Goal: Information Seeking & Learning: Compare options

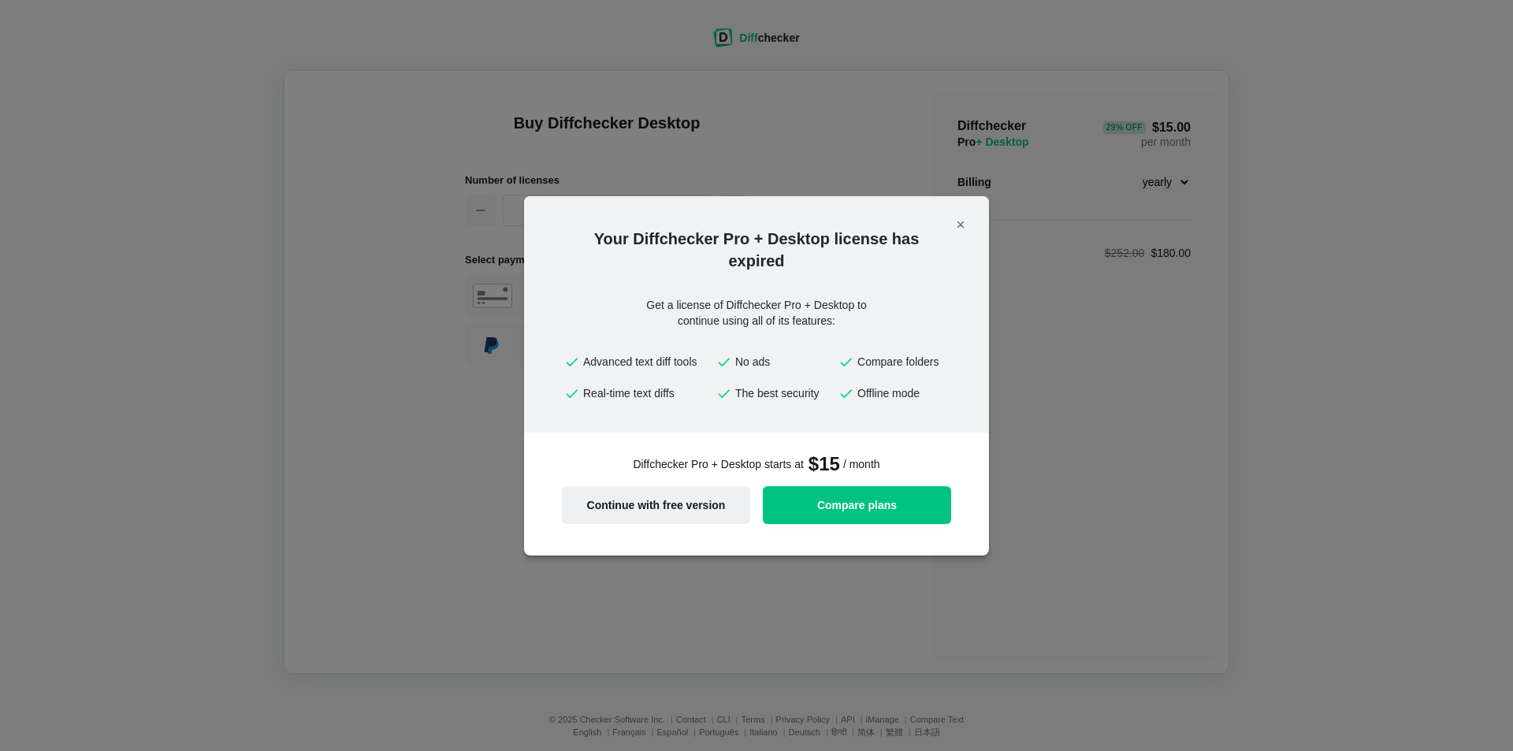
click at [651, 509] on span "Continue with free version" at bounding box center [655, 505] width 169 height 11
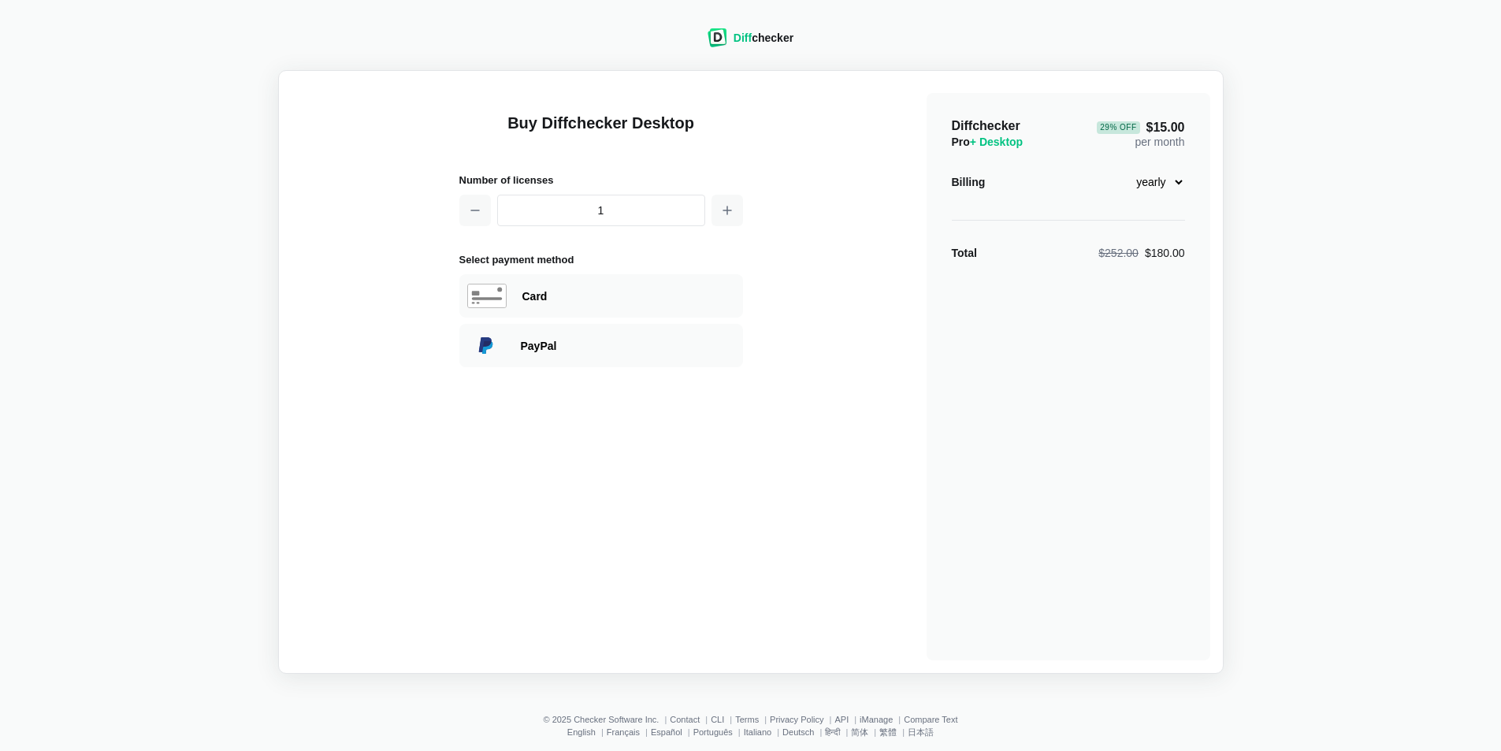
click at [745, 18] on header "Diff checker" at bounding box center [751, 39] width 124 height 61
click at [756, 27] on header "Diff checker" at bounding box center [751, 39] width 124 height 61
click at [766, 31] on div "Diff checker" at bounding box center [764, 38] width 60 height 16
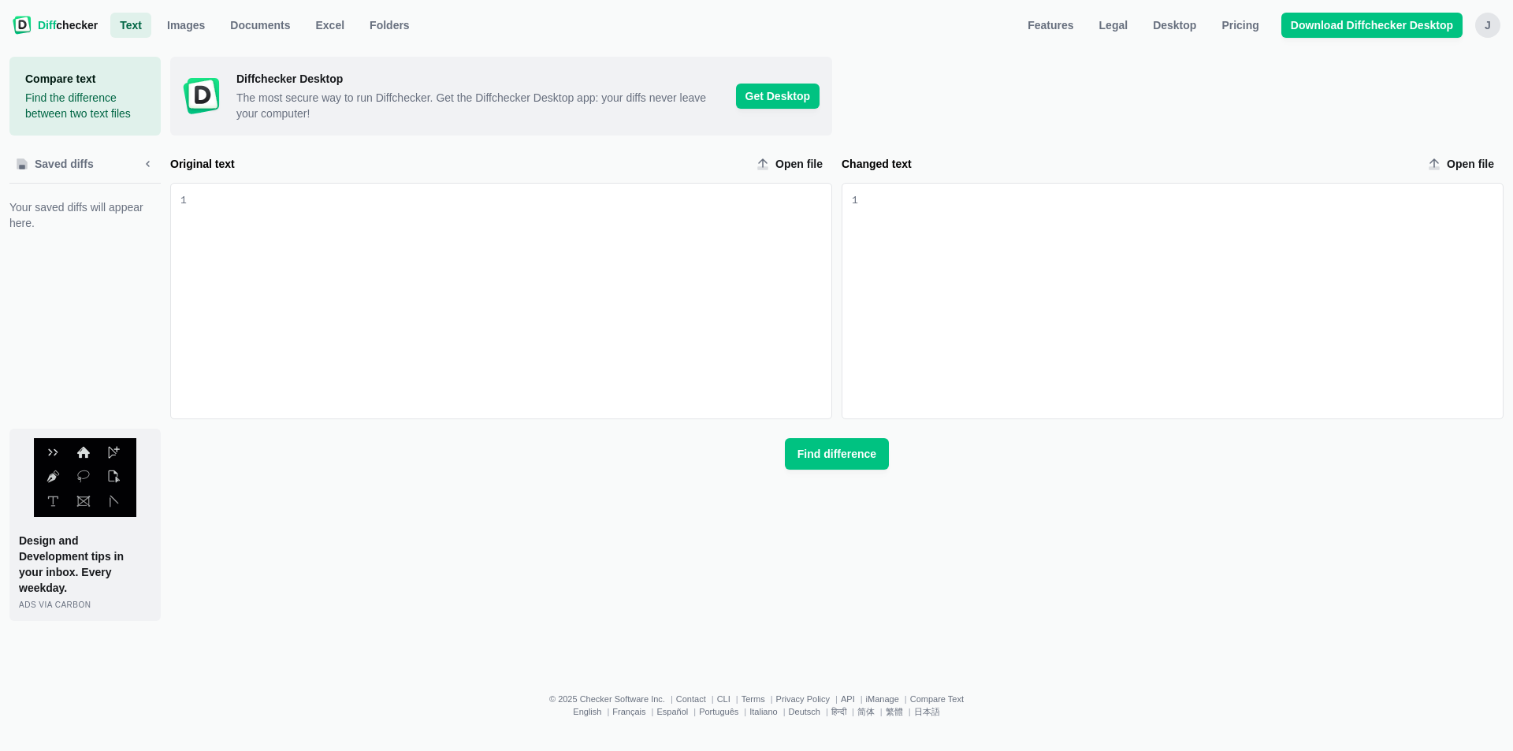
click at [1488, 20] on div "J" at bounding box center [1487, 25] width 25 height 25
click at [172, 16] on link "Images" at bounding box center [186, 25] width 57 height 25
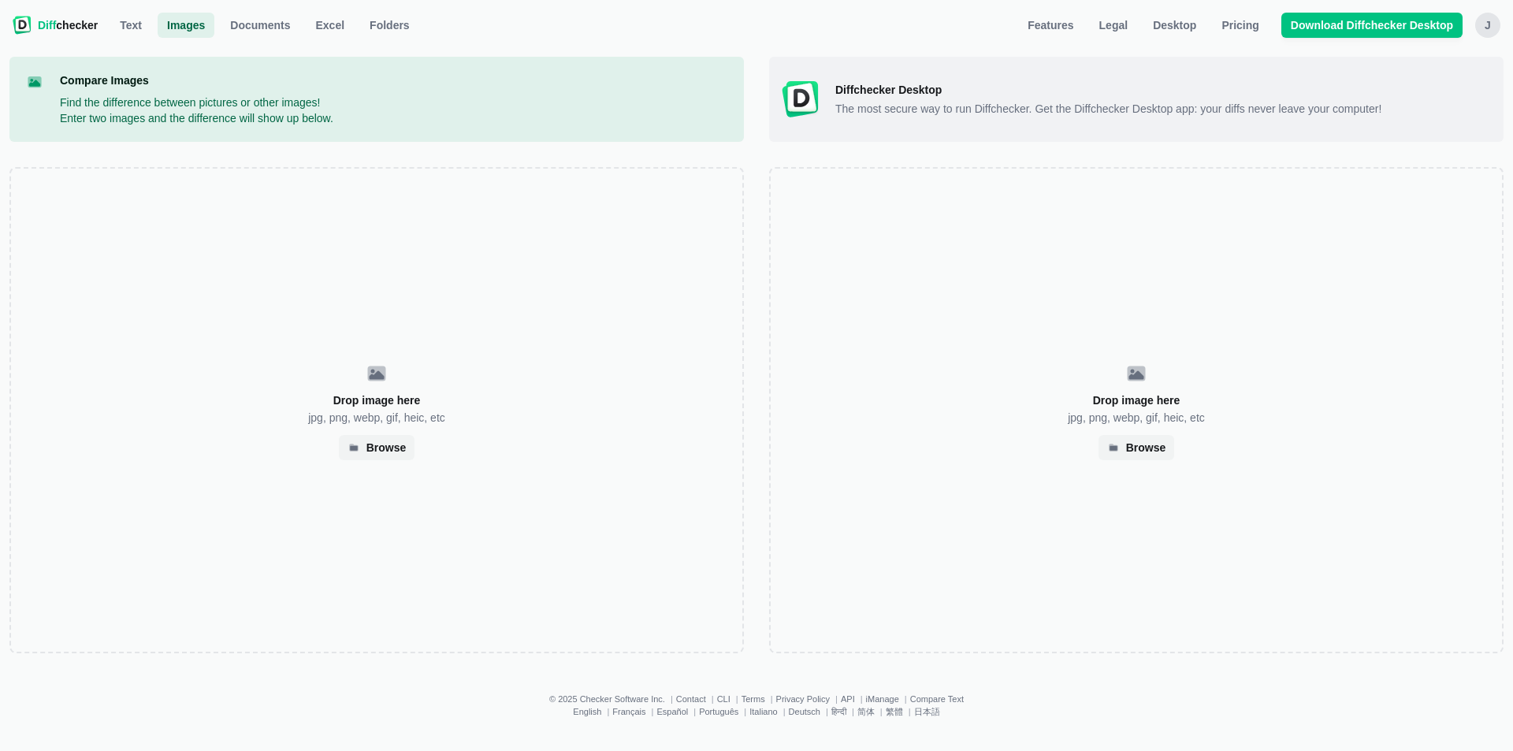
click at [151, 18] on ul "Images Text Images Documents Excel Folders" at bounding box center [557, 25] width 895 height 25
click at [124, 25] on span "Text" at bounding box center [131, 25] width 28 height 16
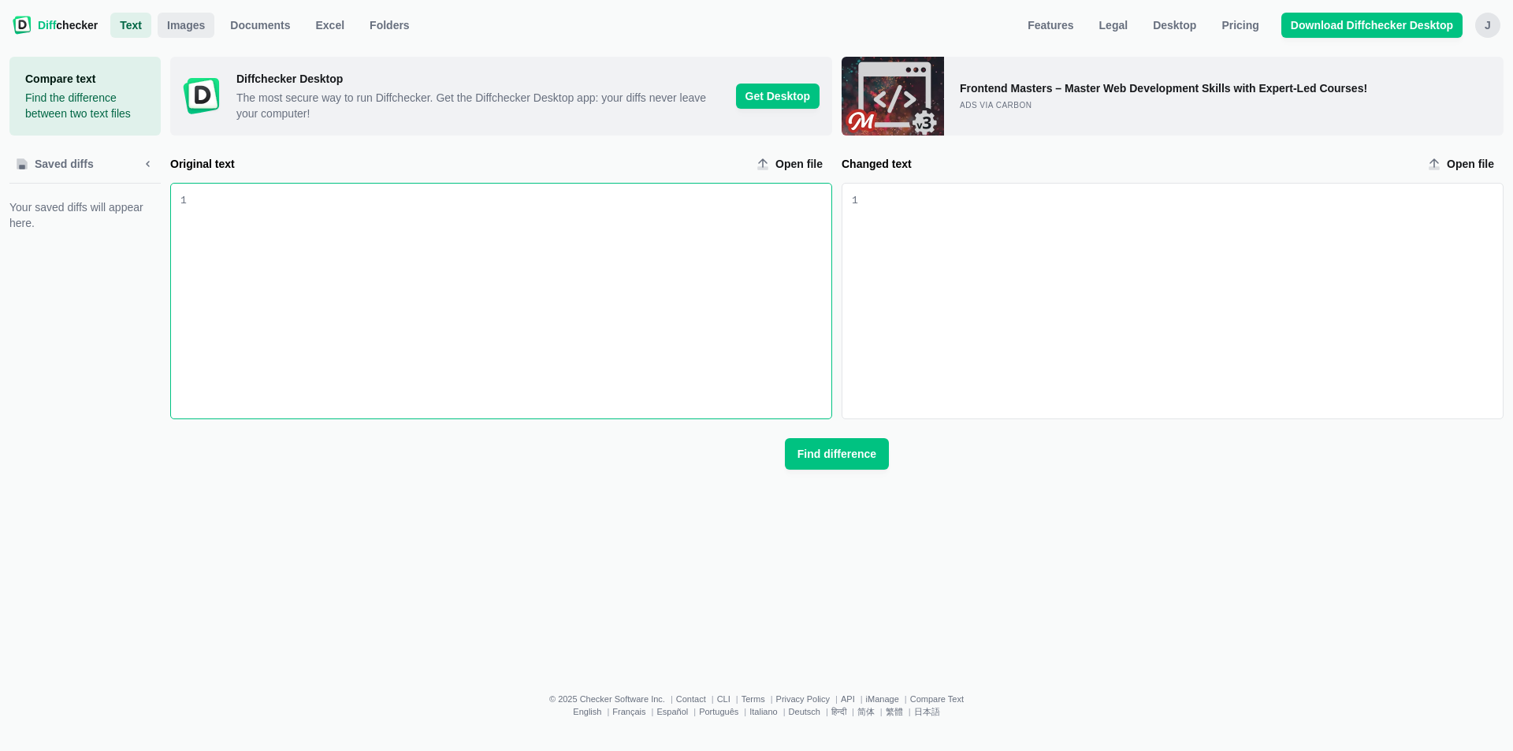
click at [171, 33] on link "Images" at bounding box center [186, 25] width 57 height 25
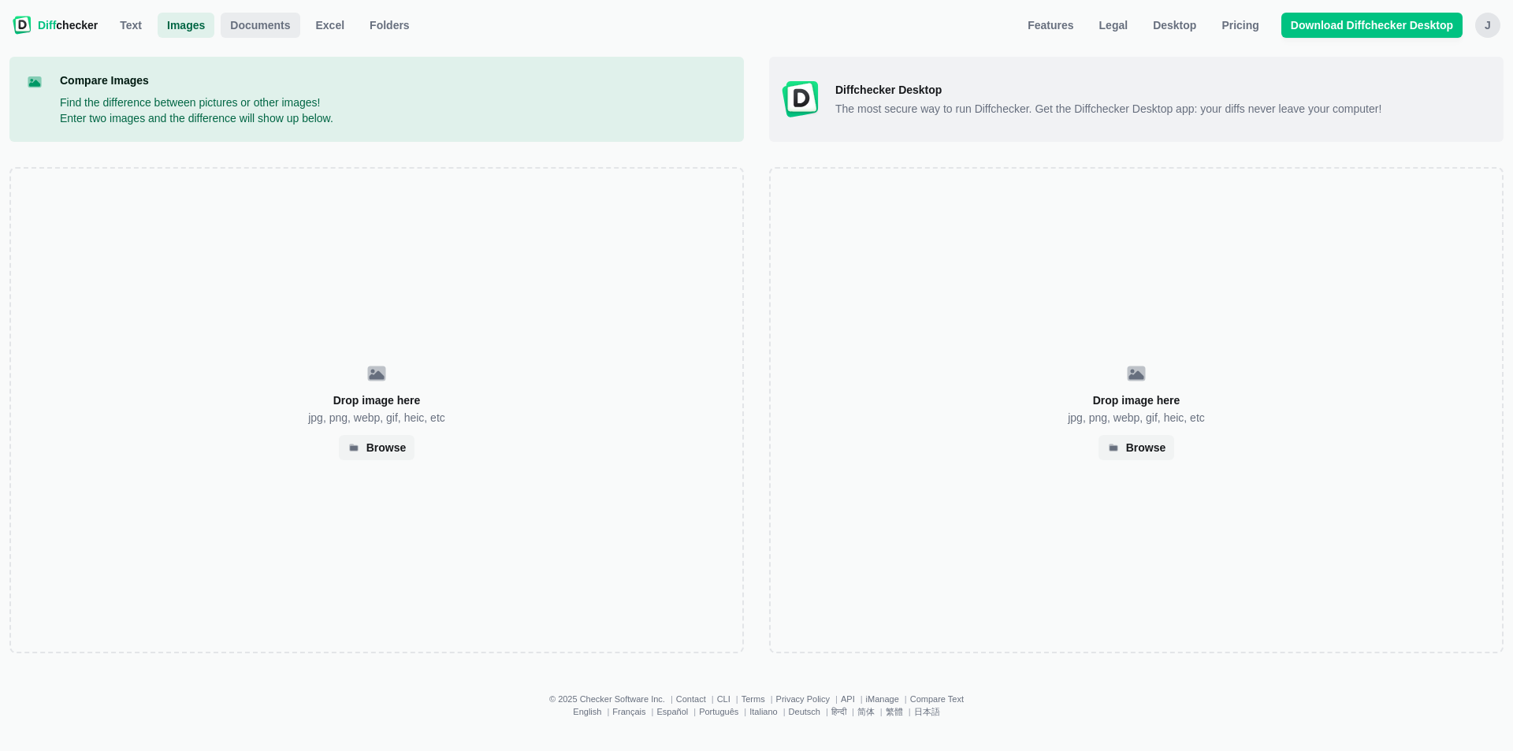
click at [236, 32] on span "Documents" at bounding box center [260, 25] width 66 height 16
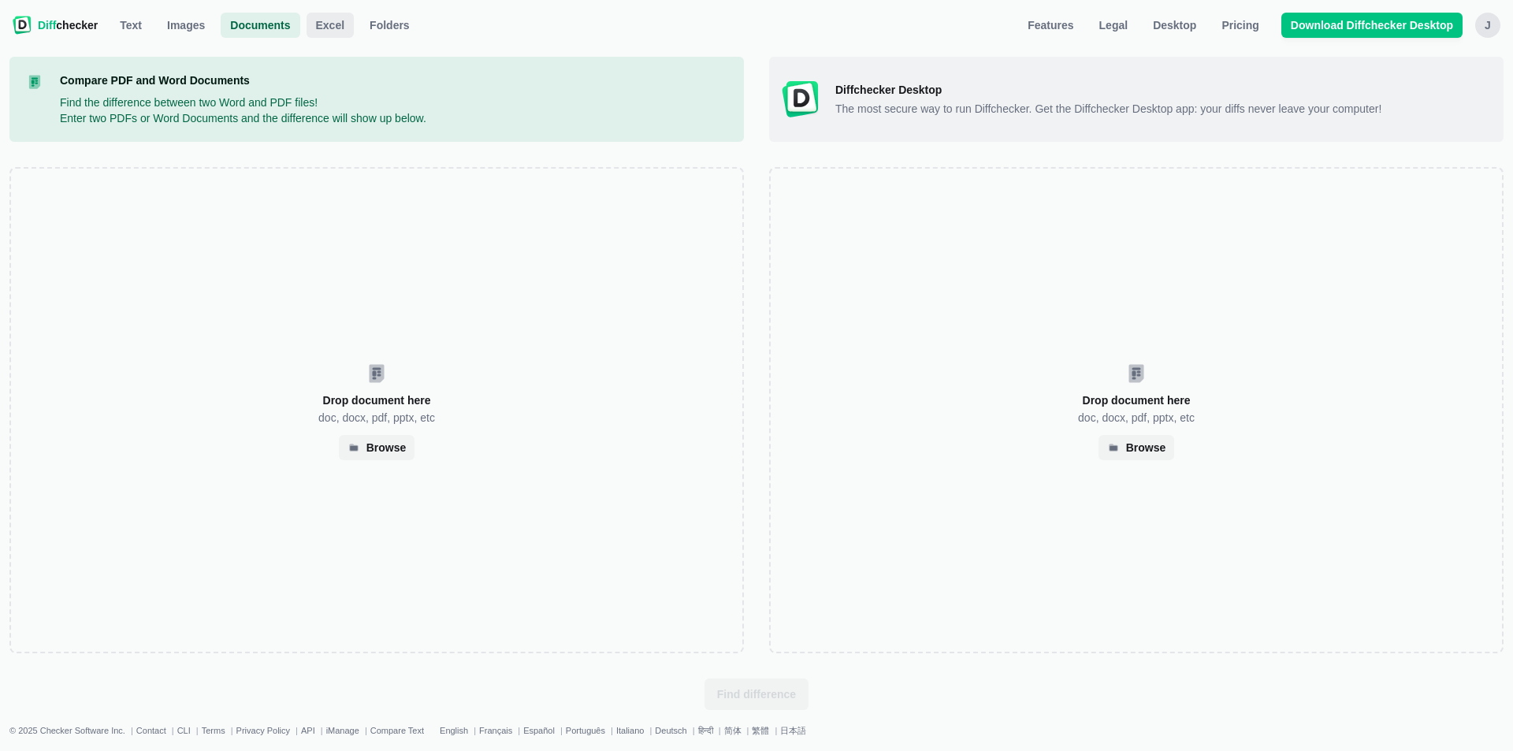
click at [315, 32] on span "Excel" at bounding box center [330, 25] width 35 height 16
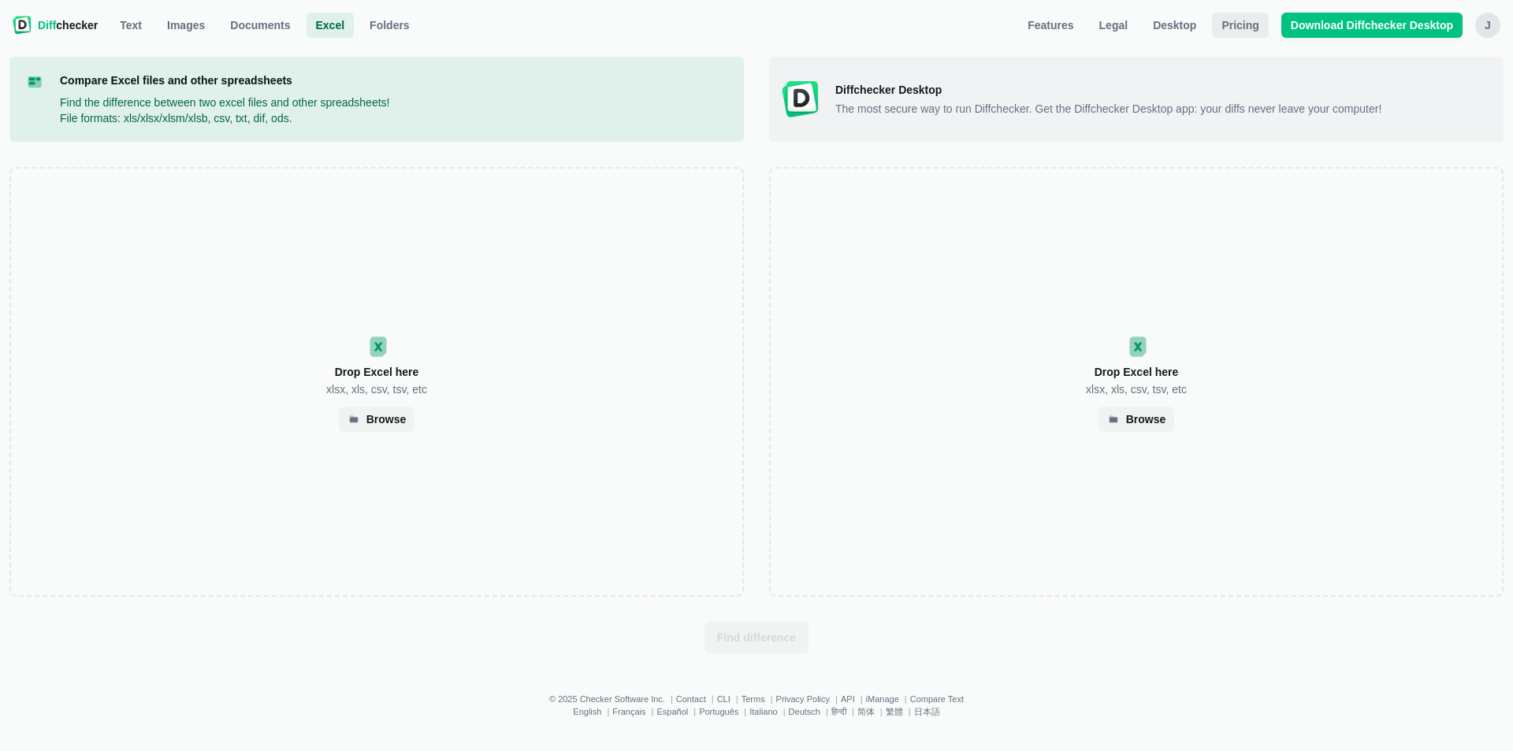
click at [1251, 22] on span "Pricing" at bounding box center [1239, 25] width 43 height 16
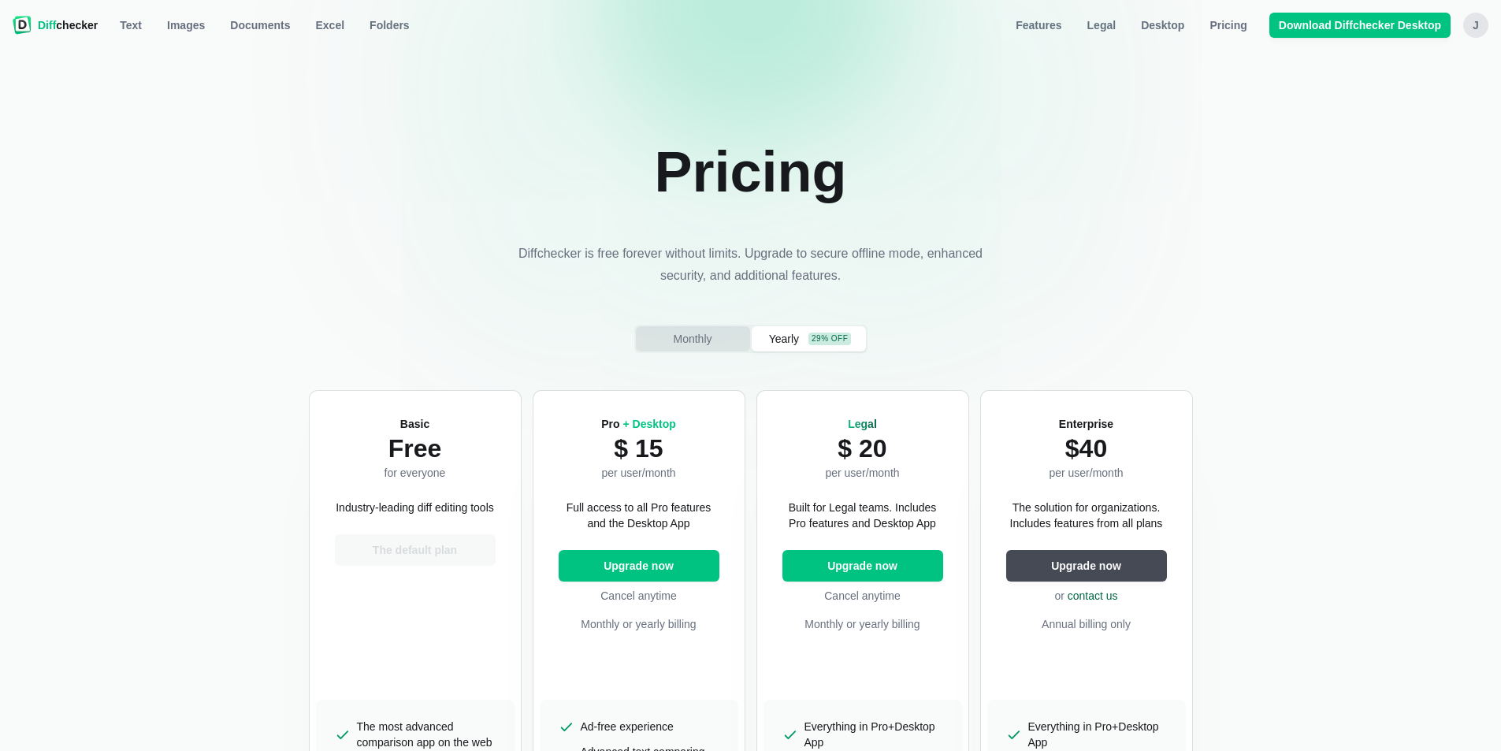
click at [713, 348] on button "Monthly" at bounding box center [693, 338] width 114 height 25
click at [704, 340] on span "Monthly" at bounding box center [692, 339] width 45 height 16
click at [784, 344] on span "Yearly" at bounding box center [784, 339] width 36 height 16
click at [690, 336] on span "Monthly" at bounding box center [692, 339] width 45 height 16
click at [802, 340] on span "Yearly" at bounding box center [784, 339] width 36 height 16
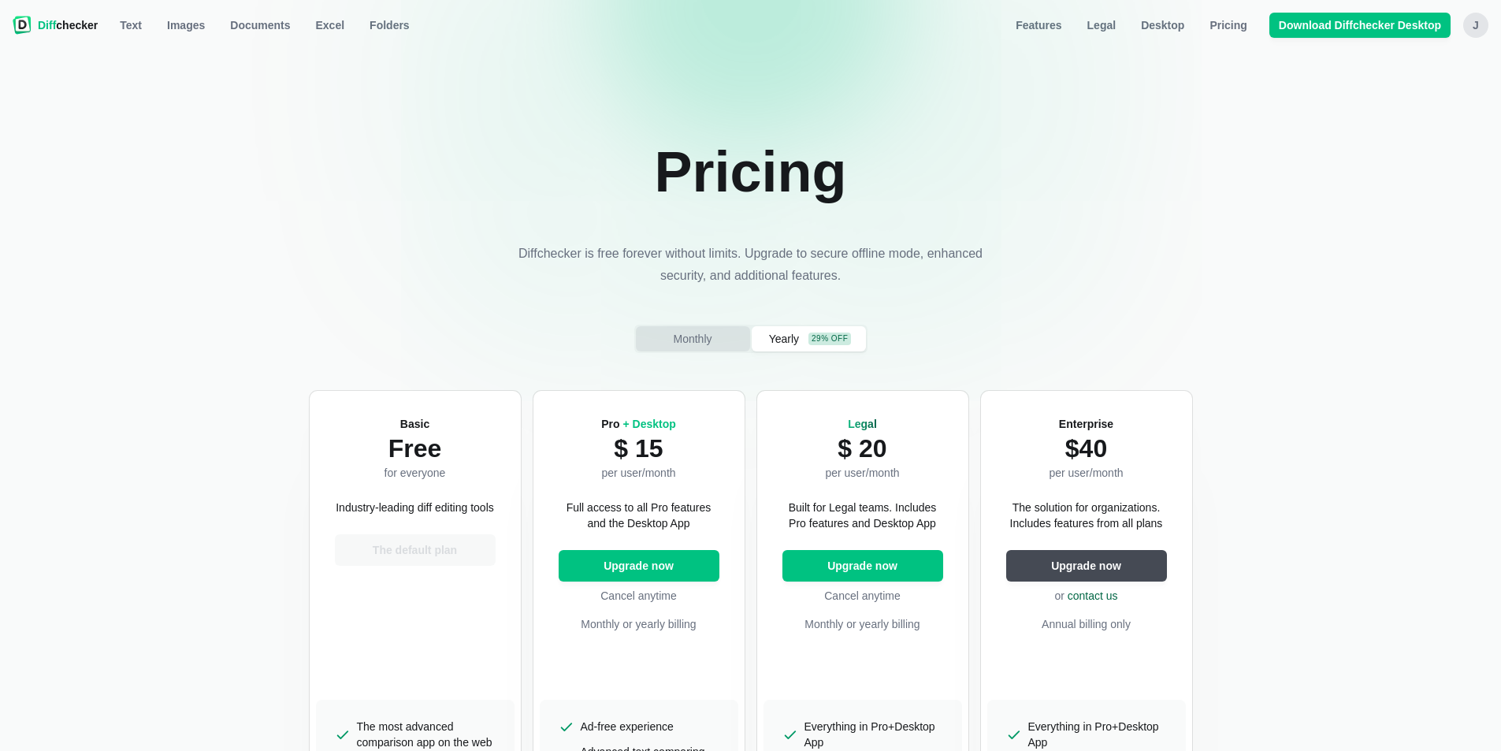
click at [722, 340] on button "Monthly" at bounding box center [693, 338] width 114 height 25
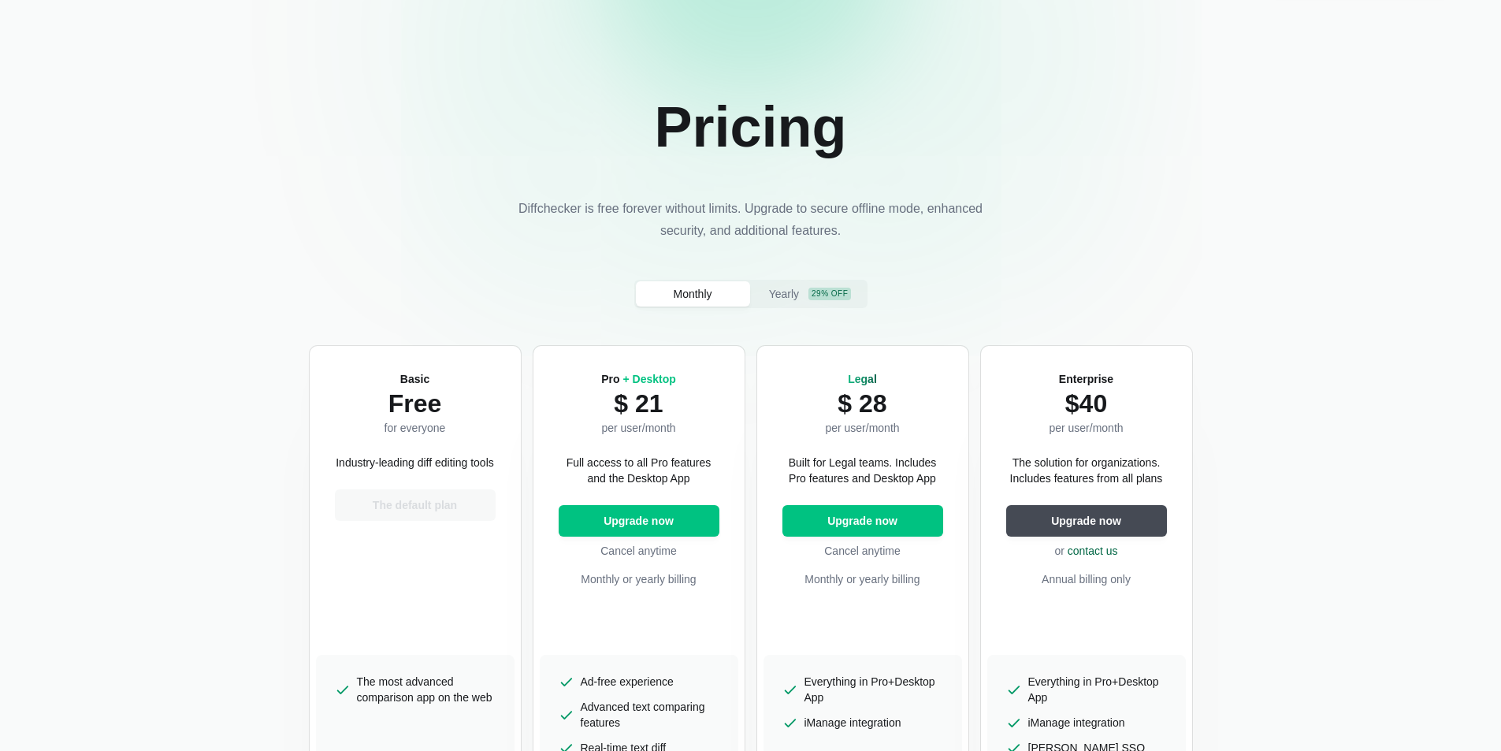
scroll to position [79, 0]
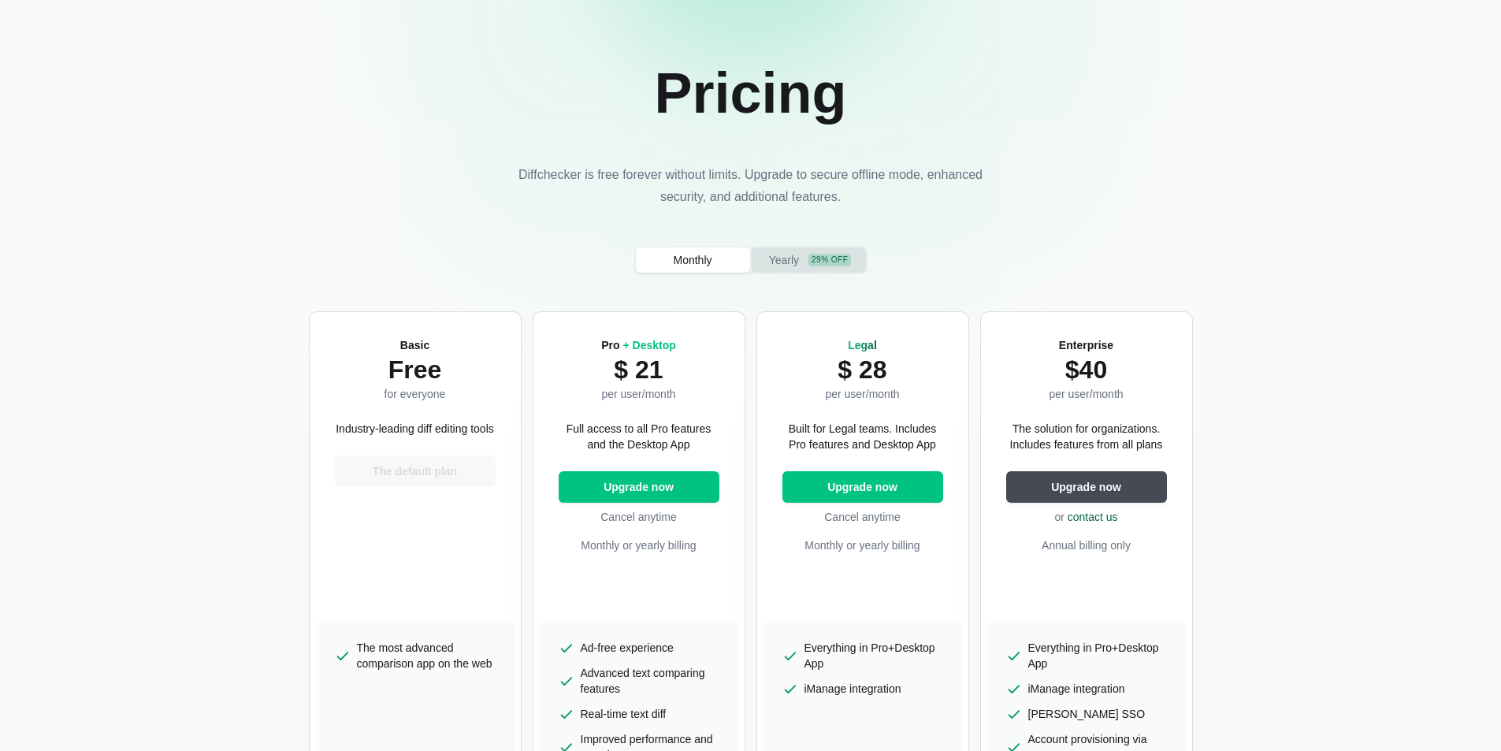
click at [805, 259] on button "Yearly 29% off" at bounding box center [809, 259] width 114 height 25
click at [749, 251] on div "Monthly Yearly 29% off" at bounding box center [750, 260] width 233 height 28
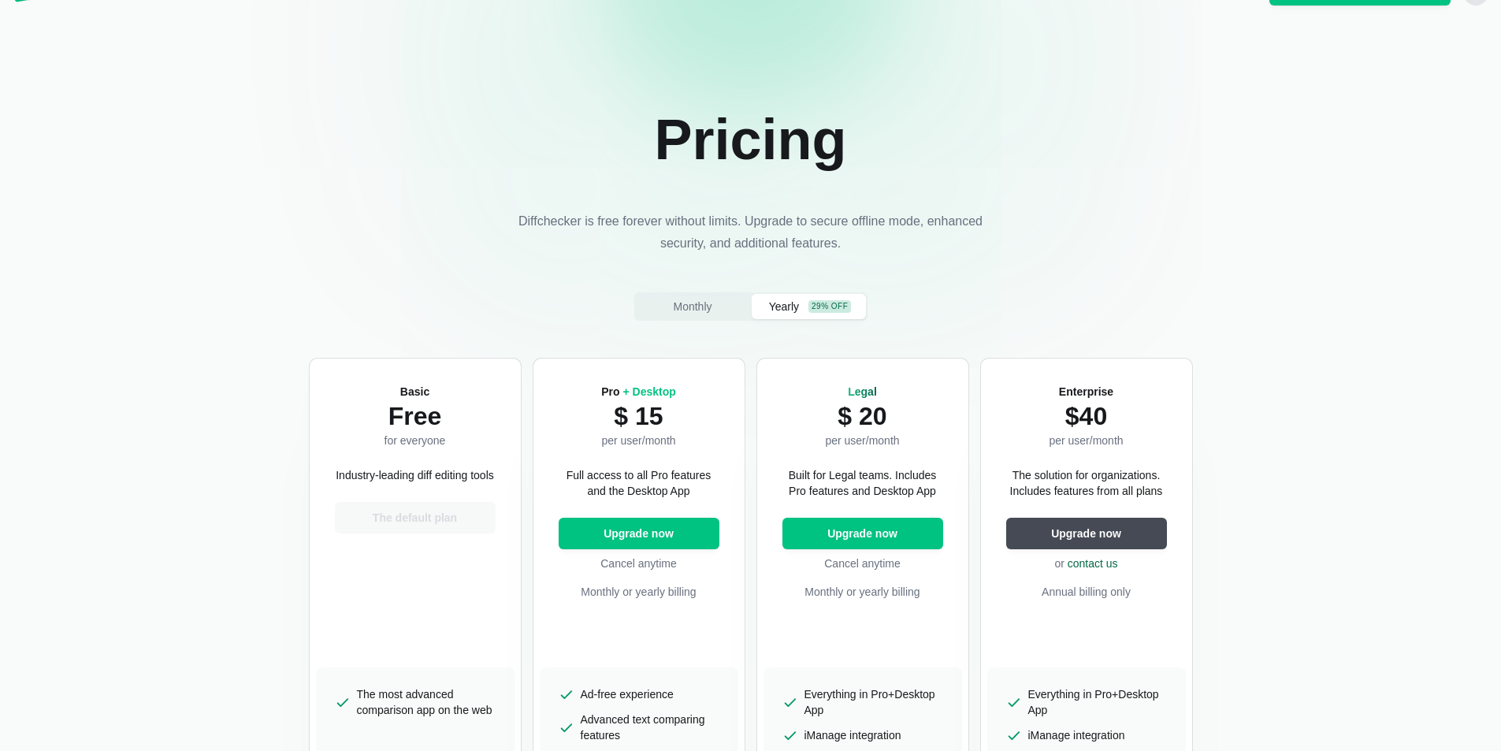
scroll to position [0, 0]
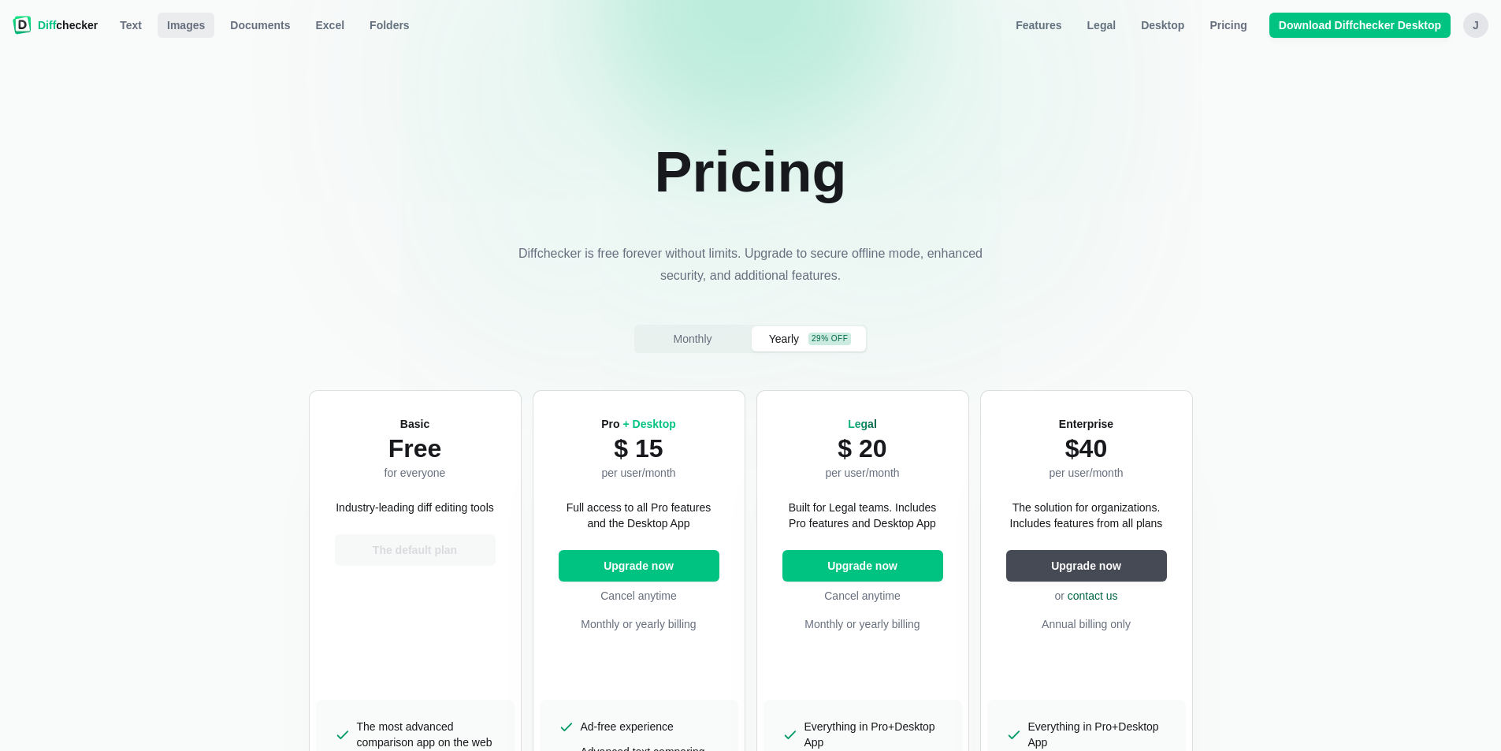
click at [187, 23] on span "Images" at bounding box center [186, 25] width 44 height 16
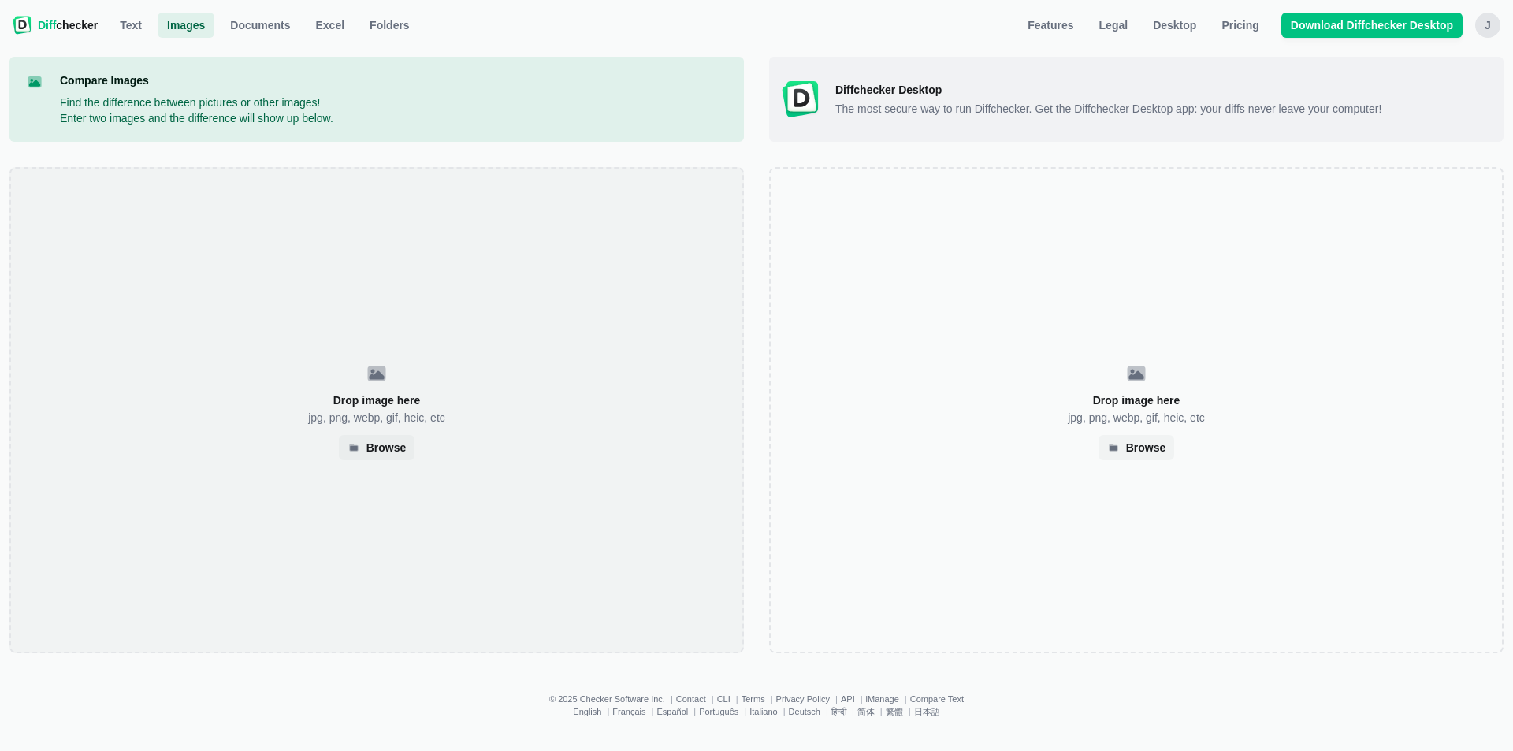
click at [372, 392] on div "Drop image here jpg, png, webp, gif, heic, etc Browse" at bounding box center [376, 410] width 734 height 486
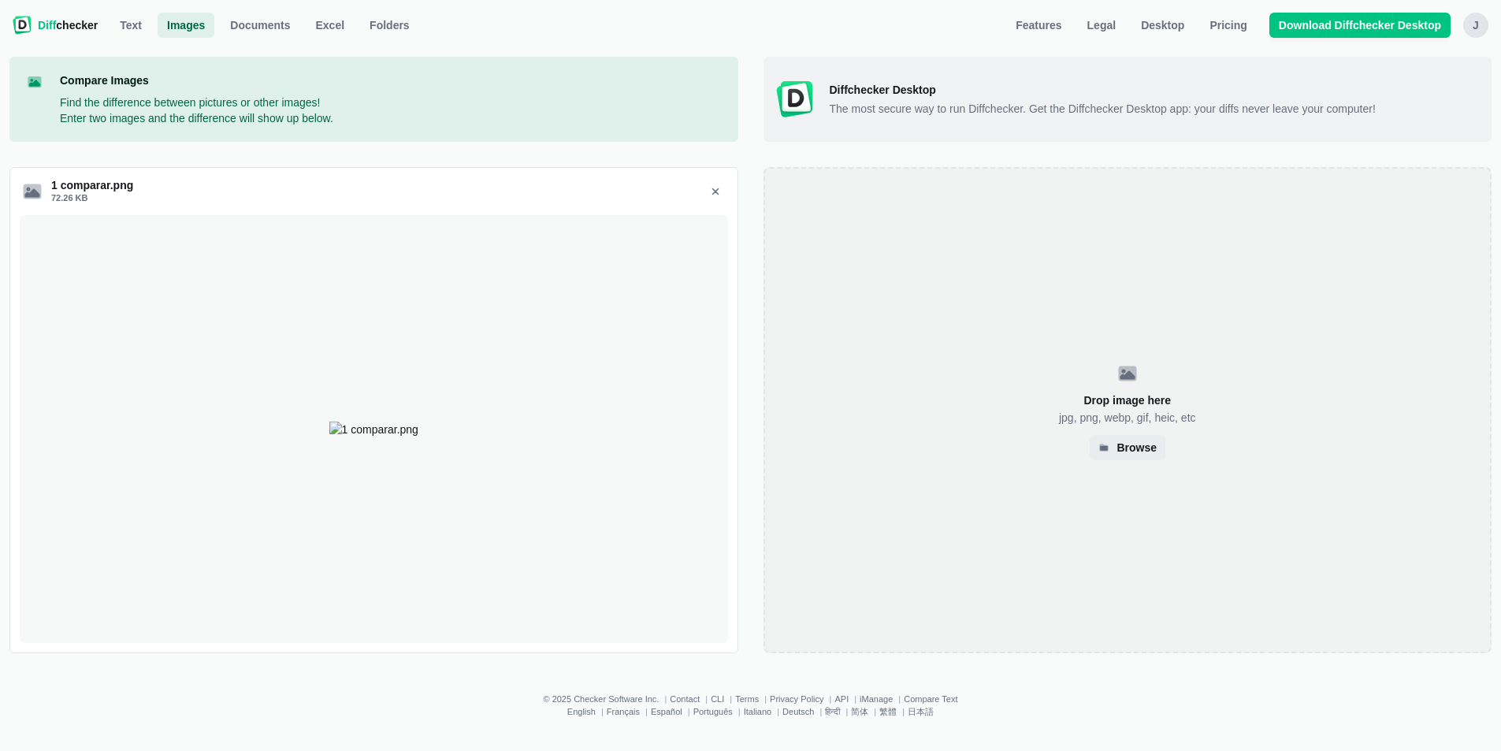
click at [1014, 372] on div "Drop image here jpg, png, webp, gif, heic, etc Browse" at bounding box center [1128, 410] width 729 height 486
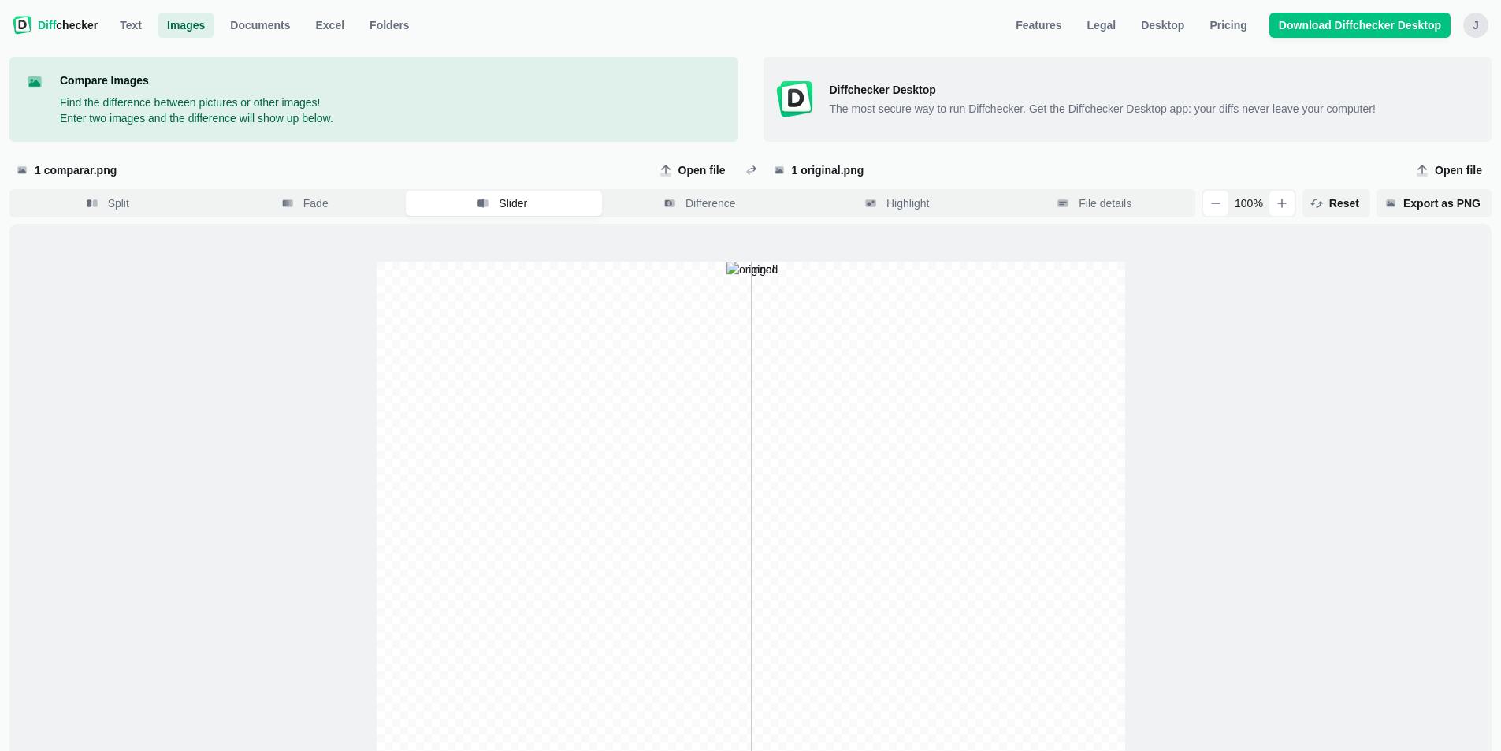
click at [684, 166] on span "Open file" at bounding box center [702, 170] width 54 height 16
click at [684, 166] on input "Open file" at bounding box center [694, 170] width 82 height 25
type input "C:\fakepath\2 ORIGINAL.png"
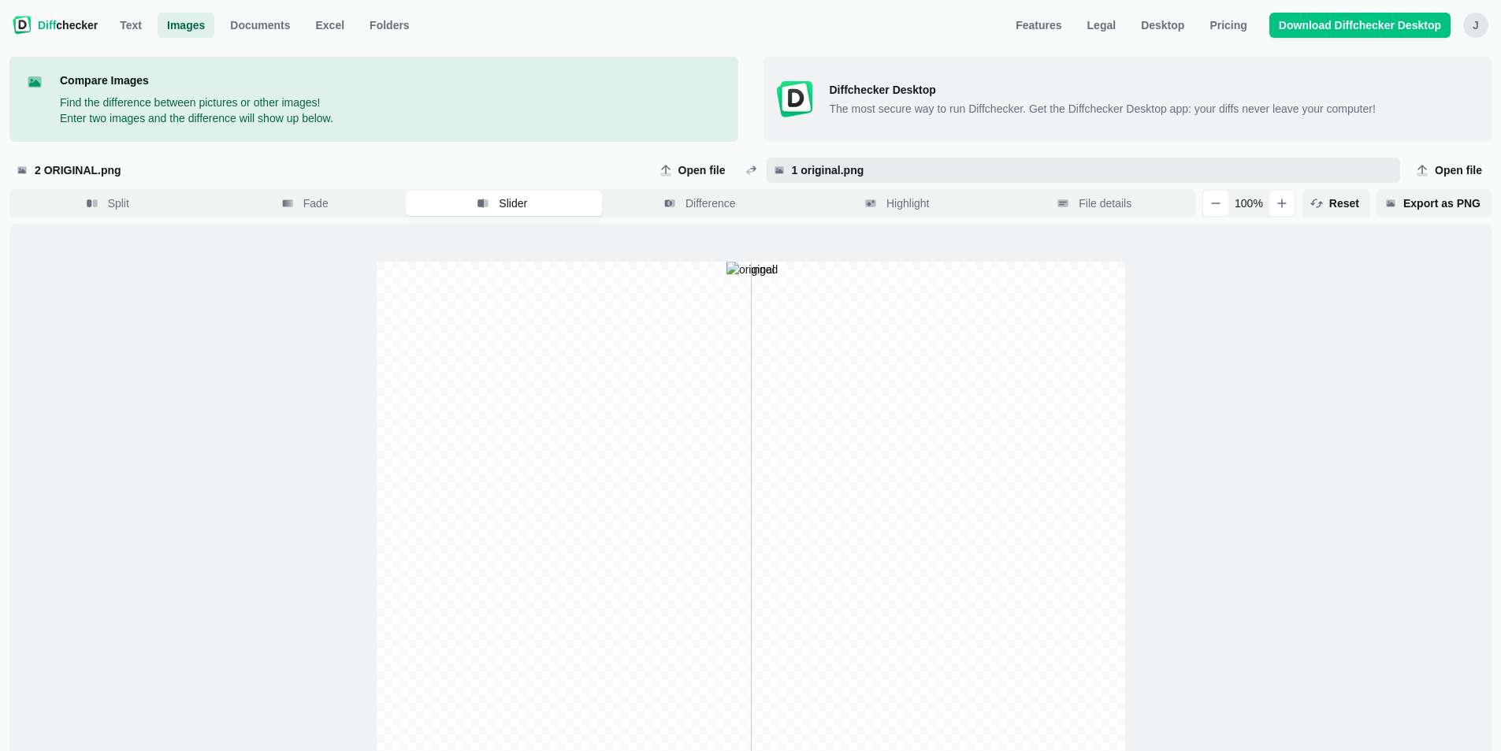
click at [831, 171] on span "1 original.png" at bounding box center [1092, 170] width 606 height 16
click at [831, 171] on input "1 original.png" at bounding box center [1084, 170] width 634 height 25
type input "C:\fakepath\2 COMPARAR.png"
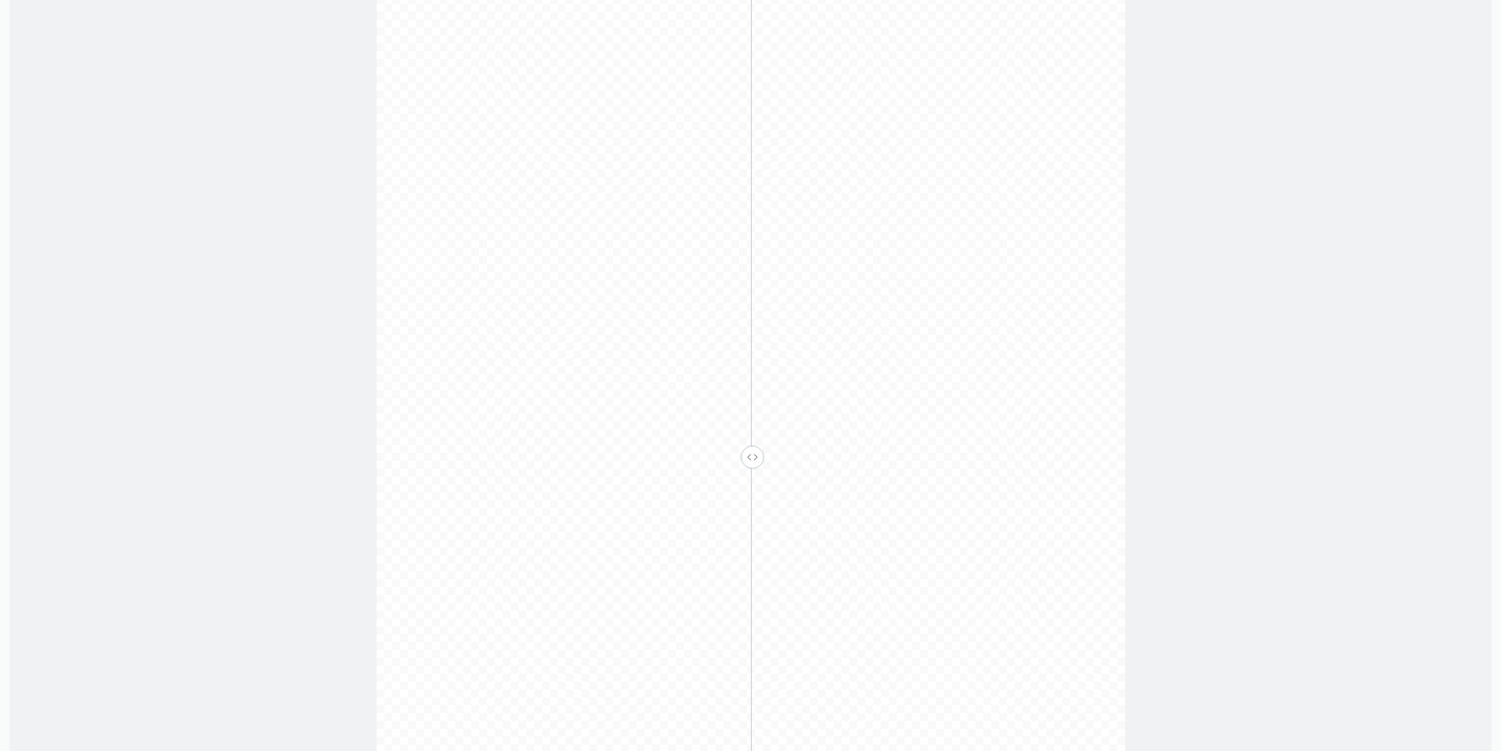
scroll to position [552, 0]
drag, startPoint x: 749, startPoint y: 467, endPoint x: 720, endPoint y: 534, distance: 73.8
type input "0.46"
click at [720, 470] on input "range" at bounding box center [752, 463] width 777 height 14
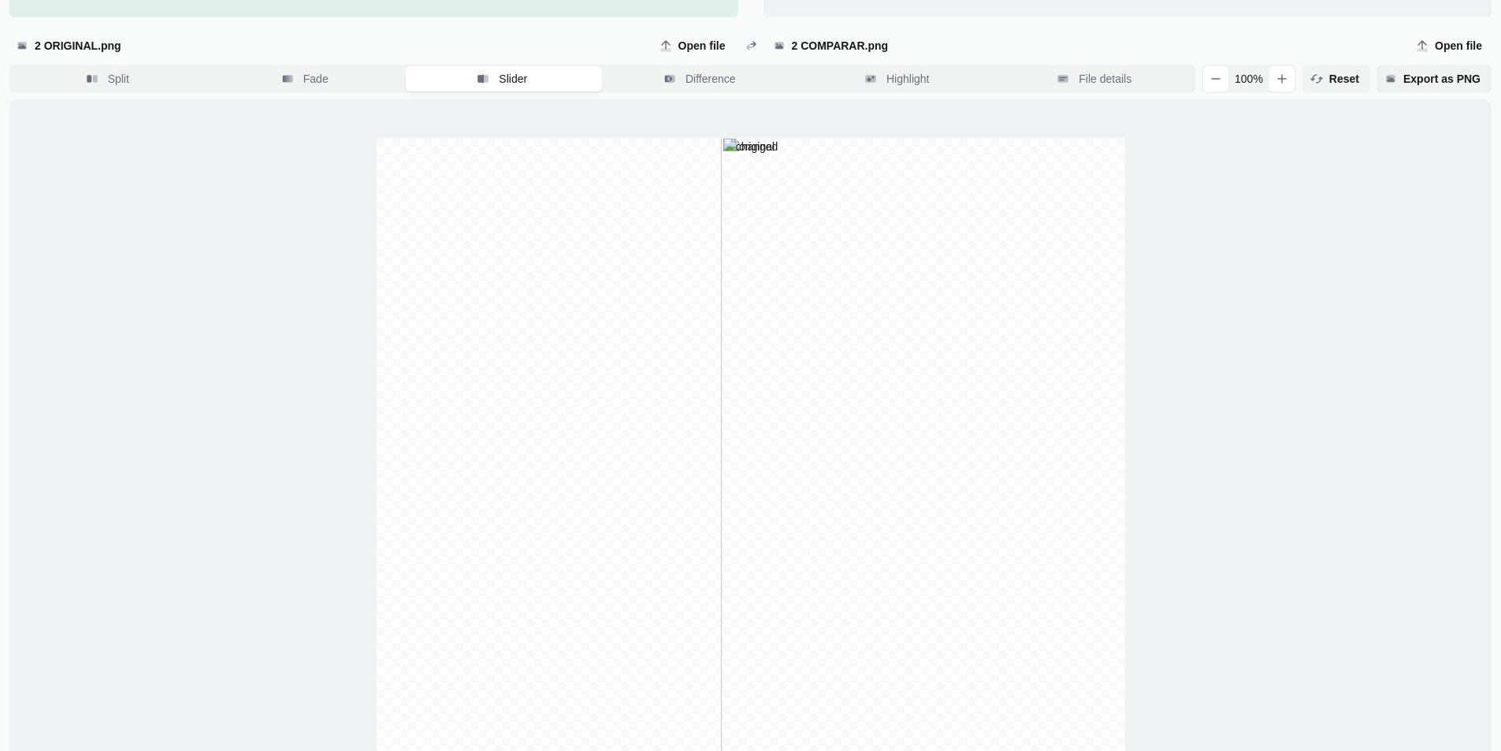
scroll to position [0, 0]
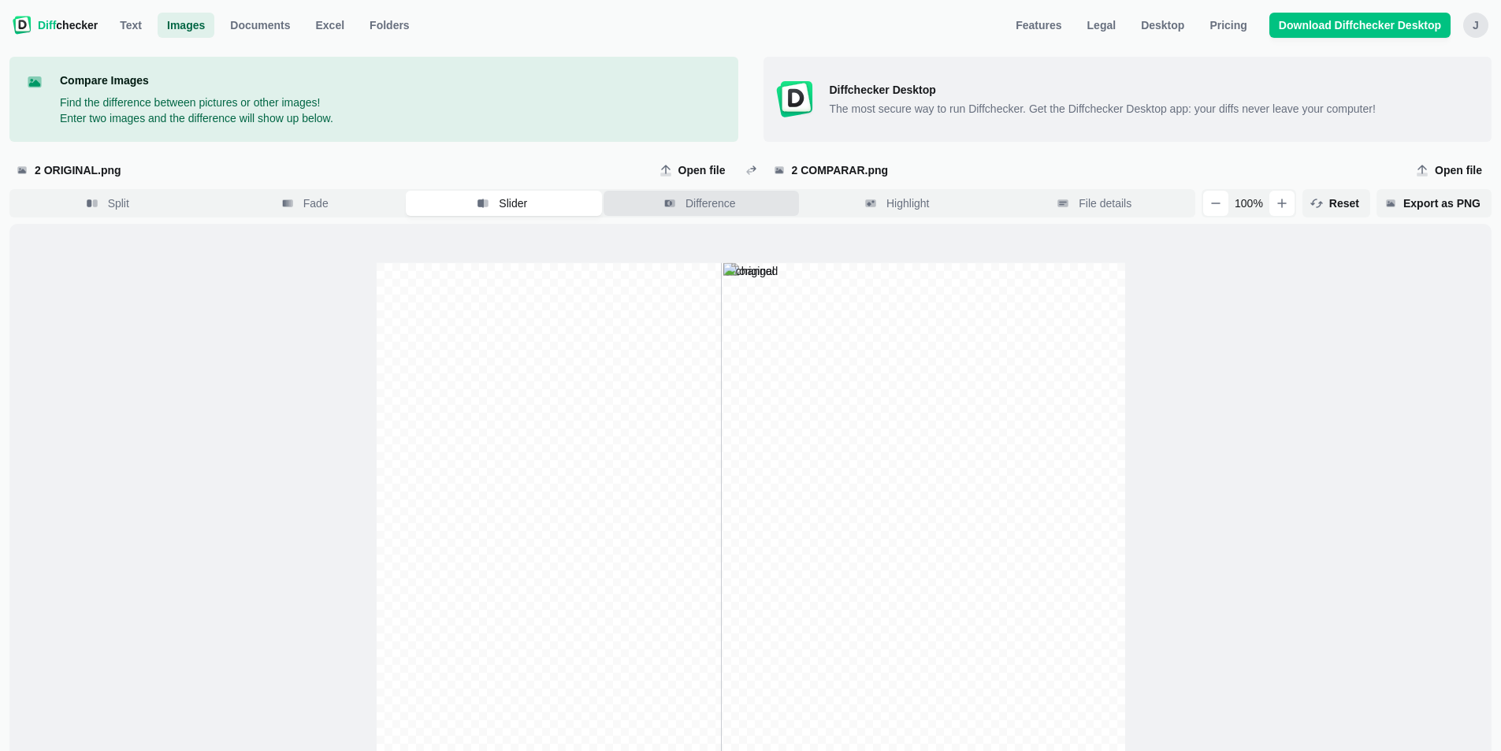
click at [690, 192] on button "Difference" at bounding box center [702, 203] width 196 height 25
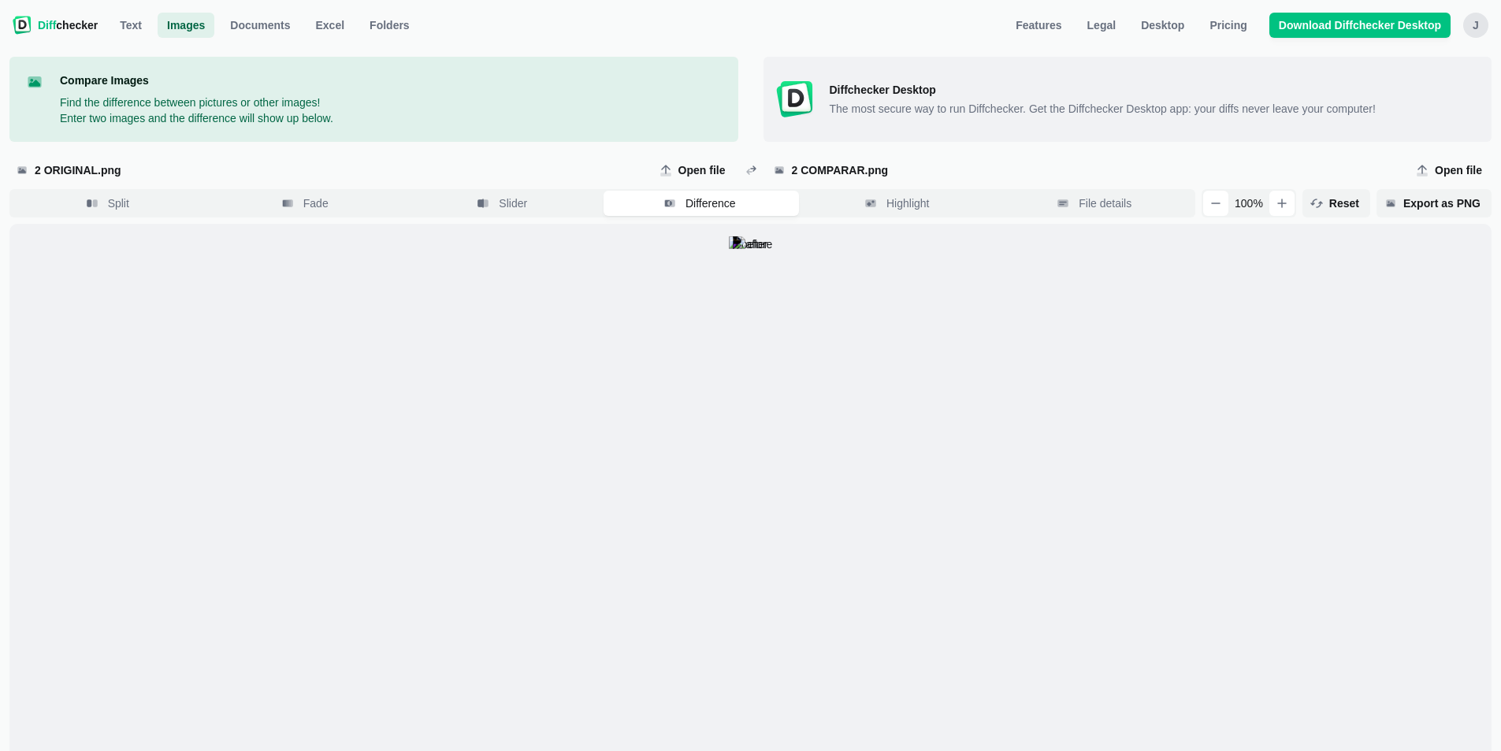
click at [1211, 203] on div "Split Fade Slider Difference Highlight File details 100 % Reset Export as PNG" at bounding box center [750, 203] width 1482 height 28
drag, startPoint x: 1211, startPoint y: 203, endPoint x: 1241, endPoint y: 218, distance: 34.5
click at [1225, 210] on div "Split Fade Slider Difference Highlight File details 100 % Reset Export as PNG" at bounding box center [750, 203] width 1482 height 28
click at [1226, 210] on button "button" at bounding box center [1215, 203] width 25 height 25
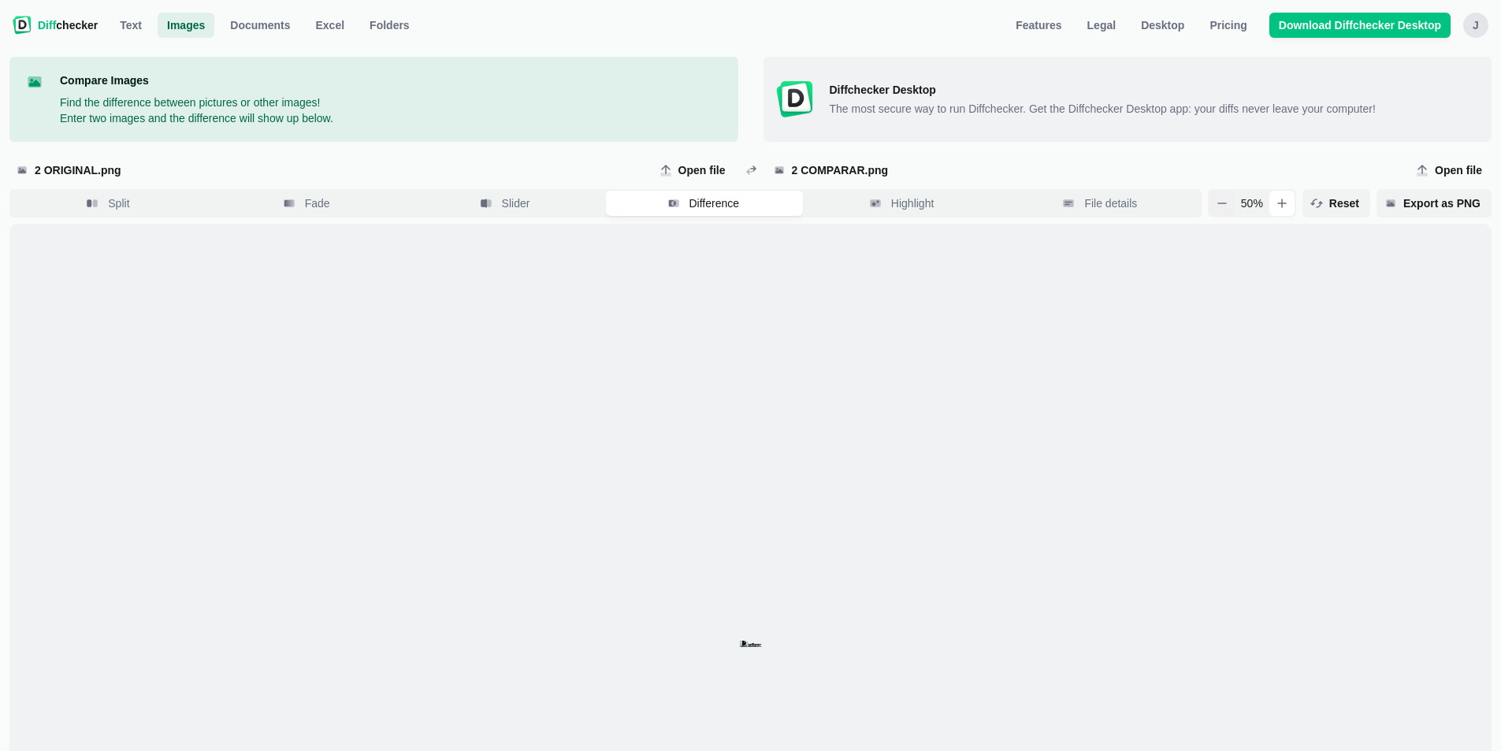
click at [1226, 210] on button "button" at bounding box center [1222, 203] width 25 height 25
click at [1278, 206] on div "25 %" at bounding box center [1252, 203] width 88 height 28
click at [1283, 206] on button "button" at bounding box center [1282, 203] width 25 height 25
drag, startPoint x: 1266, startPoint y: 203, endPoint x: 1237, endPoint y: 197, distance: 29.8
click at [1237, 197] on div "50 %" at bounding box center [1252, 203] width 88 height 28
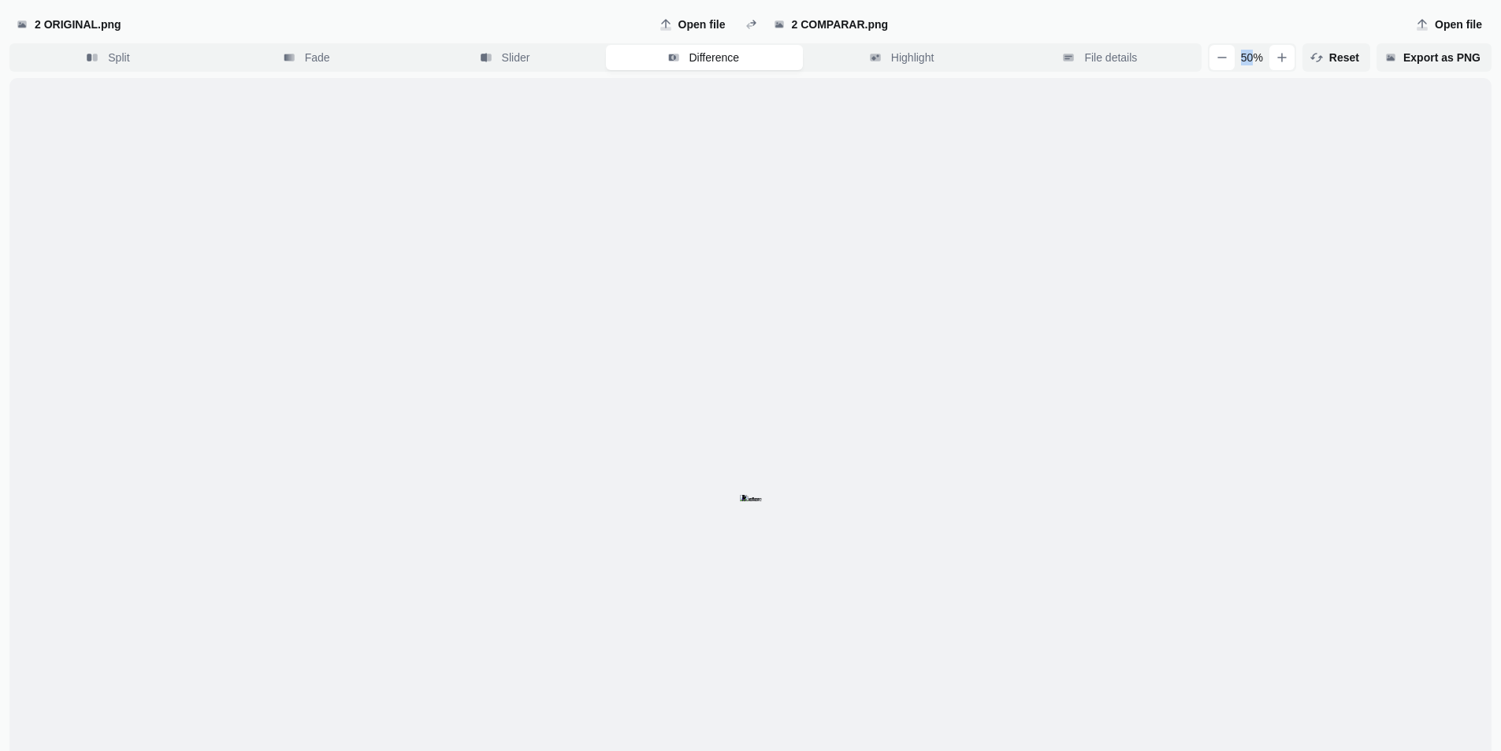
scroll to position [142, 0]
click at [941, 52] on button "Highlight" at bounding box center [903, 61] width 197 height 25
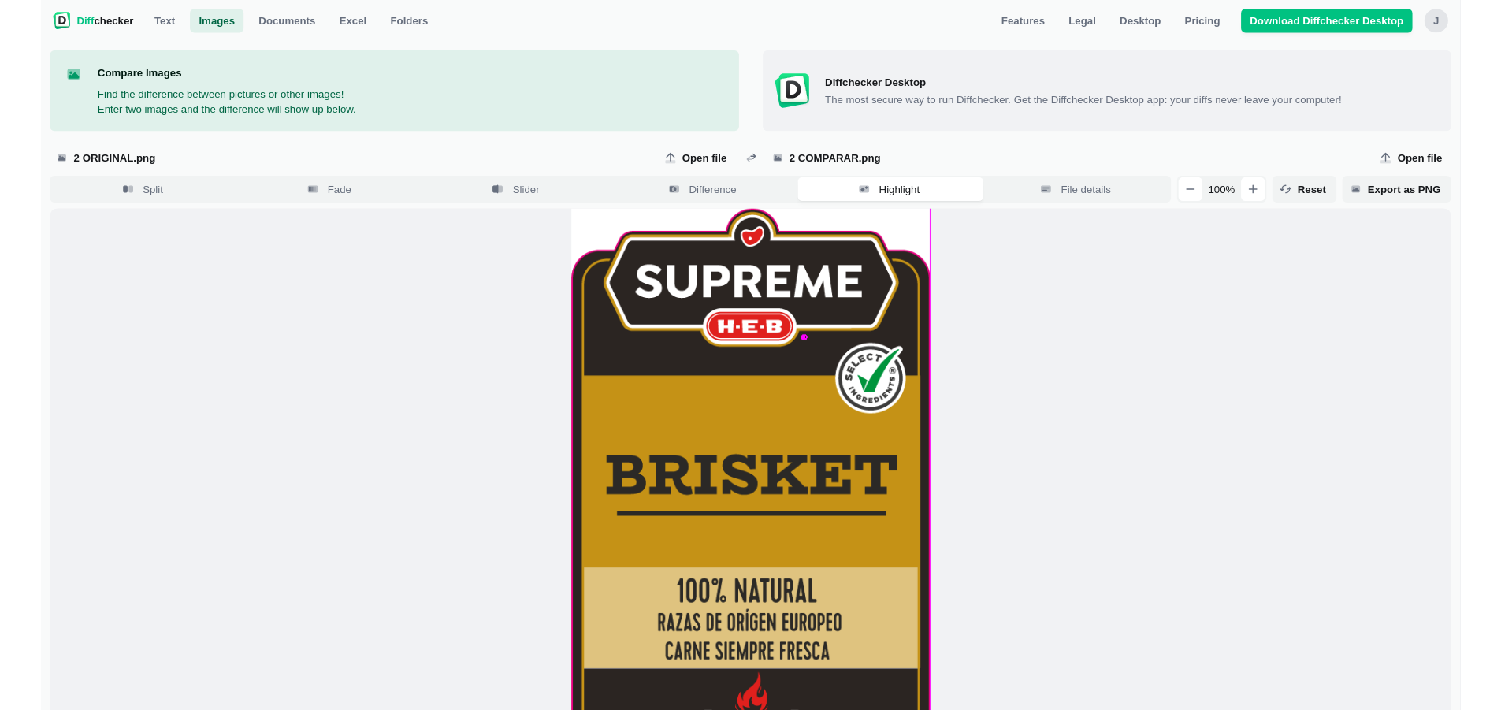
scroll to position [0, 0]
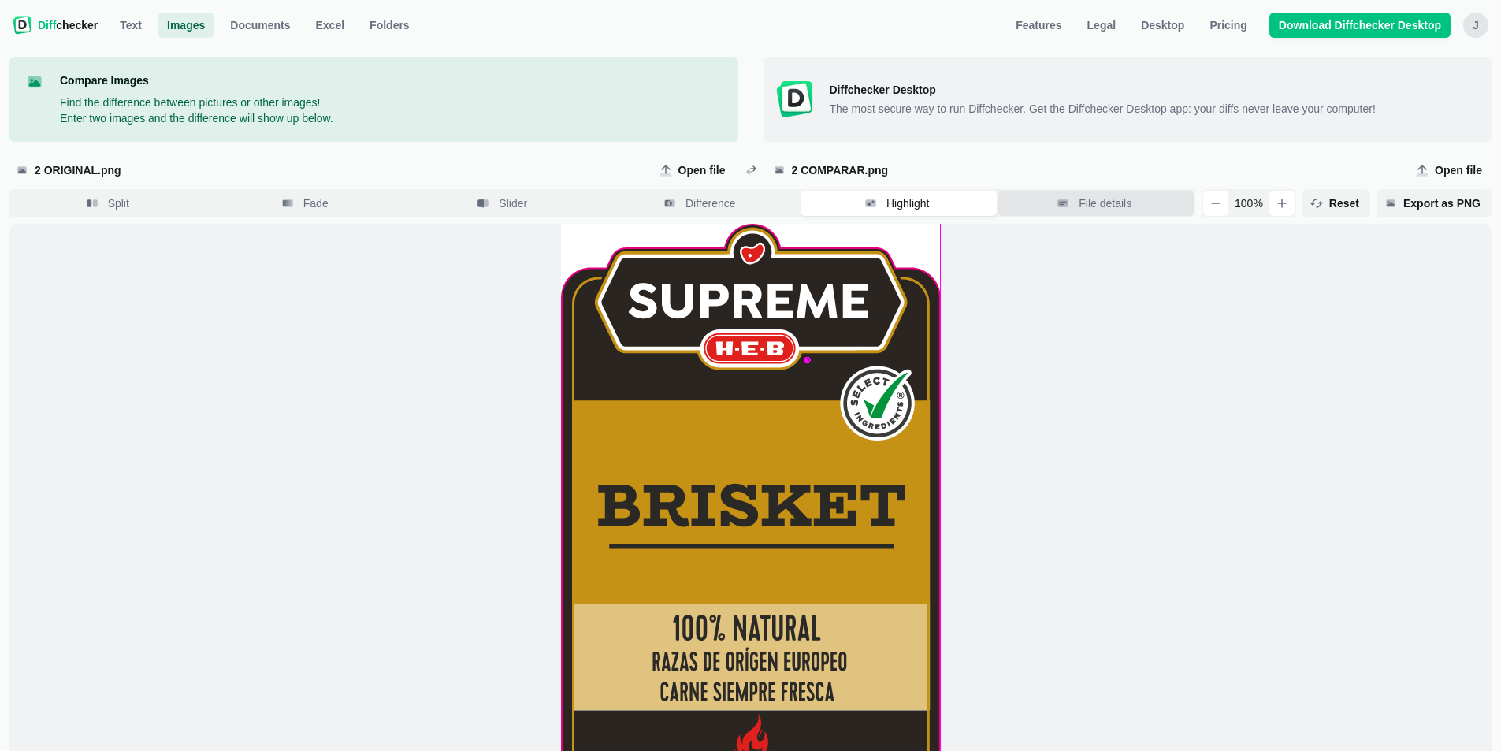
click at [1083, 202] on button "File details" at bounding box center [1097, 203] width 196 height 25
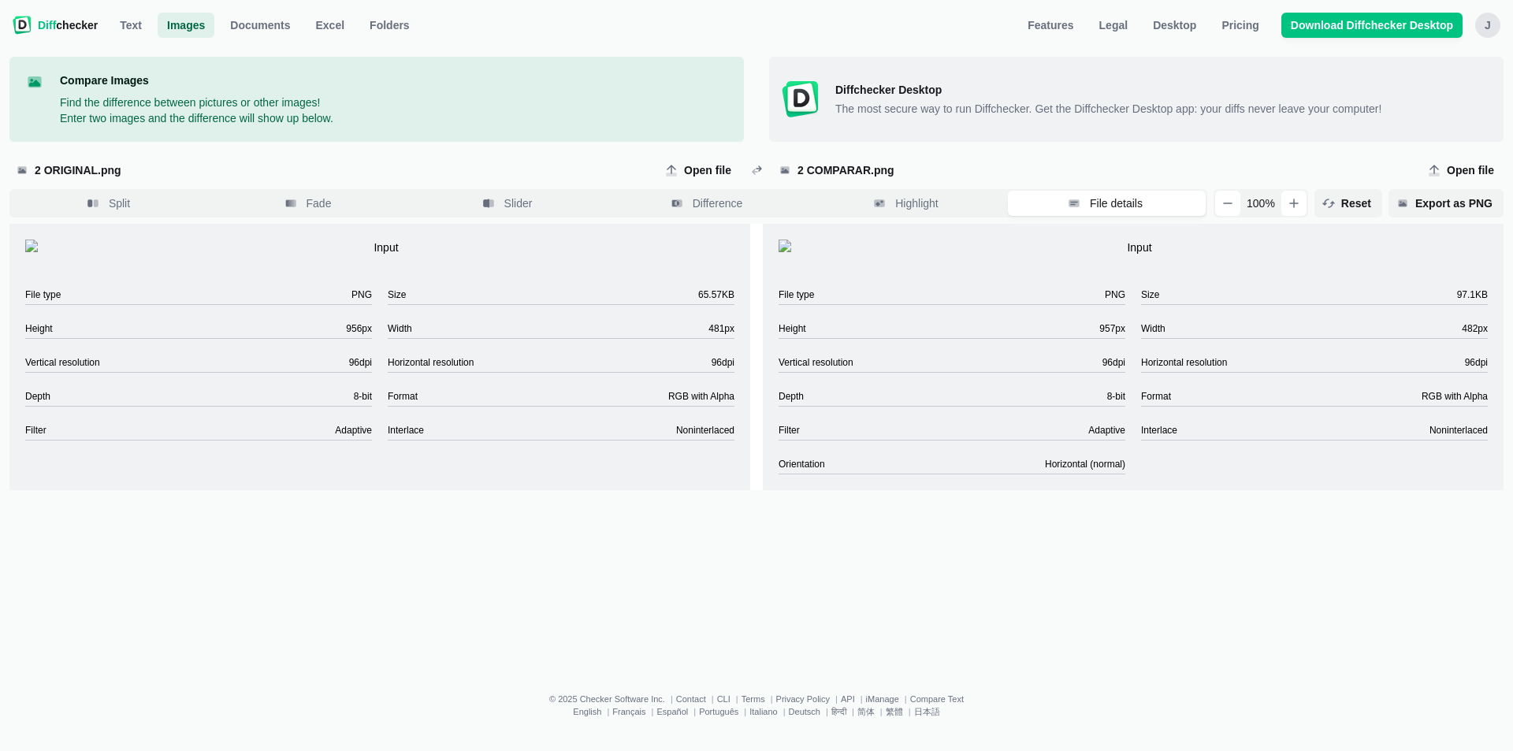
click at [50, 24] on span "Diff" at bounding box center [47, 25] width 18 height 13
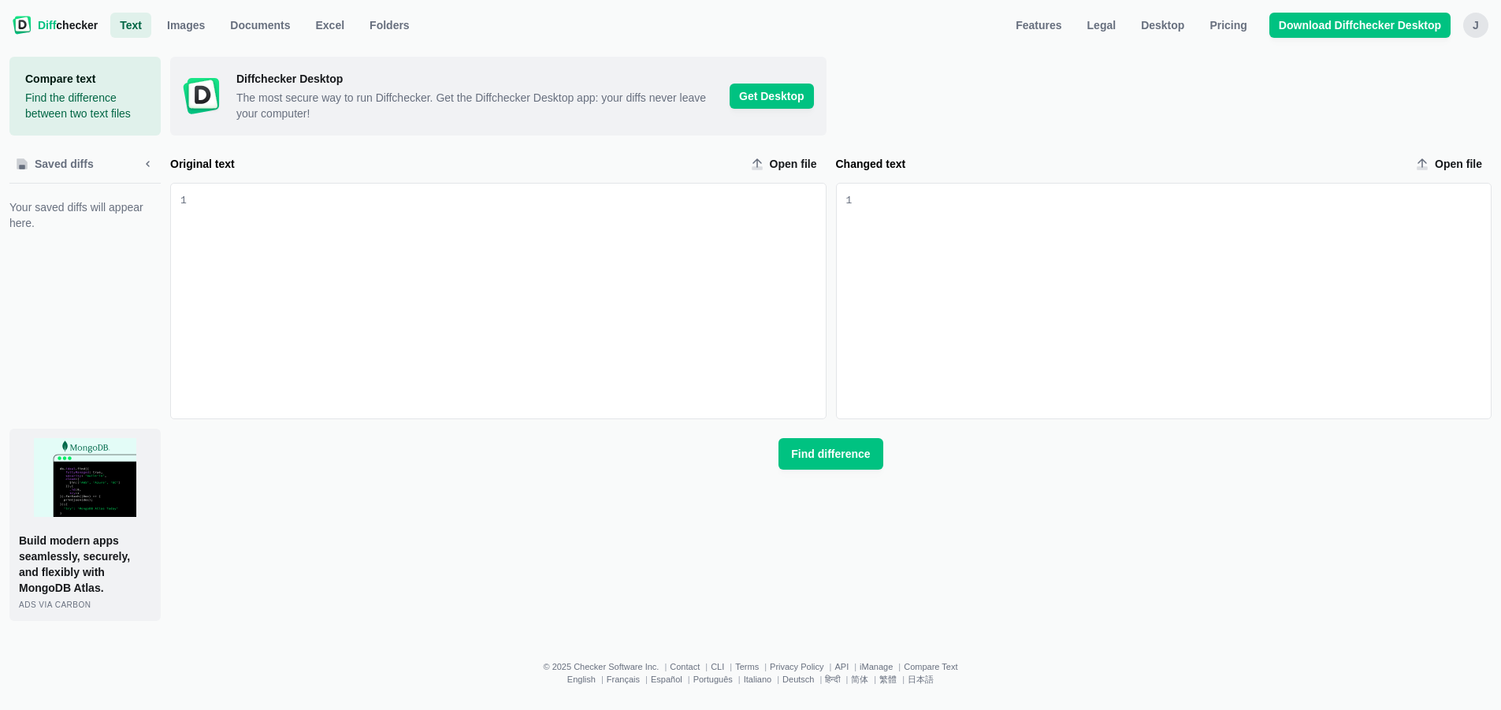
click at [1472, 22] on div "J" at bounding box center [1475, 25] width 25 height 25
click at [1393, 162] on button "Sign out" at bounding box center [1415, 173] width 136 height 25
click at [63, 24] on span "Diff checker" at bounding box center [68, 25] width 60 height 16
click at [54, 24] on span "Diff" at bounding box center [47, 25] width 18 height 13
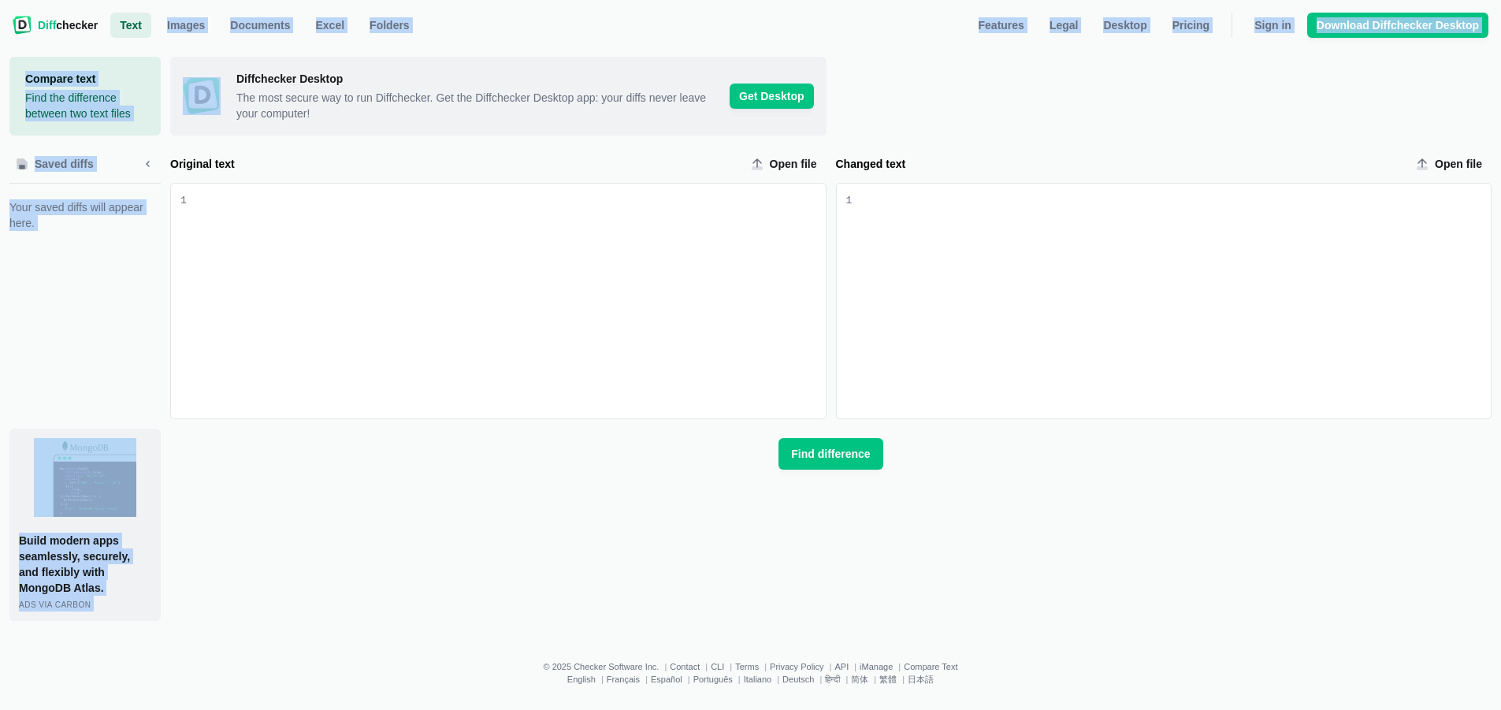
drag, startPoint x: 198, startPoint y: 41, endPoint x: 148, endPoint y: 17, distance: 55.3
click at [148, 17] on div "Diff checker Text Text Images Documents Excel Folders Features Legal Desktop Pr…" at bounding box center [750, 359] width 1501 height 719
drag, startPoint x: 181, startPoint y: 48, endPoint x: 172, endPoint y: 42, distance: 11.4
click at [181, 48] on div "Compare text Find the difference between two text files Saved diffs Your saved …" at bounding box center [750, 339] width 1482 height 596
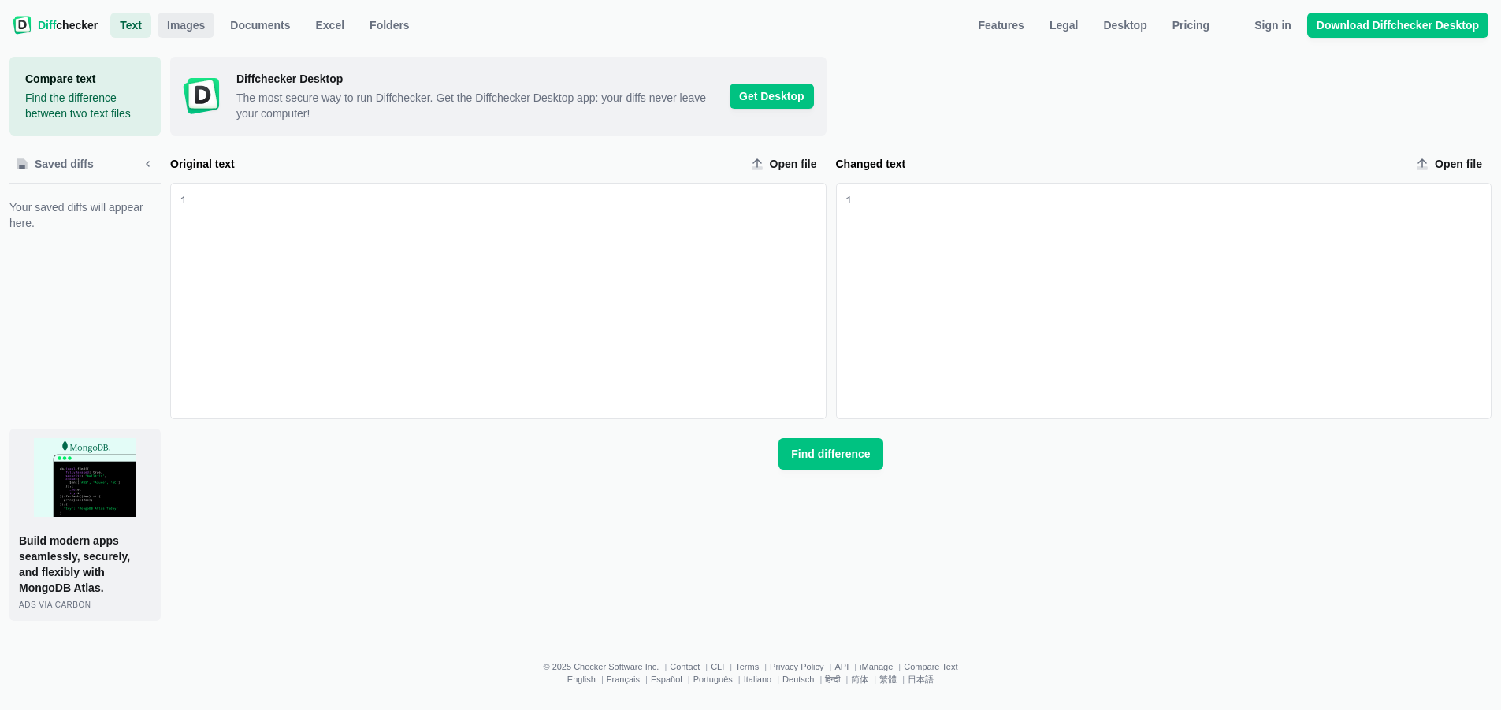
click at [189, 26] on span "Images" at bounding box center [186, 25] width 44 height 16
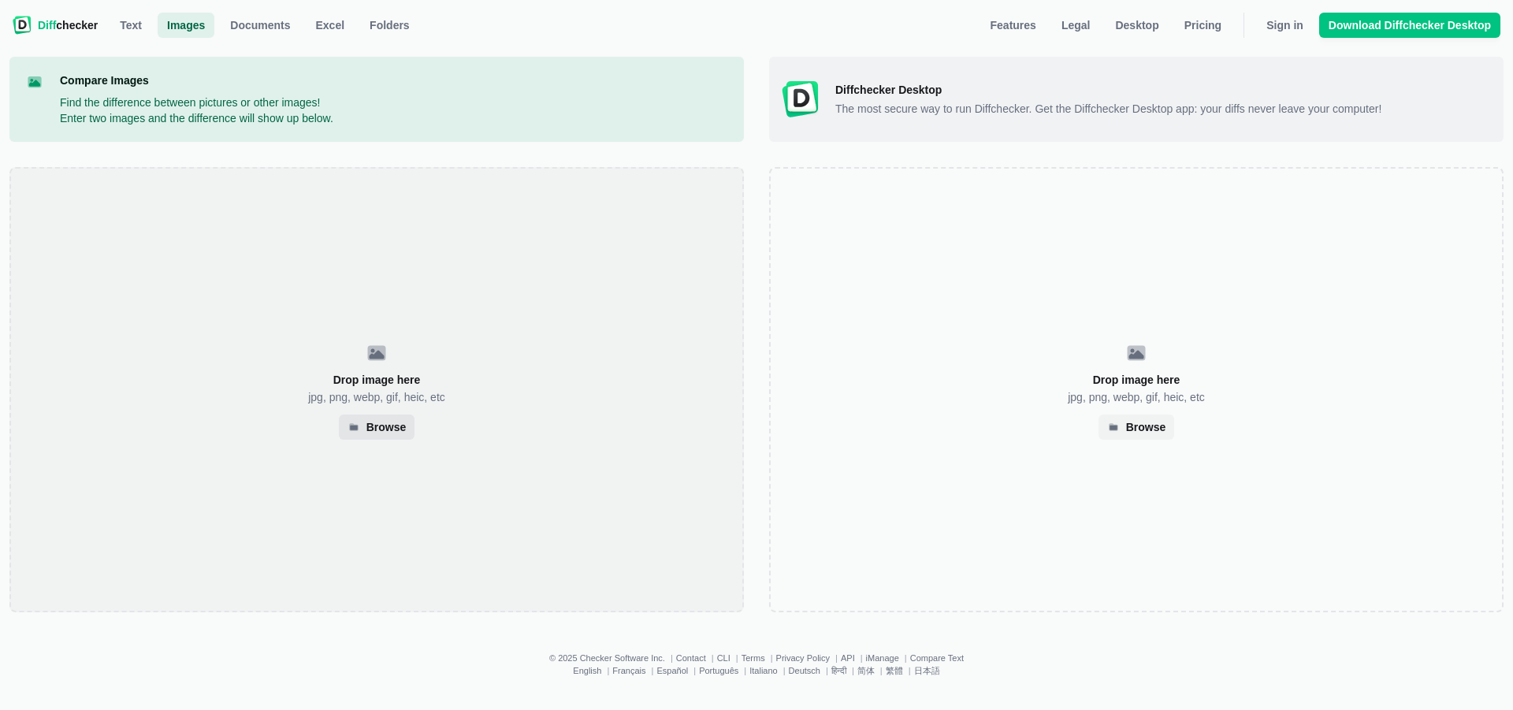
click at [379, 425] on div "Browse" at bounding box center [386, 427] width 40 height 8
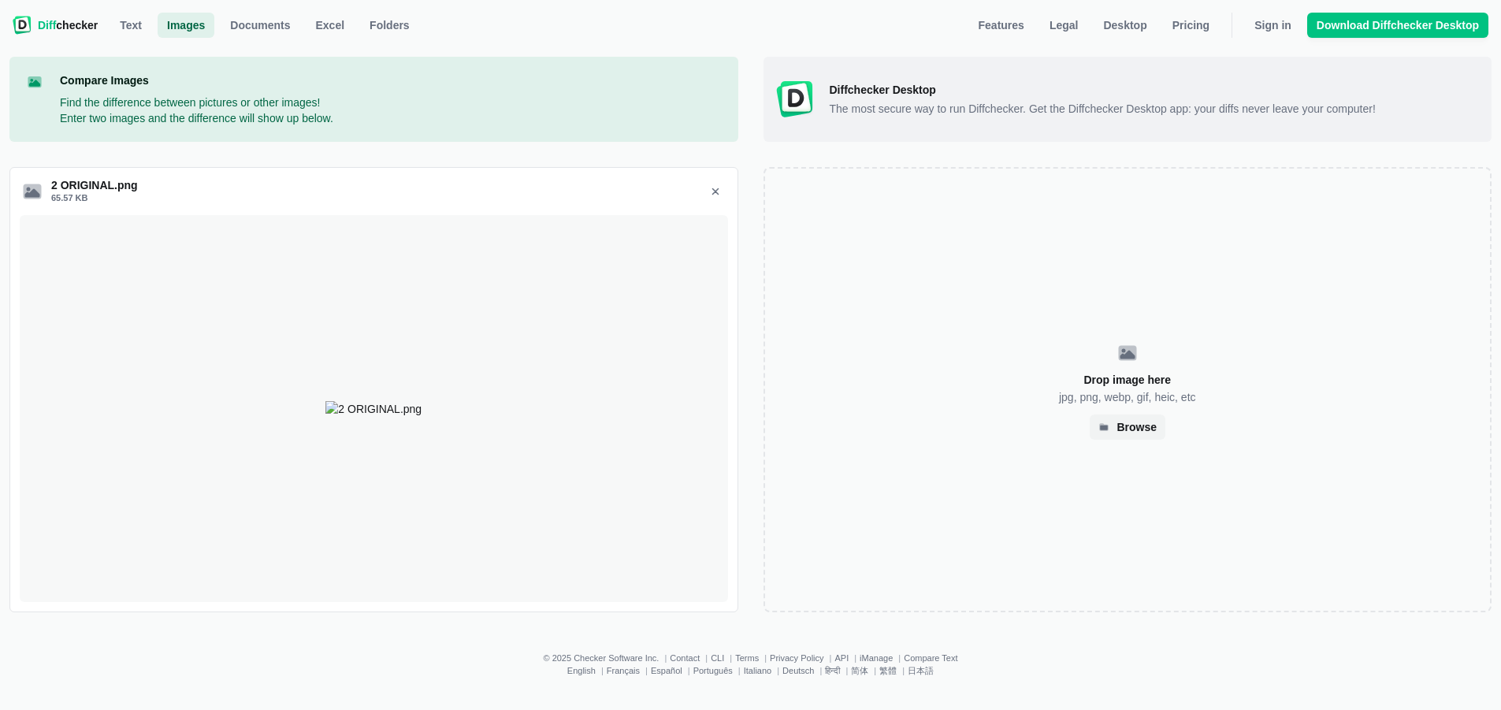
scroll to position [236, 0]
click at [1123, 346] on div "Drop image here jpg, png, webp, gif, heic, etc Browse" at bounding box center [1128, 389] width 729 height 445
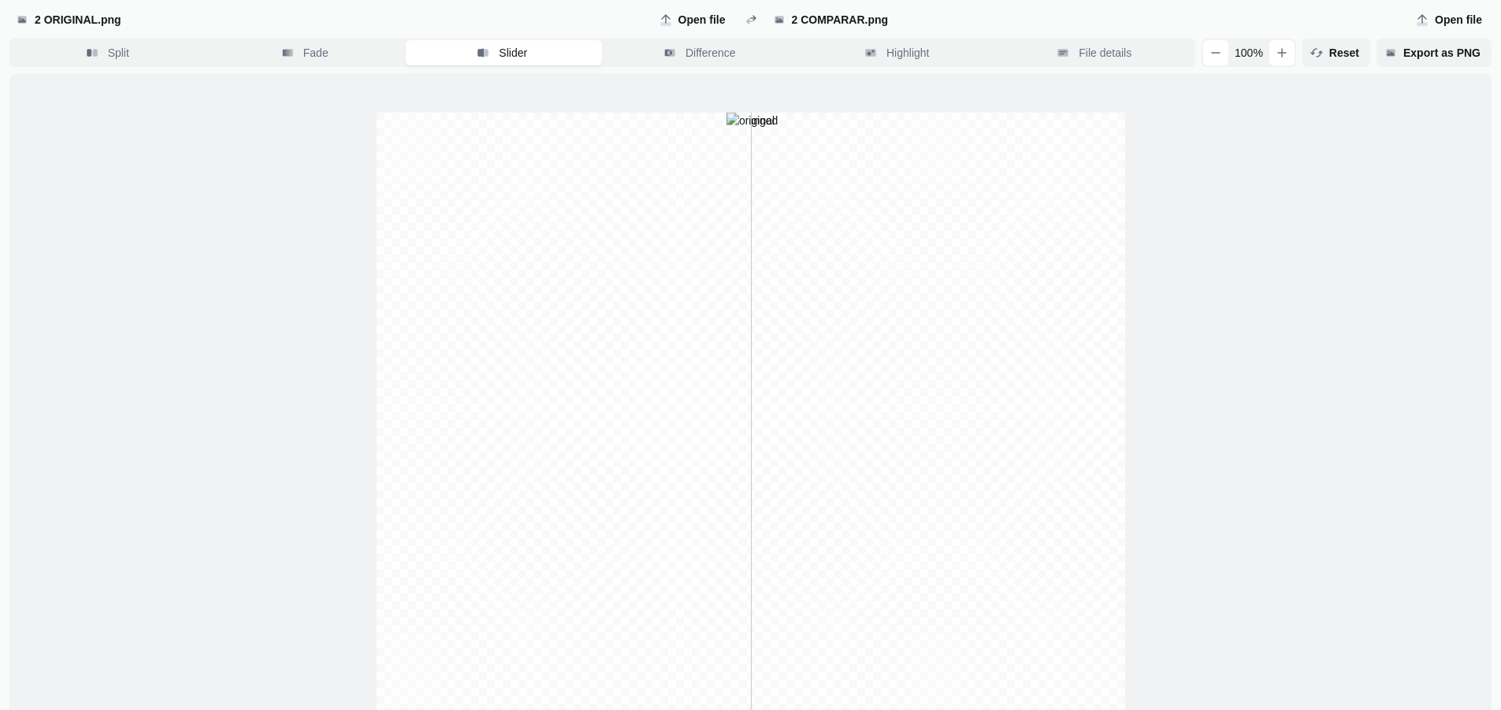
scroll to position [0, 0]
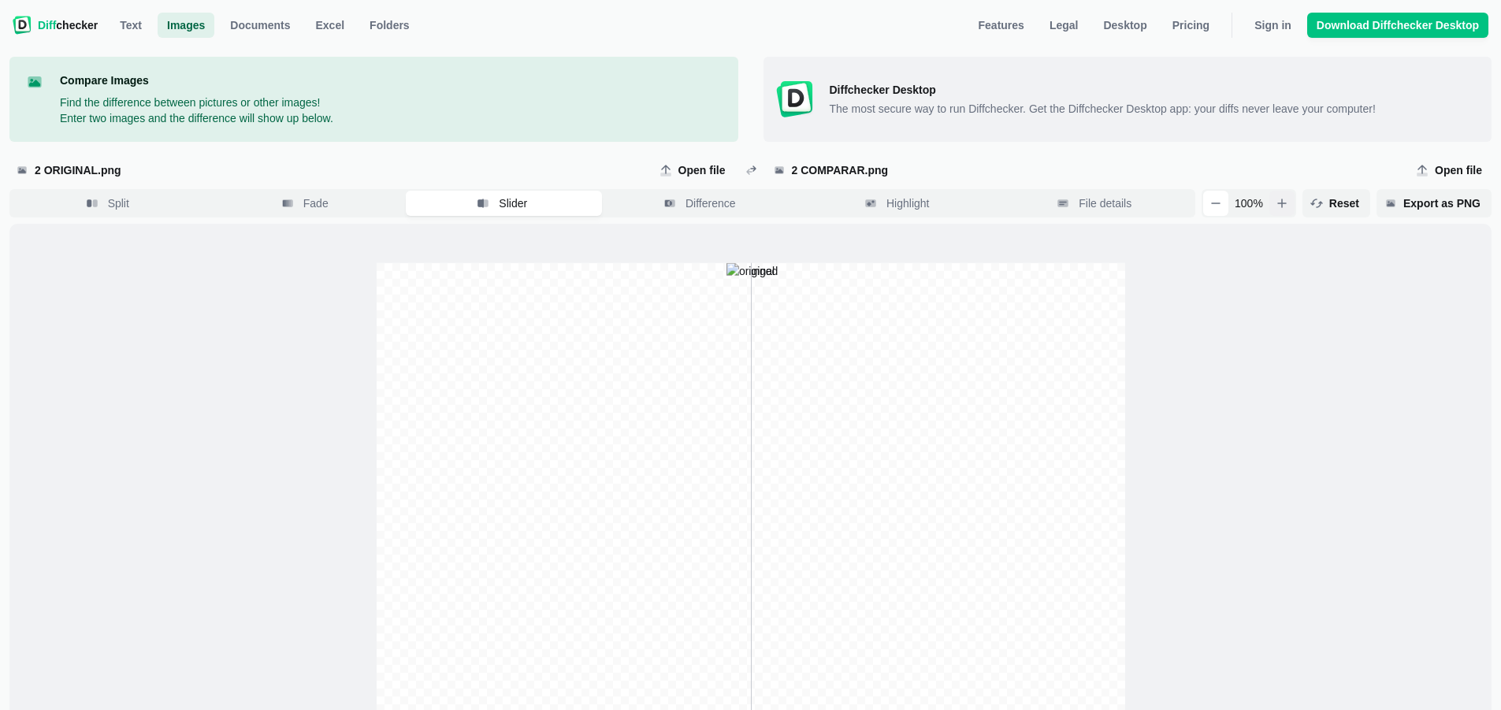
click at [1292, 211] on button "button" at bounding box center [1282, 203] width 25 height 25
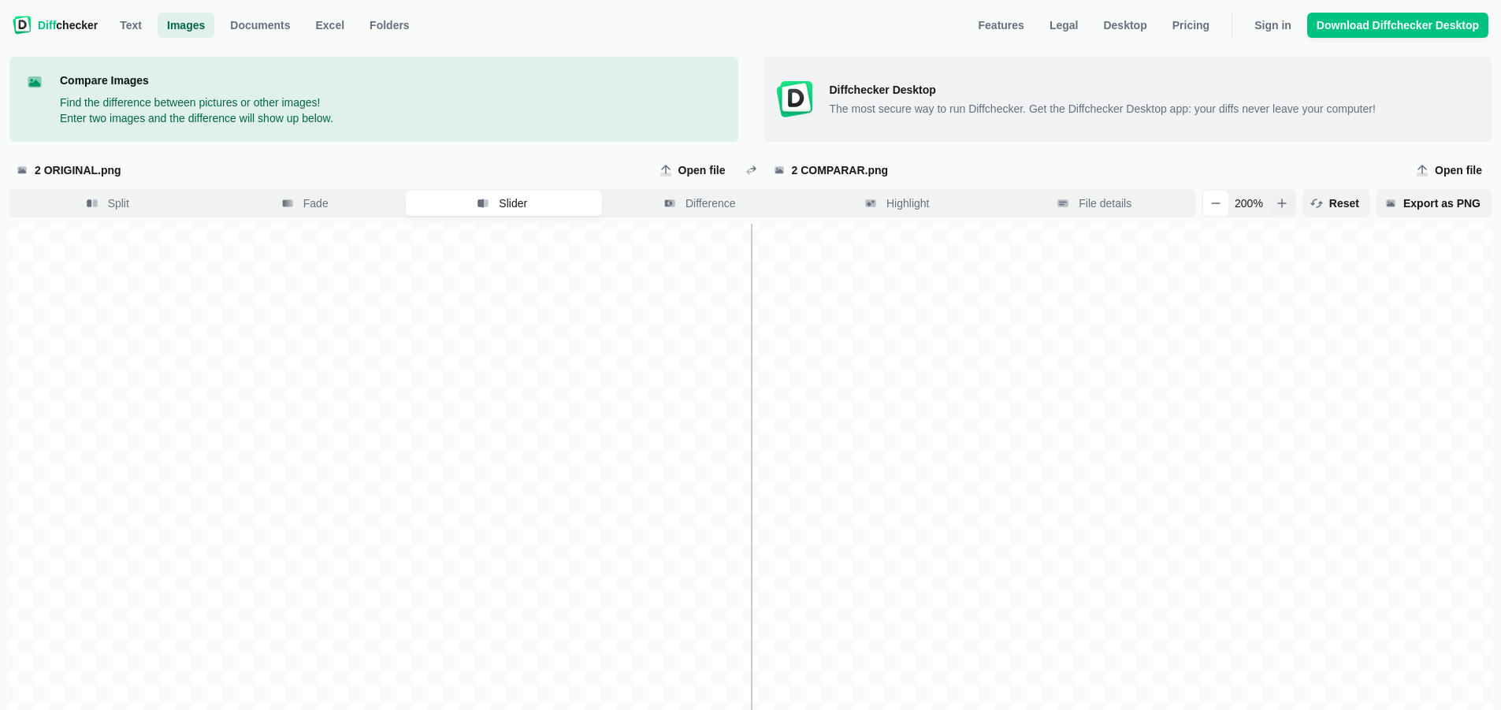
click at [1286, 203] on icon "button" at bounding box center [1282, 203] width 8 height 8
click at [1222, 200] on icon "button" at bounding box center [1216, 203] width 13 height 13
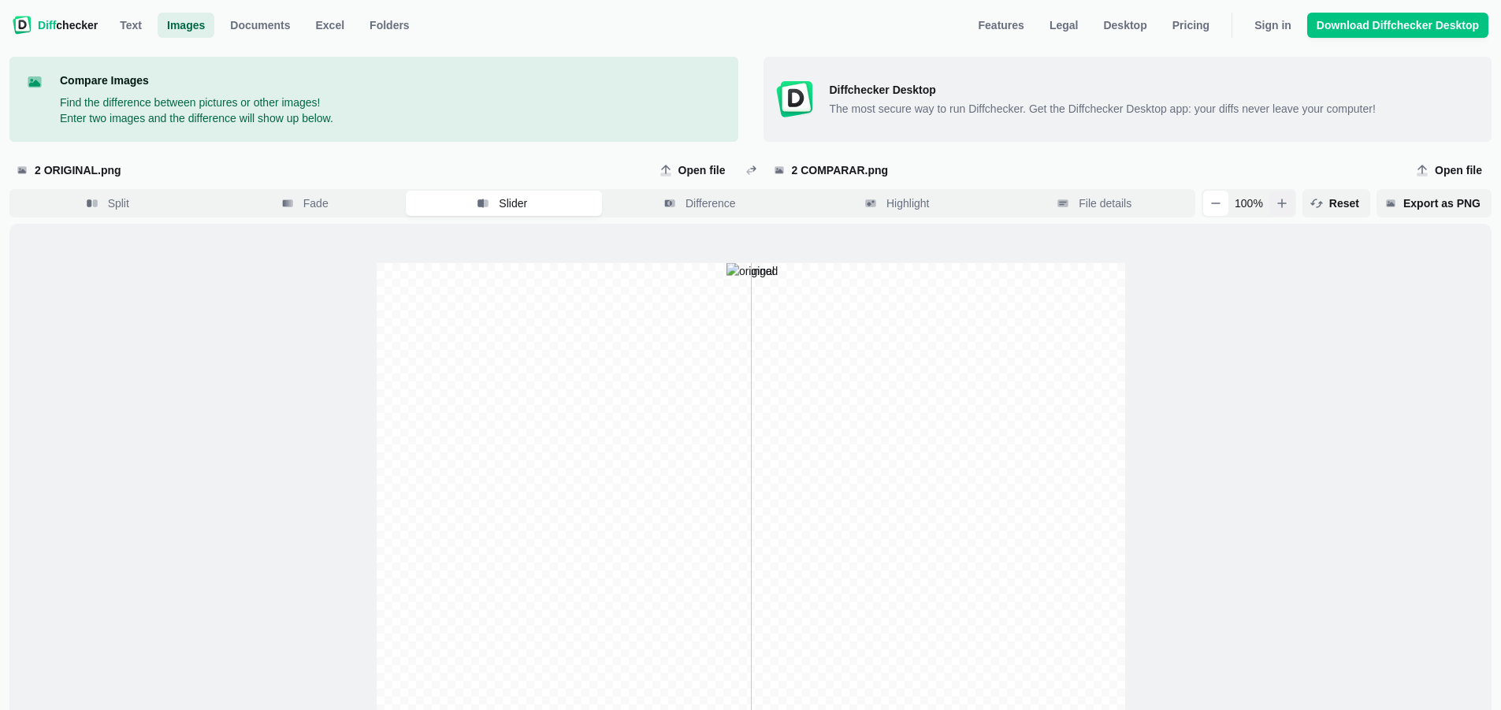
click at [1287, 206] on icon "button" at bounding box center [1282, 203] width 13 height 13
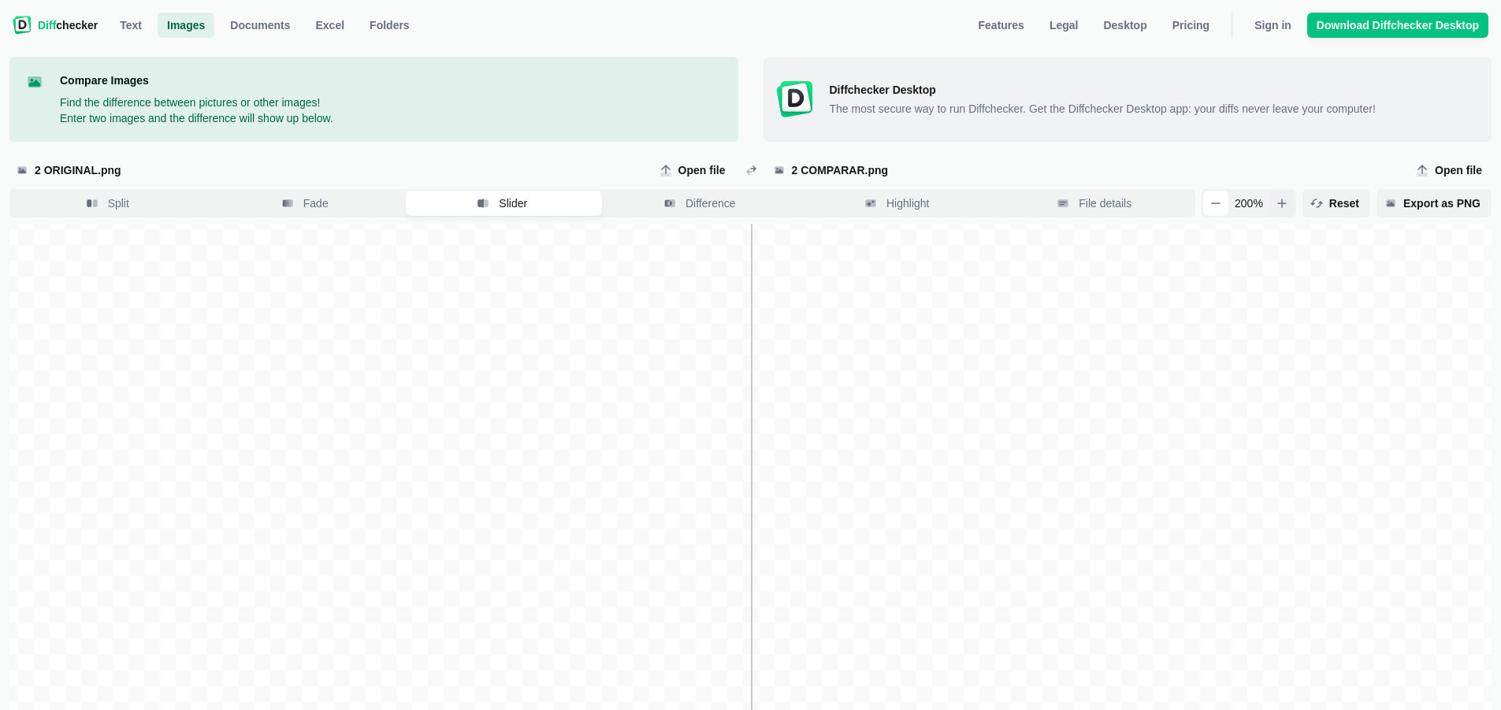
click at [1287, 206] on icon "button" at bounding box center [1282, 203] width 13 height 13
click at [1222, 203] on icon "button" at bounding box center [1216, 203] width 13 height 13
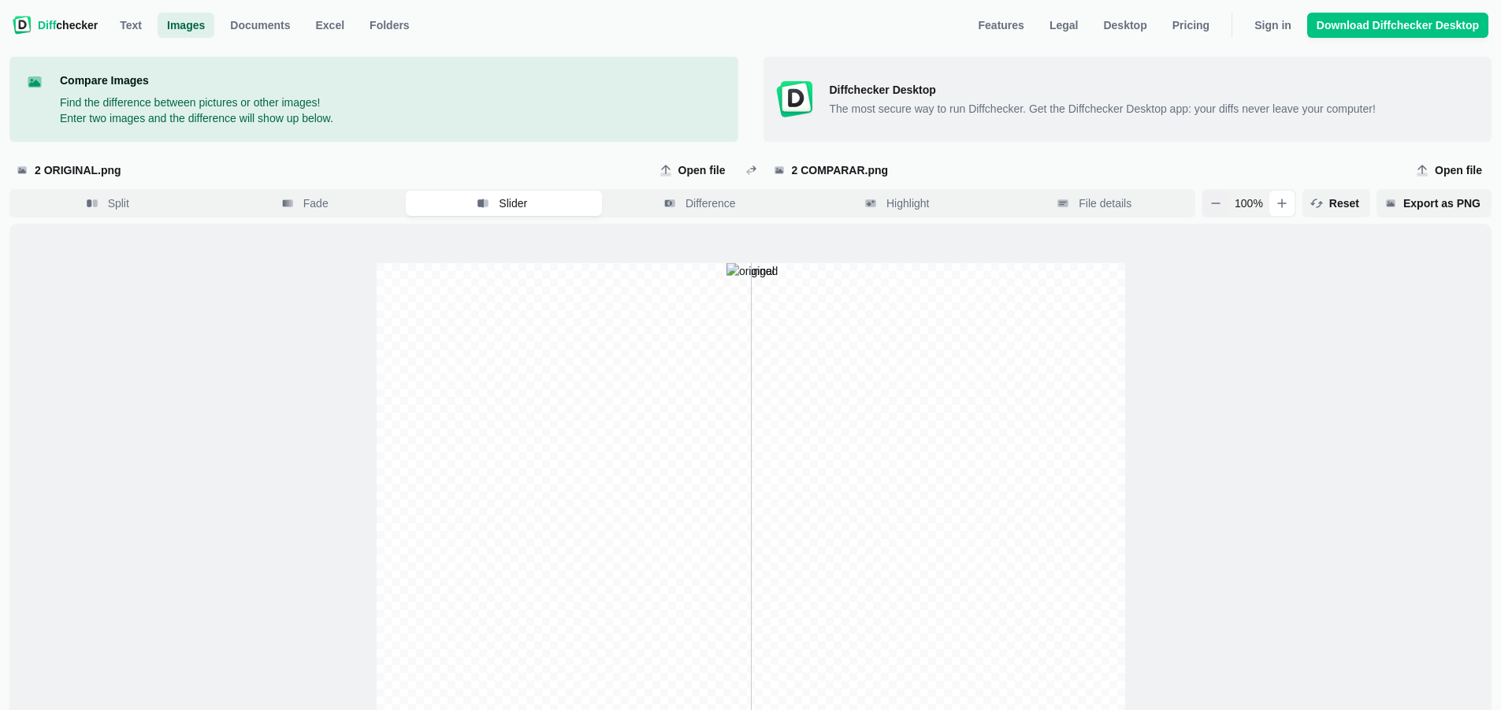
click at [1222, 203] on icon "button" at bounding box center [1216, 203] width 13 height 13
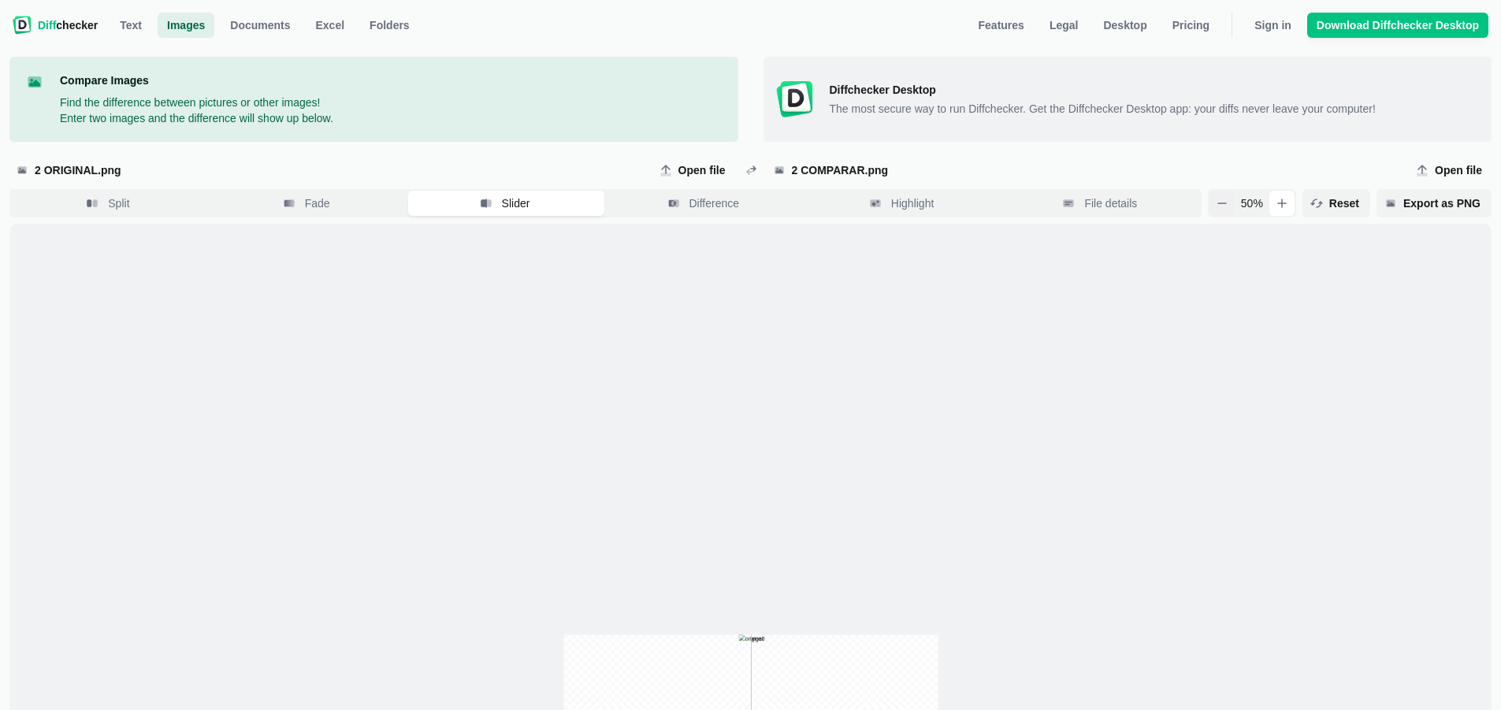
click at [1224, 203] on icon "button" at bounding box center [1222, 203] width 13 height 13
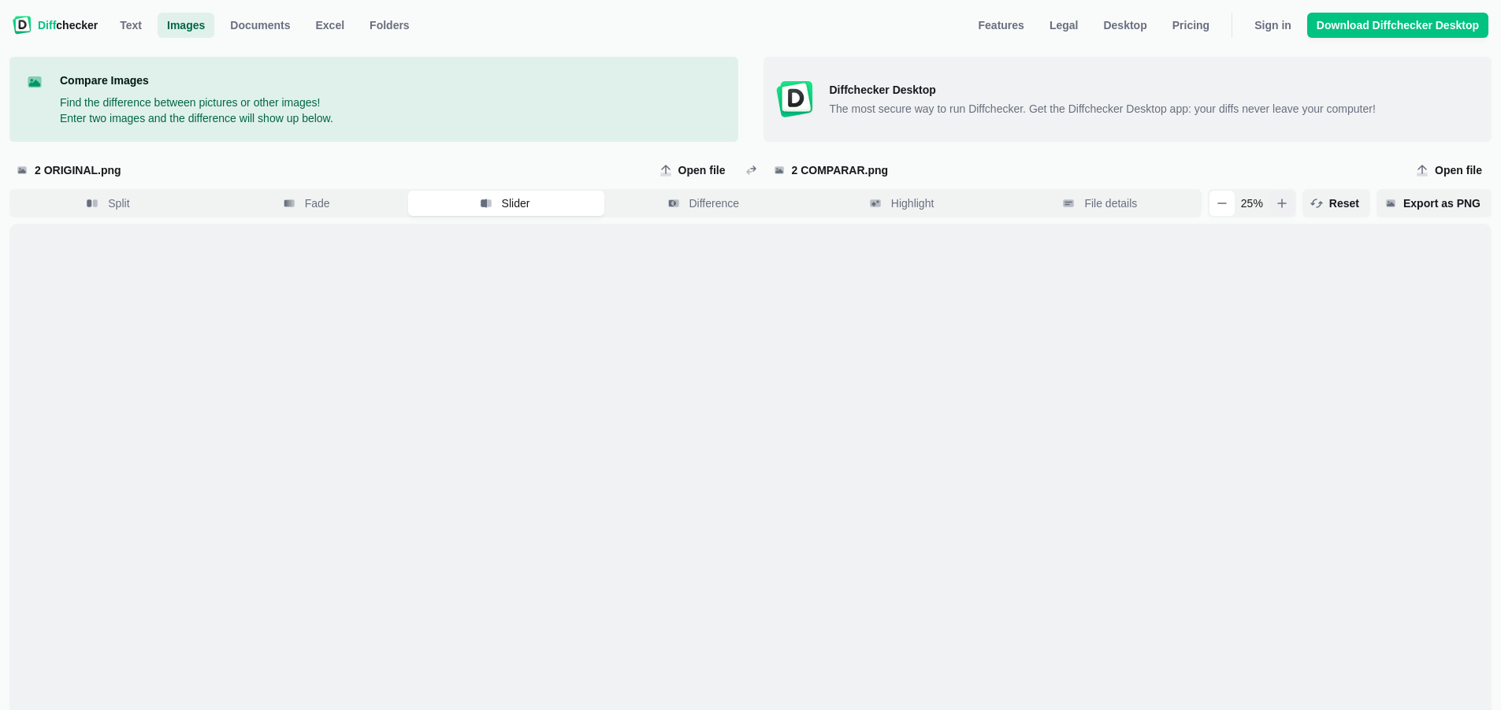
click at [1289, 202] on icon "button" at bounding box center [1282, 203] width 13 height 13
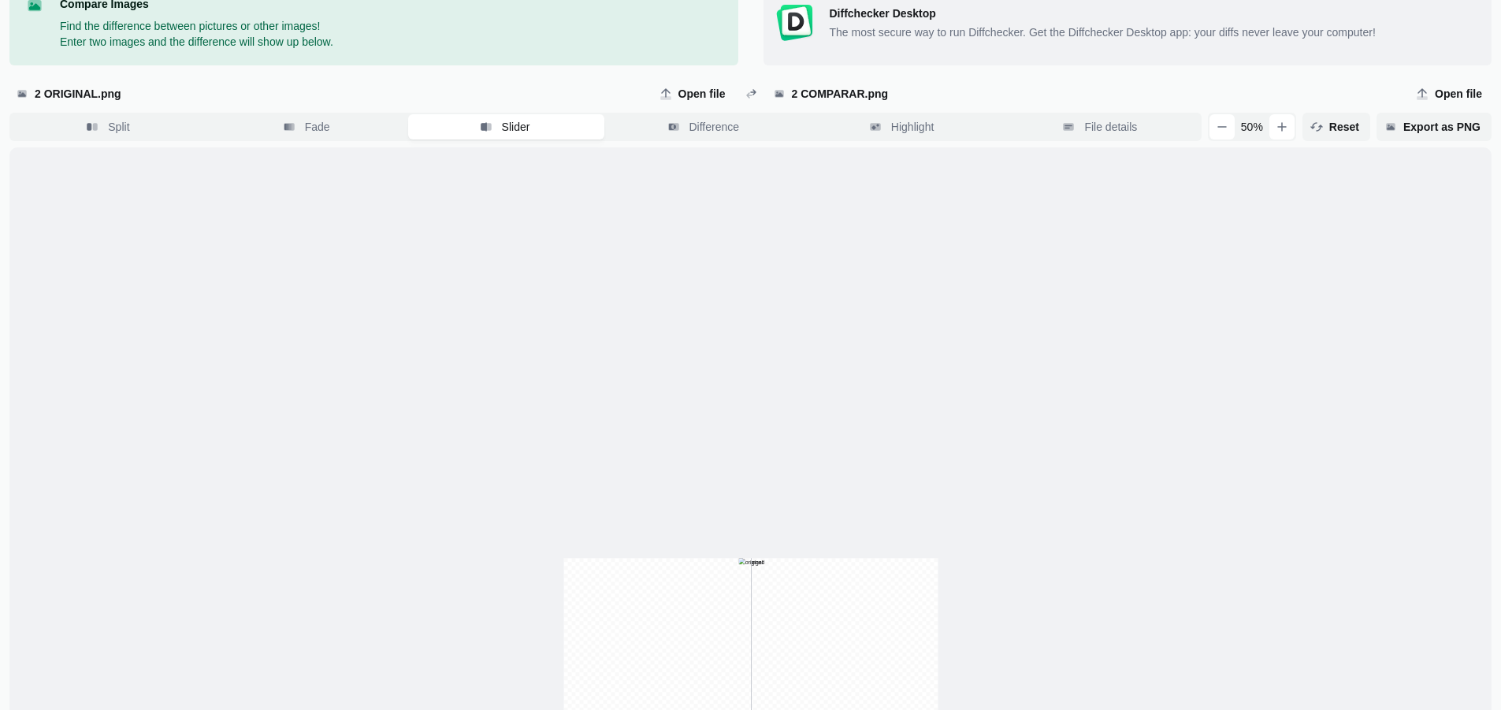
scroll to position [79, 0]
click at [1257, 135] on div "50 %" at bounding box center [1252, 124] width 88 height 28
click at [1263, 121] on span "50 %" at bounding box center [1252, 125] width 22 height 16
click at [1263, 124] on span "50 %" at bounding box center [1252, 125] width 22 height 16
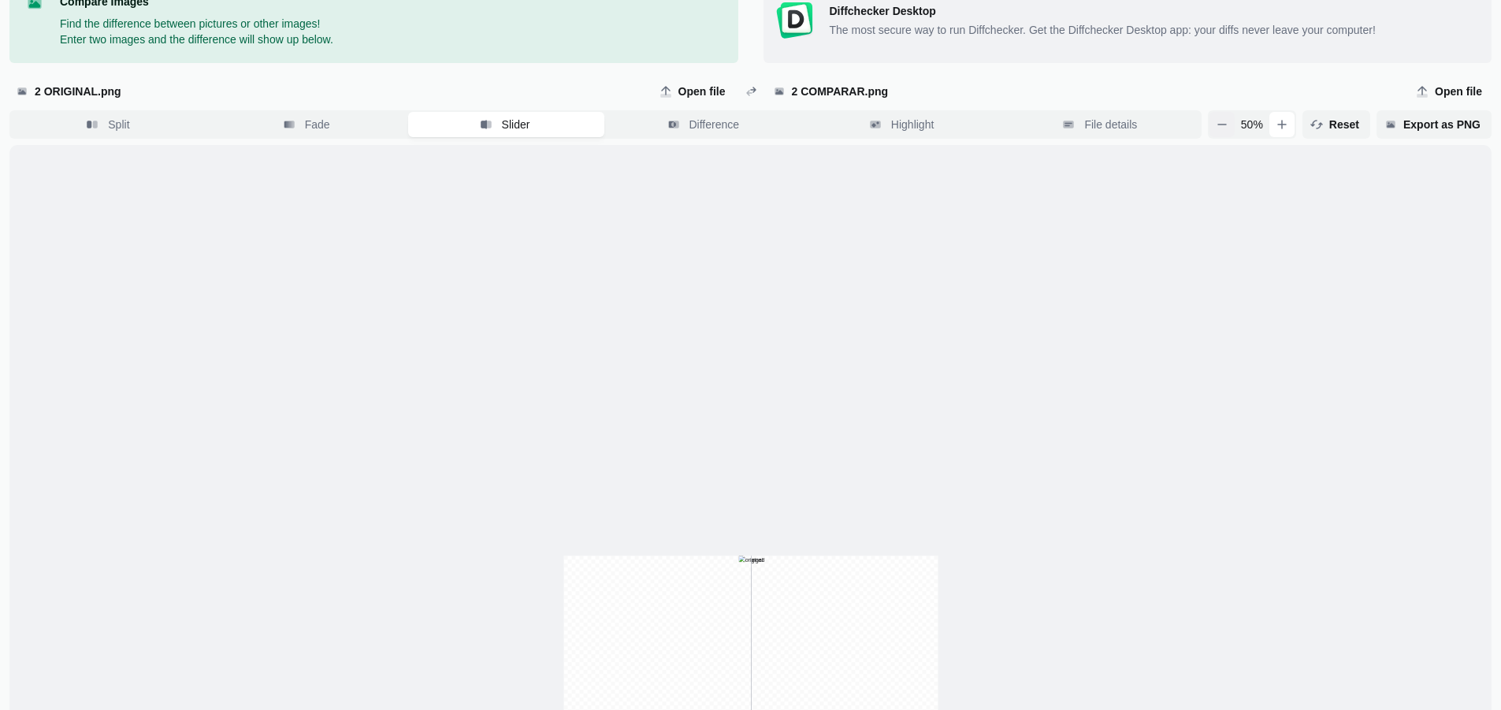
click at [1235, 132] on button "button" at bounding box center [1222, 124] width 25 height 25
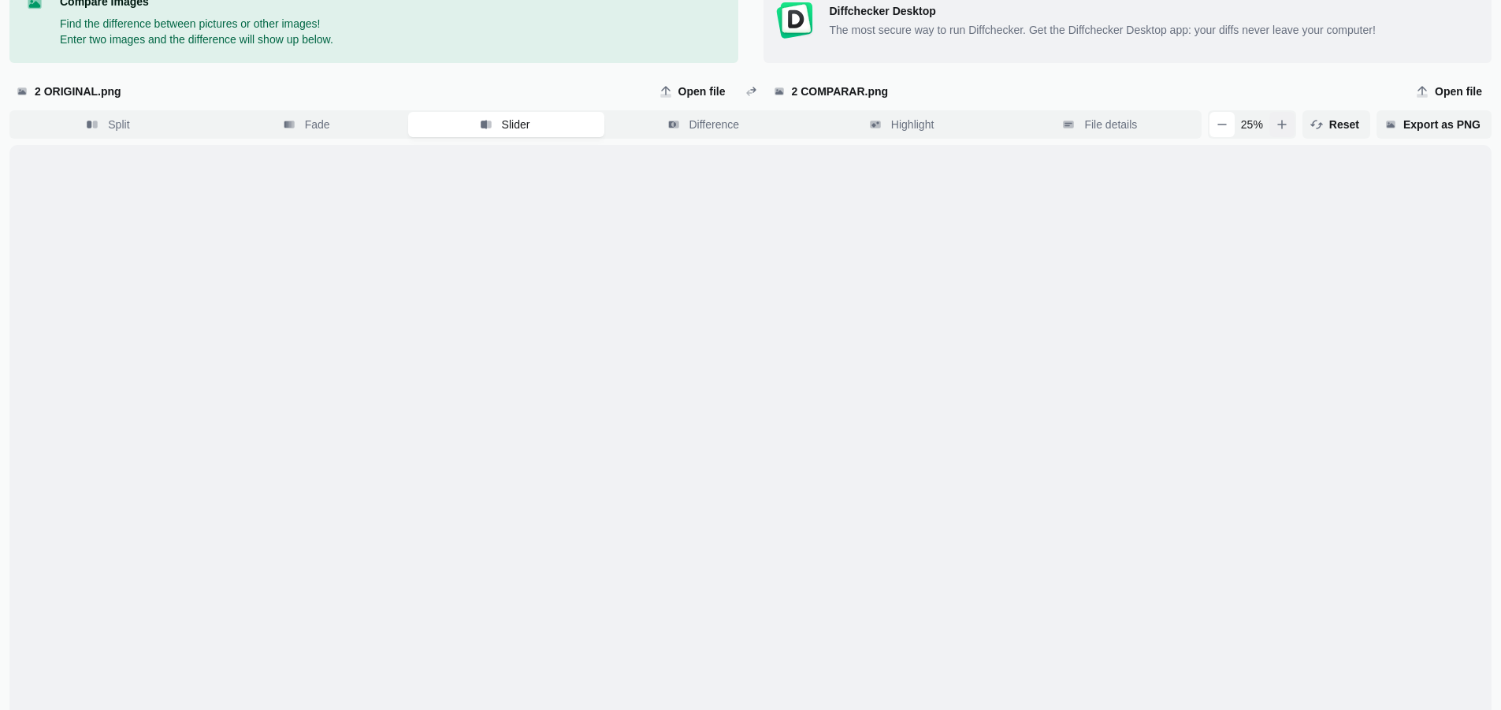
click at [1283, 128] on button "button" at bounding box center [1282, 124] width 25 height 25
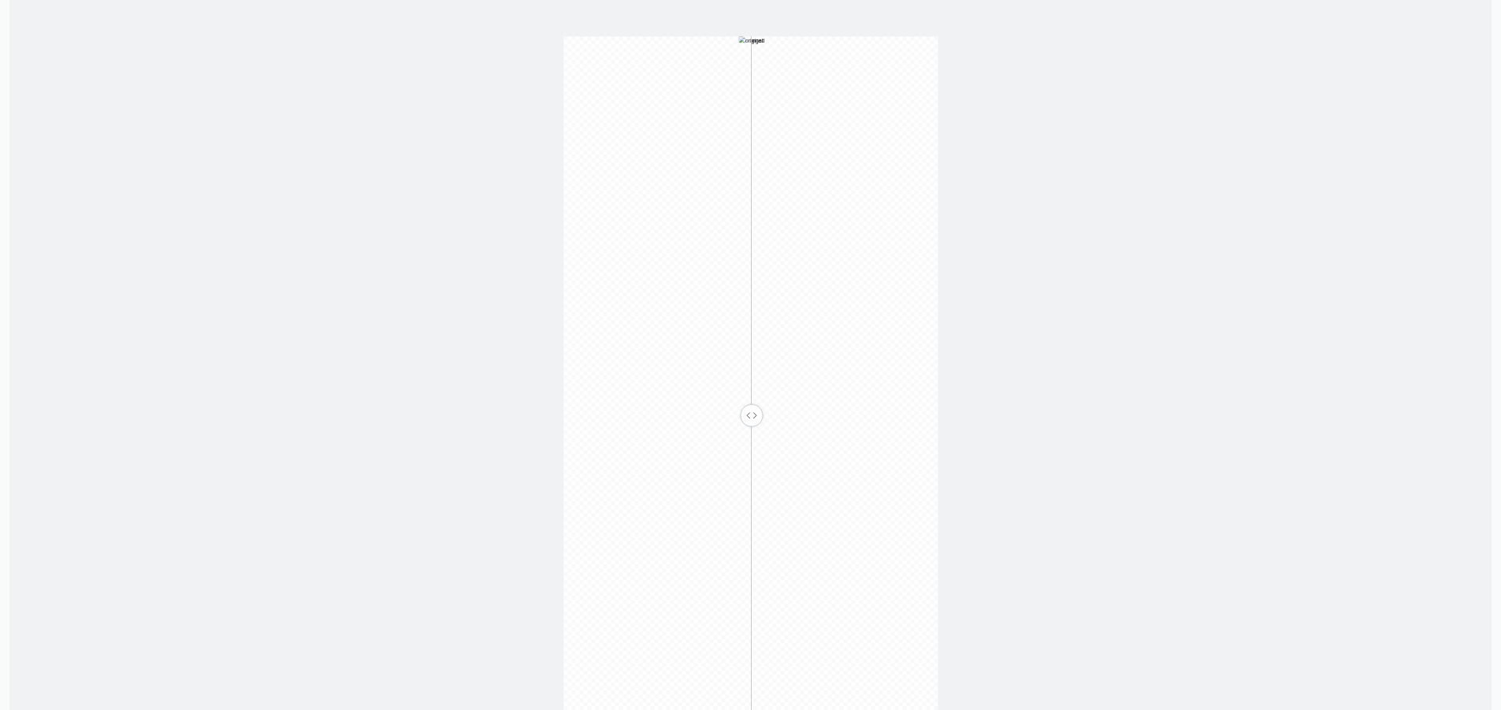
scroll to position [630, 0]
drag, startPoint x: 749, startPoint y: 384, endPoint x: 743, endPoint y: 394, distance: 11.6
click at [745, 397] on input "range" at bounding box center [751, 387] width 403 height 20
click at [745, 387] on input "range" at bounding box center [751, 387] width 403 height 20
drag, startPoint x: 745, startPoint y: 386, endPoint x: 819, endPoint y: 476, distance: 116.4
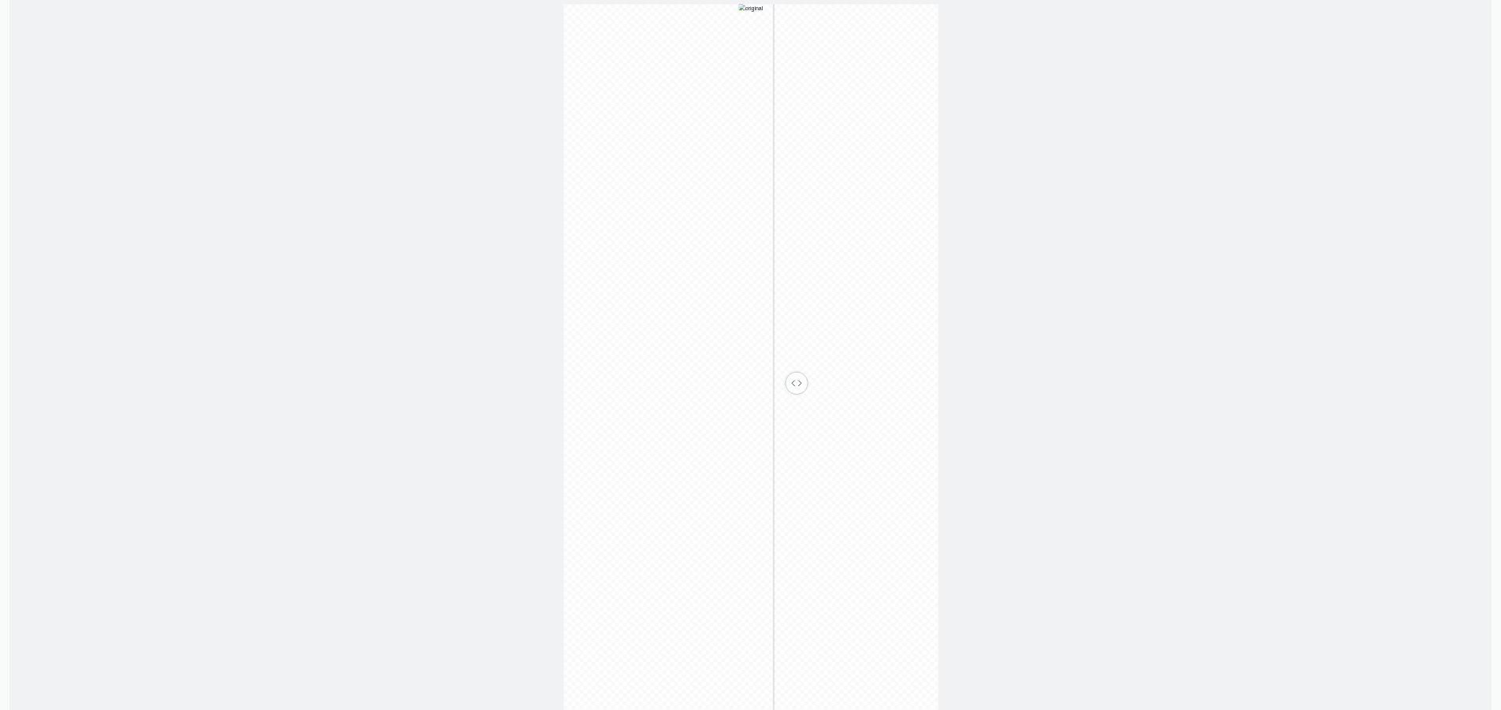
click at [798, 397] on input "range" at bounding box center [751, 387] width 403 height 20
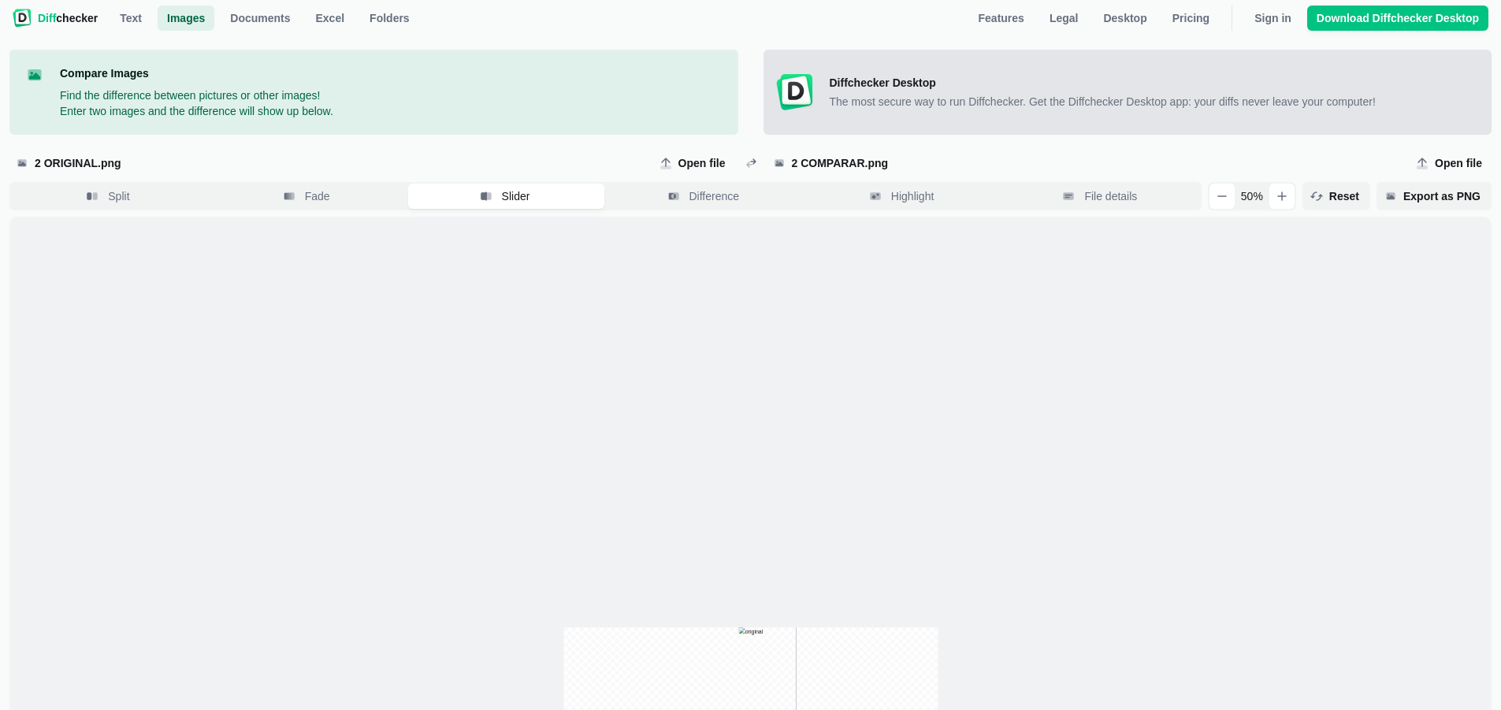
scroll to position [0, 0]
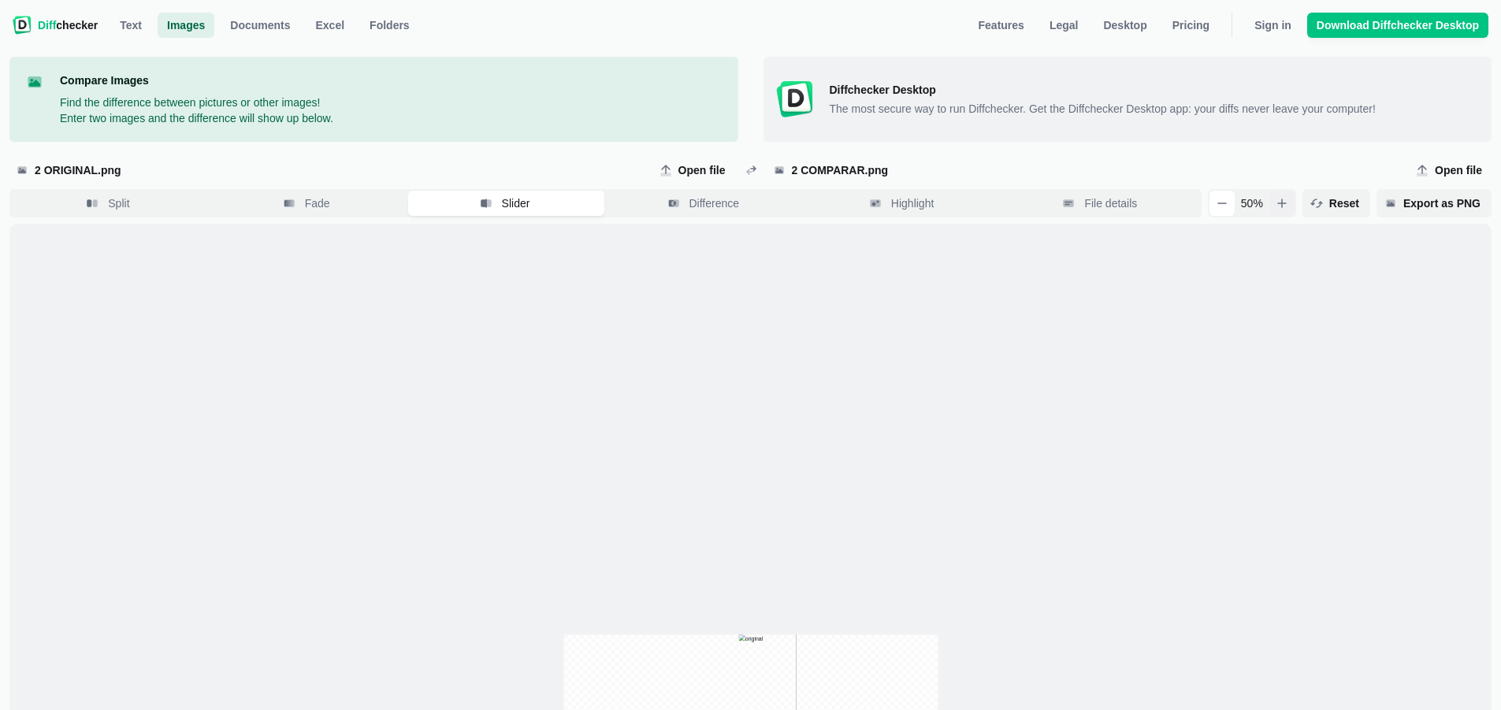
click at [1282, 205] on button "button" at bounding box center [1282, 203] width 25 height 25
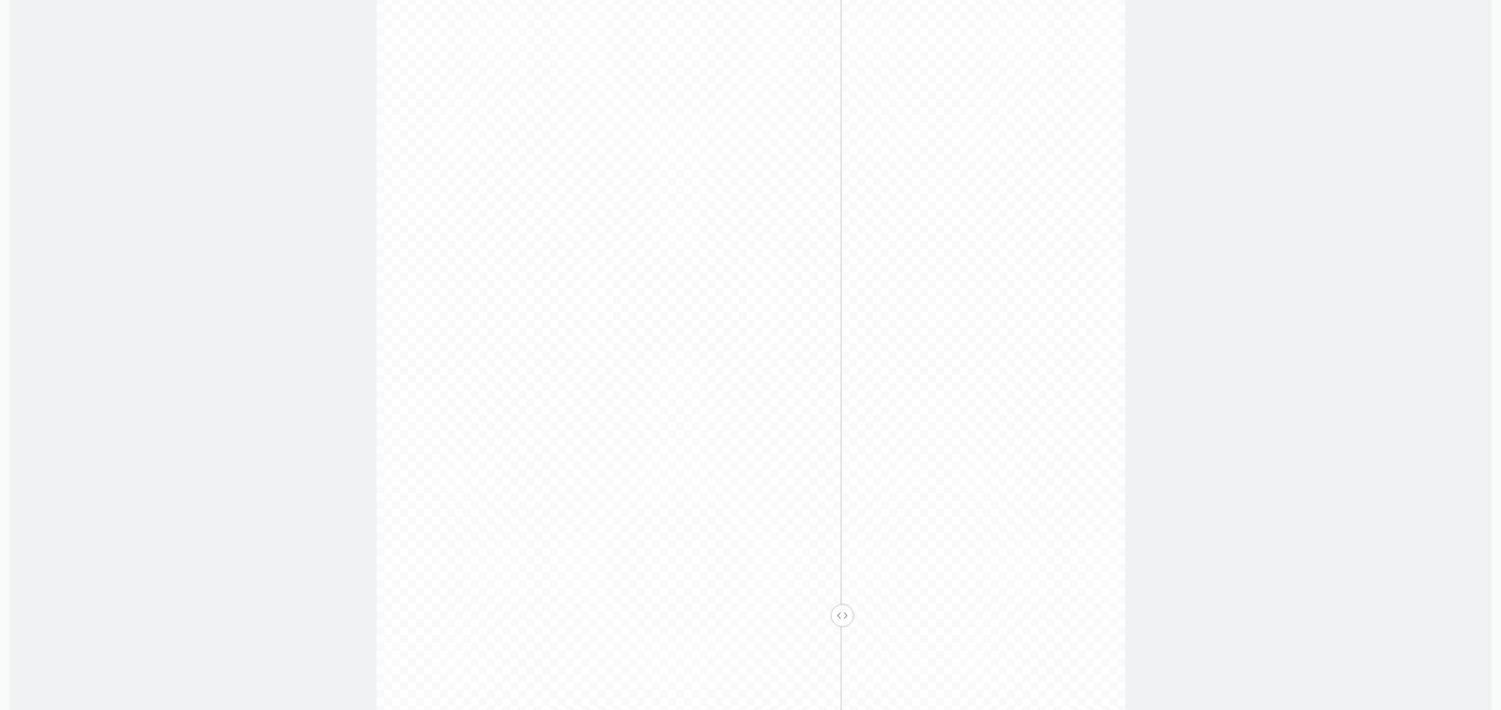
scroll to position [394, 0]
drag, startPoint x: 839, startPoint y: 617, endPoint x: 1040, endPoint y: 521, distance: 223.5
click at [835, 614] on input "range" at bounding box center [752, 621] width 777 height 14
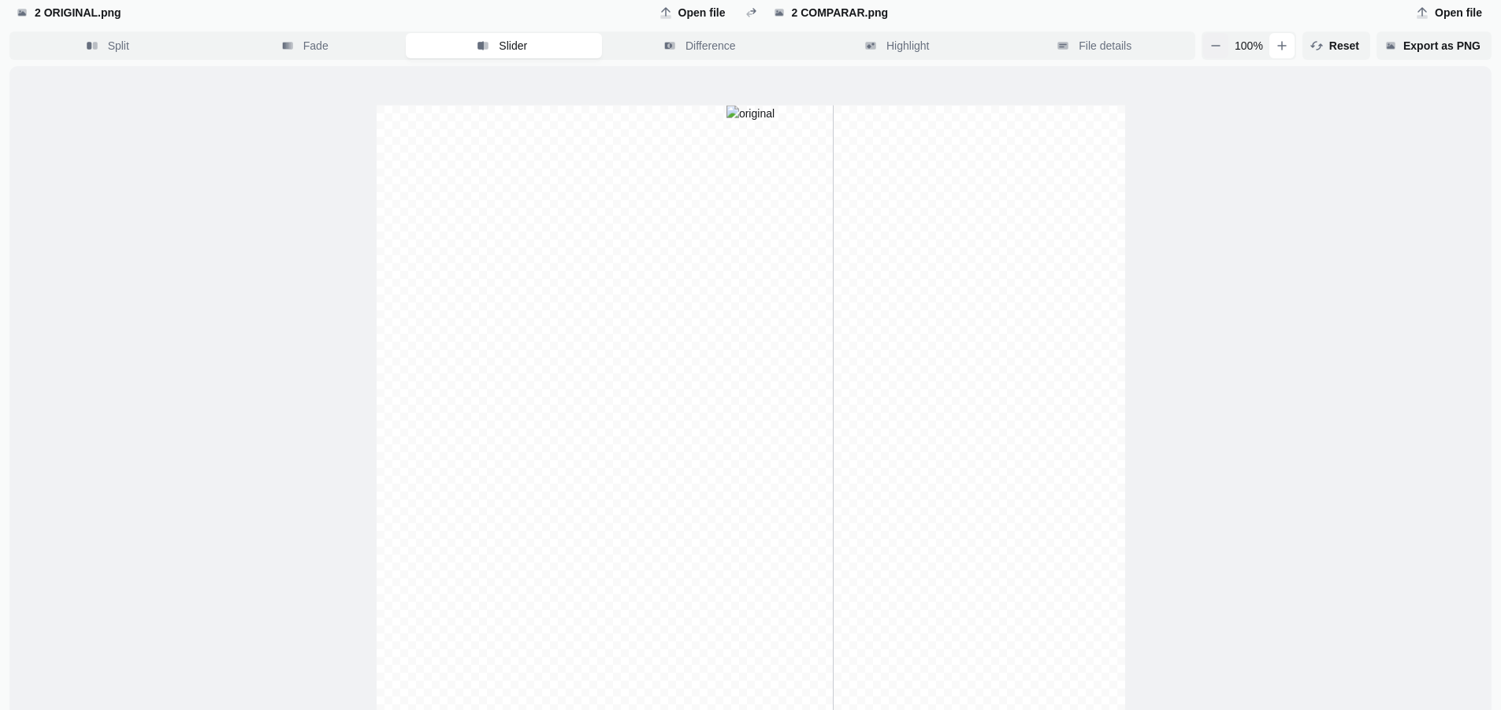
click at [1215, 52] on button "button" at bounding box center [1215, 45] width 25 height 25
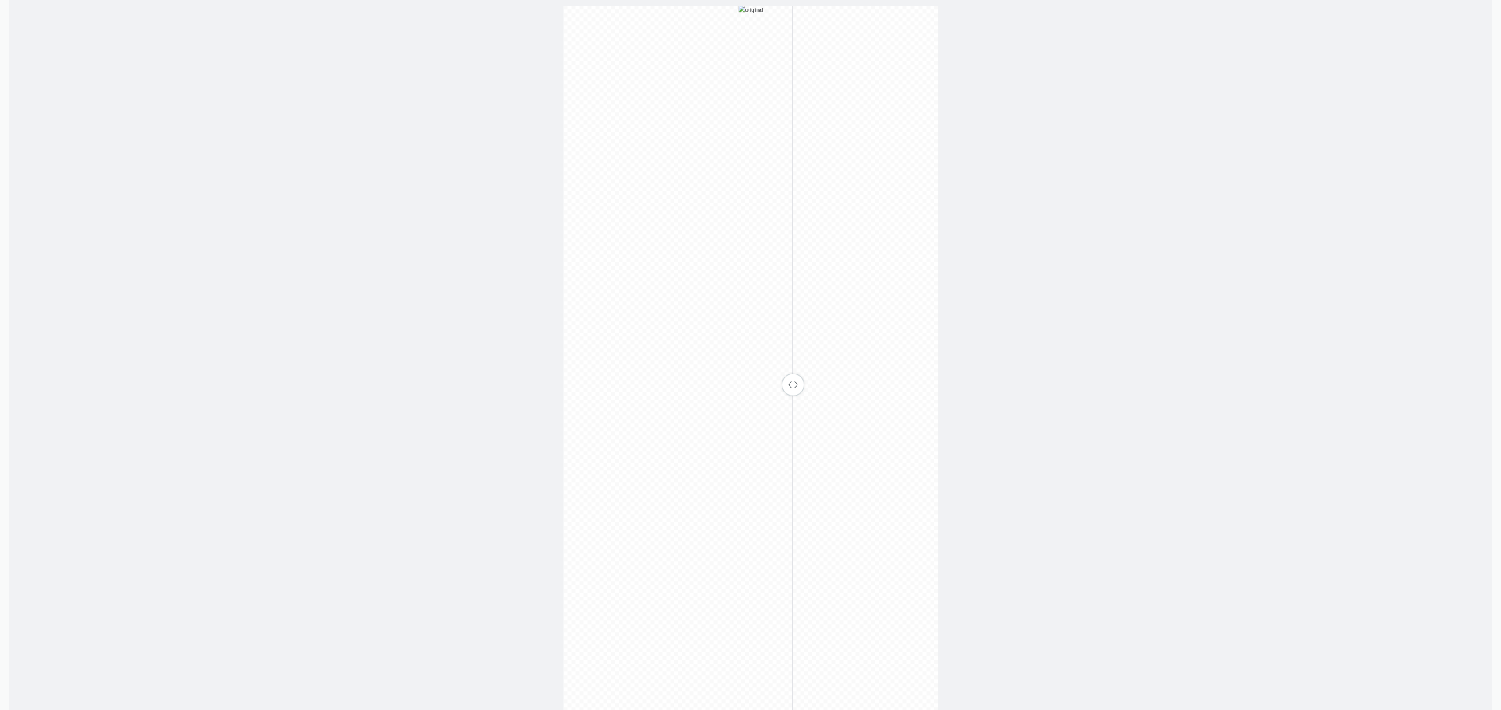
scroll to position [630, 0]
drag, startPoint x: 785, startPoint y: 385, endPoint x: 825, endPoint y: 473, distance: 96.3
type input "0.69"
click at [823, 397] on input "range" at bounding box center [751, 387] width 403 height 20
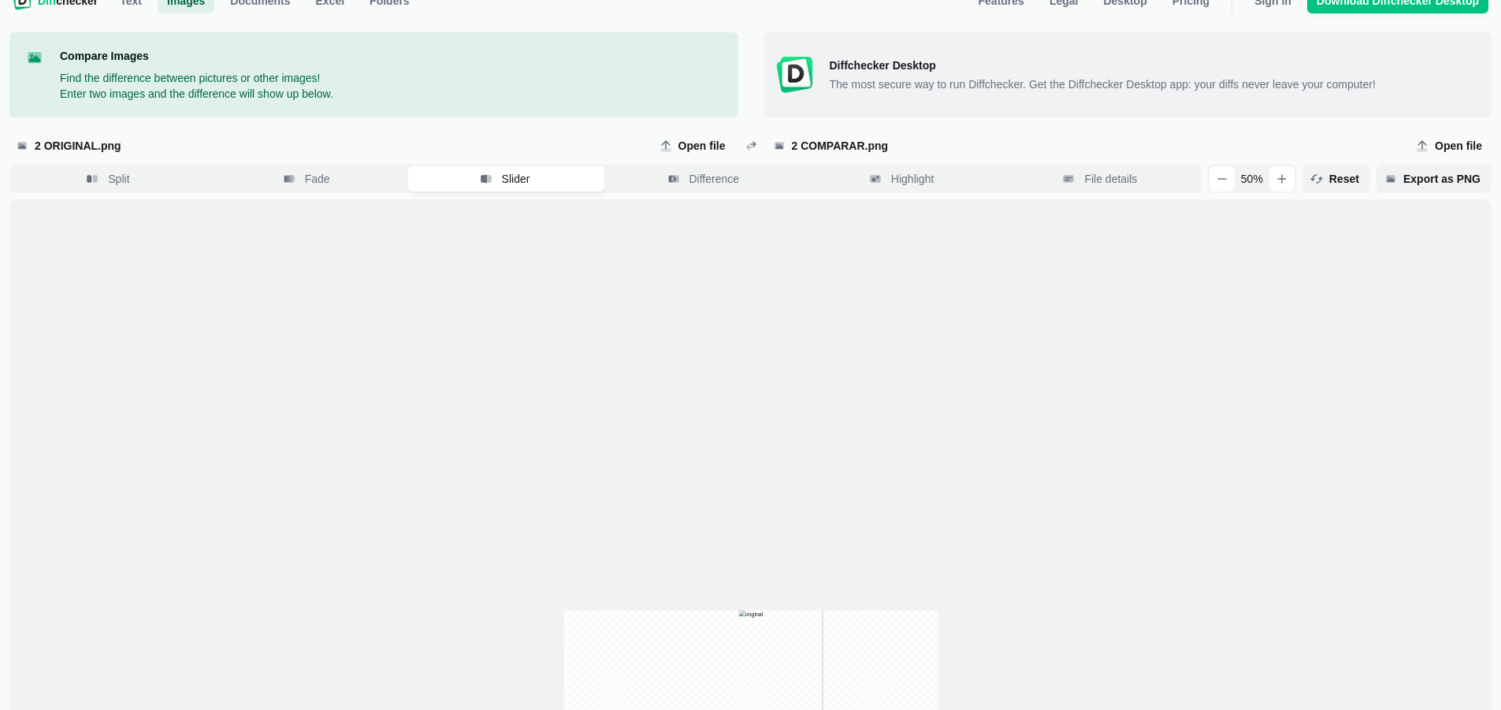
scroll to position [0, 0]
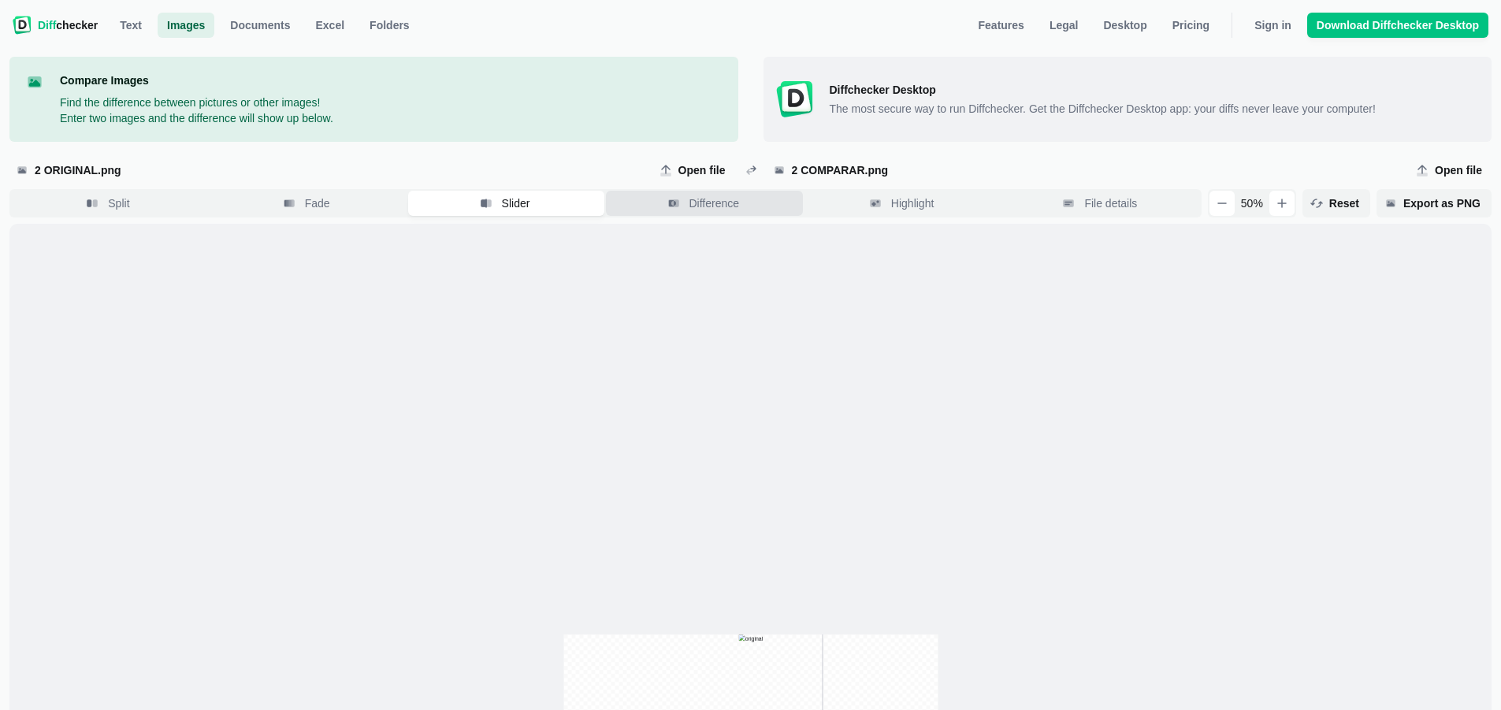
click at [712, 196] on span "Difference" at bounding box center [714, 203] width 57 height 16
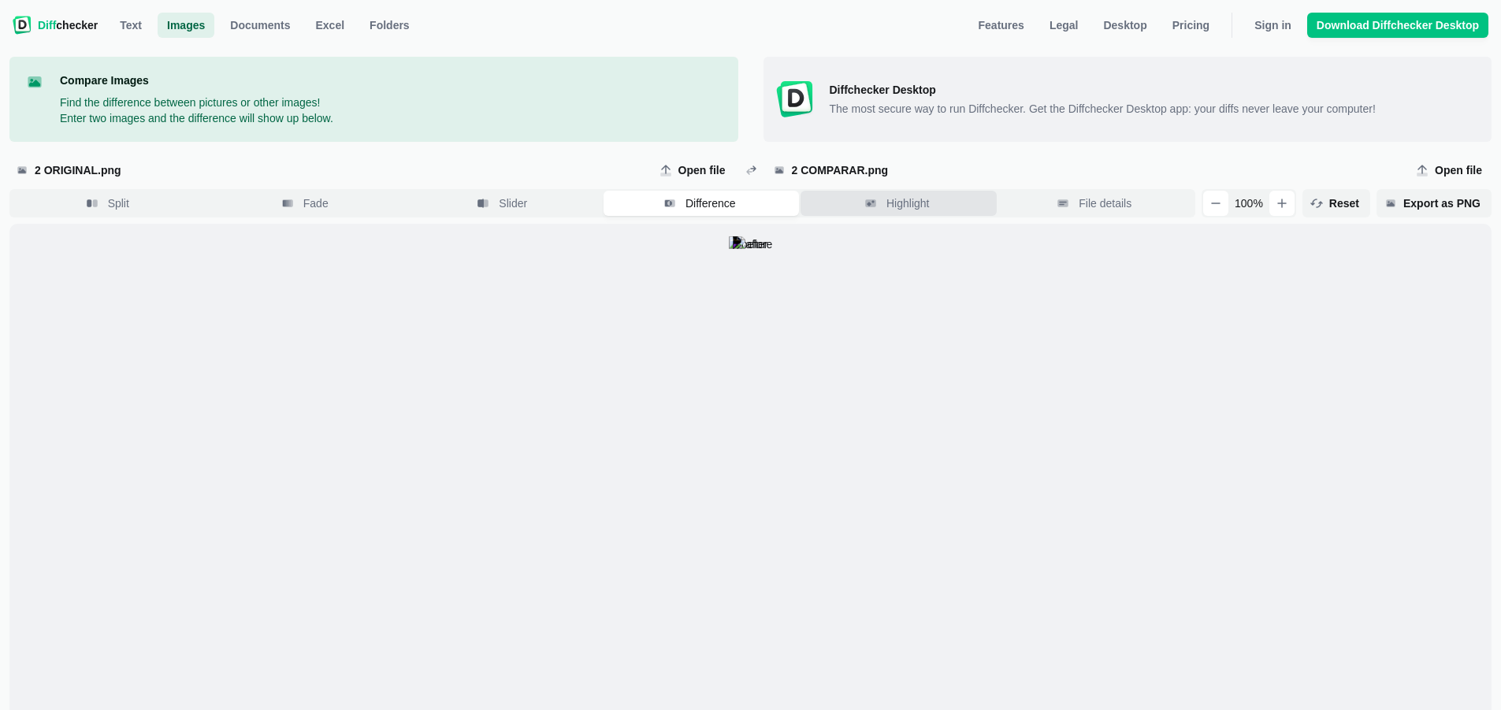
click at [944, 206] on button "Highlight" at bounding box center [899, 203] width 196 height 25
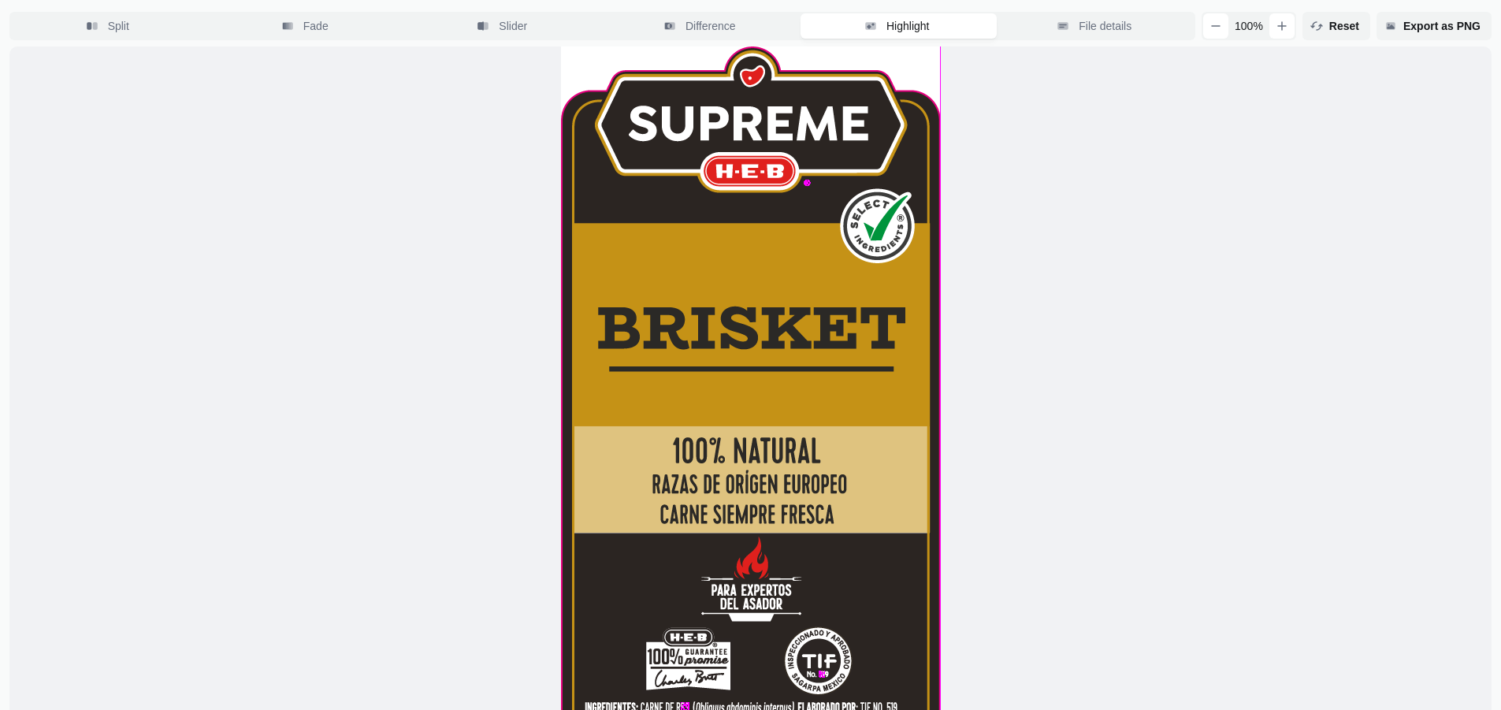
scroll to position [79, 0]
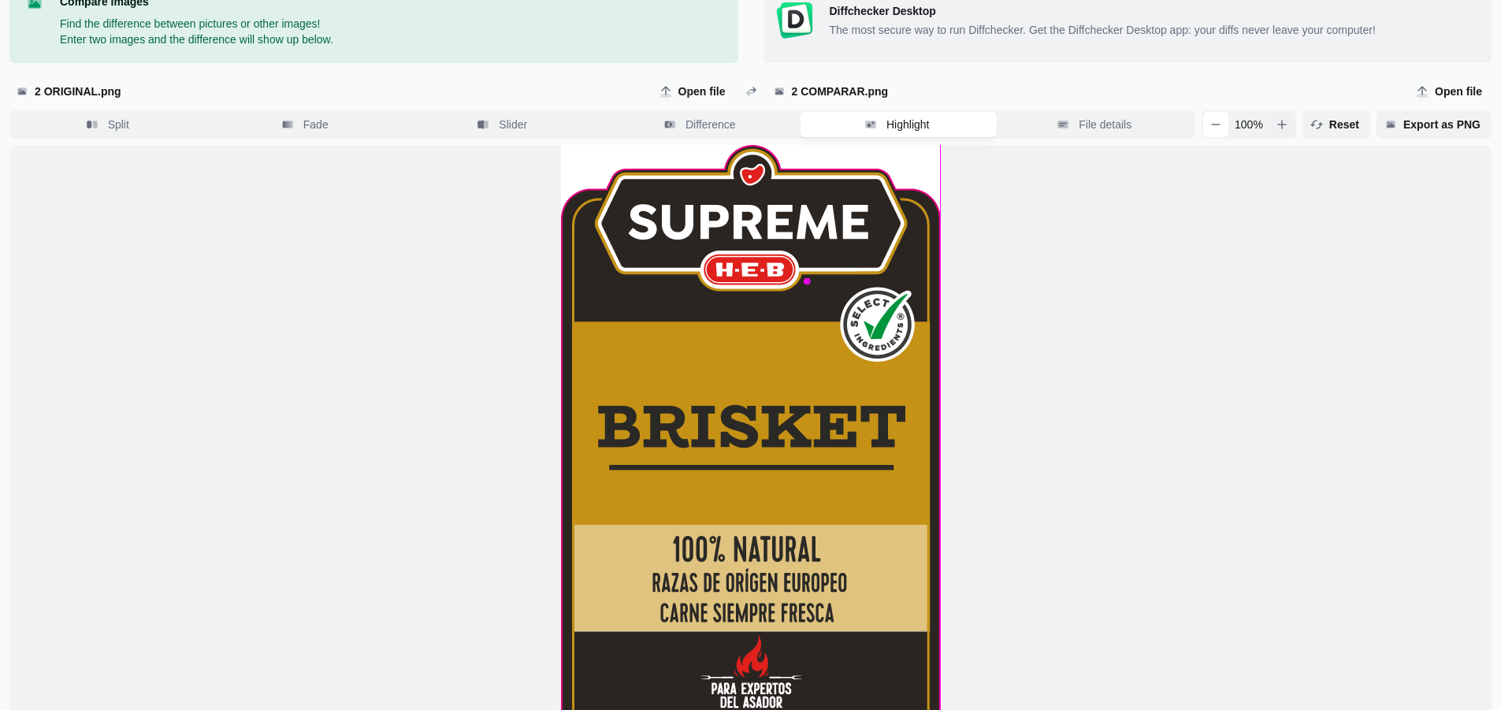
click at [1289, 121] on icon "button" at bounding box center [1282, 124] width 13 height 13
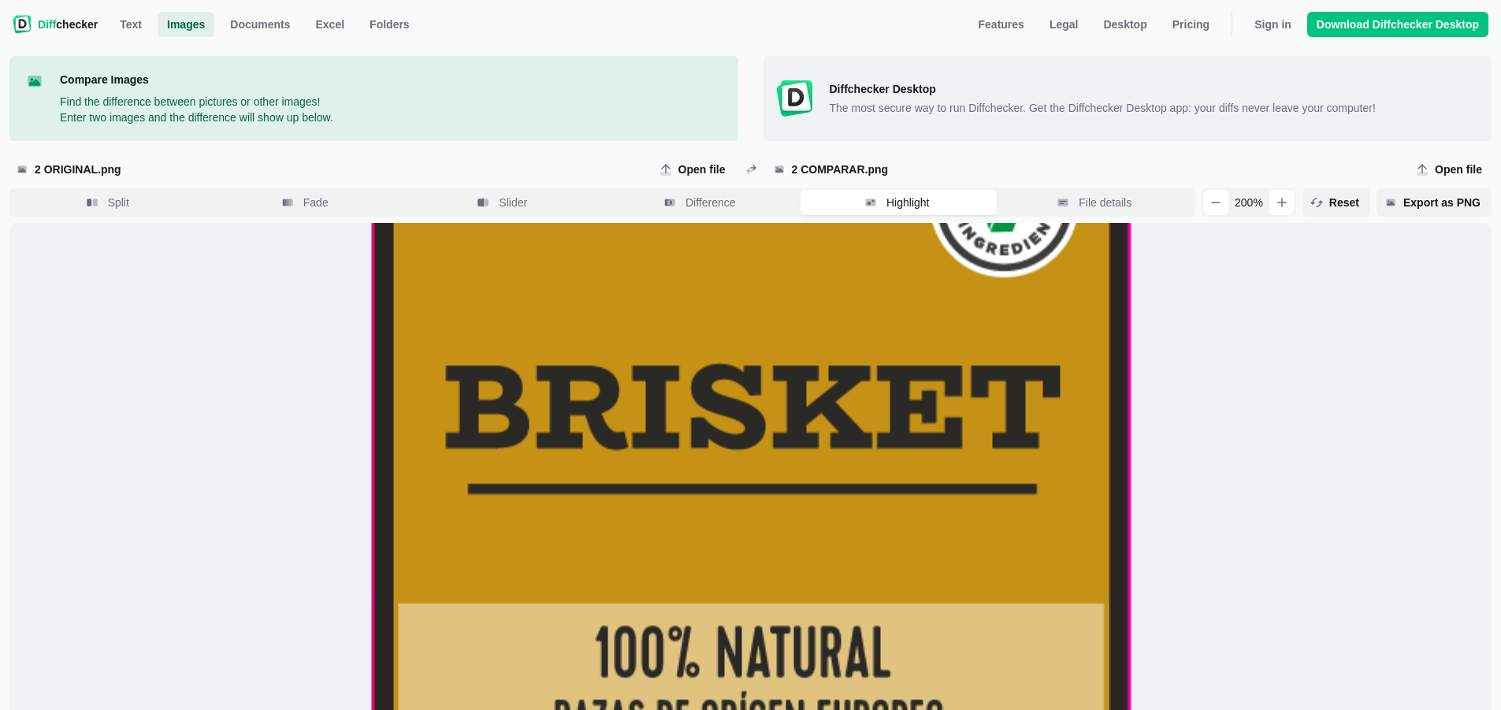
scroll to position [0, 0]
drag, startPoint x: 1209, startPoint y: 305, endPoint x: 1082, endPoint y: 341, distance: 132.0
click at [1207, 420] on div at bounding box center [751, 603] width 2965 height 1516
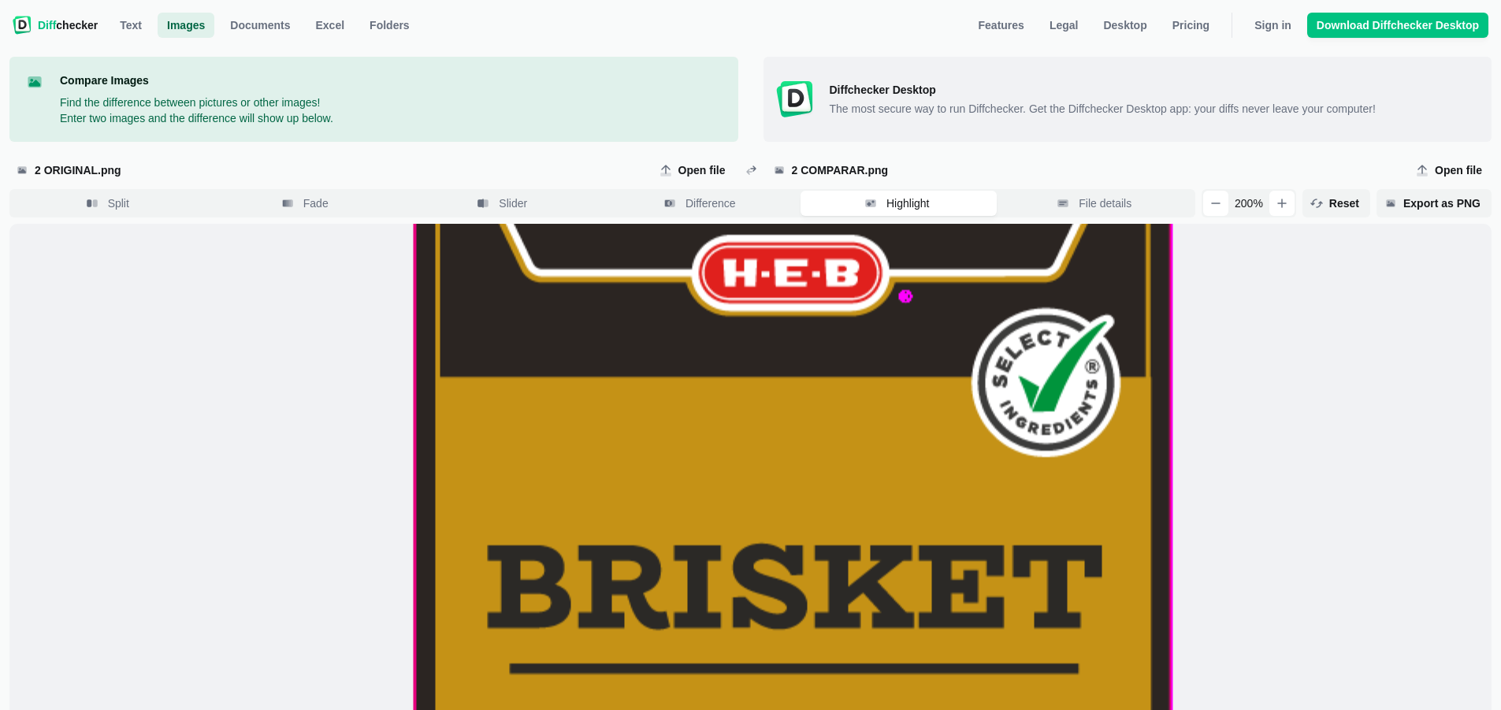
drag, startPoint x: 1074, startPoint y: 386, endPoint x: 1028, endPoint y: 405, distance: 50.2
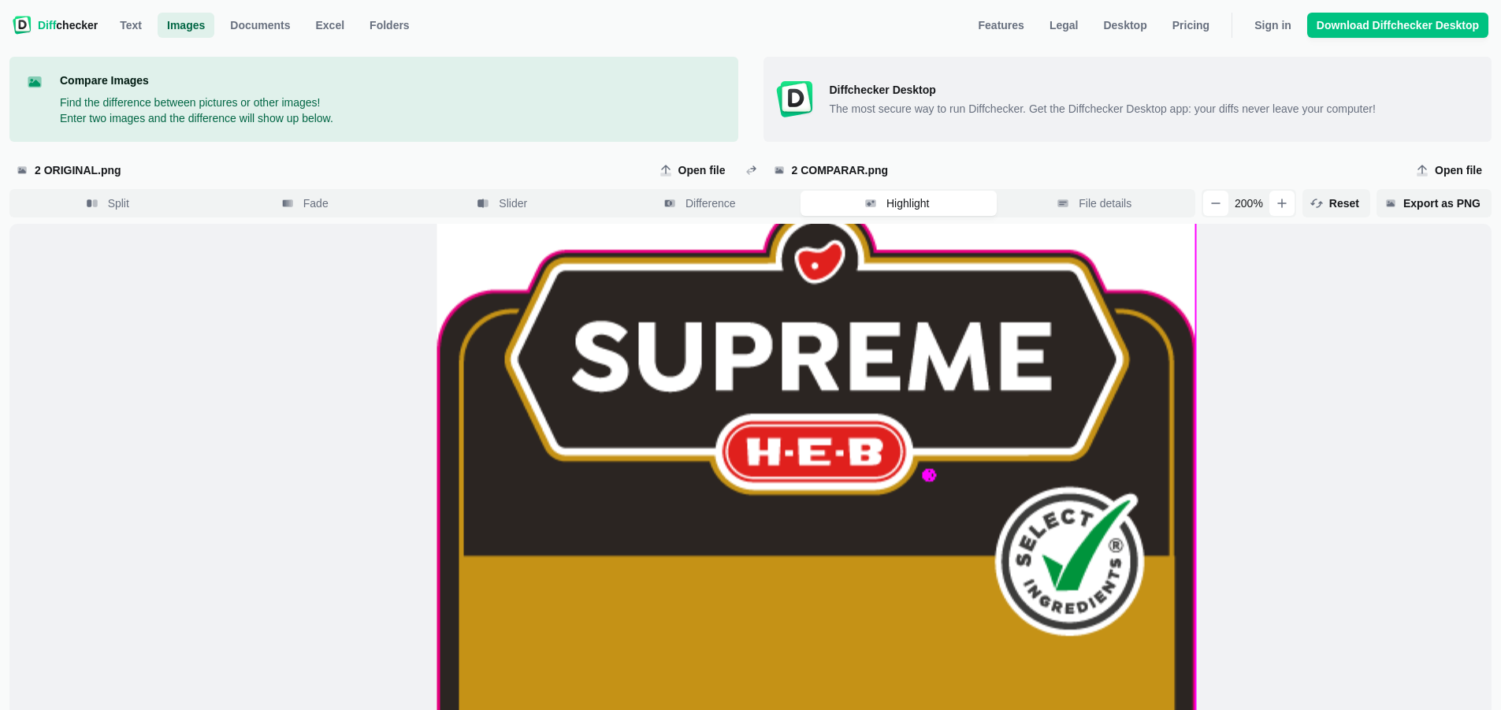
drag, startPoint x: 1015, startPoint y: 404, endPoint x: 1012, endPoint y: 501, distance: 97.0
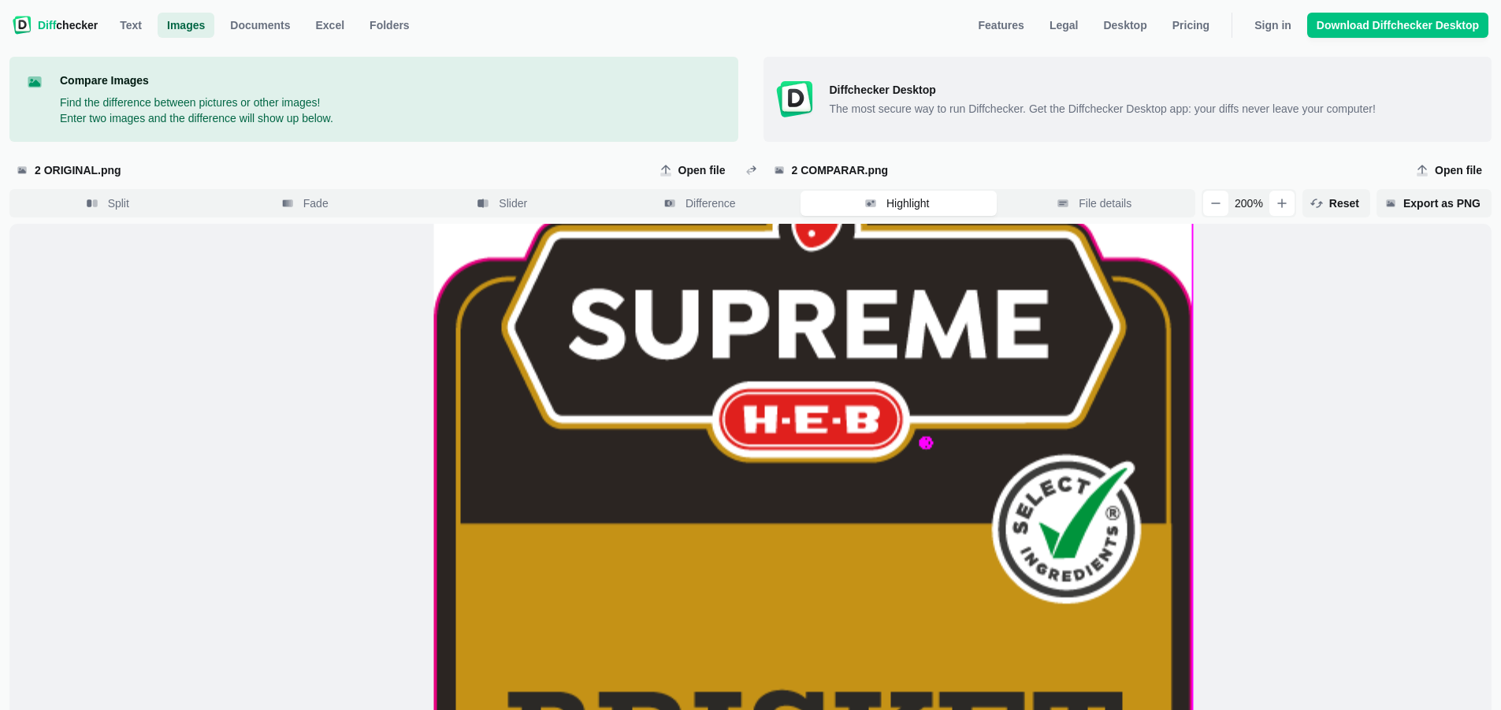
drag, startPoint x: 919, startPoint y: 506, endPoint x: 918, endPoint y: 471, distance: 34.7
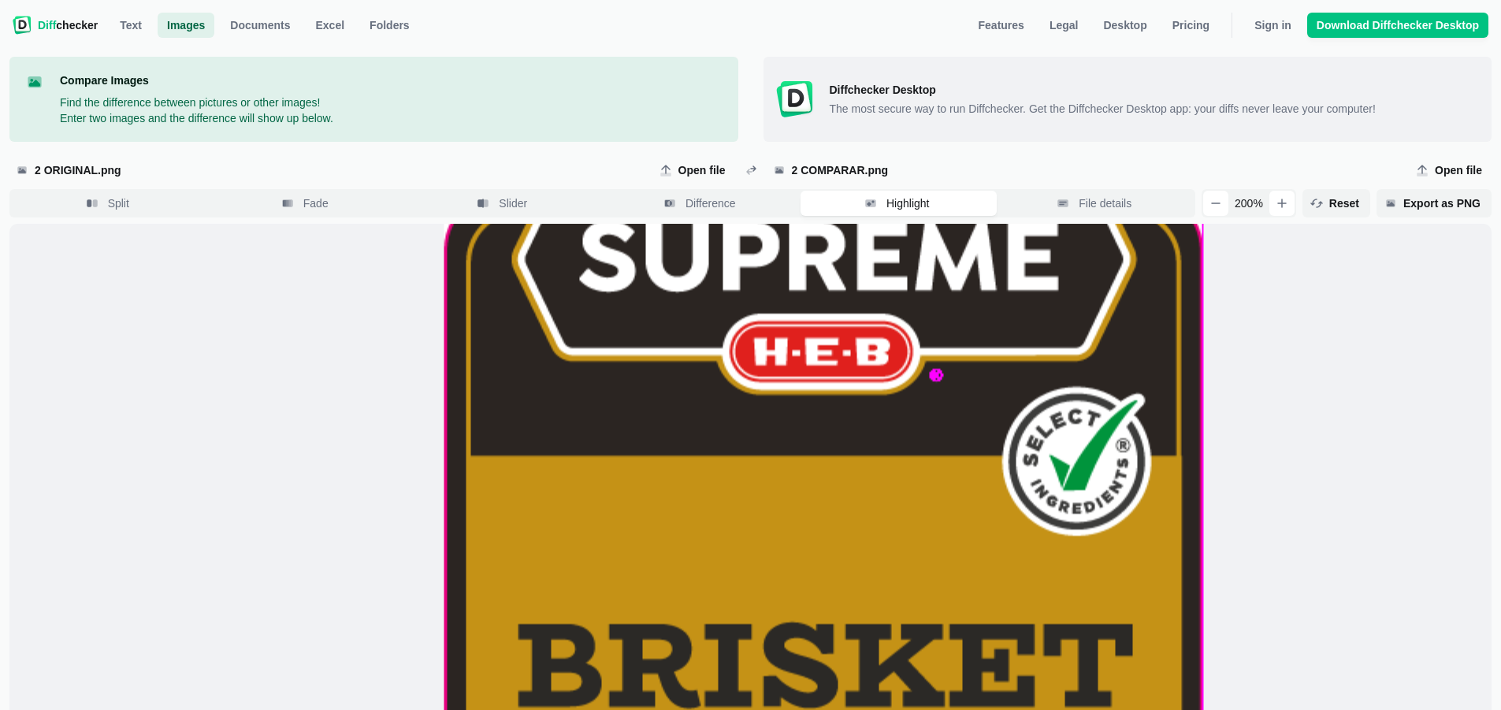
drag, startPoint x: 902, startPoint y: 608, endPoint x: 923, endPoint y: 370, distance: 239.0
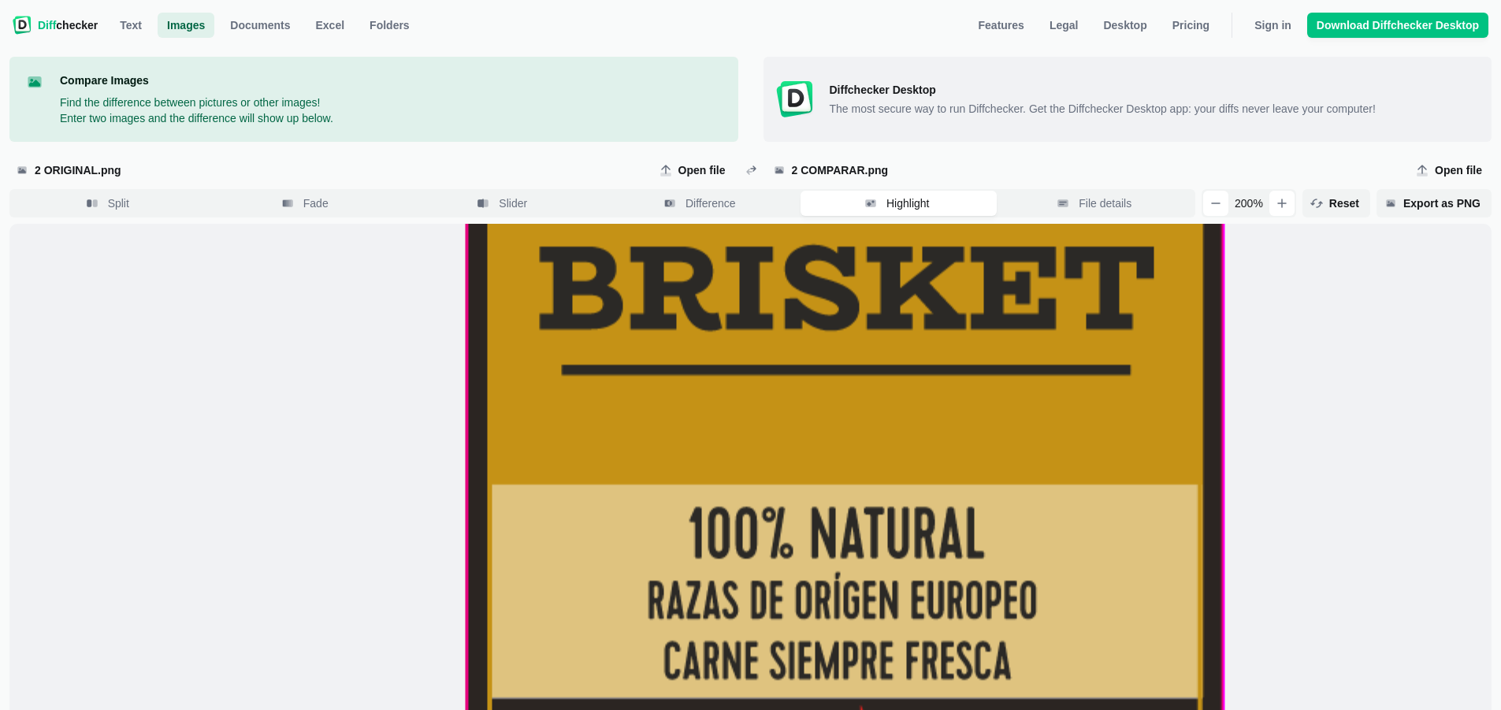
drag, startPoint x: 933, startPoint y: 634, endPoint x: 938, endPoint y: 410, distance: 223.9
click at [938, 410] on span at bounding box center [845, 483] width 760 height 1516
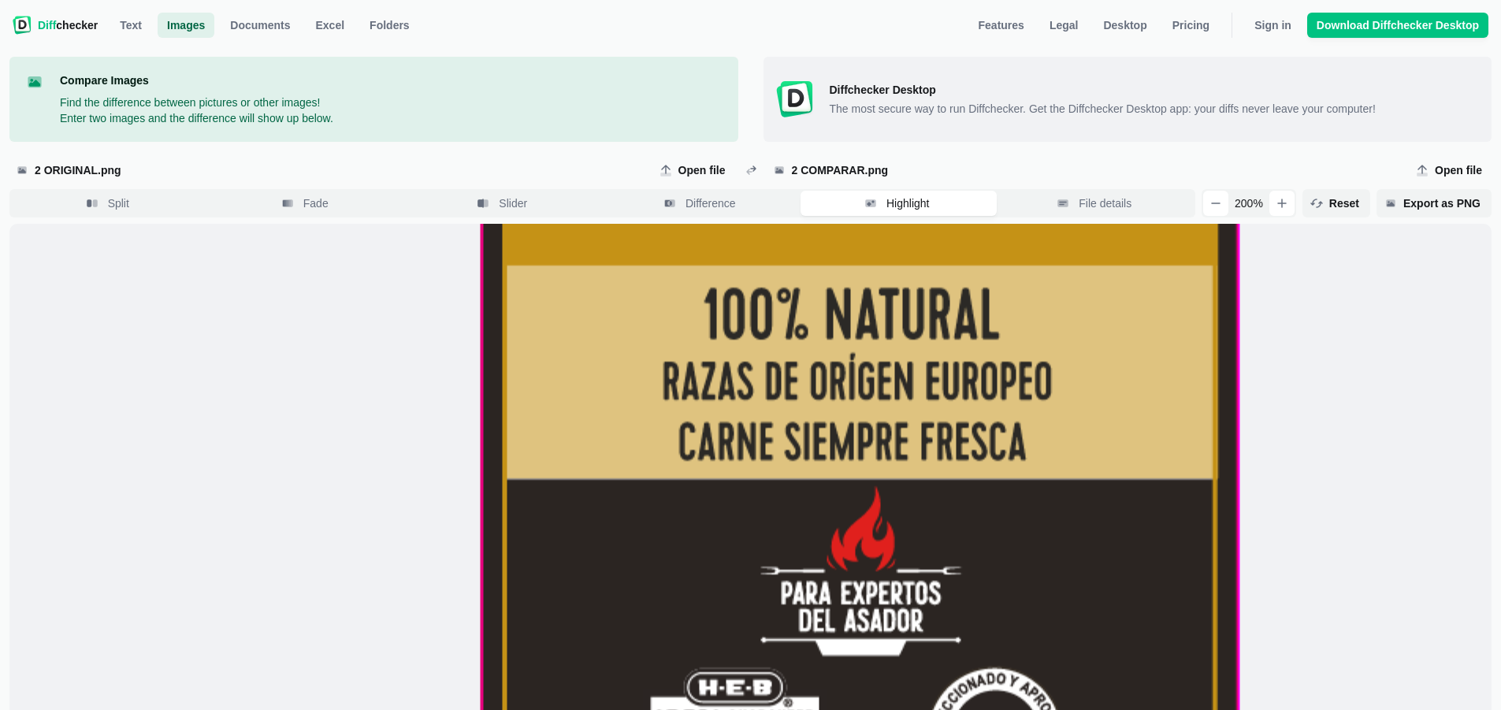
drag, startPoint x: 955, startPoint y: 595, endPoint x: 970, endPoint y: 386, distance: 209.4
click at [970, 387] on span at bounding box center [860, 264] width 760 height 1516
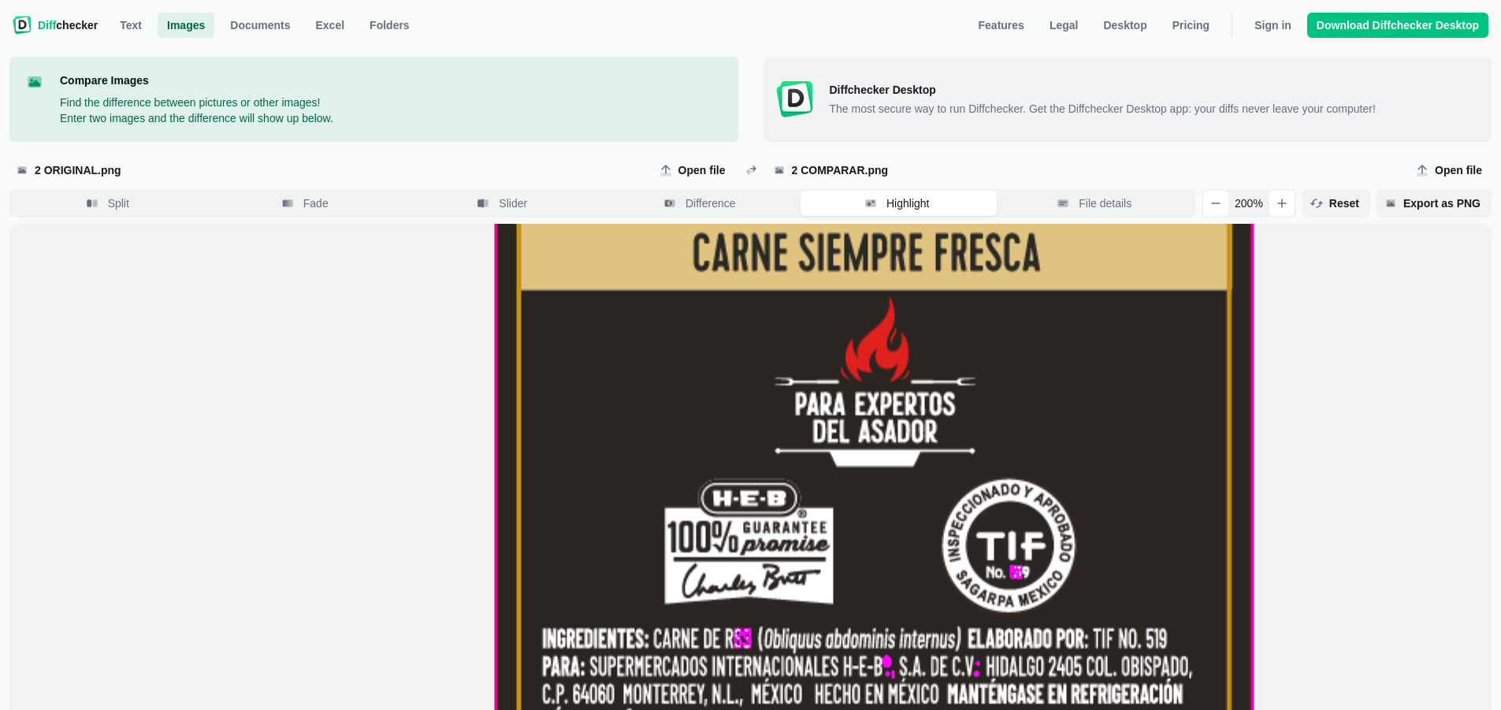
drag, startPoint x: 954, startPoint y: 605, endPoint x: 967, endPoint y: 421, distance: 184.9
click at [967, 421] on span at bounding box center [874, 75] width 760 height 1516
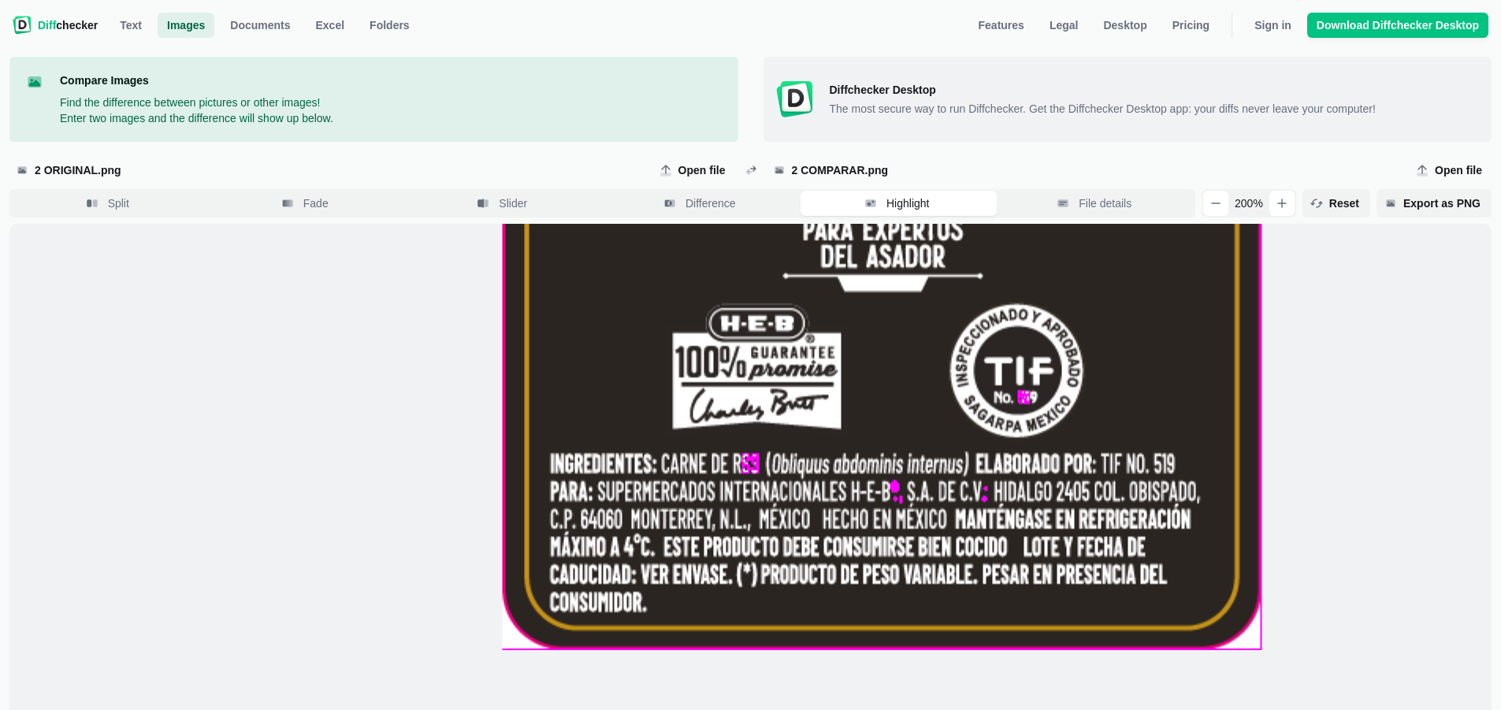
drag, startPoint x: 955, startPoint y: 571, endPoint x: 963, endPoint y: 399, distance: 172.8
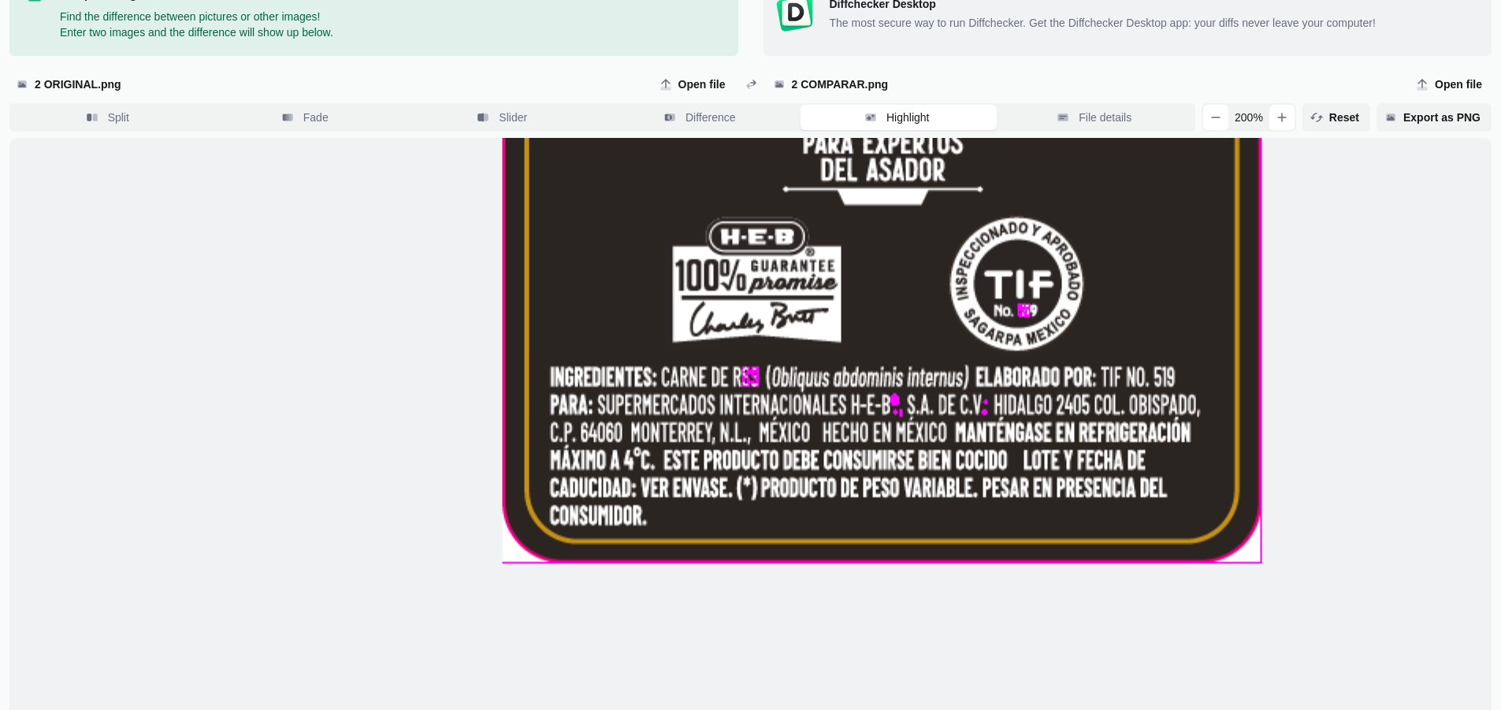
scroll to position [115, 0]
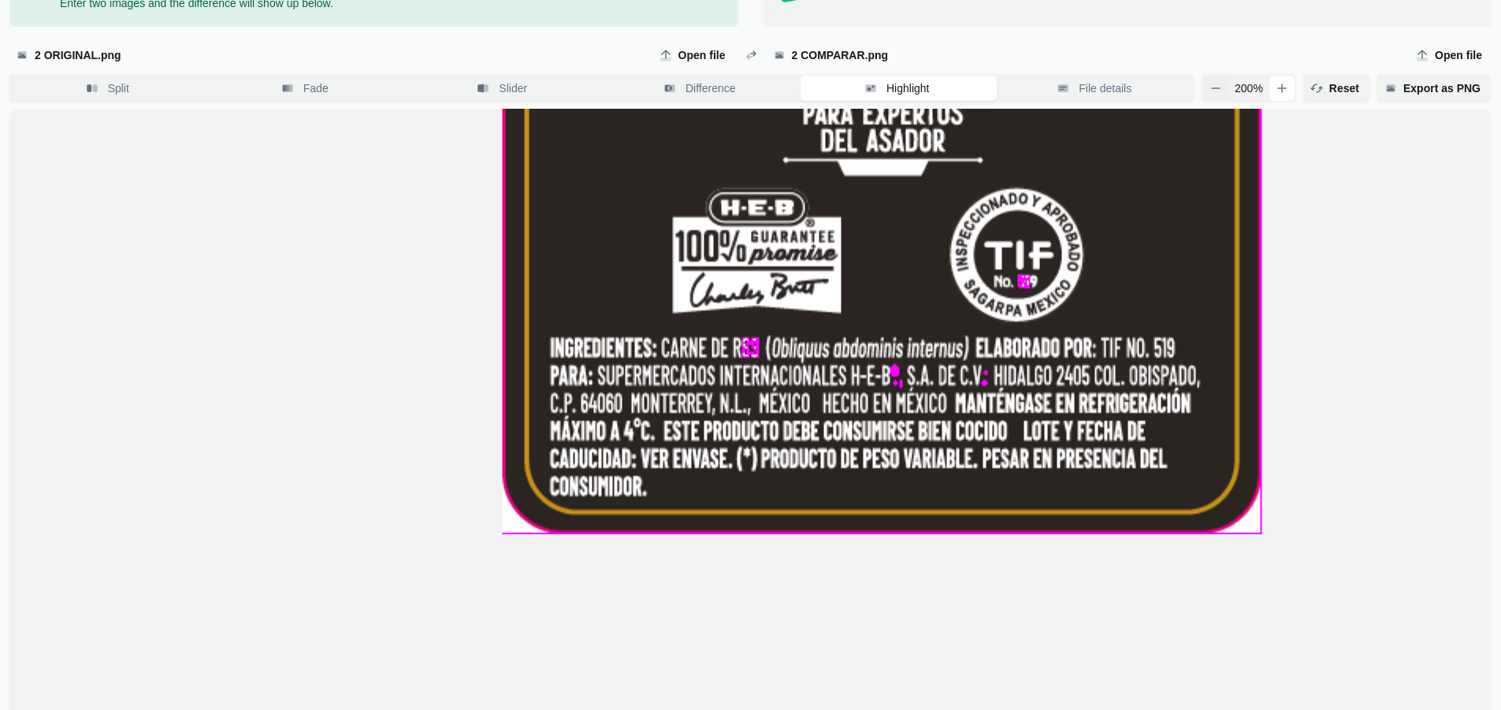
click at [1218, 84] on button "button" at bounding box center [1215, 88] width 25 height 25
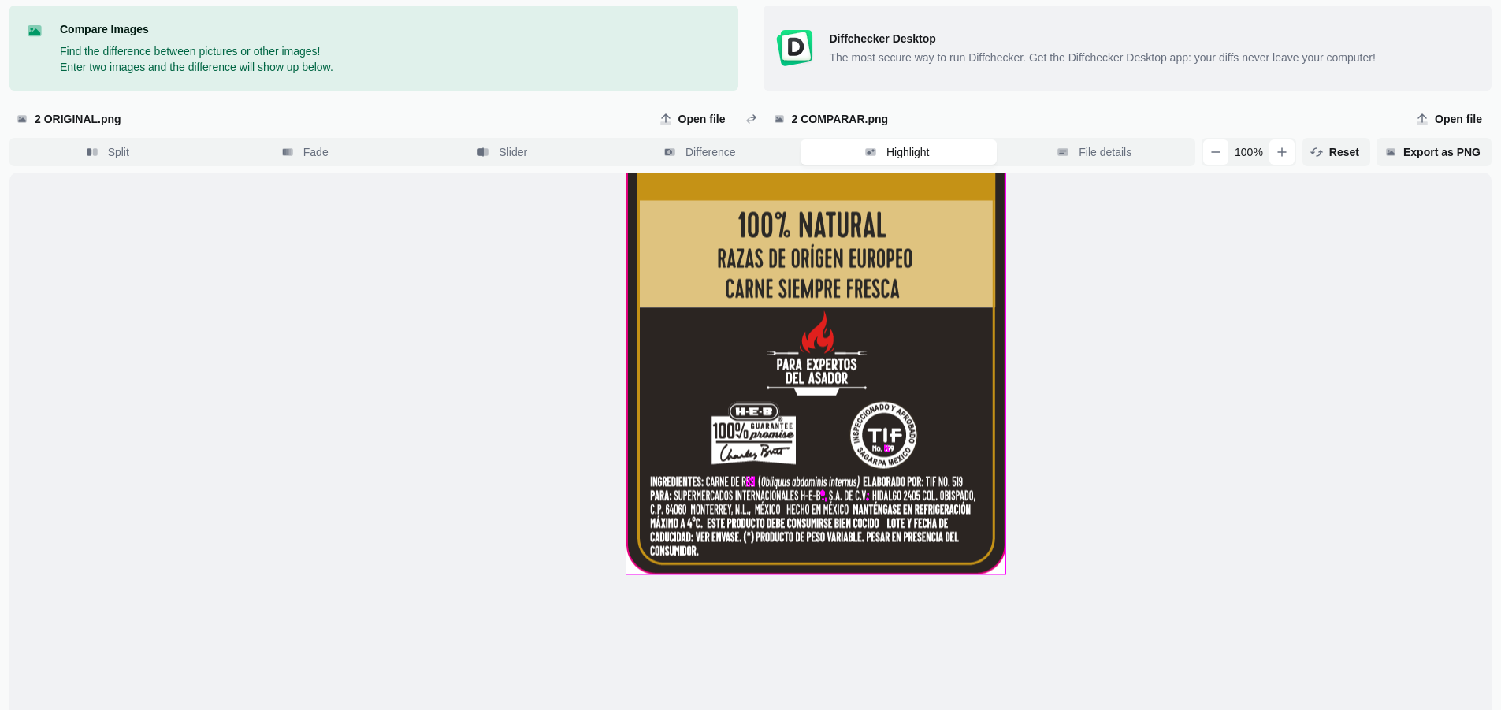
scroll to position [0, 0]
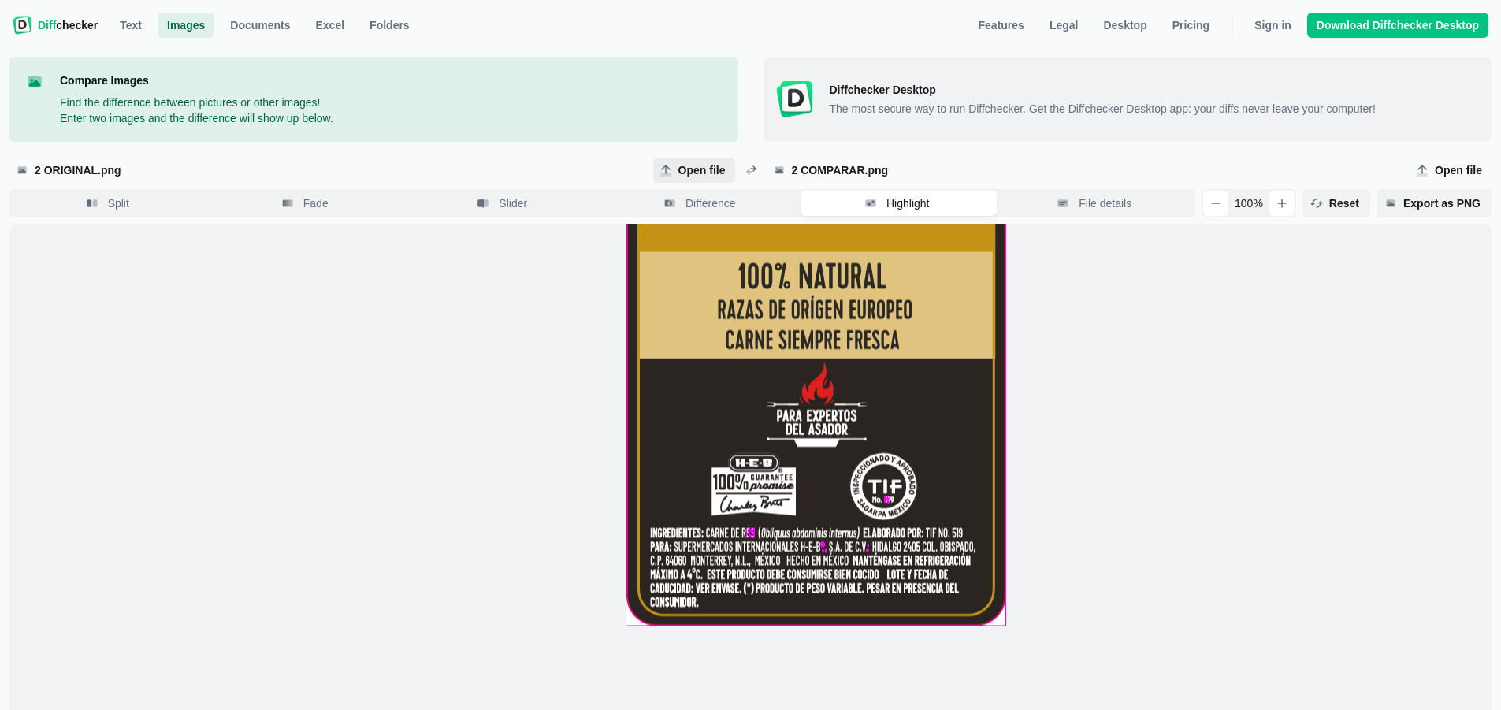
click at [701, 180] on span "Open file" at bounding box center [694, 170] width 82 height 25
click at [701, 180] on input "Open file" at bounding box center [694, 170] width 82 height 25
type input "C:\fakepath\1 comparar.png"
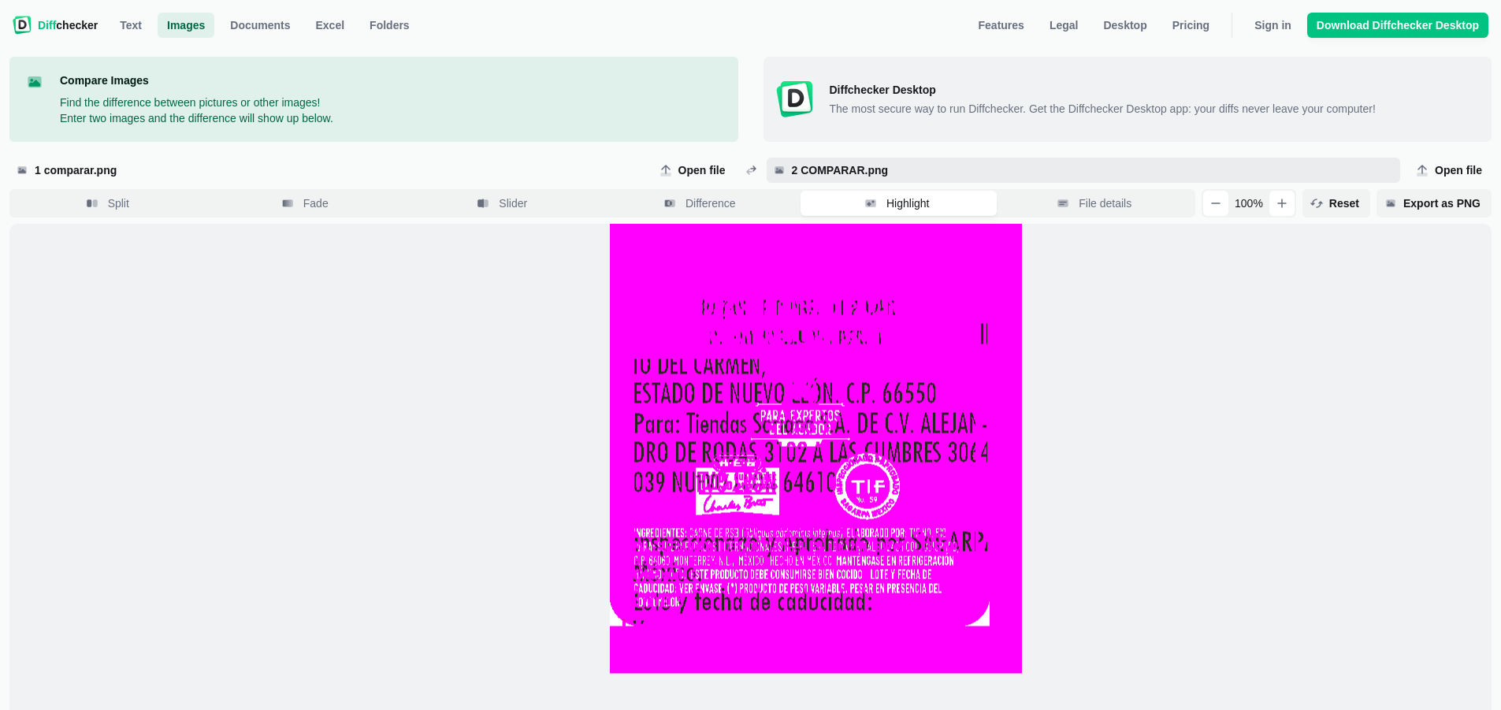
click at [847, 164] on span "2 COMPARAR.png" at bounding box center [1092, 170] width 606 height 16
click at [847, 164] on input "2 COMPARAR.png" at bounding box center [1084, 170] width 634 height 25
type input "C:\fakepath\1 original.png"
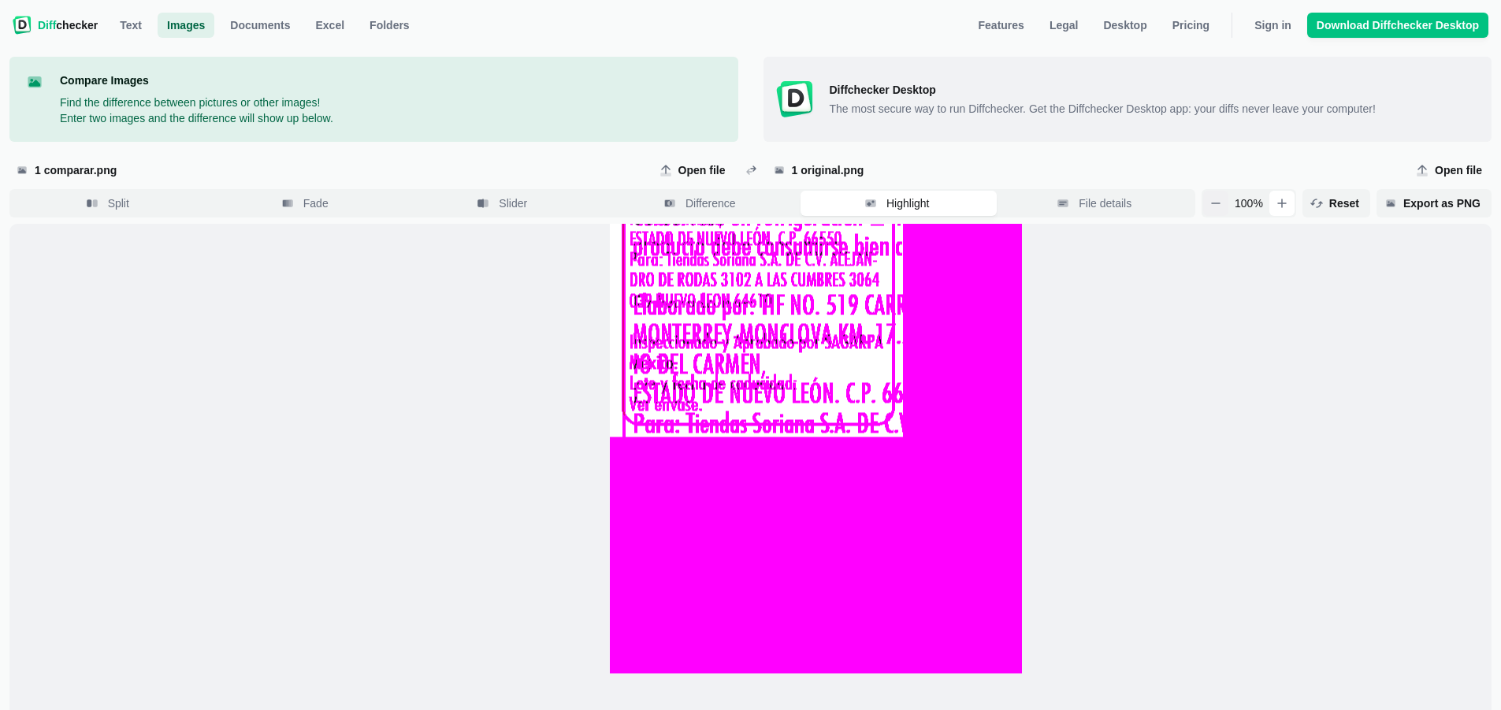
click at [1222, 200] on icon "button" at bounding box center [1216, 203] width 13 height 13
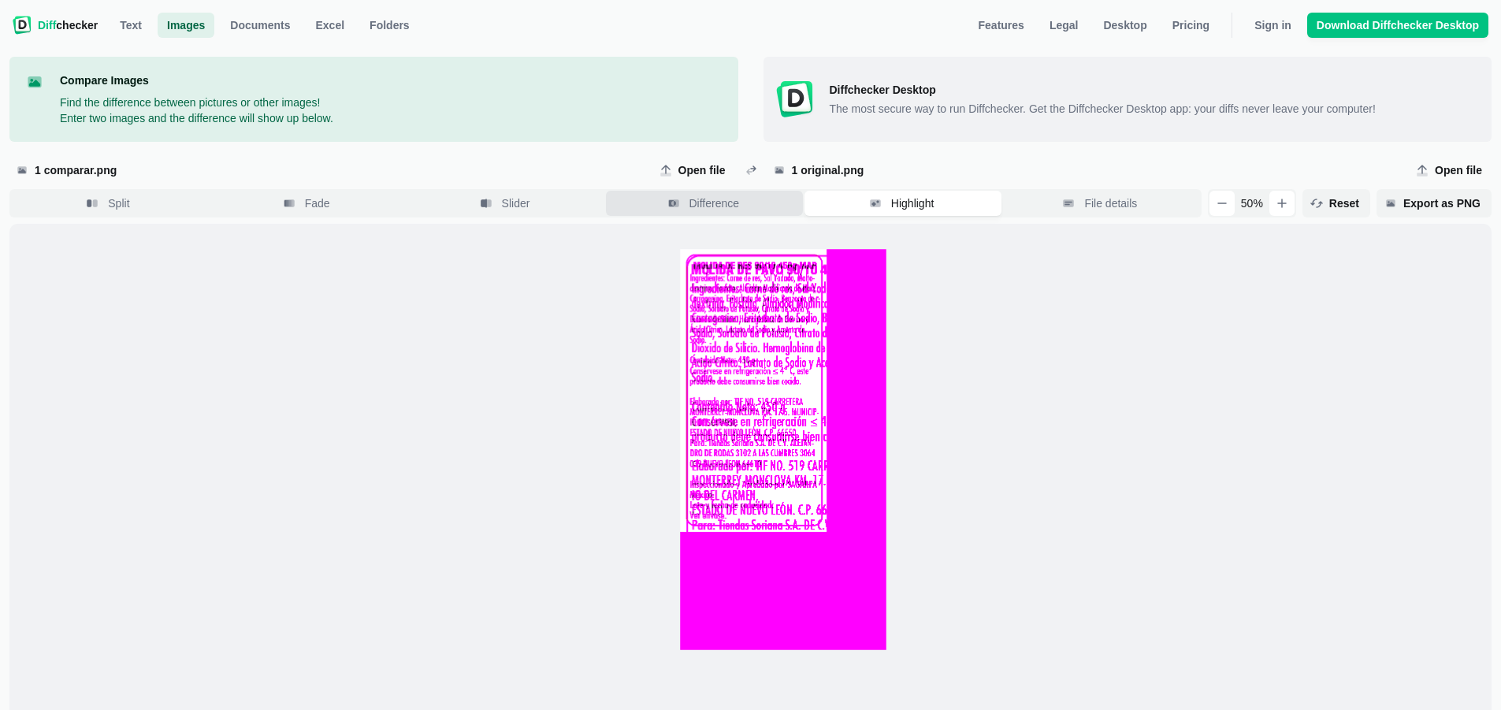
click at [743, 206] on span "Difference" at bounding box center [714, 203] width 57 height 16
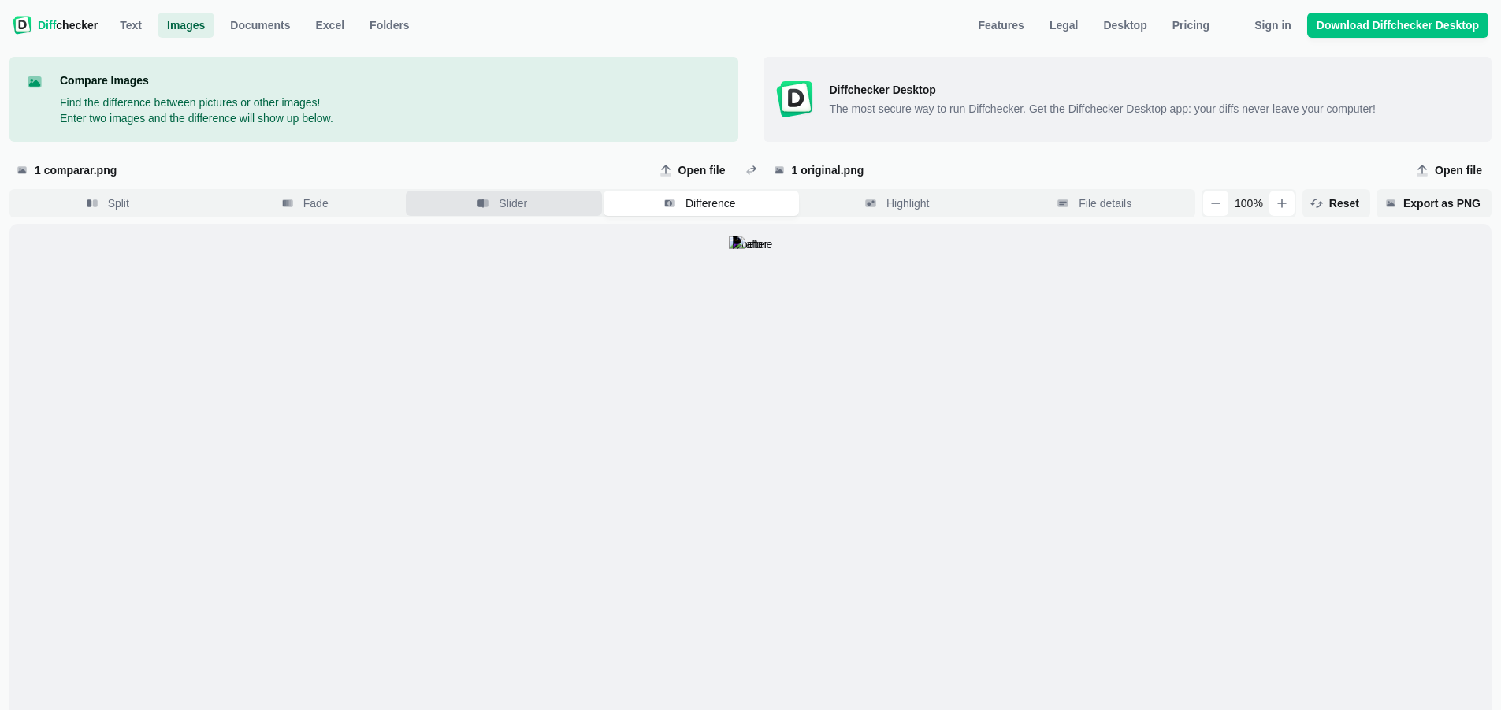
click at [538, 215] on button "Slider" at bounding box center [504, 203] width 196 height 25
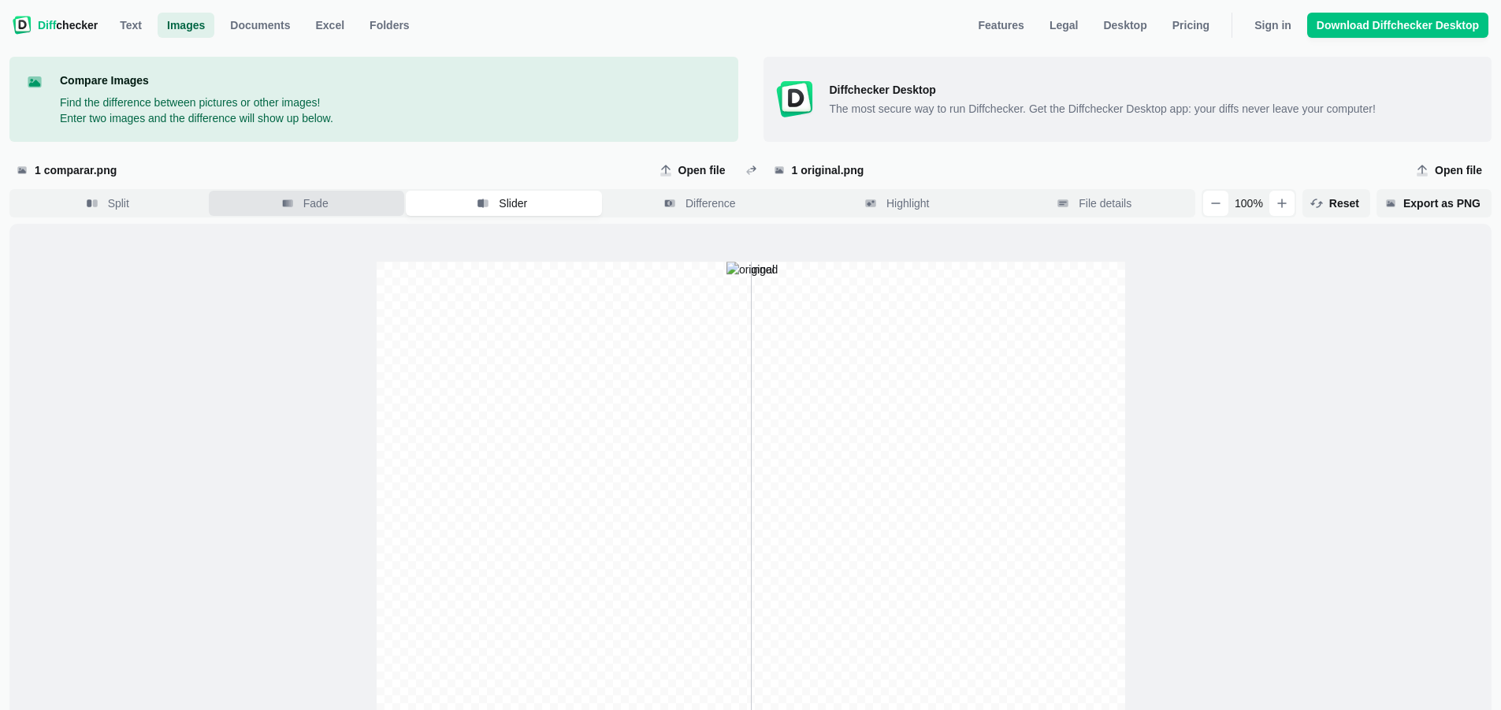
click at [372, 209] on button "Fade" at bounding box center [307, 203] width 196 height 25
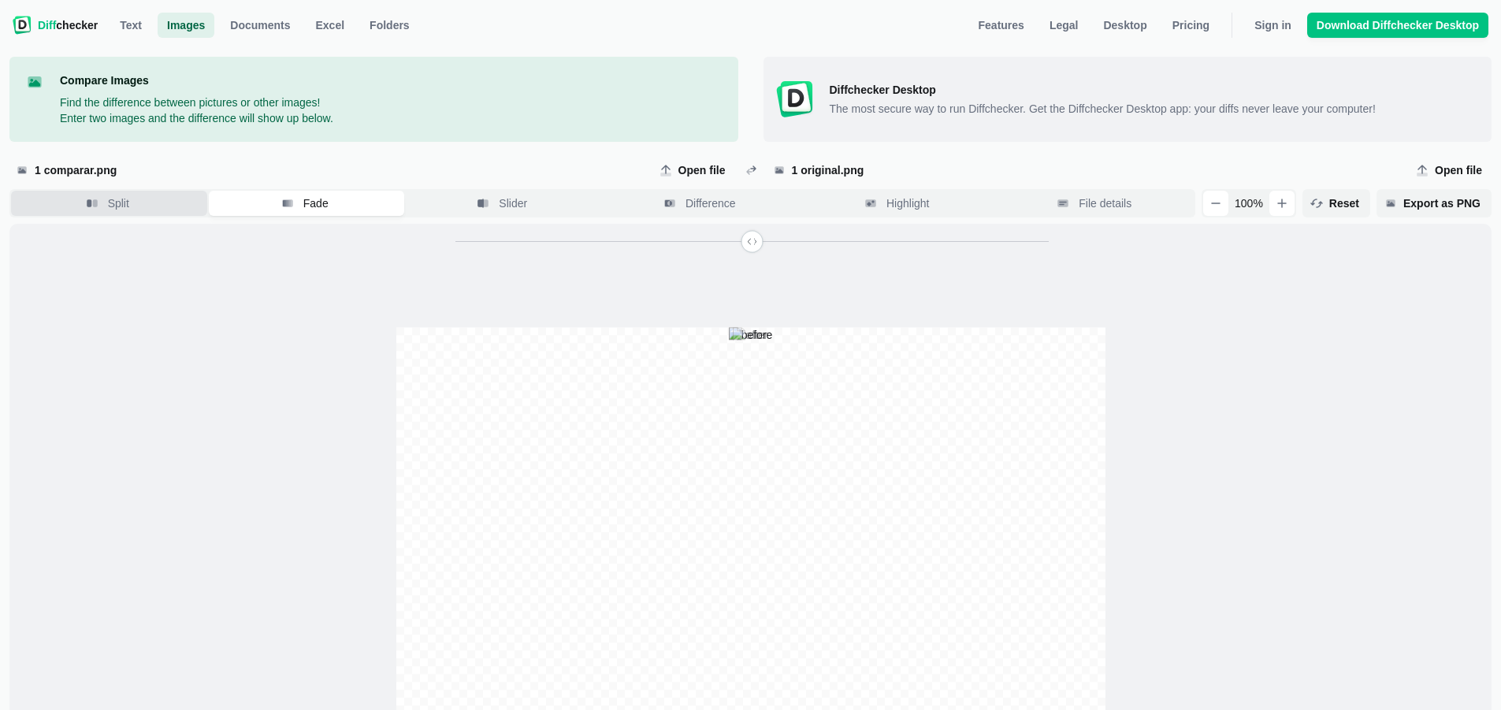
click at [170, 209] on button "Split" at bounding box center [109, 203] width 196 height 25
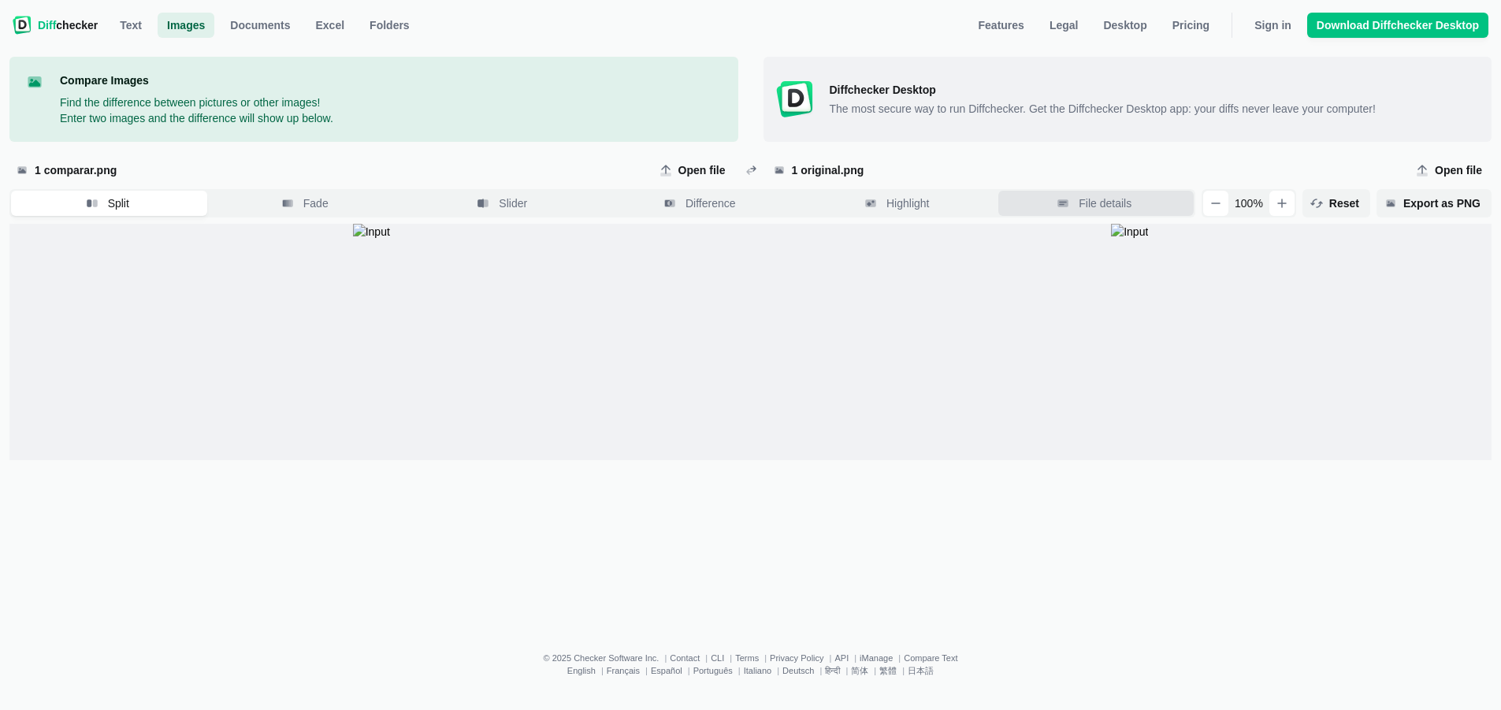
click at [1120, 203] on span "File details" at bounding box center [1105, 203] width 59 height 16
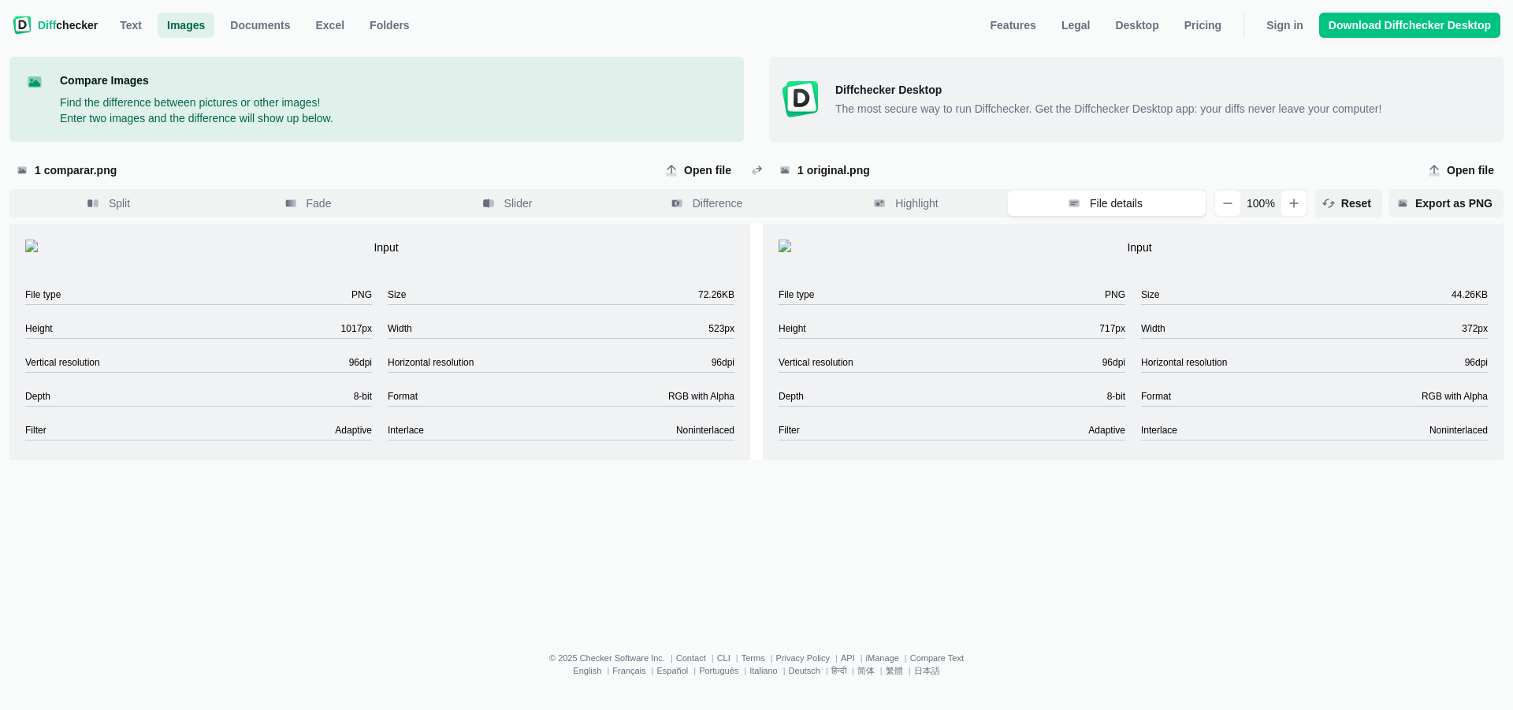
drag, startPoint x: 335, startPoint y: 475, endPoint x: 377, endPoint y: 478, distance: 42.6
click at [377, 456] on ul "File type PNG Size 72.26KB Height 1017 px Width 523 px Vertical resolution 96 d…" at bounding box center [379, 363] width 741 height 185
drag, startPoint x: 1096, startPoint y: 472, endPoint x: 1124, endPoint y: 471, distance: 27.6
click at [1124, 339] on li "Height 717 px" at bounding box center [952, 330] width 347 height 18
drag, startPoint x: 340, startPoint y: 473, endPoint x: 373, endPoint y: 469, distance: 33.3
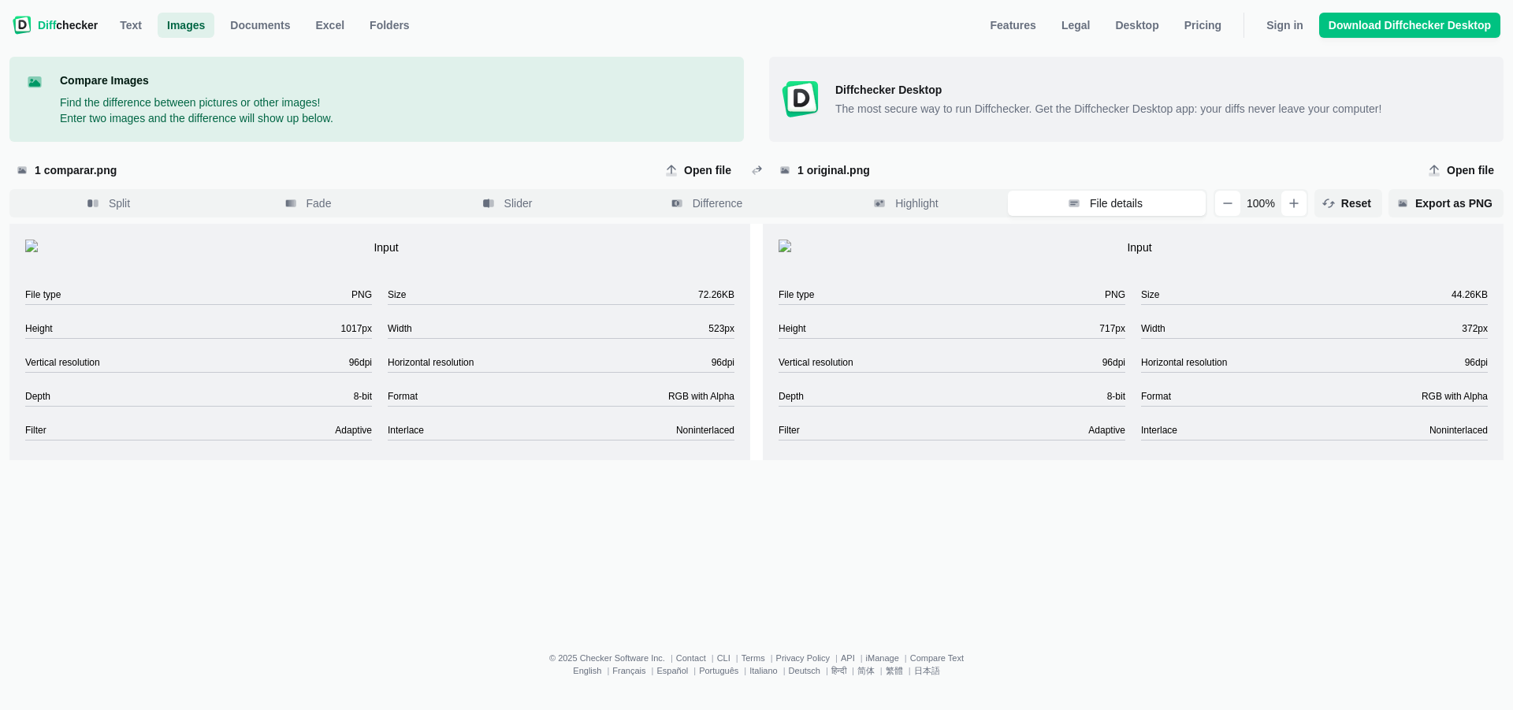
click at [373, 456] on ul "File type PNG Size 72.26KB Height 1017 px Width 523 px Vertical resolution 96 d…" at bounding box center [379, 363] width 741 height 185
click at [927, 199] on span "Highlight" at bounding box center [916, 203] width 49 height 16
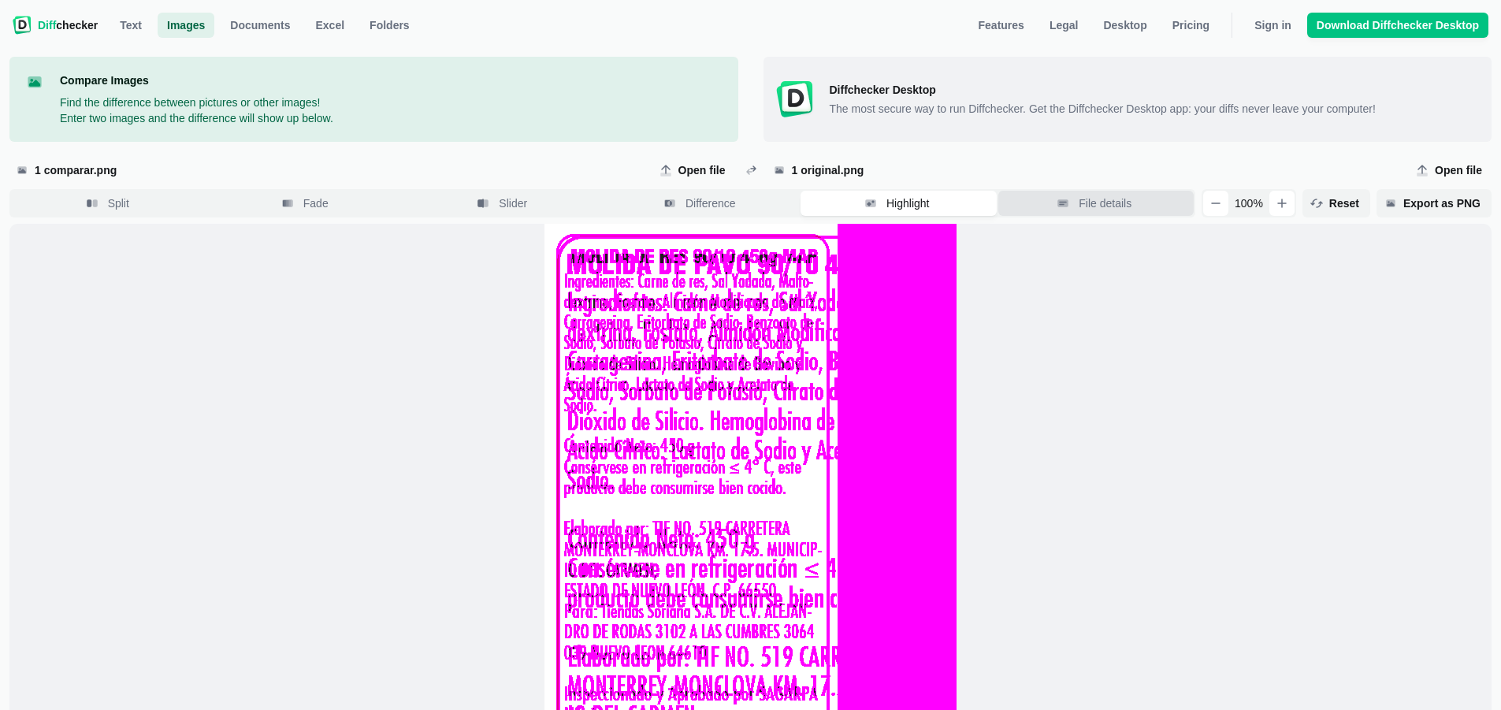
click at [1078, 210] on button "File details" at bounding box center [1097, 203] width 196 height 25
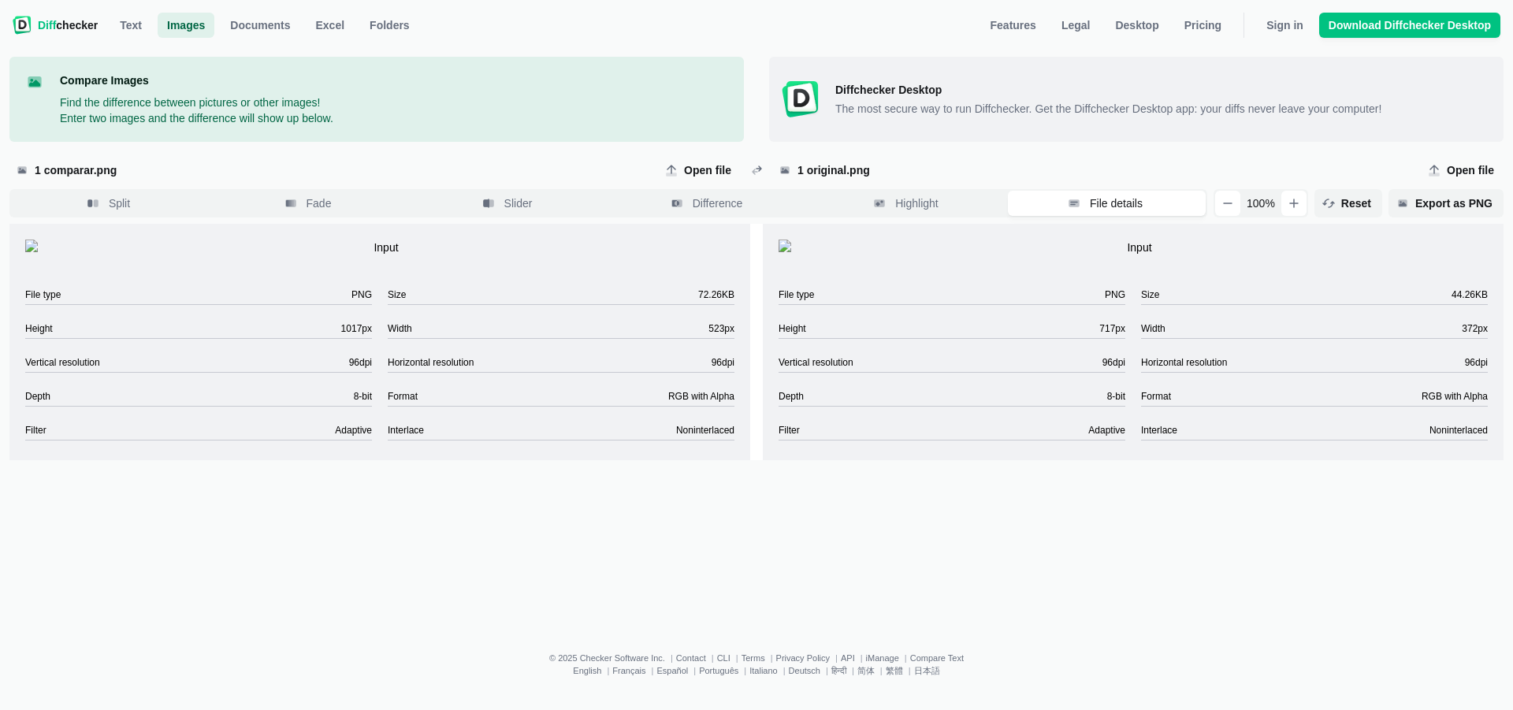
drag, startPoint x: 1462, startPoint y: 506, endPoint x: 1499, endPoint y: 510, distance: 37.2
click at [1499, 456] on ul "File type PNG Size 44.26KB Height 717 px Width 372 px Vertical resolution 96 dp…" at bounding box center [1133, 363] width 741 height 185
drag, startPoint x: 1101, startPoint y: 471, endPoint x: 1130, endPoint y: 472, distance: 29.2
click at [1130, 456] on ul "File type PNG Size 44.26KB Height 717 px Width 372 px Vertical resolution 96 dp…" at bounding box center [1133, 363] width 741 height 185
click at [704, 165] on span "Open file" at bounding box center [708, 170] width 54 height 16
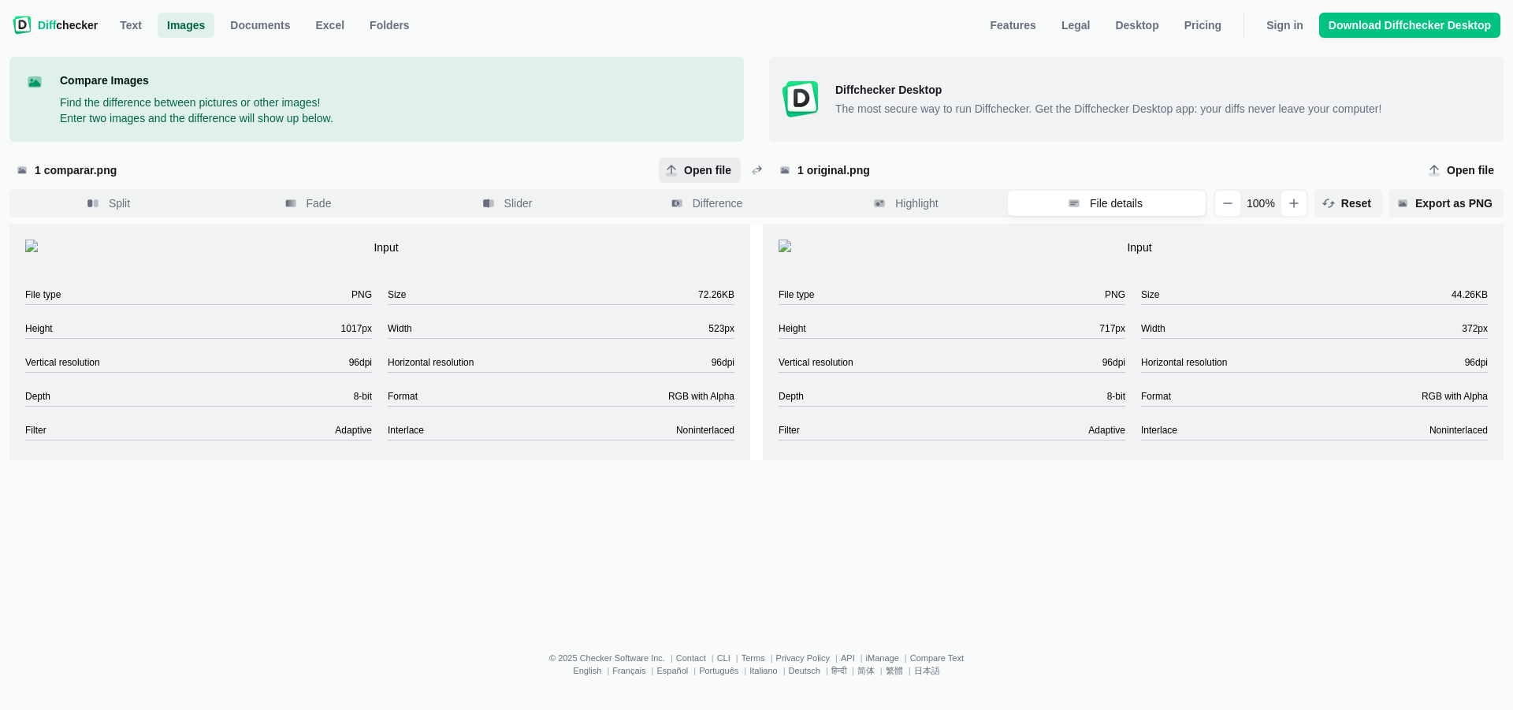
click at [704, 165] on input "Open file" at bounding box center [700, 170] width 82 height 25
type input "C:\fakepath\3 COMPARAR.png"
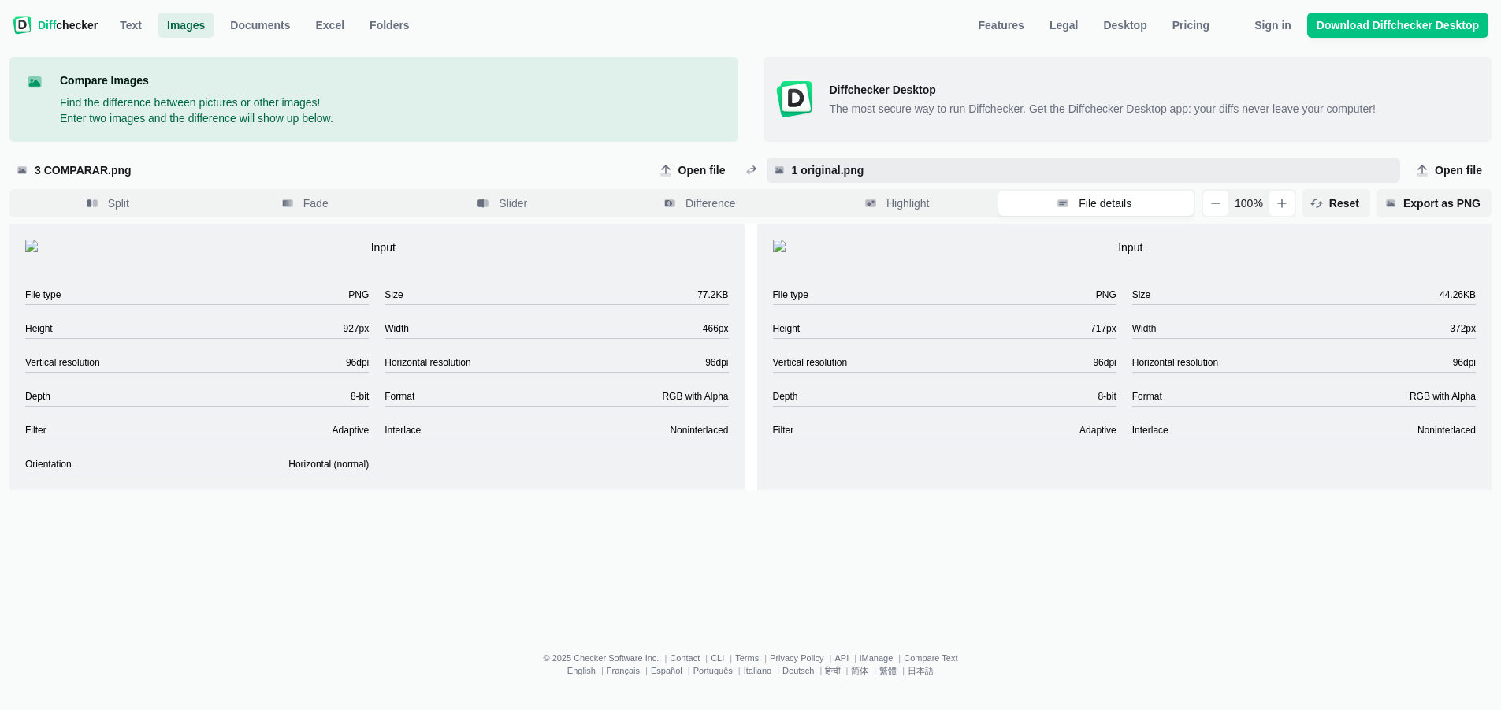
click at [844, 182] on span "1 original.png" at bounding box center [1084, 170] width 634 height 25
click at [844, 182] on input "1 original.png" at bounding box center [1084, 170] width 634 height 25
type input "C:\fakepath\3 ORIGINAL.png"
click at [931, 202] on span "Highlight" at bounding box center [907, 203] width 49 height 16
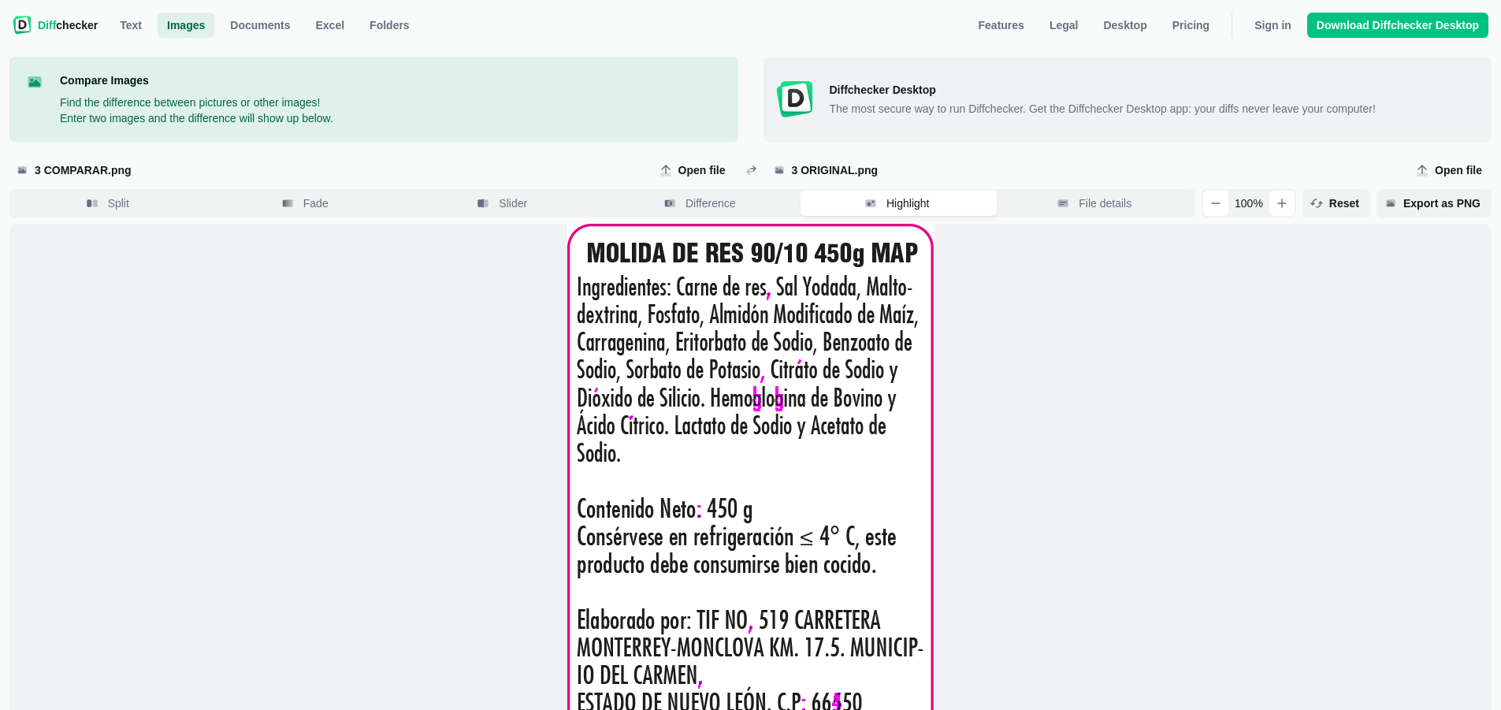
click at [727, 218] on div "3 COMPARAR.png Open file 3 ORIGINAL.png Open file Split Fade Slider Difference …" at bounding box center [750, 550] width 1482 height 816
click at [731, 195] on span "Difference" at bounding box center [710, 203] width 57 height 16
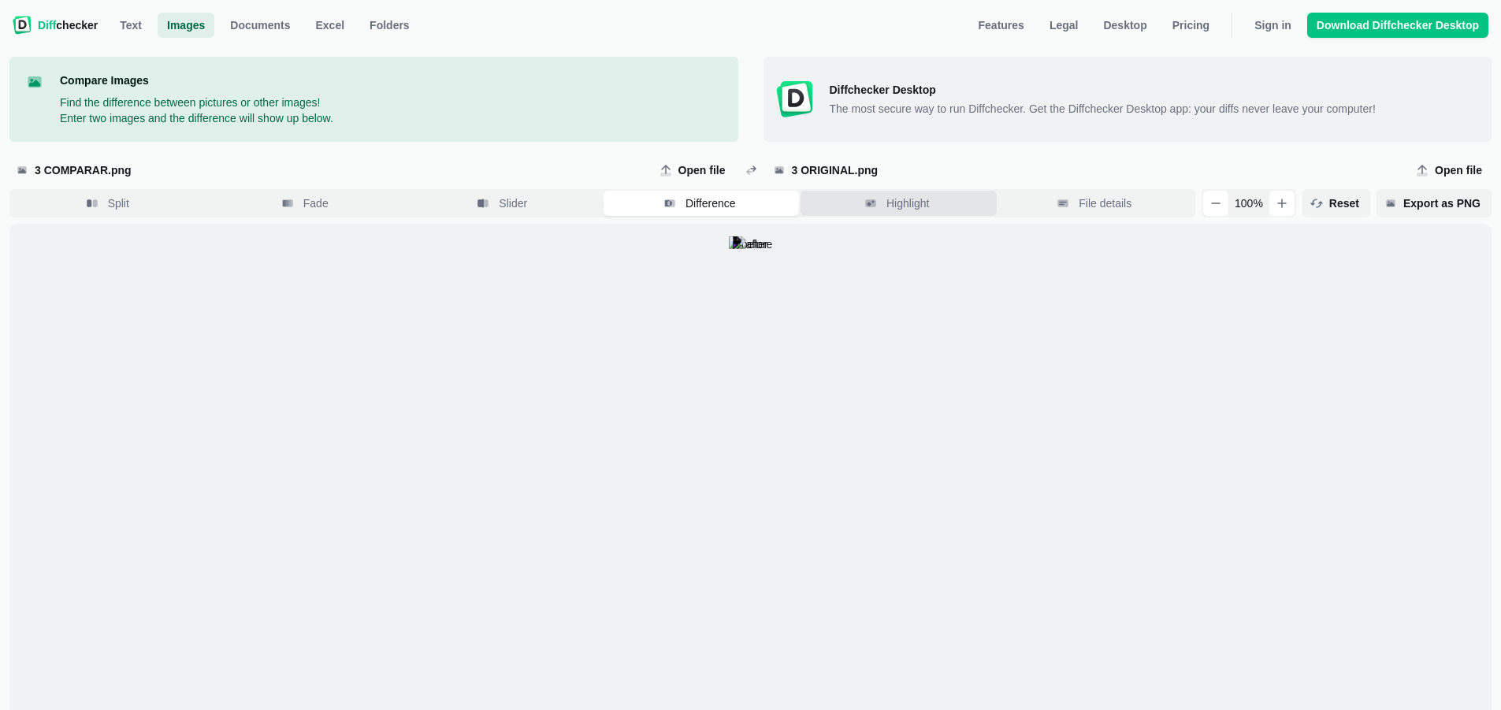
drag, startPoint x: 897, startPoint y: 205, endPoint x: 879, endPoint y: 209, distance: 18.5
click at [894, 208] on span "Highlight" at bounding box center [907, 203] width 49 height 16
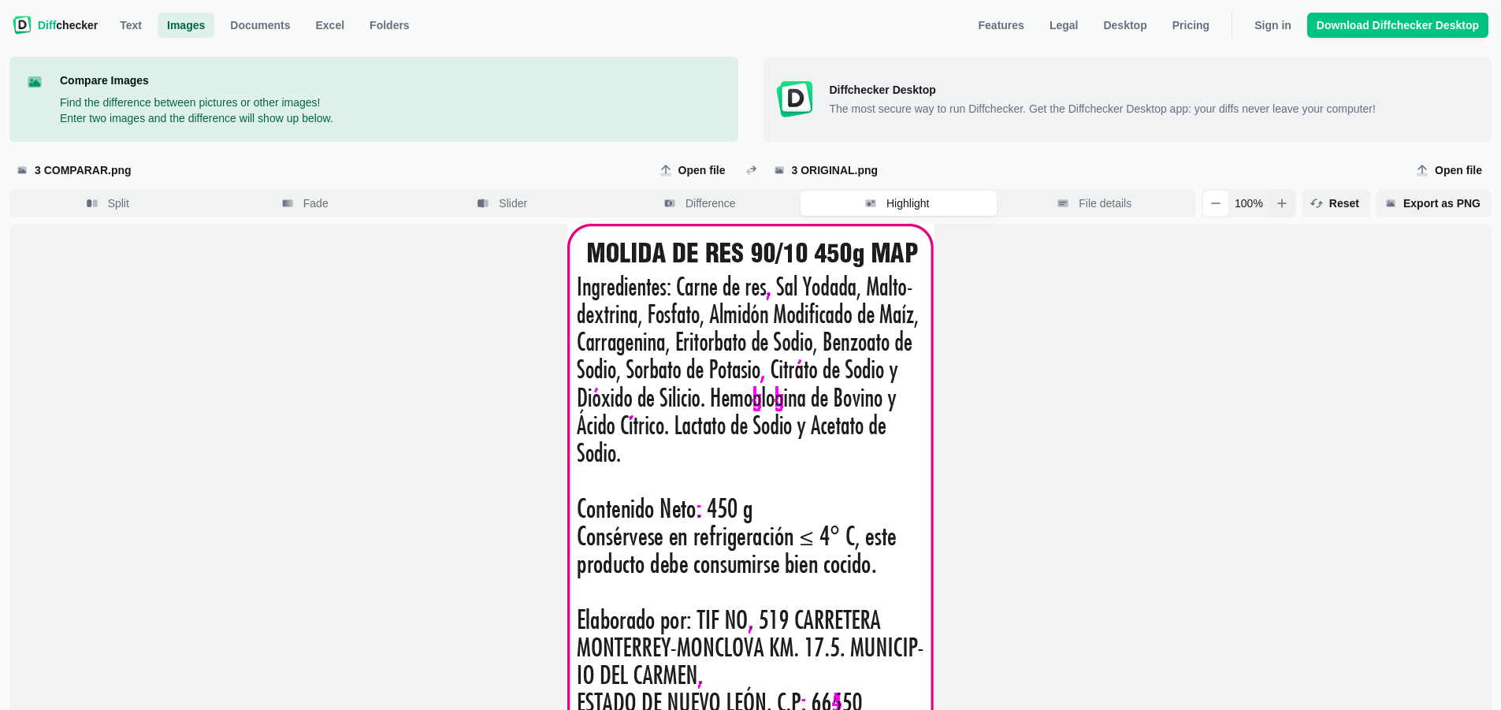
click at [1289, 198] on icon "button" at bounding box center [1282, 203] width 13 height 13
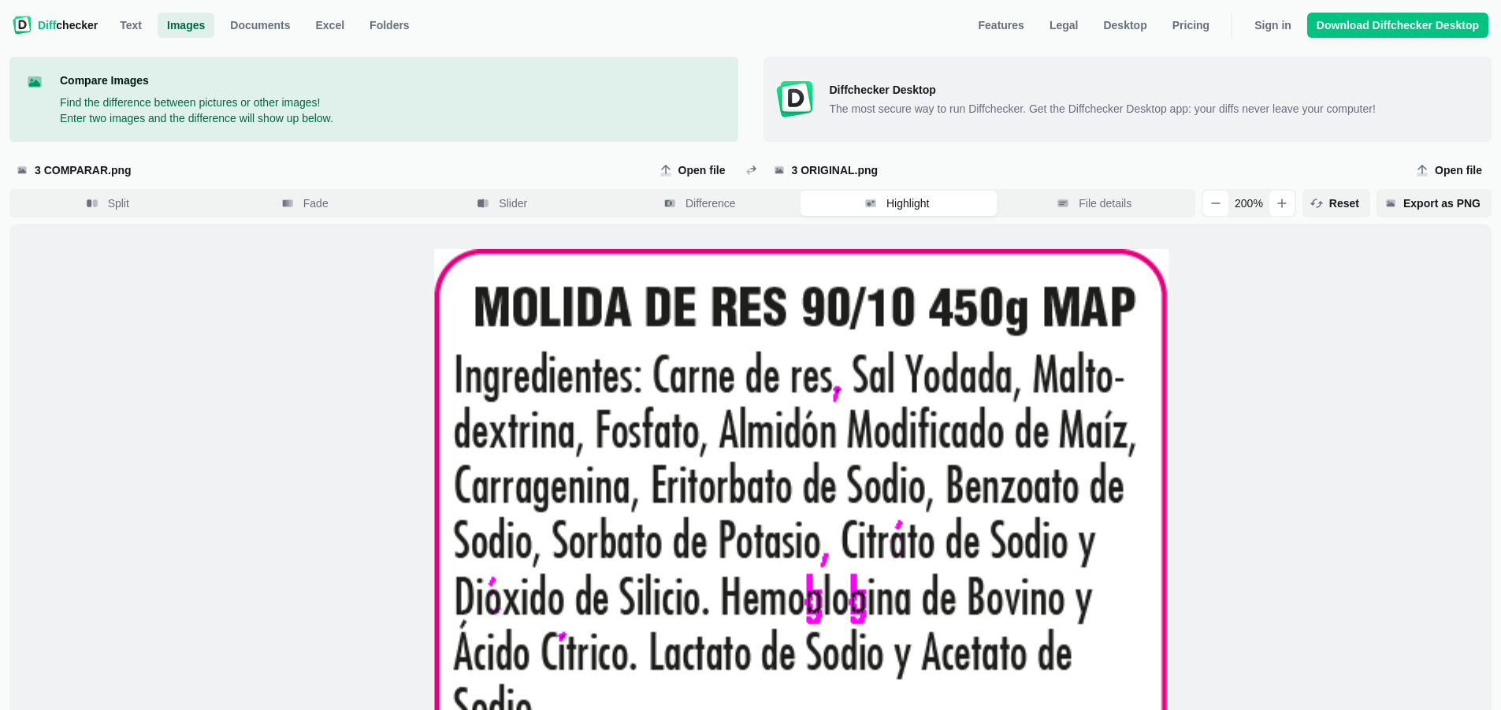
scroll to position [346, 0]
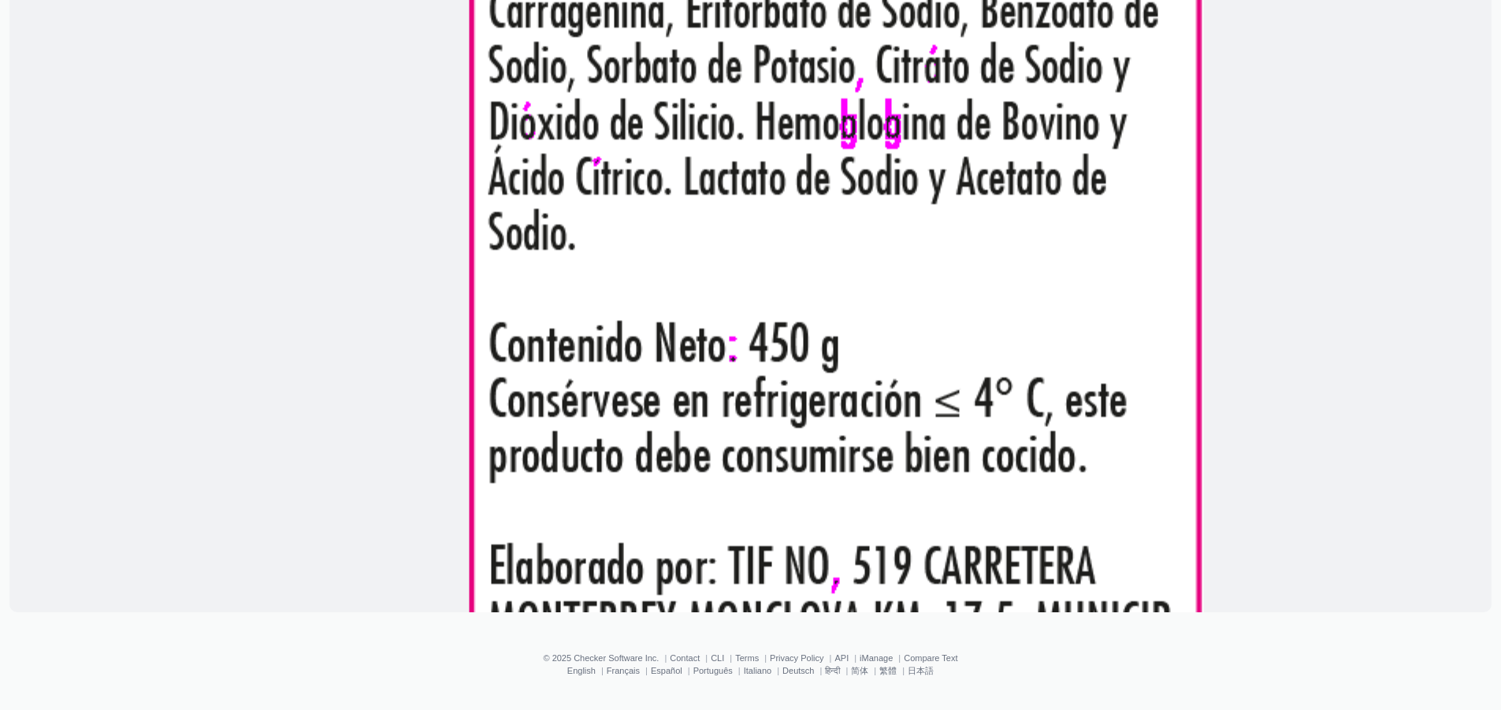
drag, startPoint x: 707, startPoint y: 344, endPoint x: 792, endPoint y: 329, distance: 86.4
click at [792, 329] on span at bounding box center [836, 508] width 734 height 1469
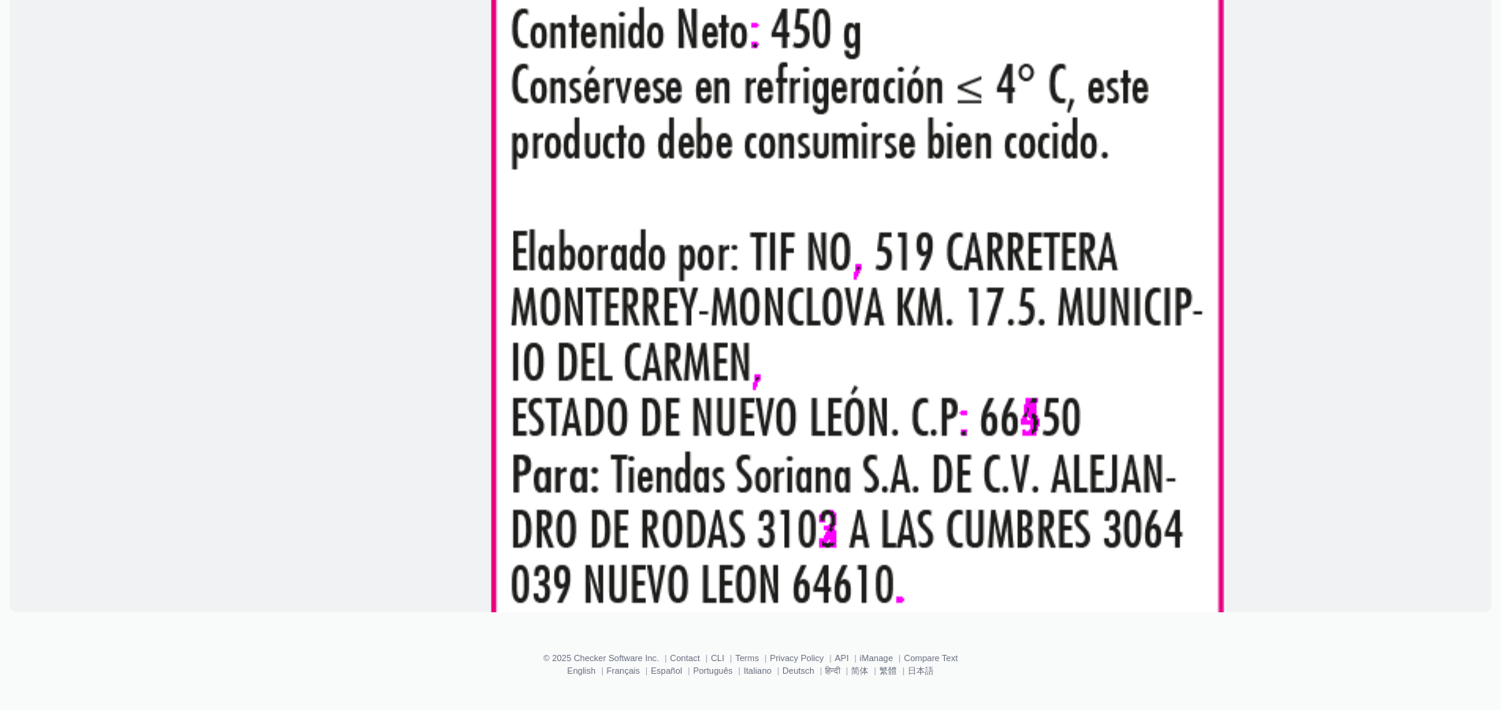
drag, startPoint x: 883, startPoint y: 482, endPoint x: 906, endPoint y: 157, distance: 325.5
click at [906, 157] on span at bounding box center [858, 194] width 734 height 1469
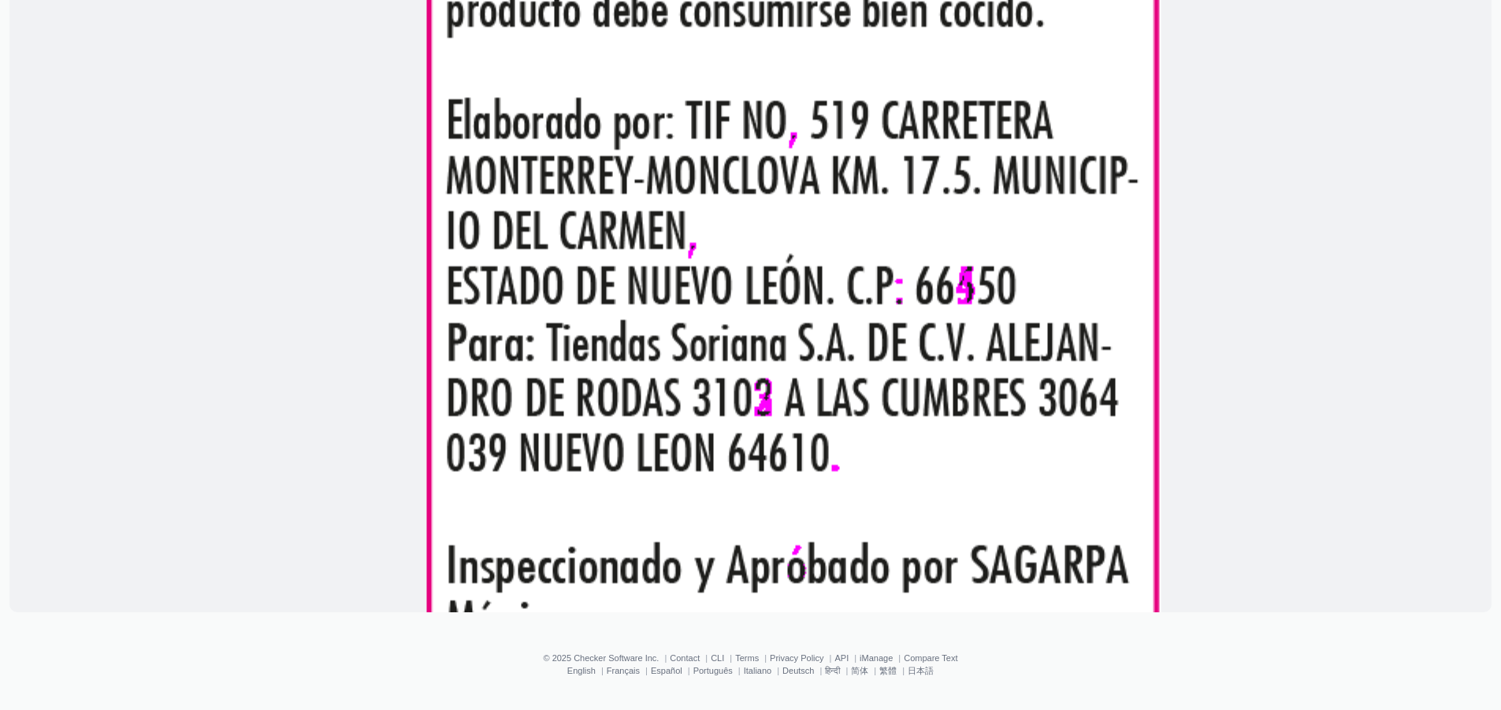
drag, startPoint x: 1035, startPoint y: 502, endPoint x: 969, endPoint y: 367, distance: 150.1
click at [965, 389] on span at bounding box center [793, 63] width 734 height 1469
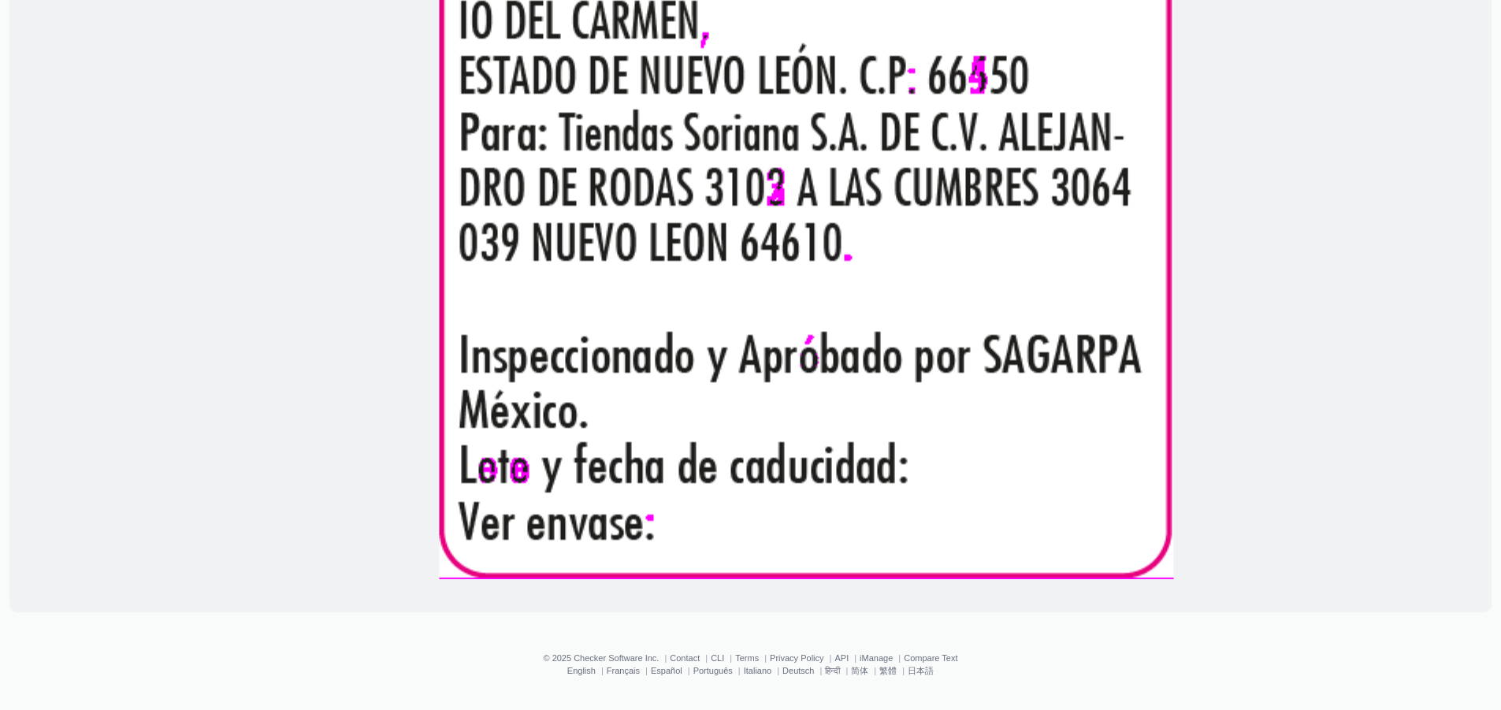
drag, startPoint x: 861, startPoint y: 496, endPoint x: 906, endPoint y: 247, distance: 252.9
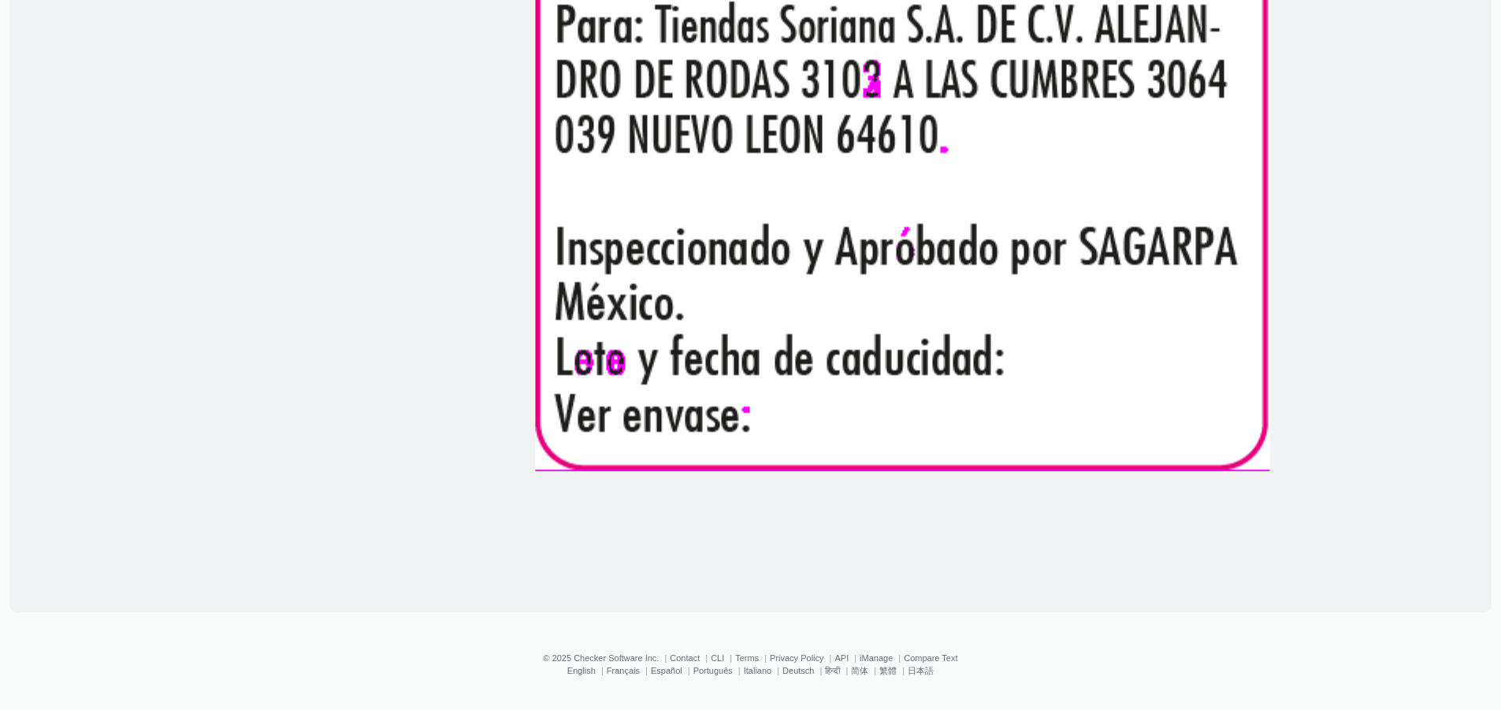
drag, startPoint x: 819, startPoint y: 385, endPoint x: 723, endPoint y: 365, distance: 97.4
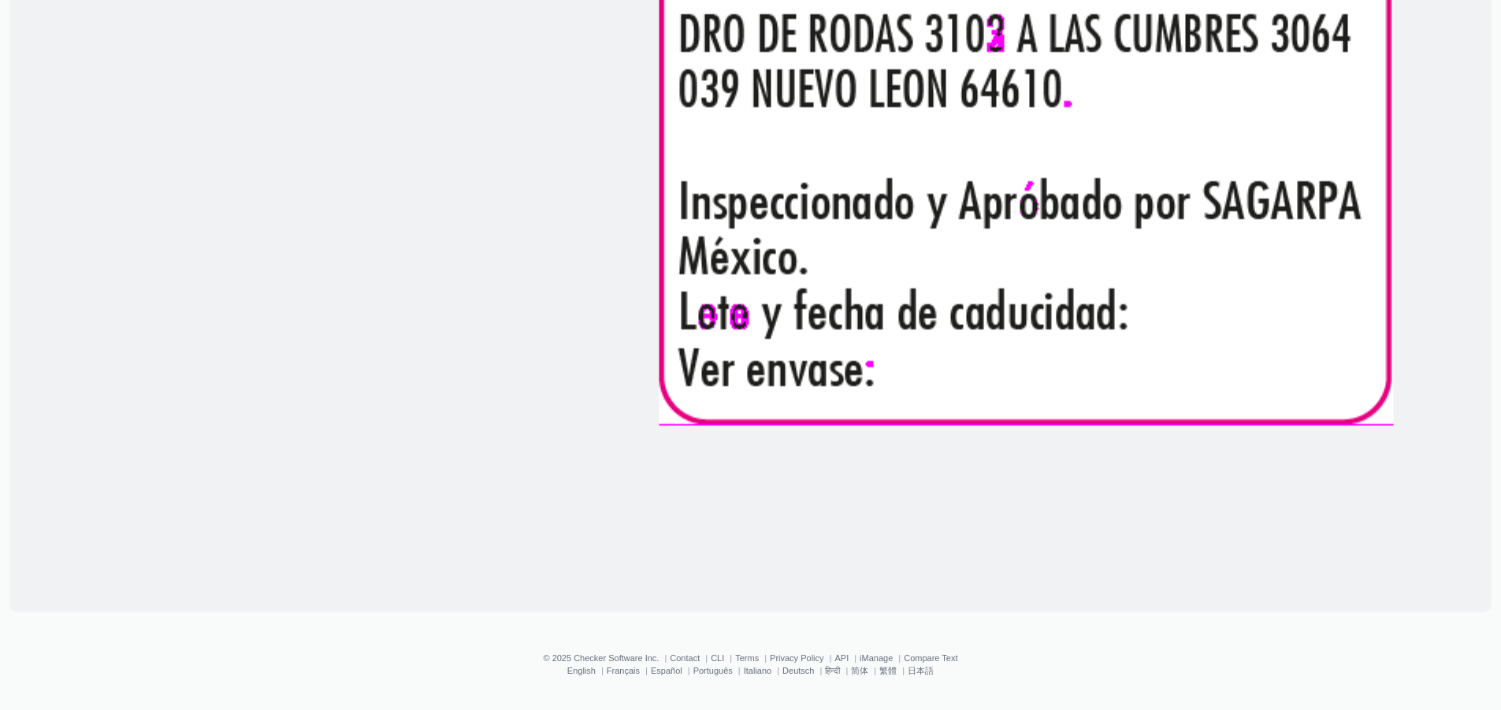
drag, startPoint x: 597, startPoint y: 365, endPoint x: 705, endPoint y: 321, distance: 116.6
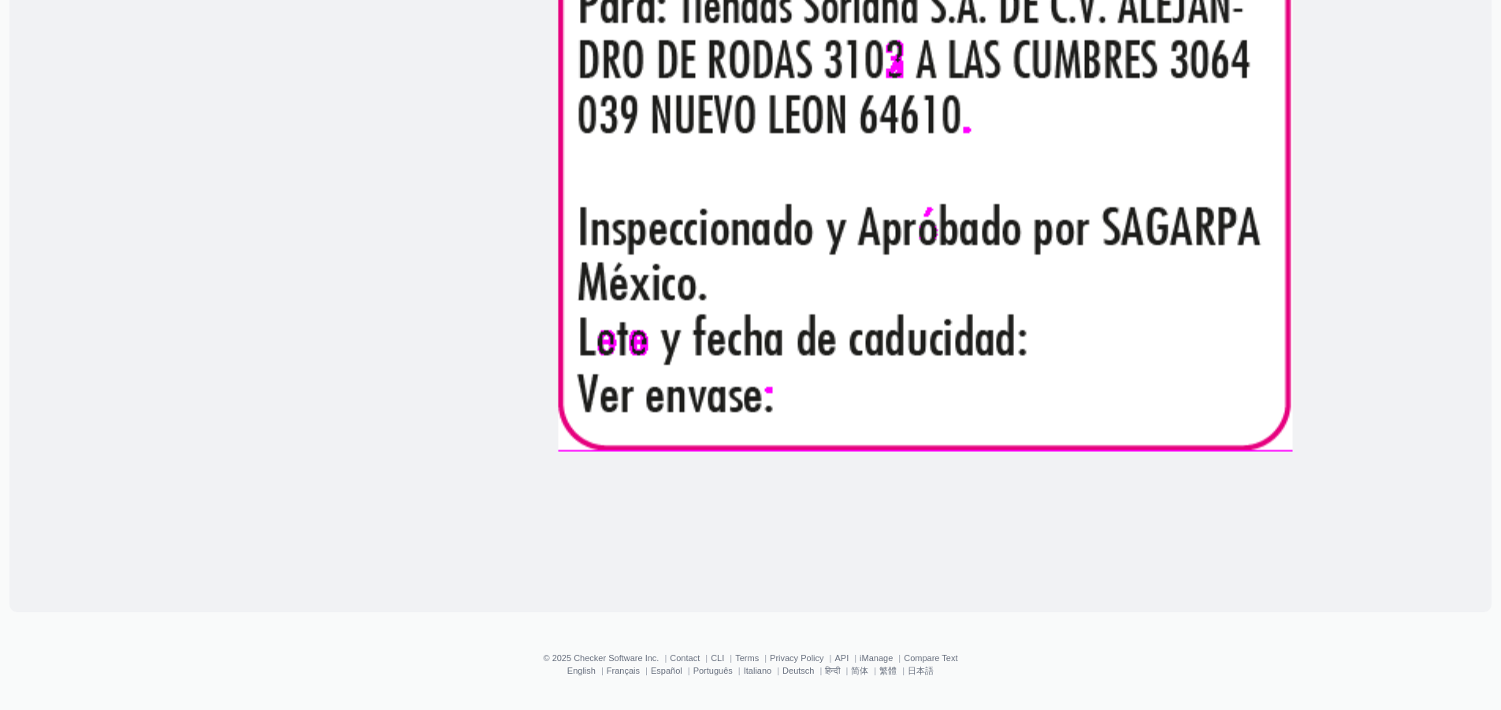
drag, startPoint x: 848, startPoint y: 358, endPoint x: 742, endPoint y: 389, distance: 110.7
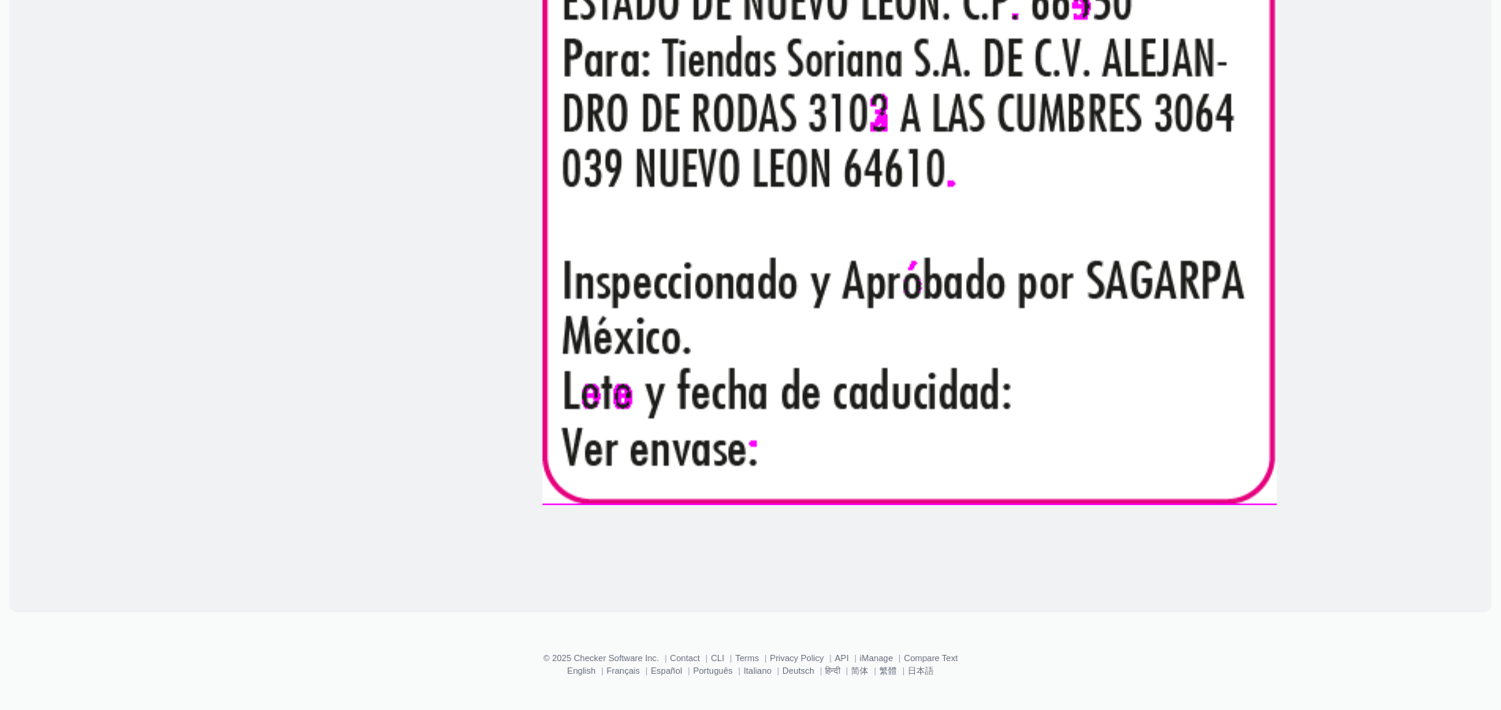
drag, startPoint x: 1036, startPoint y: 286, endPoint x: 1049, endPoint y: 347, distance: 62.1
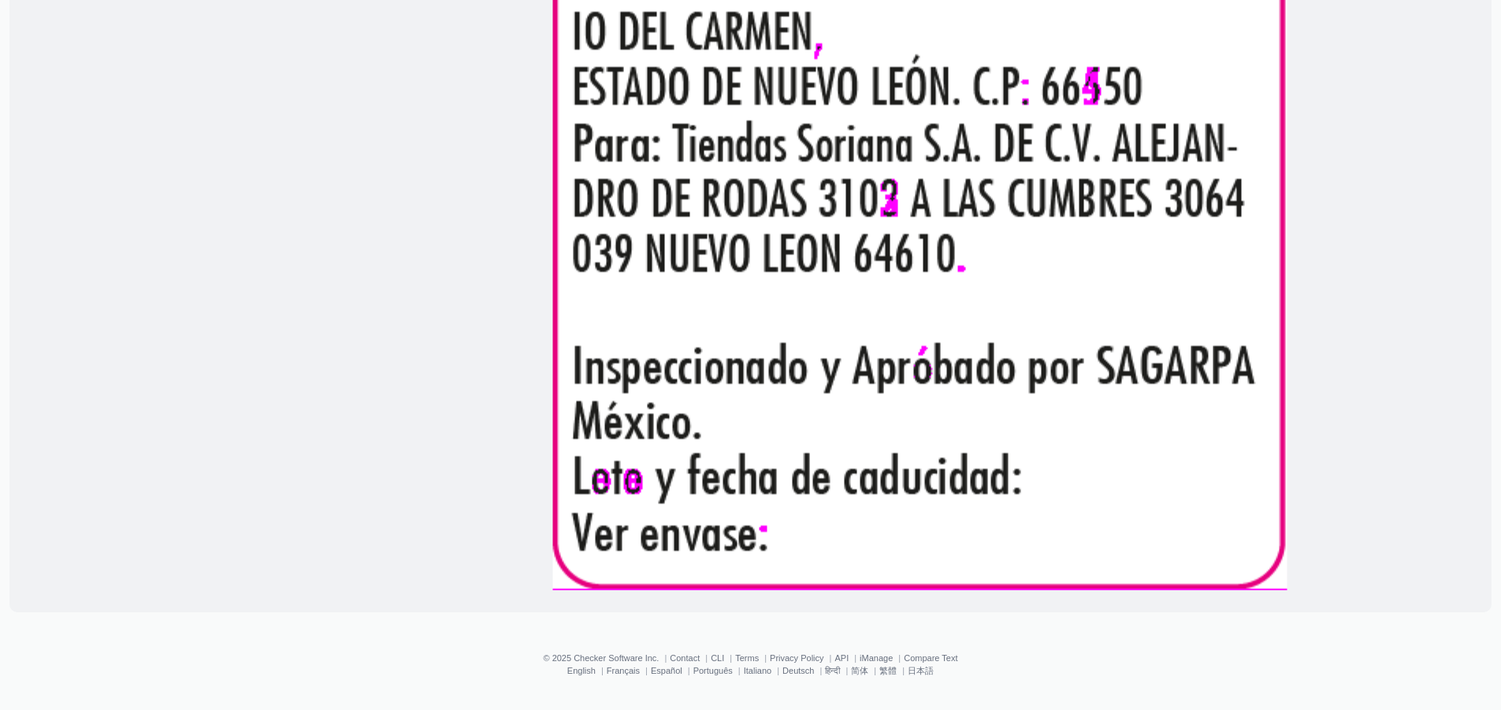
scroll to position [0, 0]
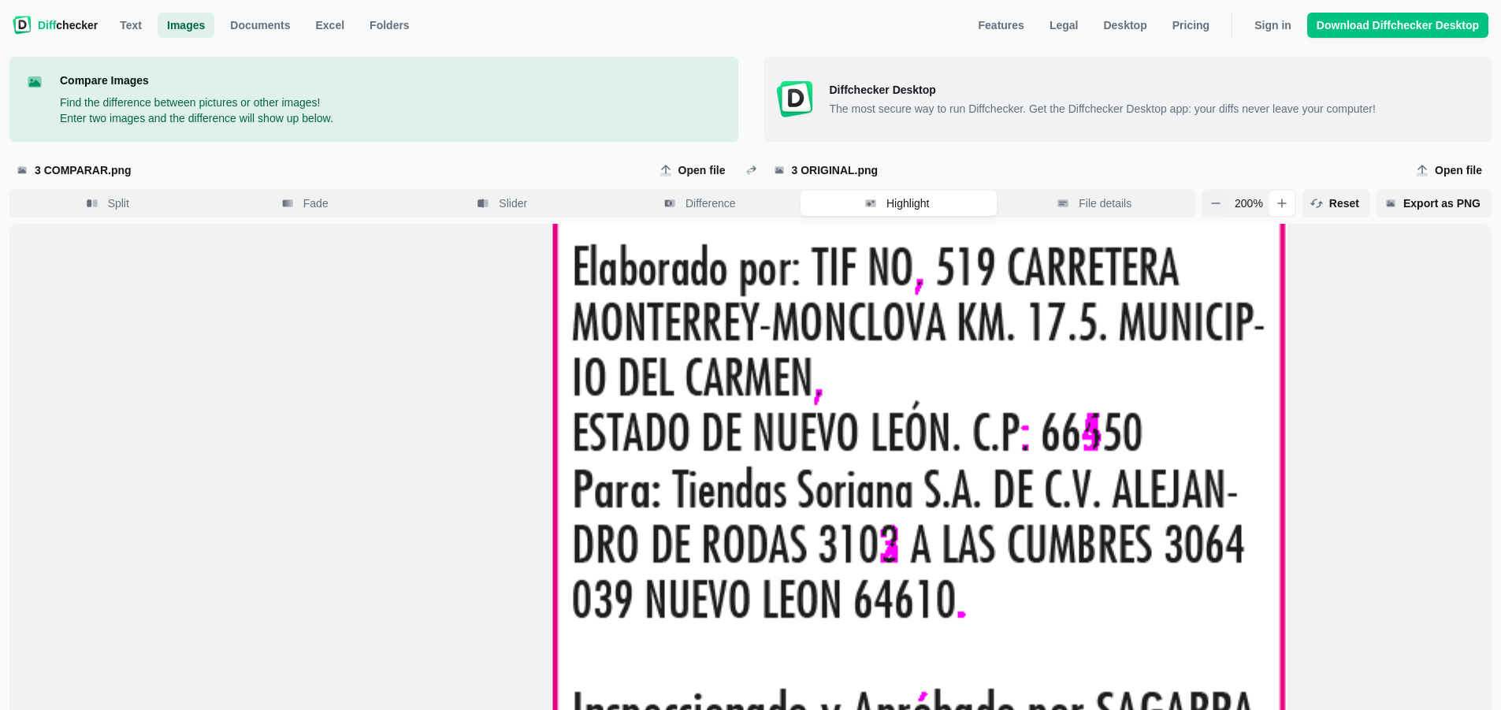
click at [1219, 202] on icon "button" at bounding box center [1216, 203] width 13 height 13
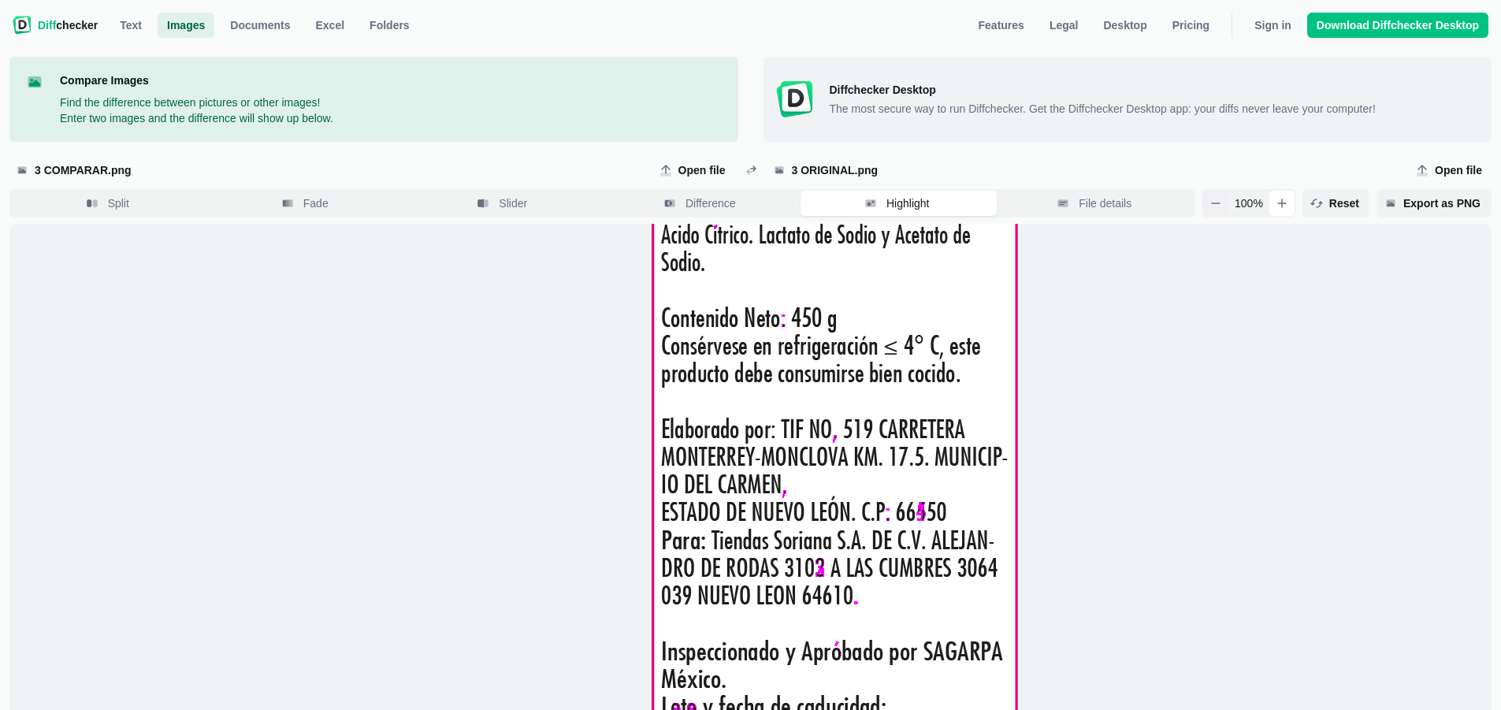
click at [1219, 202] on button "button" at bounding box center [1215, 203] width 25 height 25
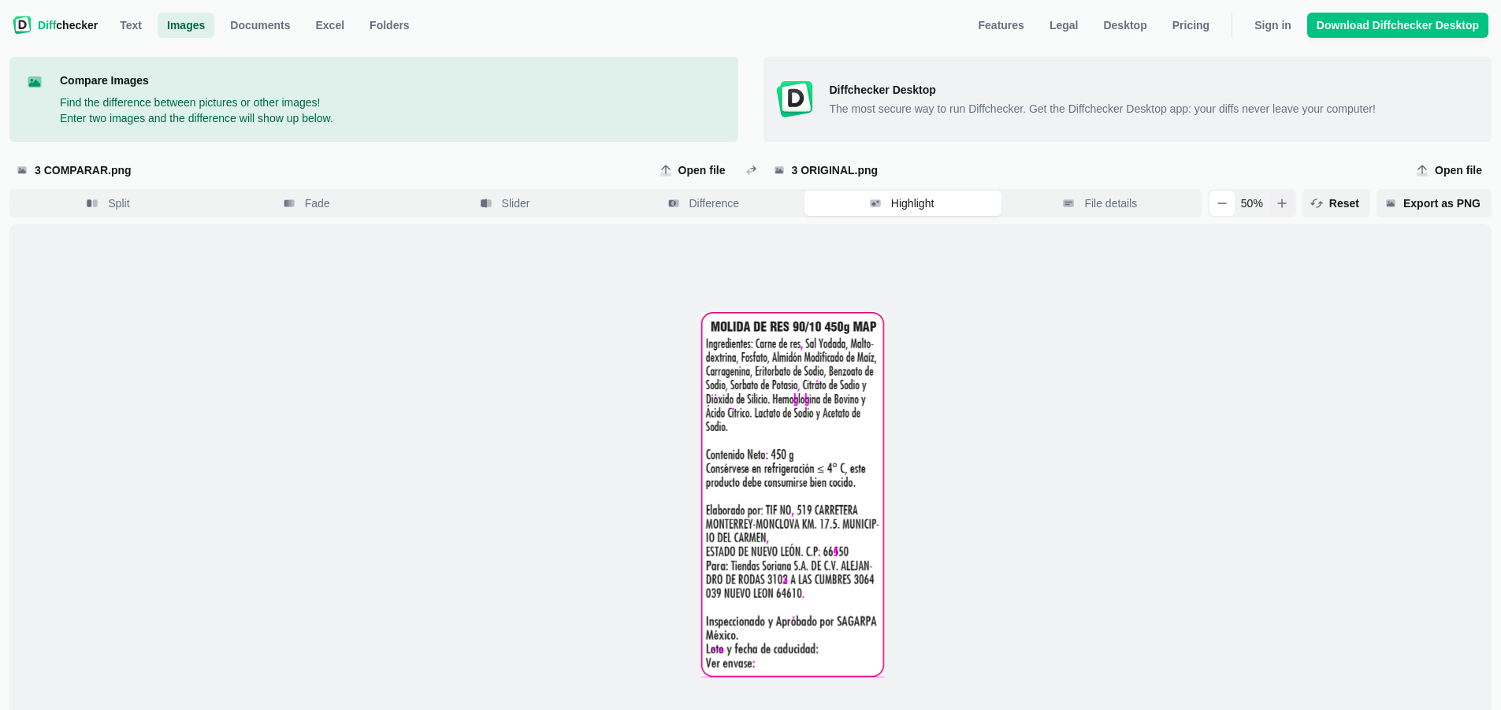
click at [1289, 208] on icon "button" at bounding box center [1282, 203] width 13 height 13
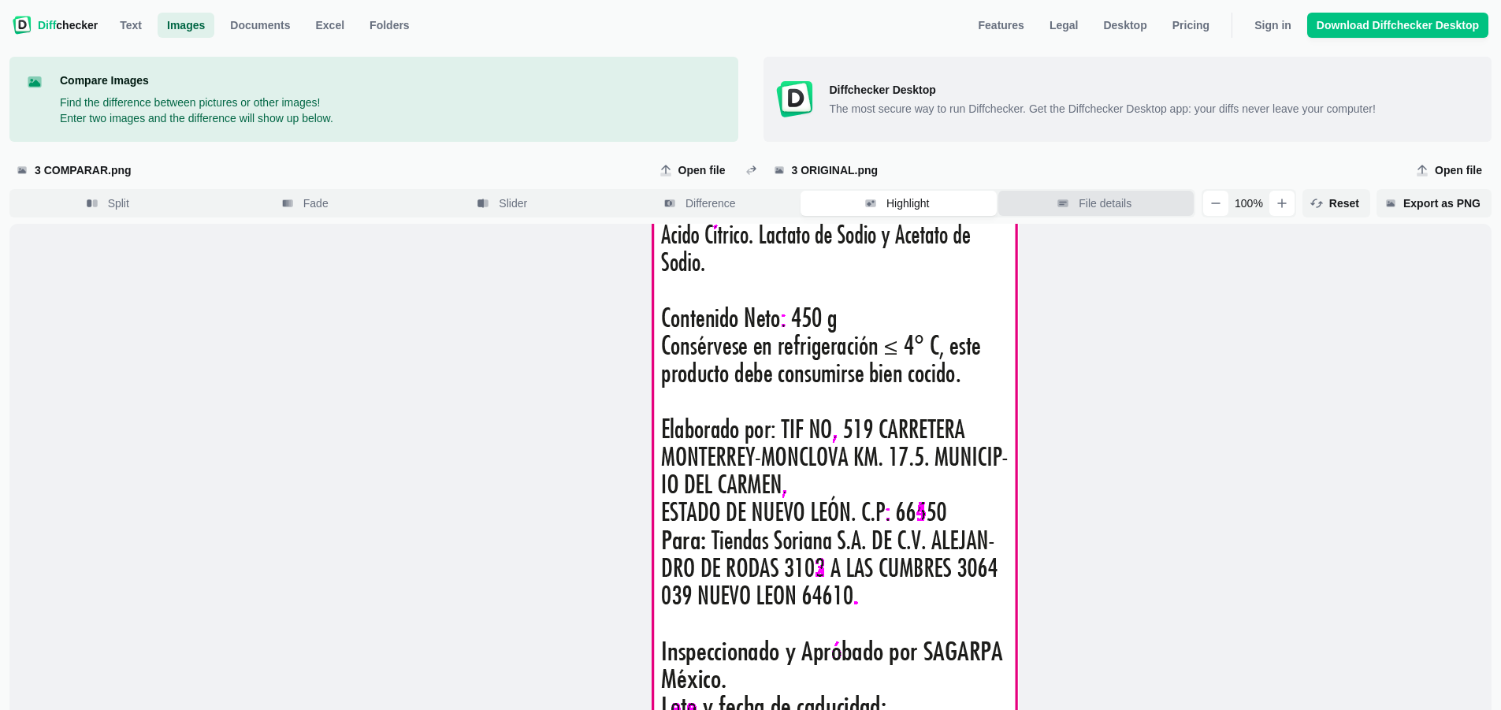
click at [1066, 203] on icon "button" at bounding box center [1063, 204] width 6 height 2
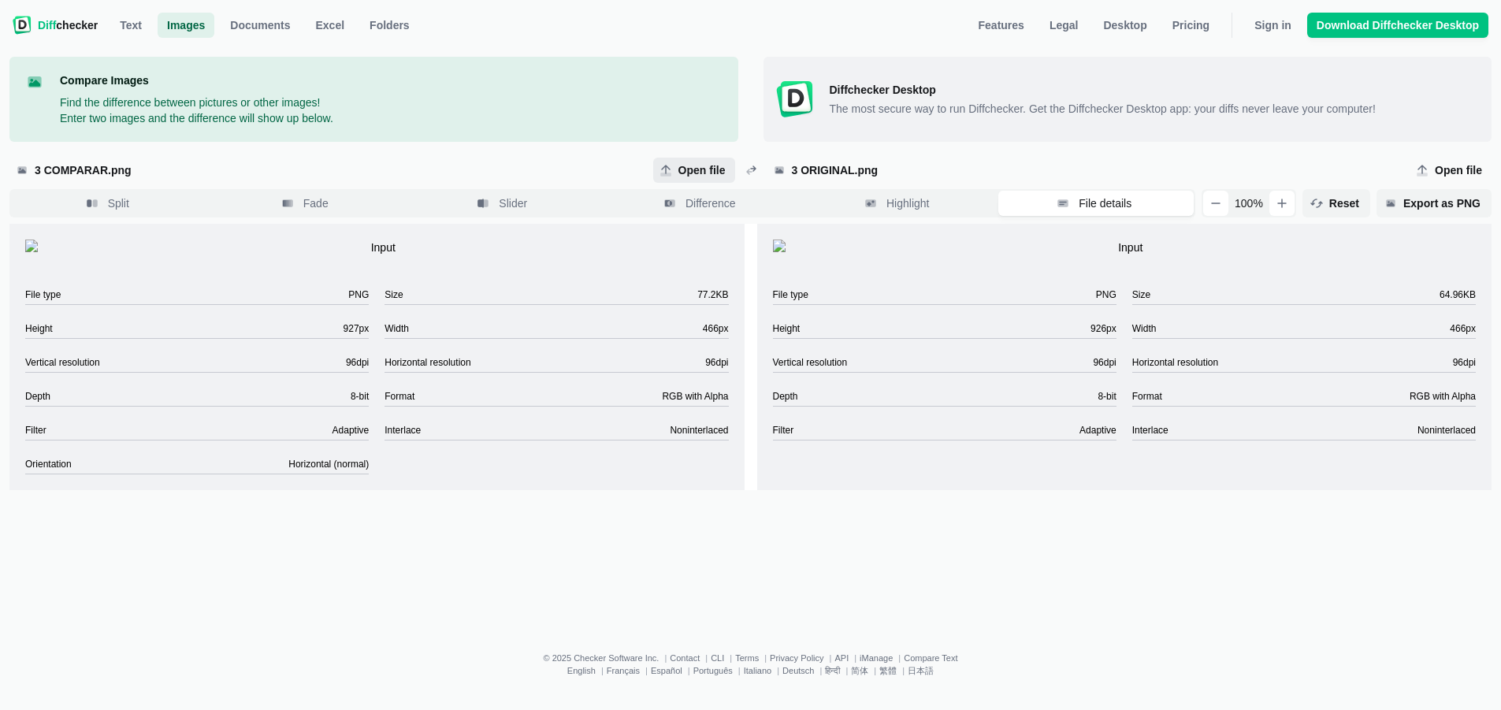
click at [682, 163] on span "Open file" at bounding box center [702, 170] width 54 height 16
click at [682, 163] on input "Open file" at bounding box center [694, 170] width 82 height 25
type input "C:\fakepath\6 comparar.jpg"
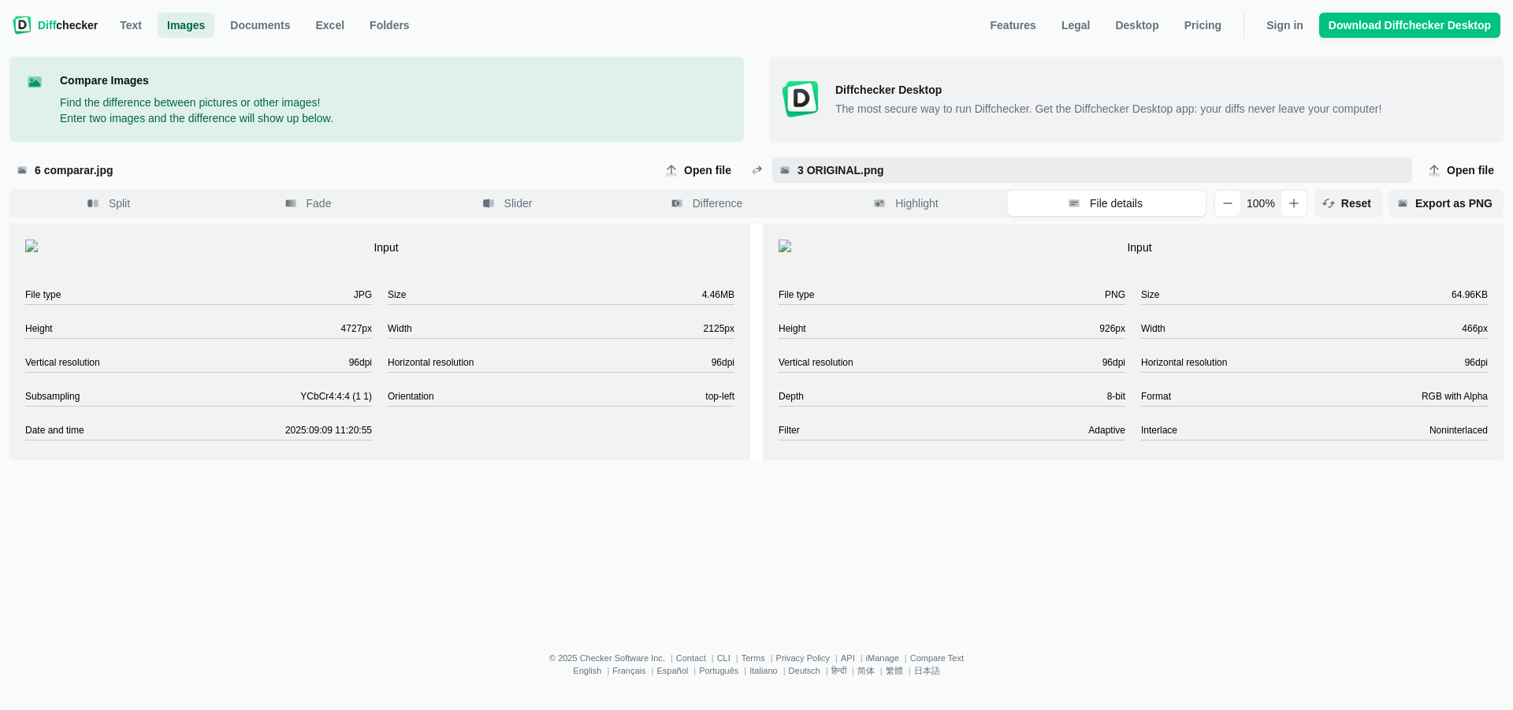
click at [816, 162] on span "3 ORIGINAL.png" at bounding box center [1100, 170] width 612 height 16
click at [816, 162] on input "3 ORIGINAL.png" at bounding box center [1092, 170] width 640 height 25
type input "C:\fakepath\6 original.jpg"
click at [528, 120] on div "Compare Images Find the difference between pictures or other images! Enter two …" at bounding box center [376, 99] width 734 height 85
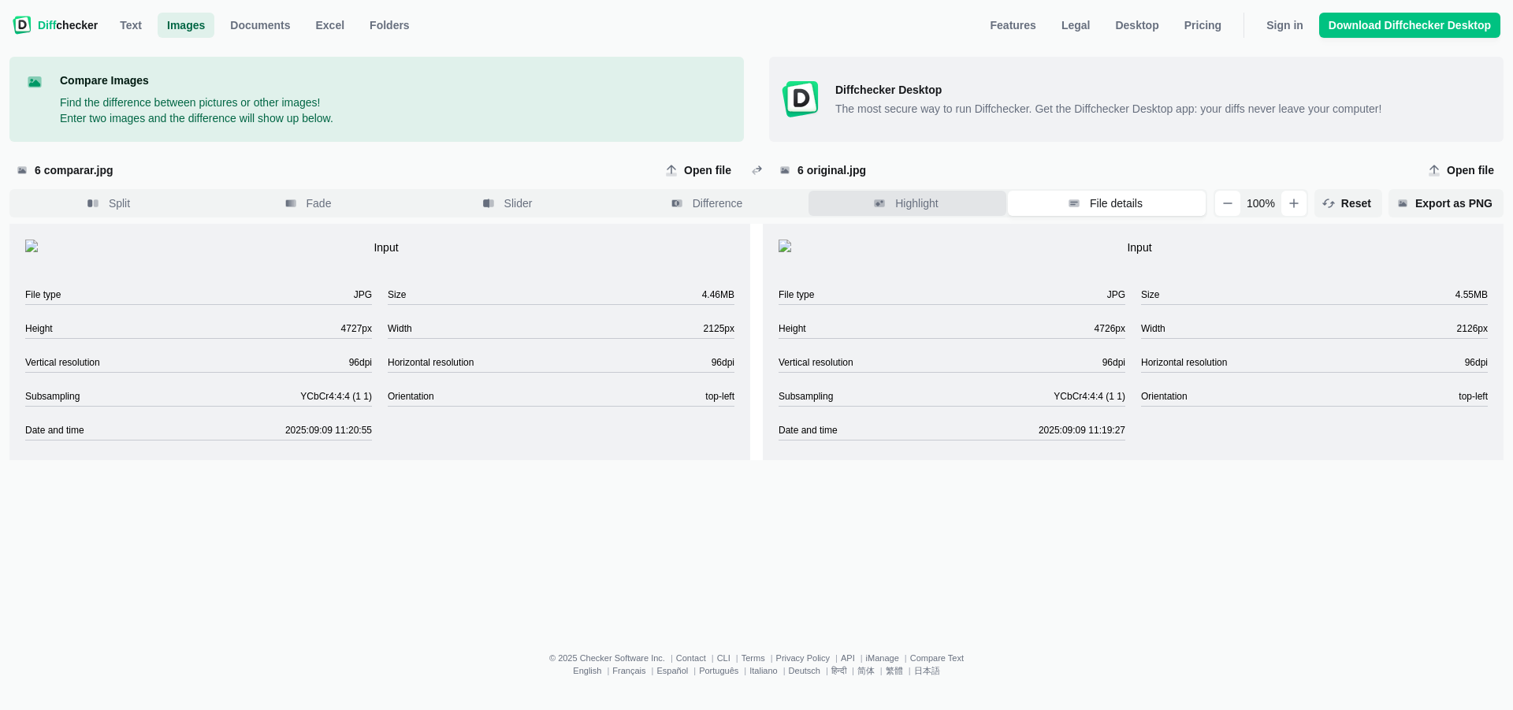
click at [894, 208] on button "Highlight" at bounding box center [908, 203] width 198 height 25
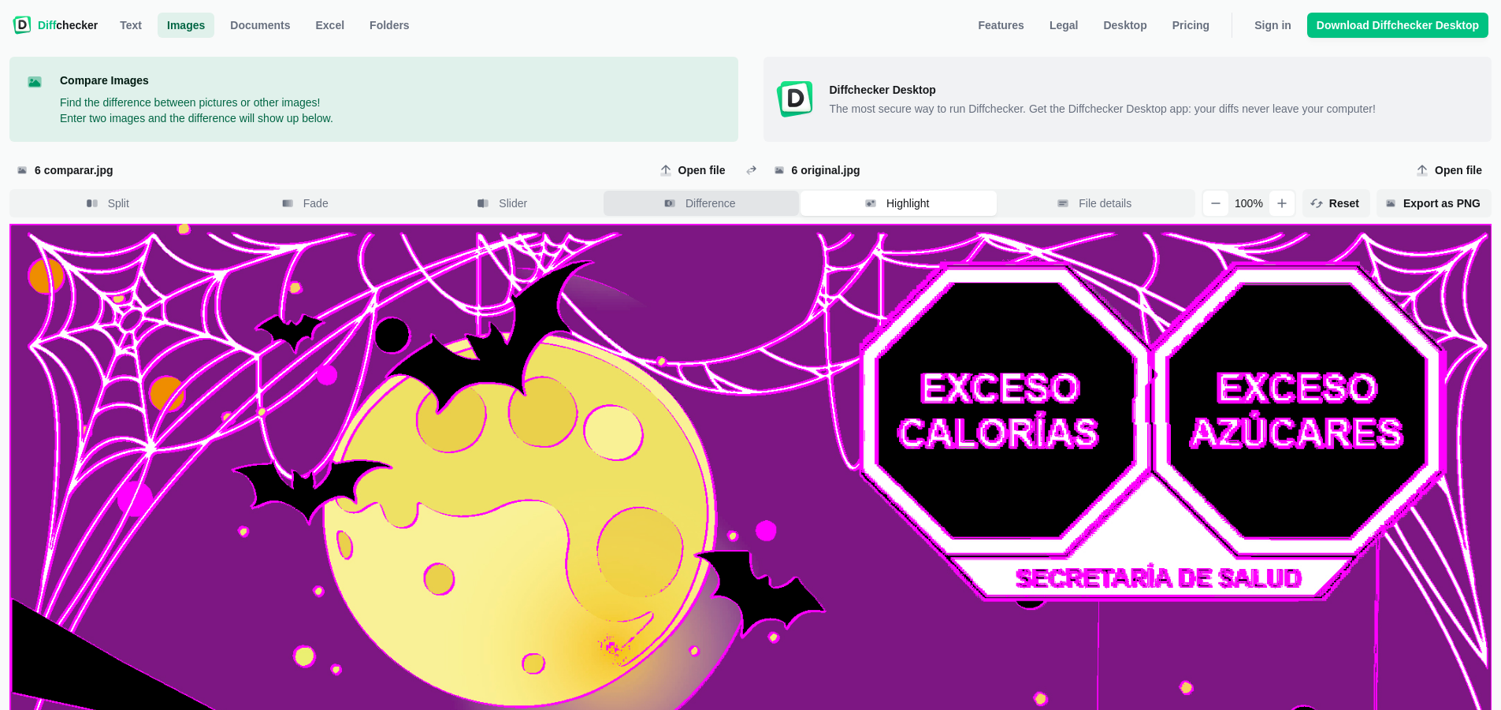
click at [733, 206] on span "Difference" at bounding box center [710, 203] width 57 height 16
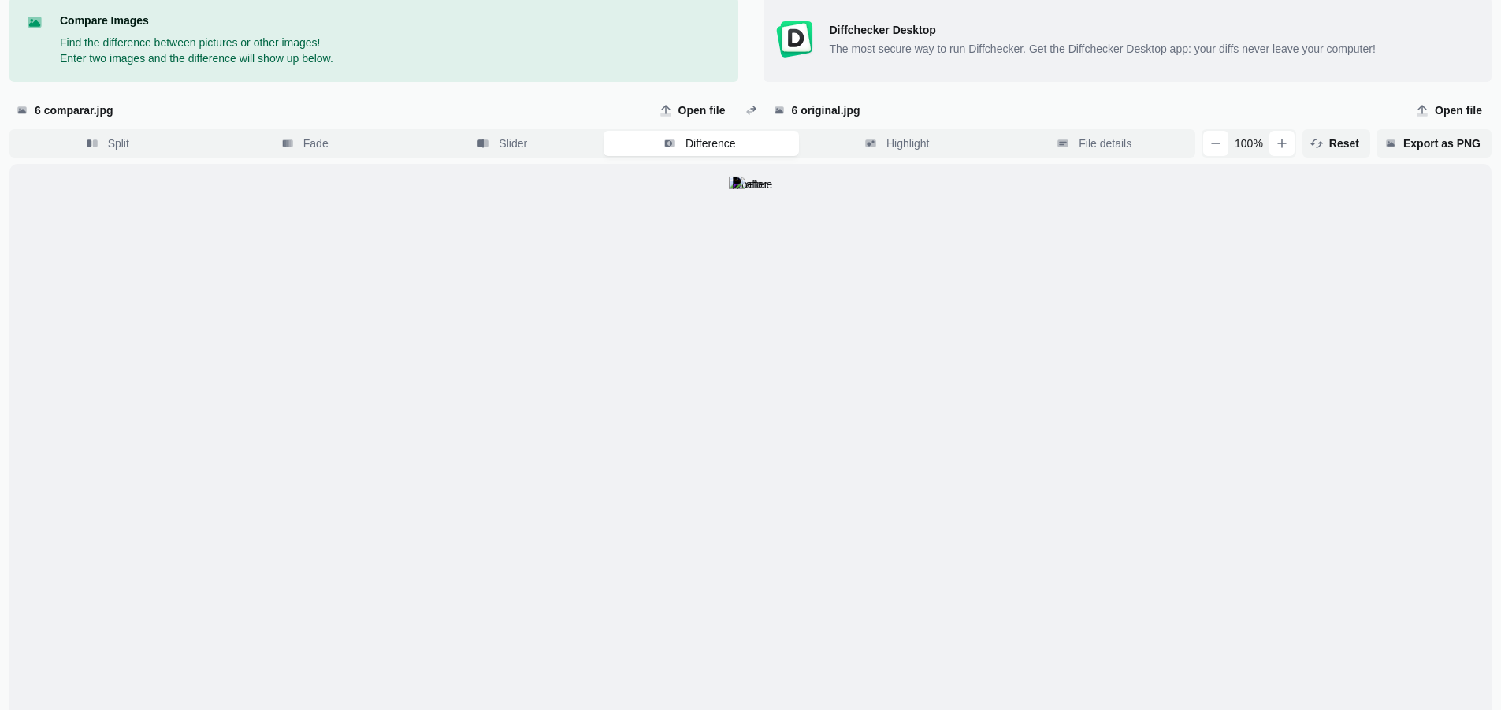
scroll to position [175, 0]
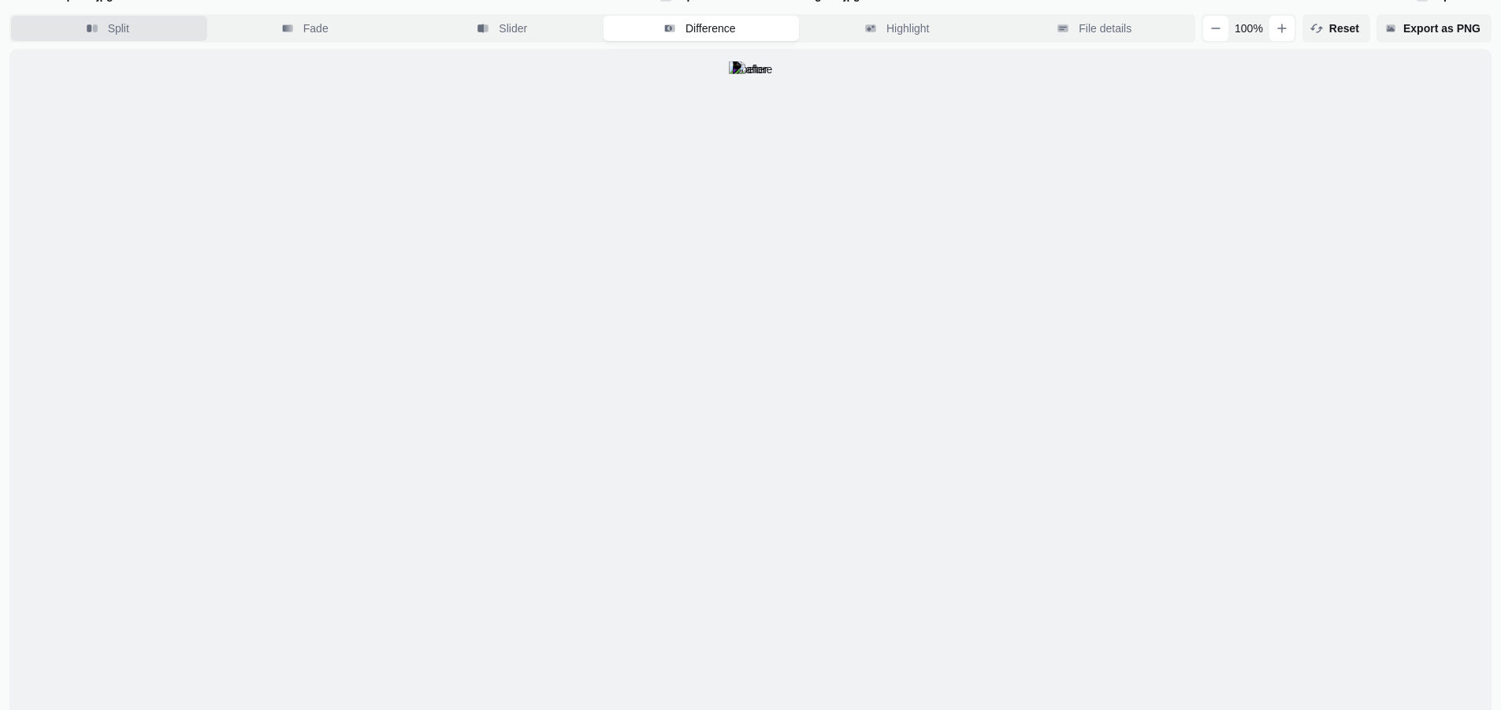
click at [137, 32] on button "Split" at bounding box center [109, 28] width 196 height 25
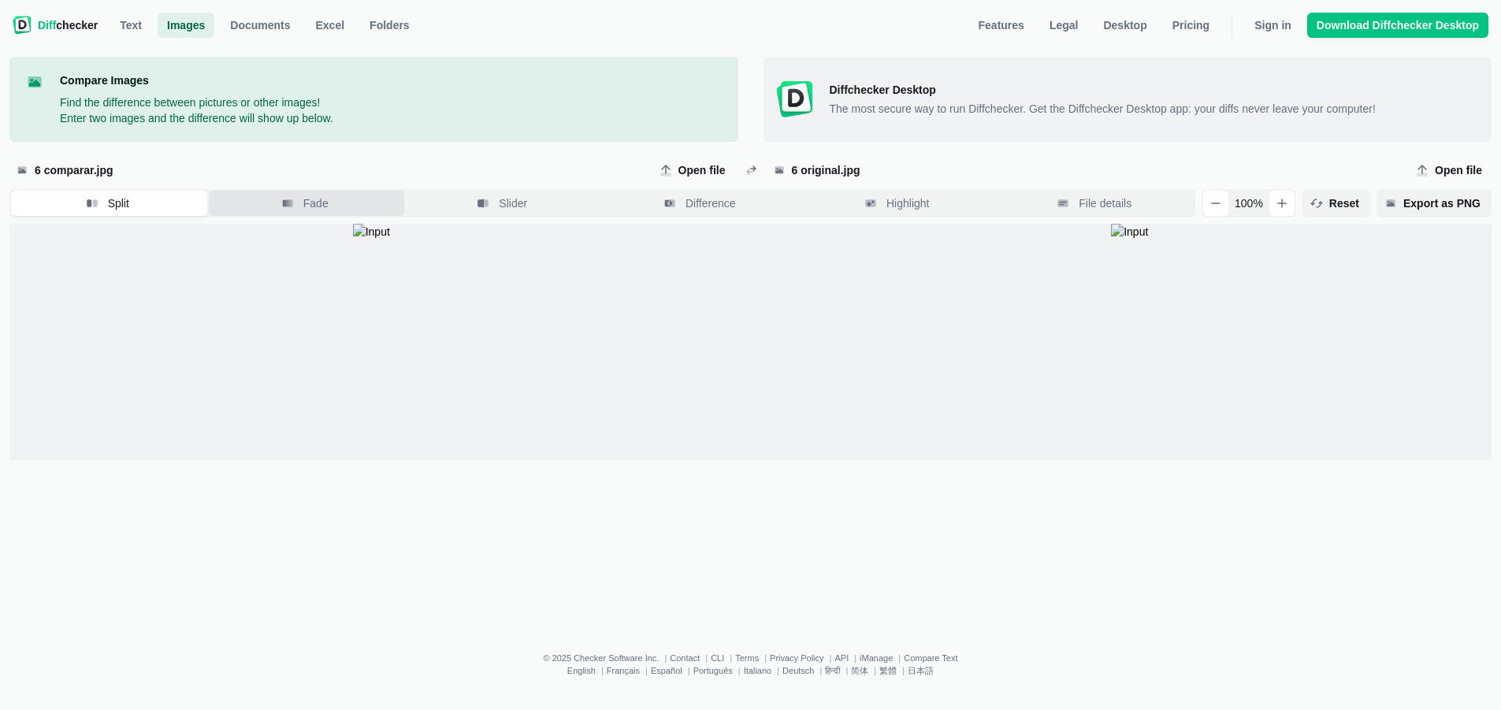
click at [280, 191] on button "Fade" at bounding box center [307, 203] width 196 height 25
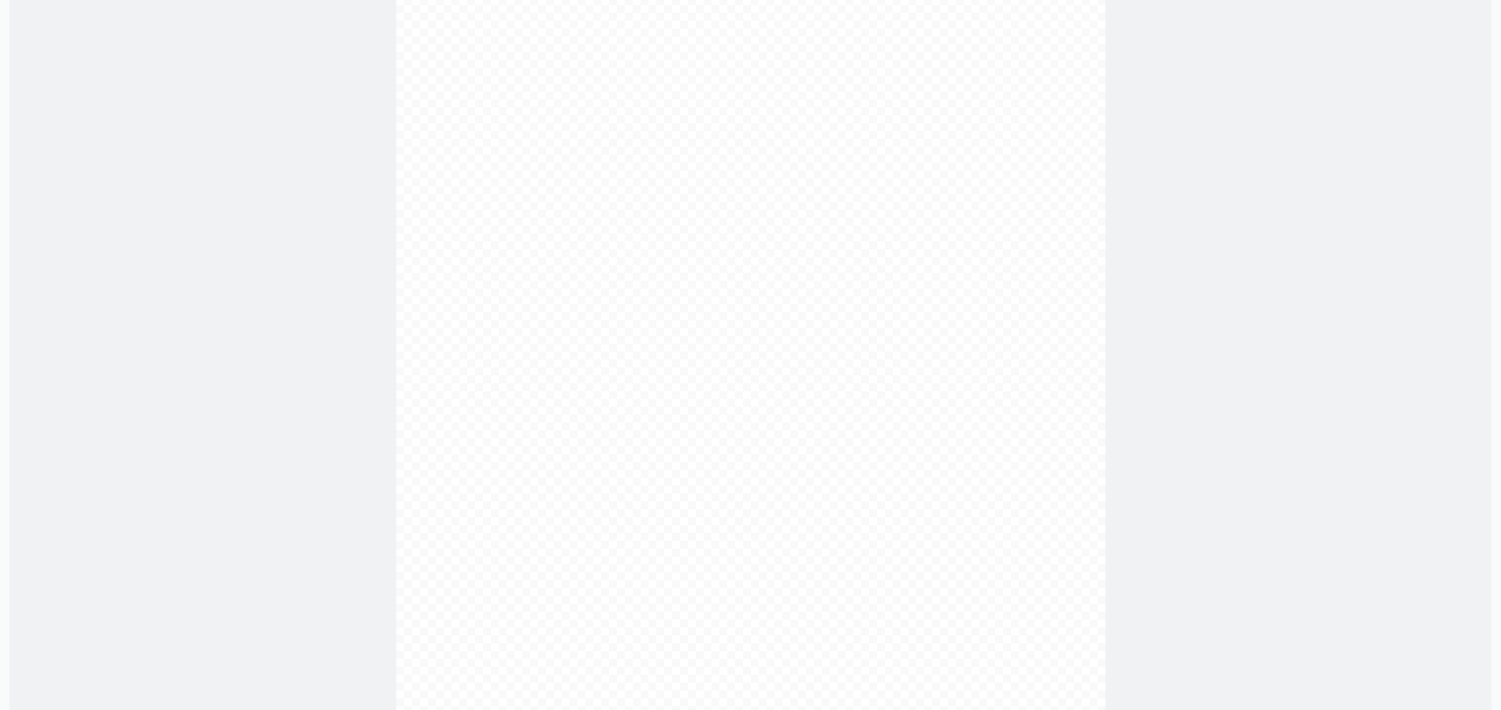
scroll to position [1261, 0]
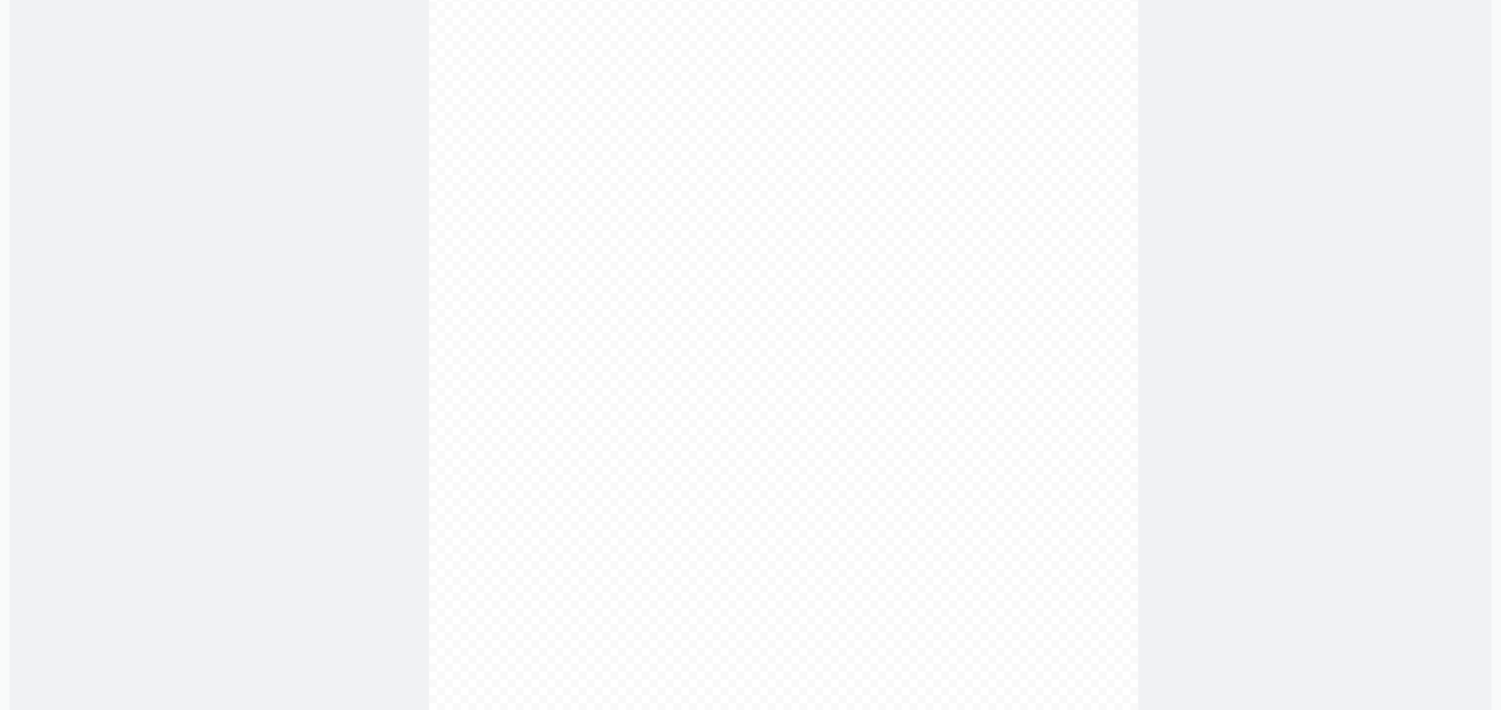
drag, startPoint x: 786, startPoint y: 478, endPoint x: 812, endPoint y: 557, distance: 83.0
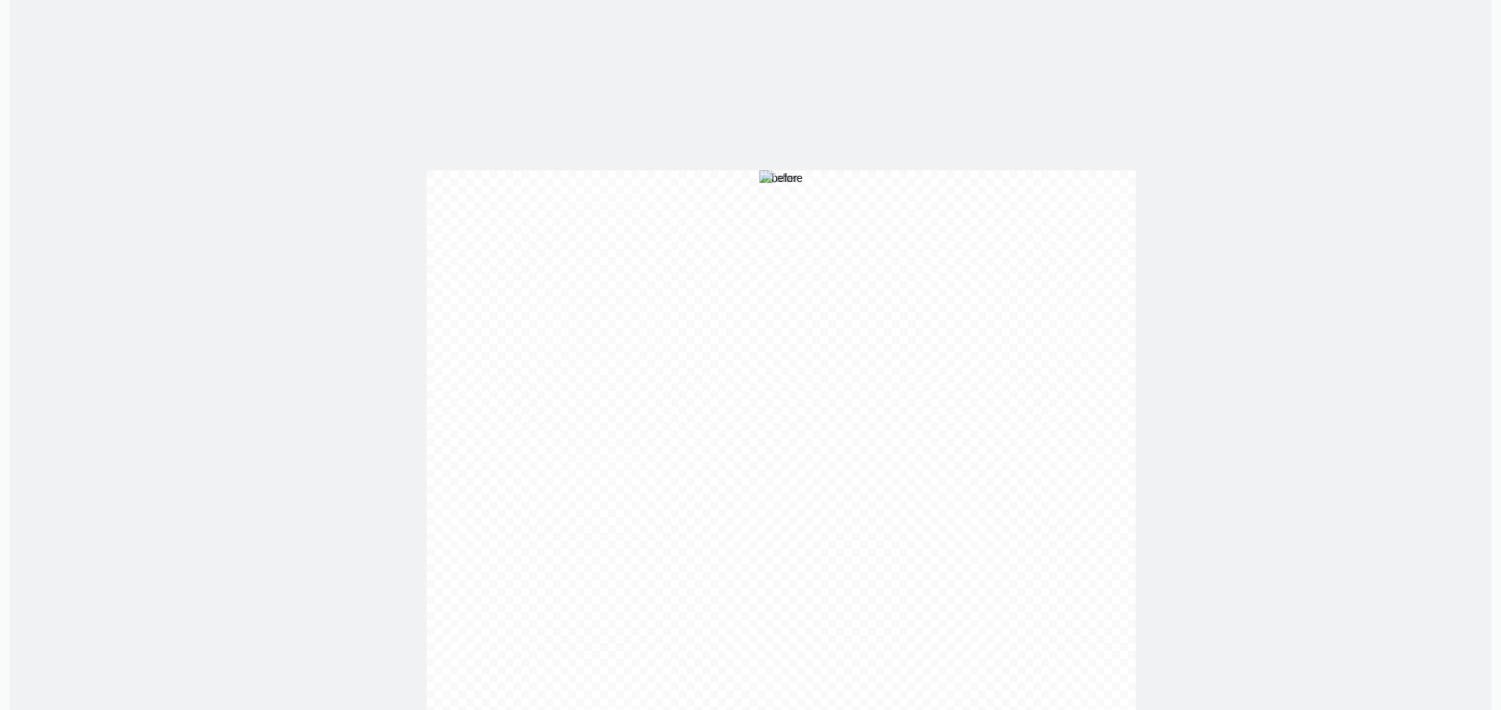
scroll to position [0, 0]
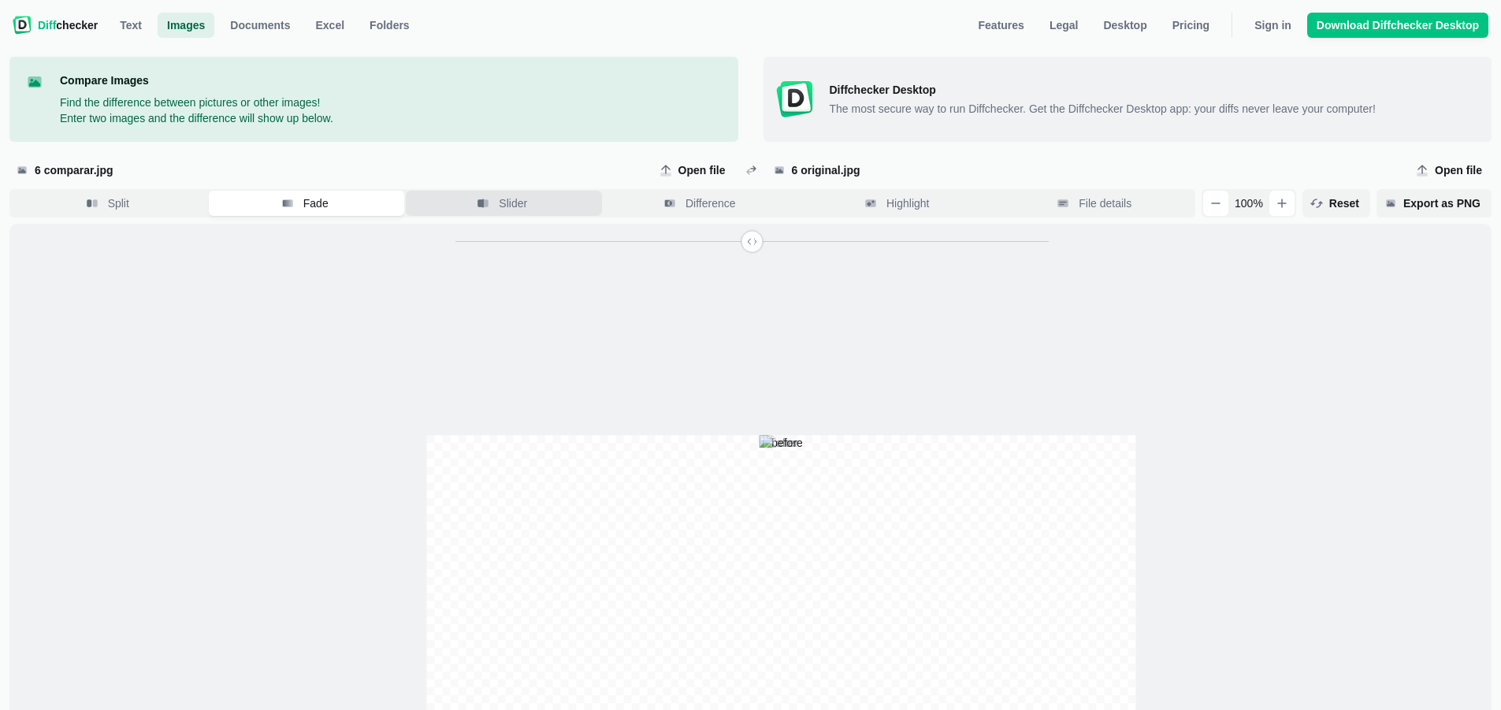
click at [497, 205] on button "Slider" at bounding box center [504, 203] width 196 height 25
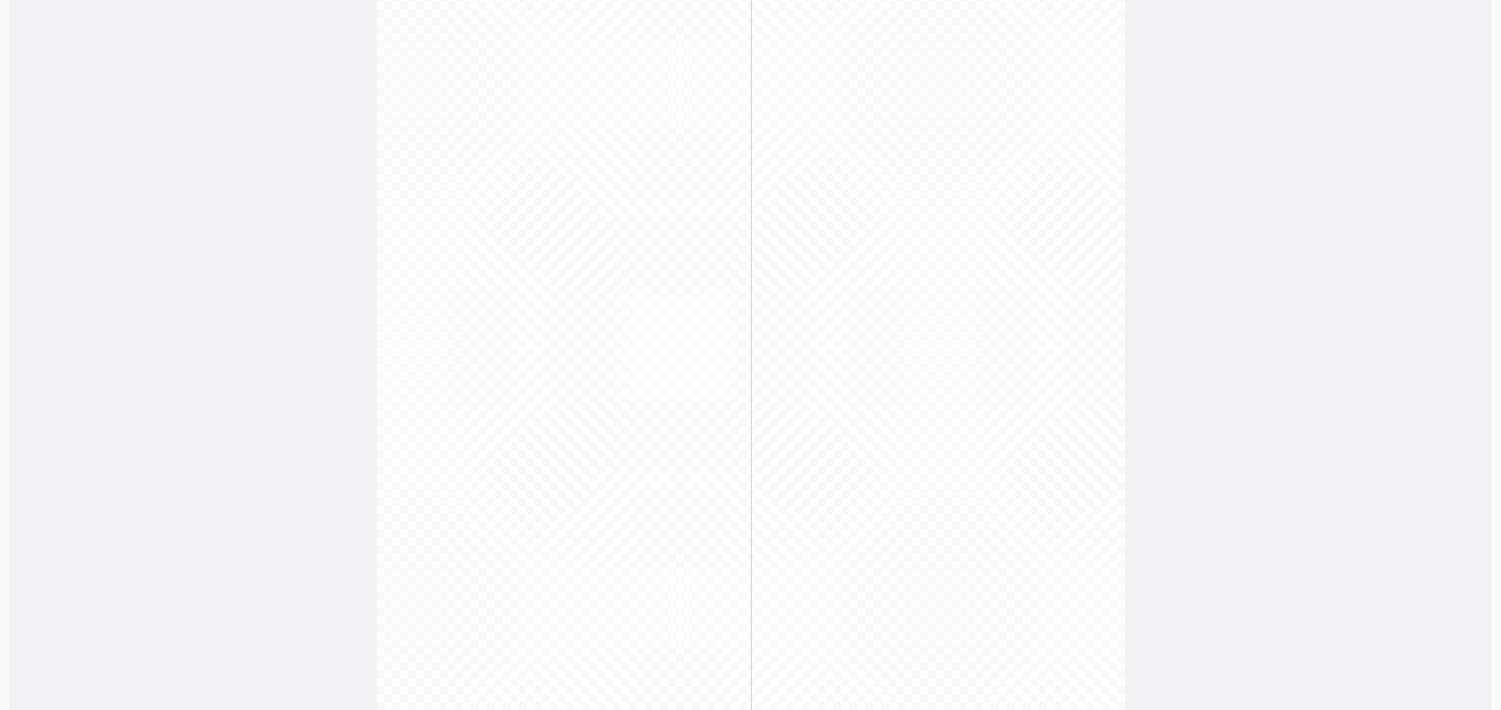
scroll to position [473, 0]
drag, startPoint x: 750, startPoint y: 623, endPoint x: 1078, endPoint y: 605, distance: 328.3
click at [1098, 628] on input "range" at bounding box center [752, 635] width 777 height 14
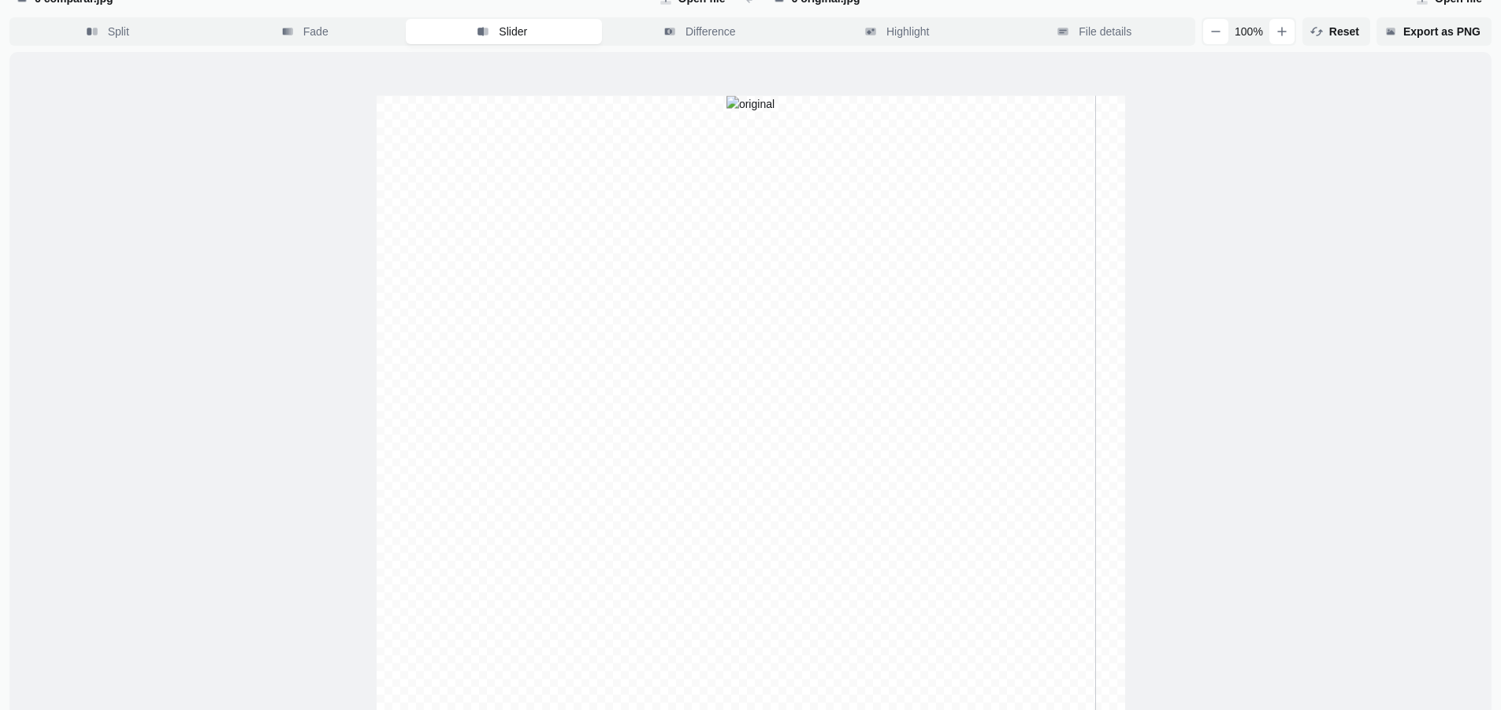
scroll to position [0, 0]
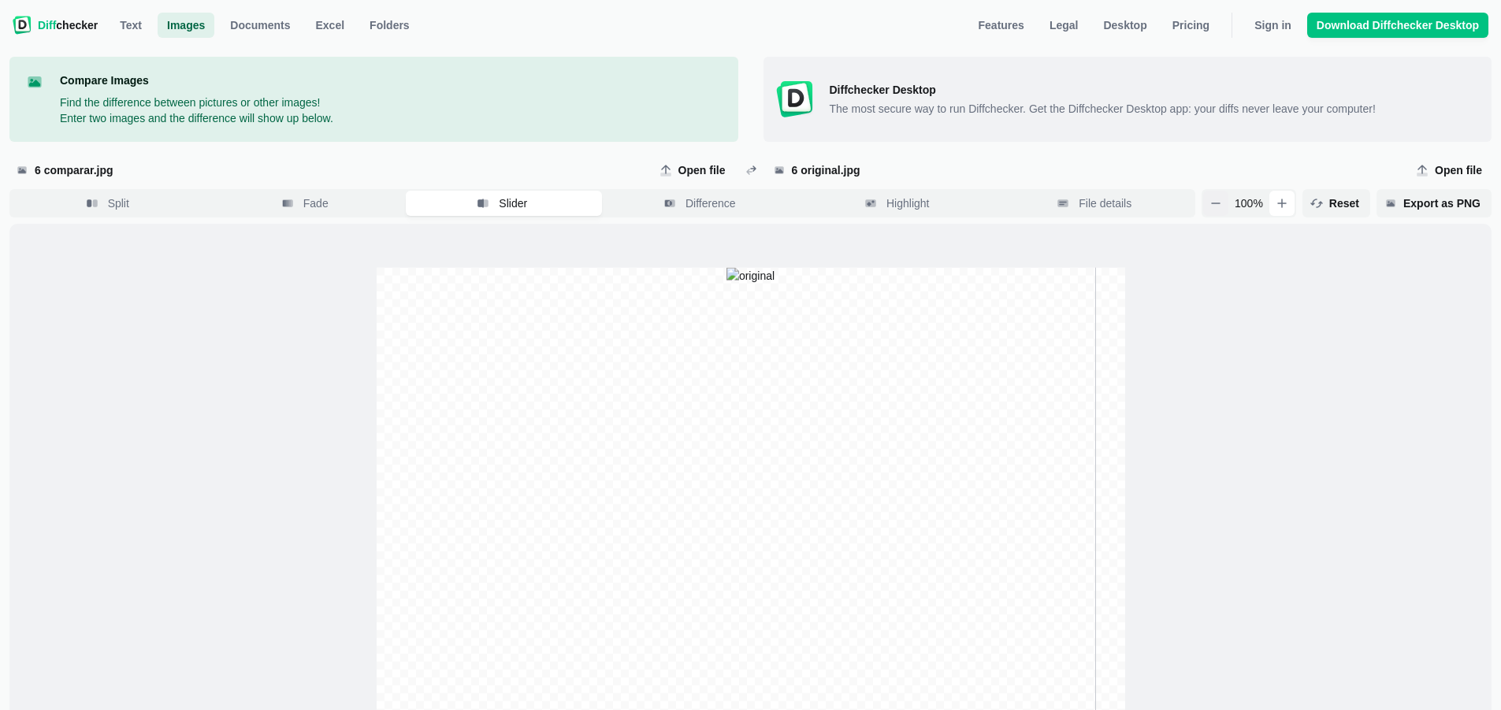
click at [1221, 207] on icon "button" at bounding box center [1216, 203] width 13 height 13
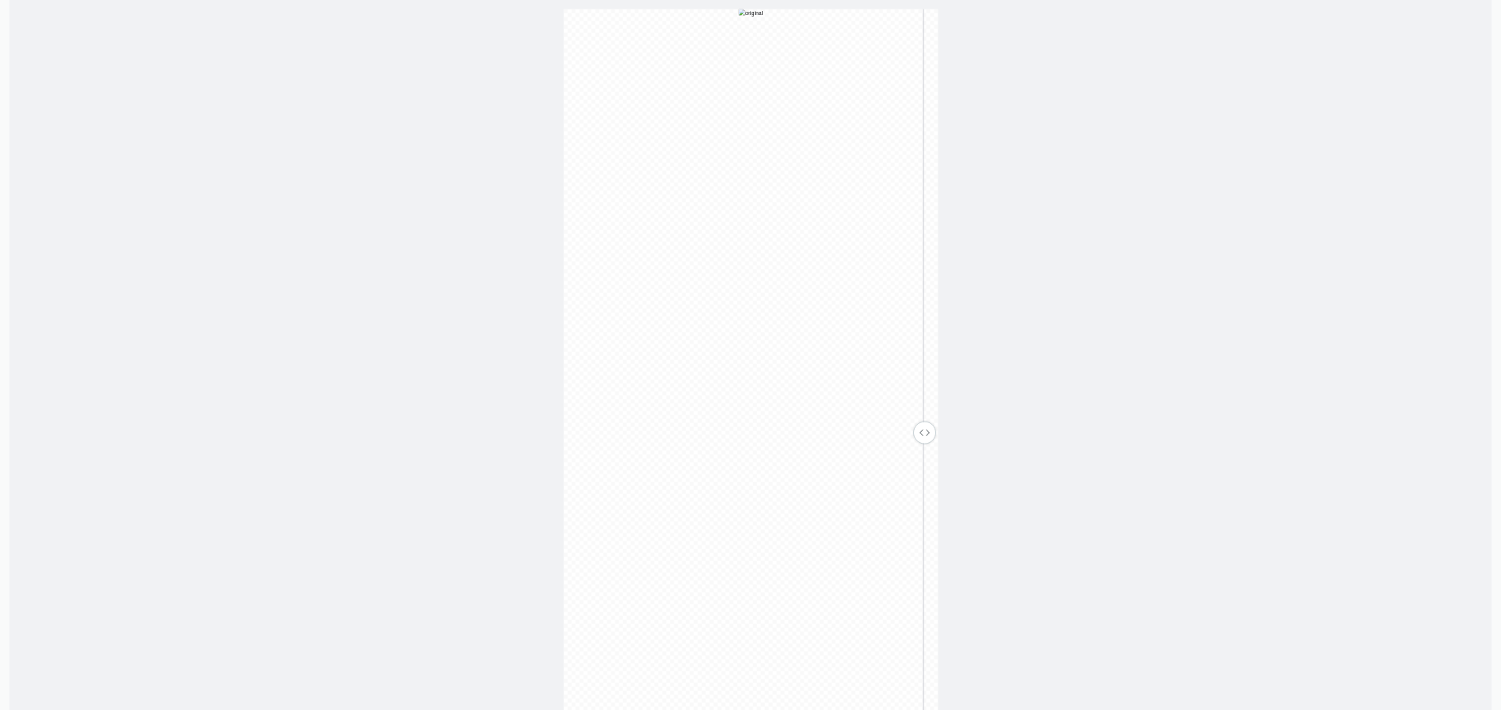
scroll to position [709, 0]
drag, startPoint x: 930, startPoint y: 407, endPoint x: 1126, endPoint y: 562, distance: 250.2
type input "1"
click at [953, 411] on input "range" at bounding box center [751, 401] width 403 height 20
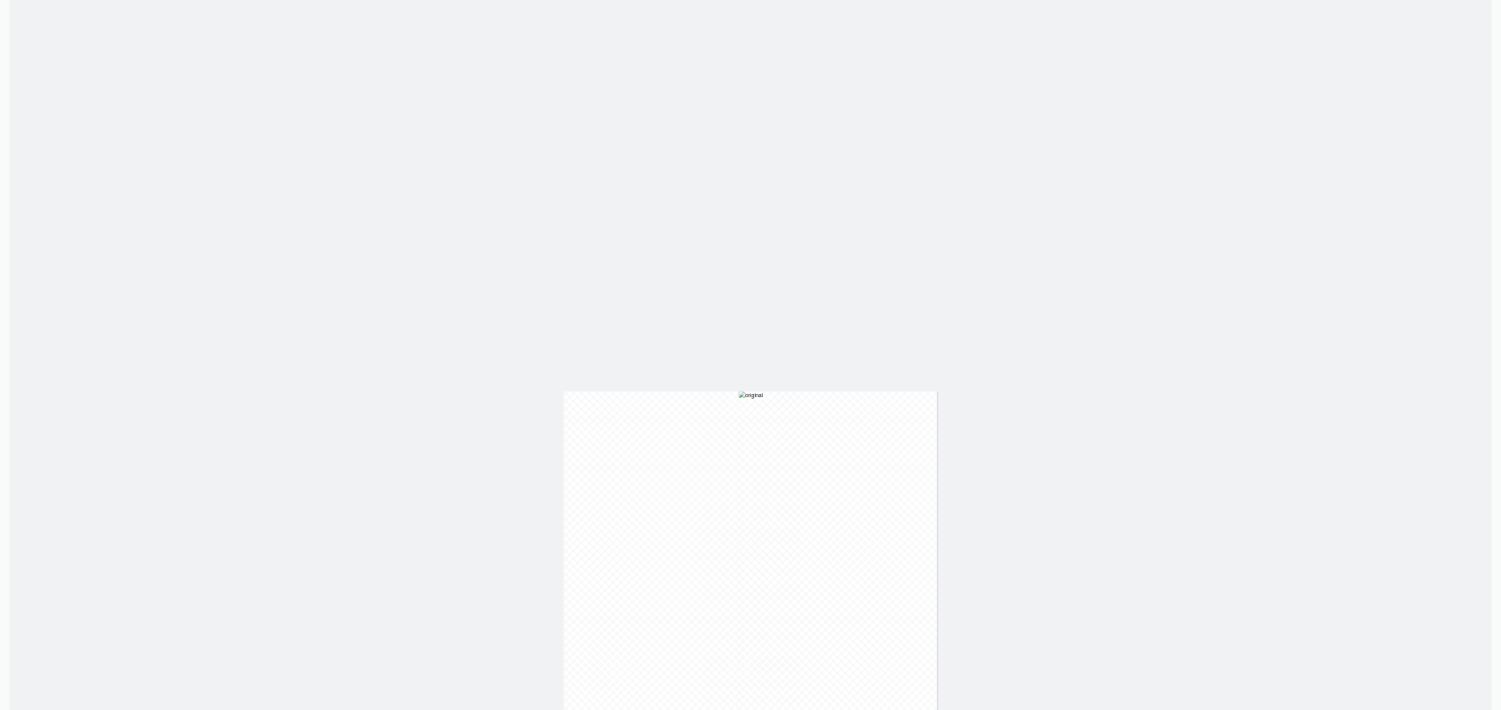
scroll to position [79, 0]
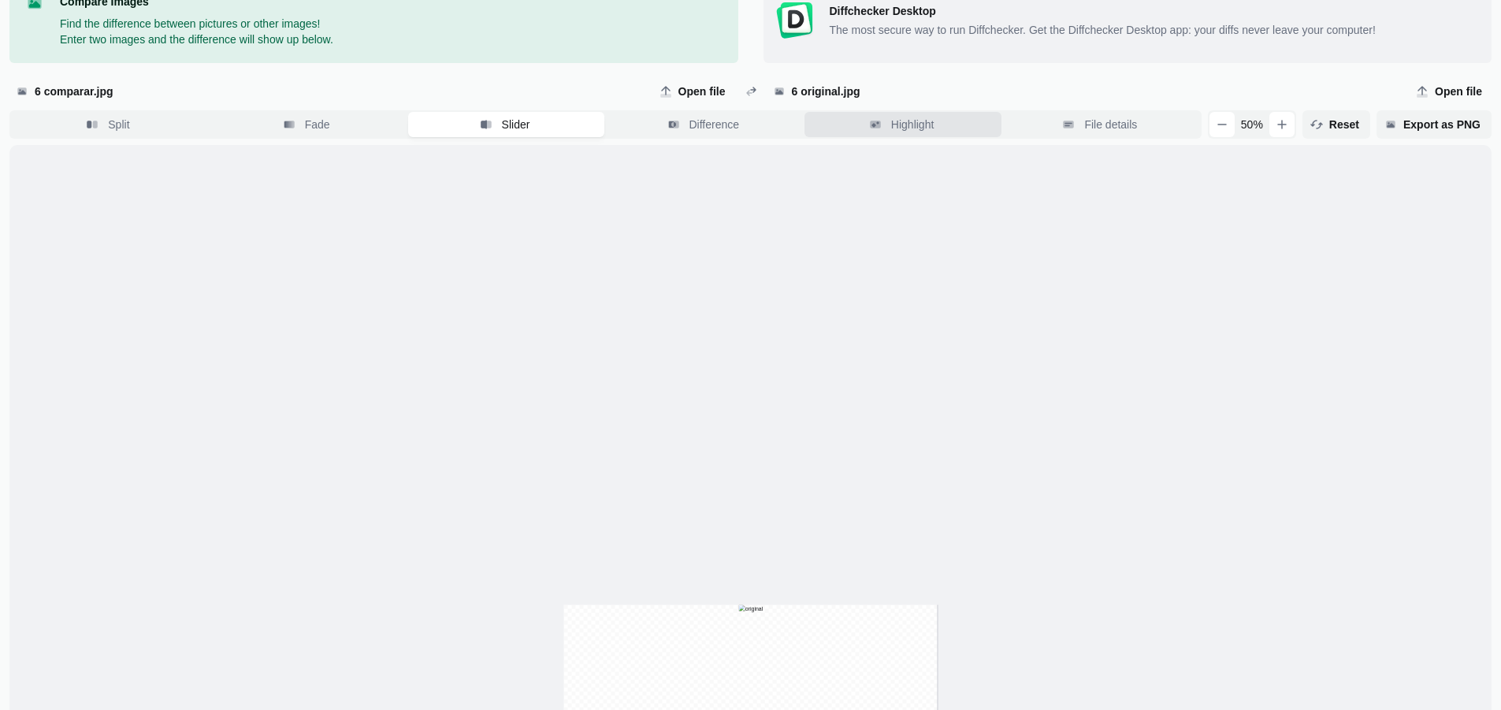
click at [936, 129] on span "Highlight" at bounding box center [912, 125] width 49 height 16
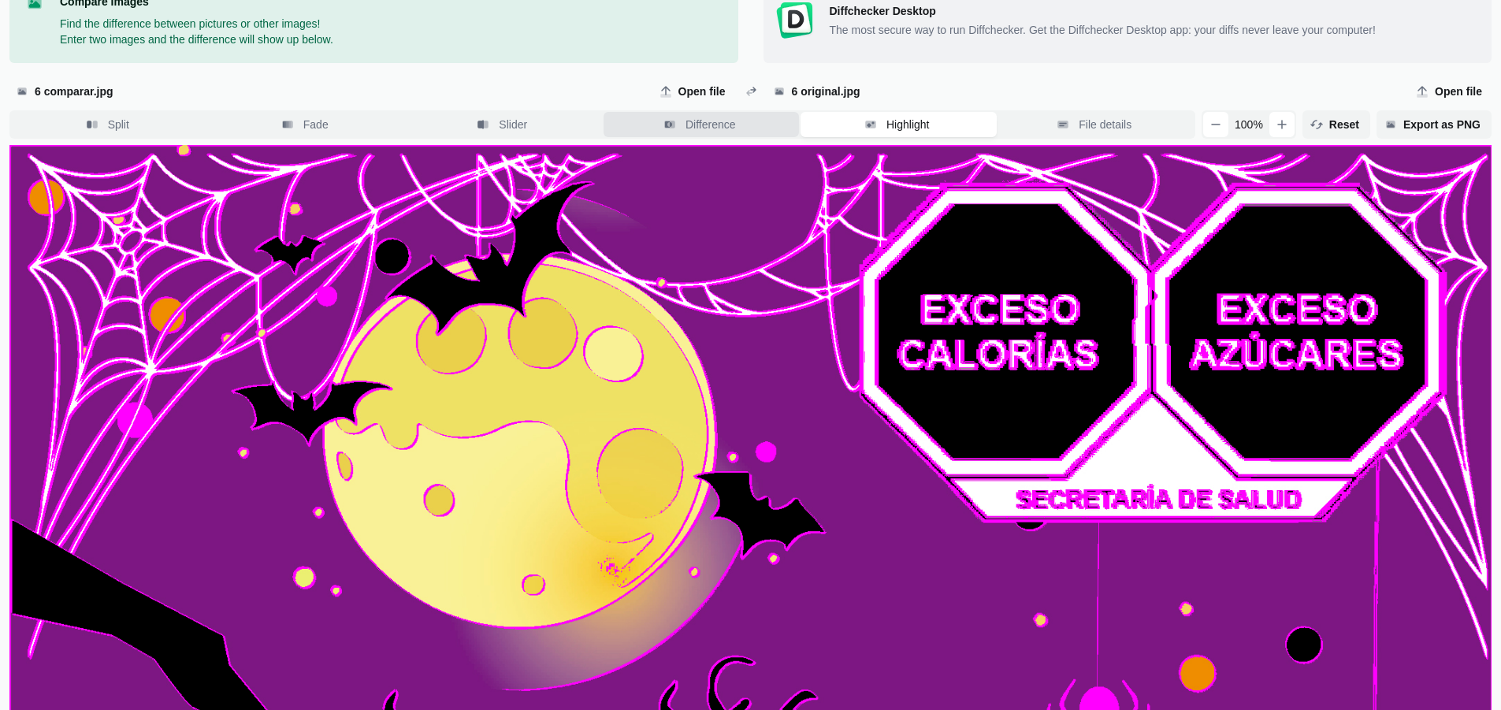
scroll to position [0, 0]
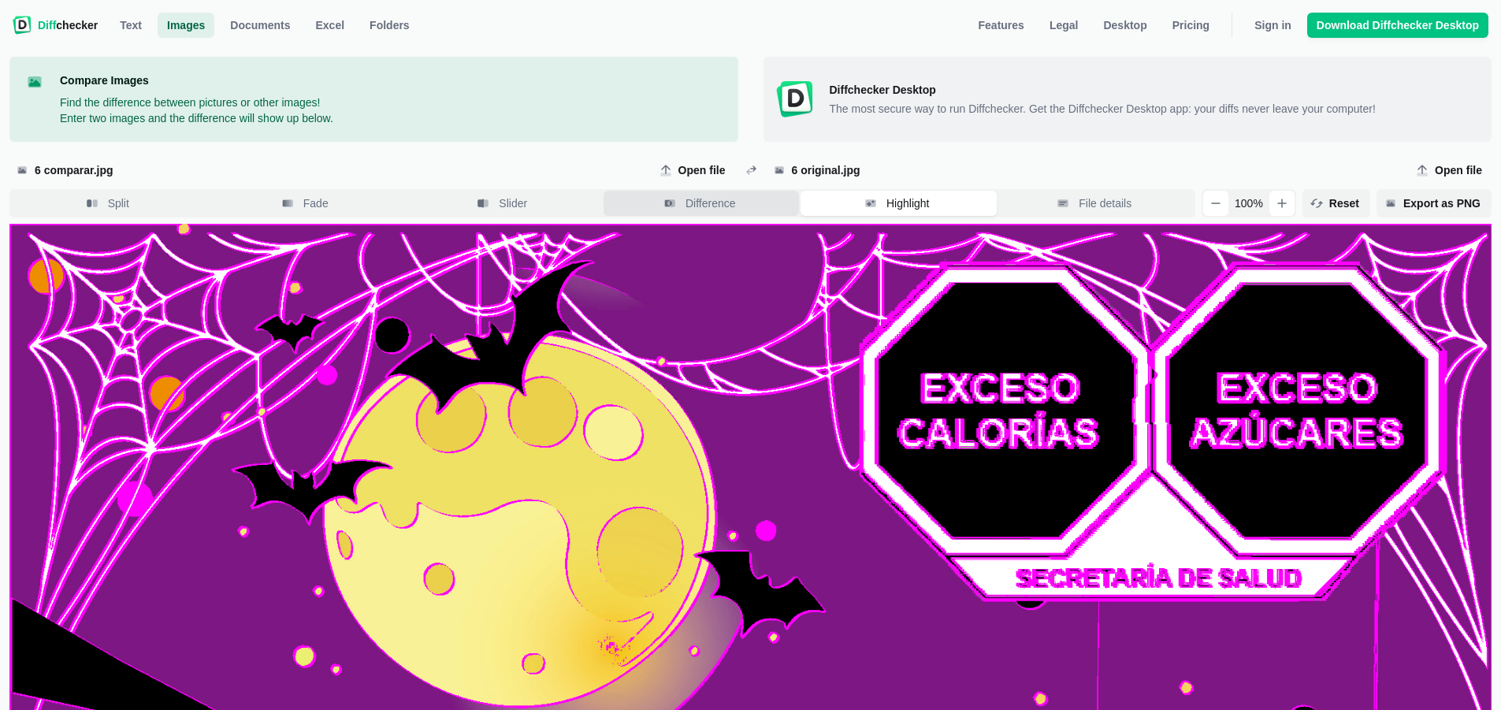
click at [716, 204] on span "Difference" at bounding box center [710, 203] width 57 height 16
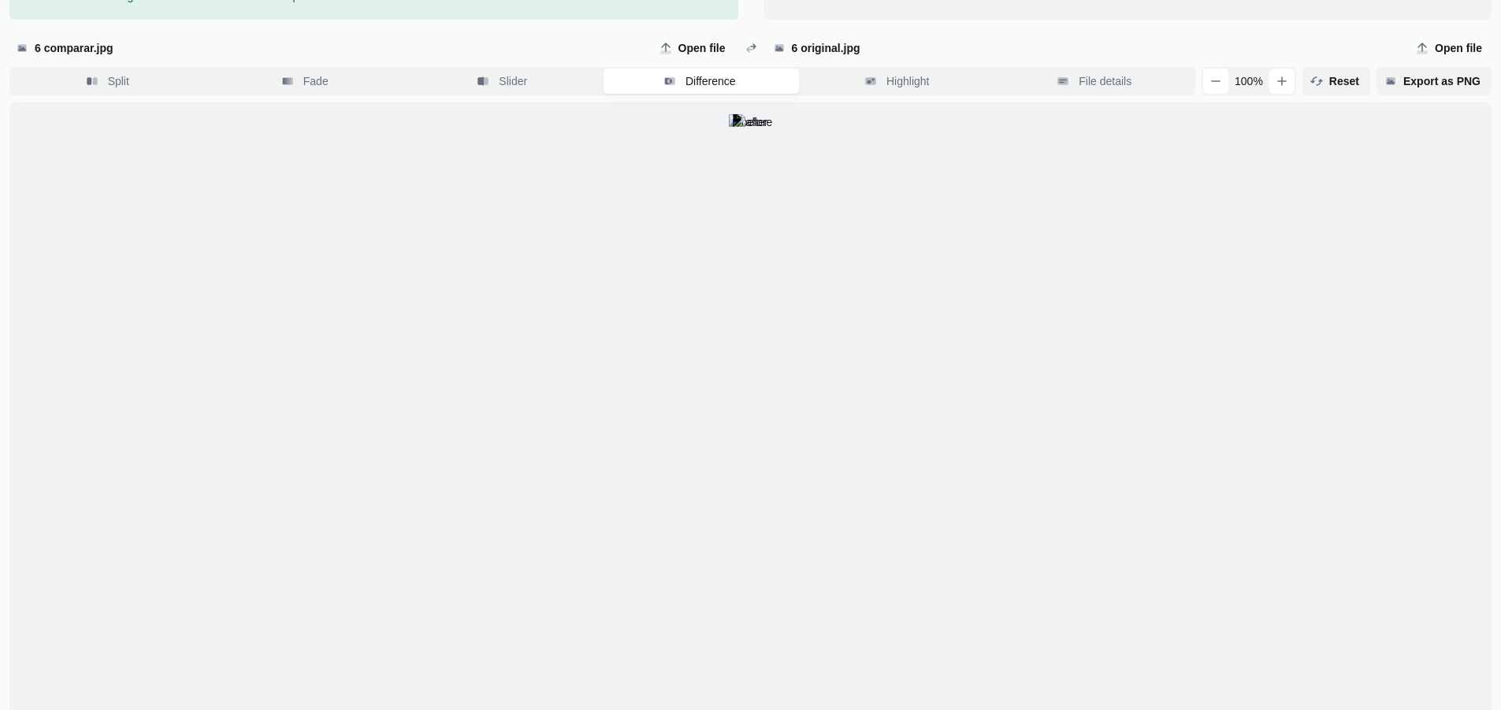
scroll to position [79, 0]
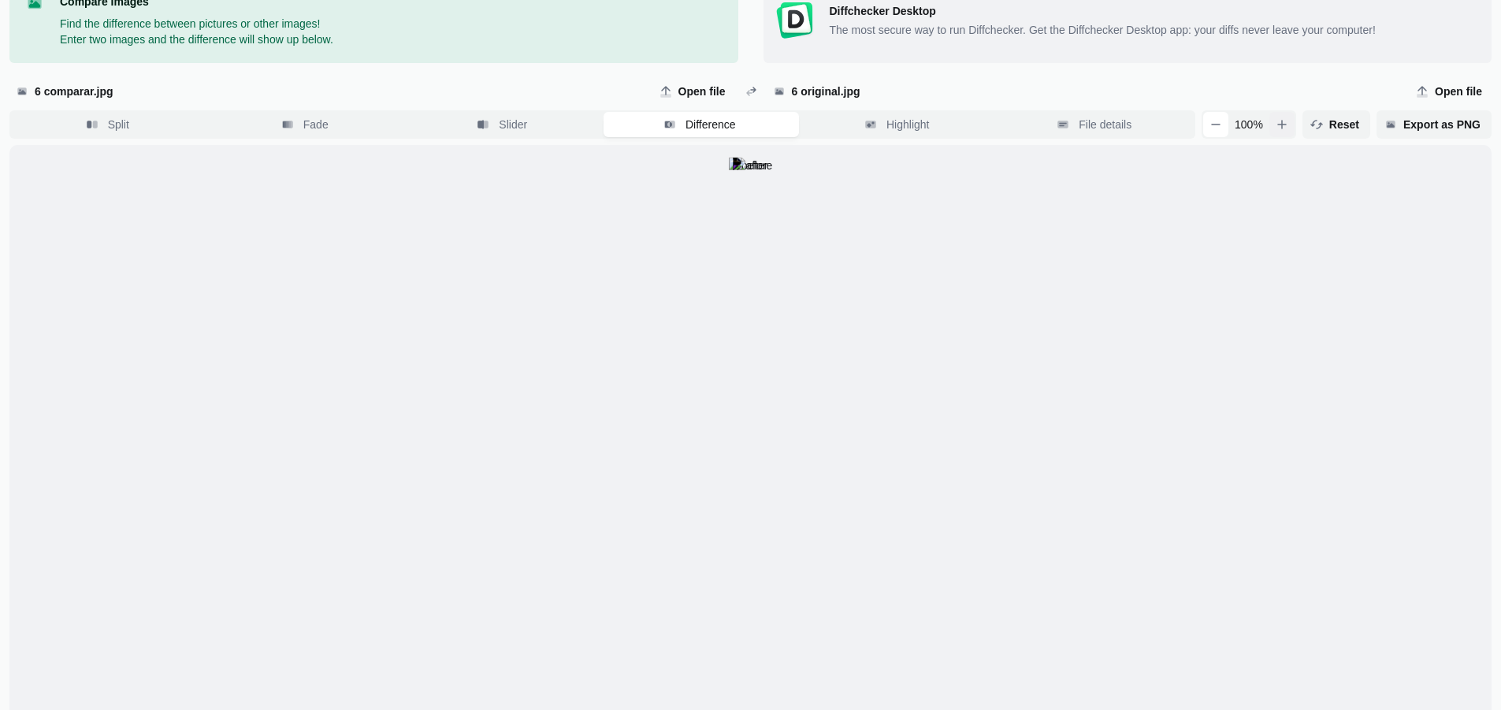
click at [1289, 118] on icon "button" at bounding box center [1282, 124] width 13 height 13
drag, startPoint x: 680, startPoint y: 359, endPoint x: 1093, endPoint y: 281, distance: 420.1
drag, startPoint x: 883, startPoint y: 362, endPoint x: 868, endPoint y: 439, distance: 78.7
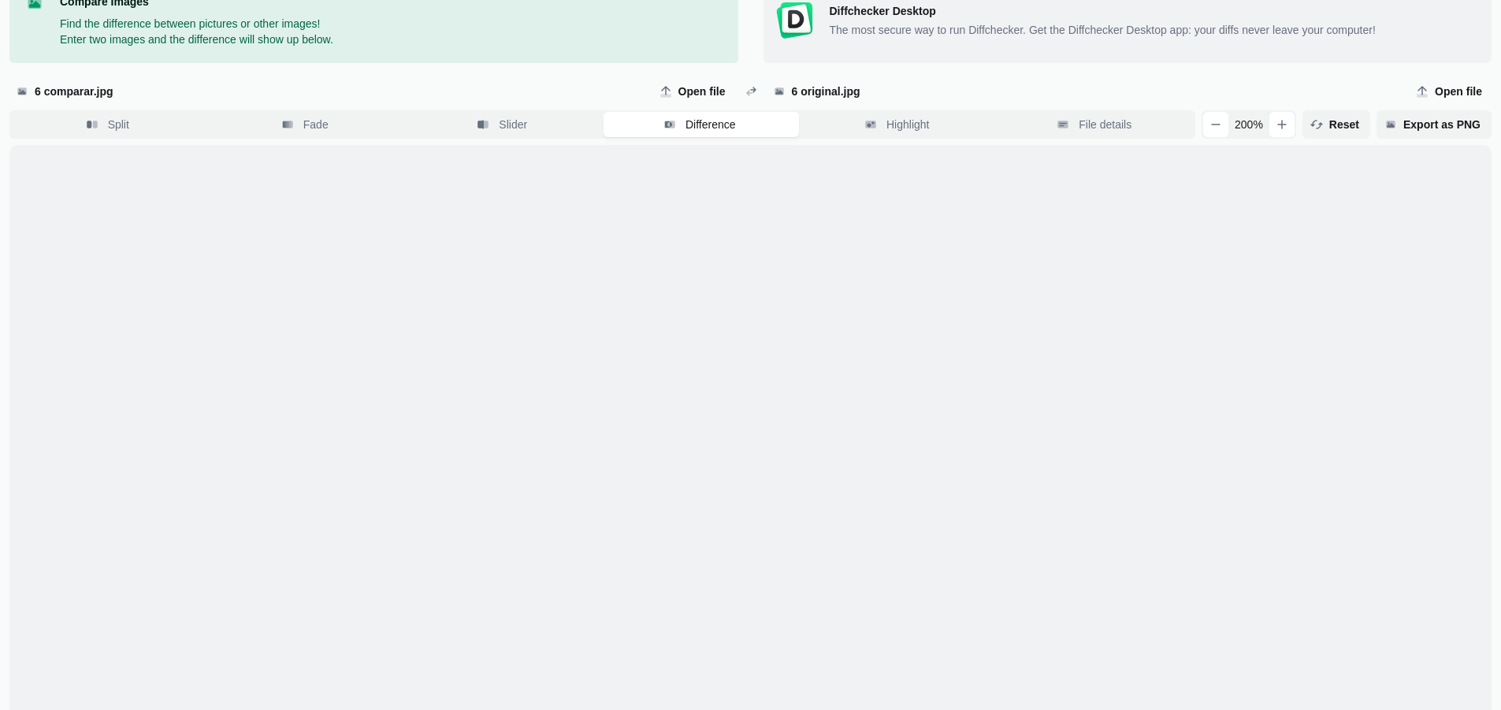
drag, startPoint x: 756, startPoint y: 322, endPoint x: 816, endPoint y: 425, distance: 118.7
drag, startPoint x: 795, startPoint y: 463, endPoint x: 779, endPoint y: 553, distance: 92.1
drag, startPoint x: 725, startPoint y: 307, endPoint x: 768, endPoint y: 430, distance: 129.6
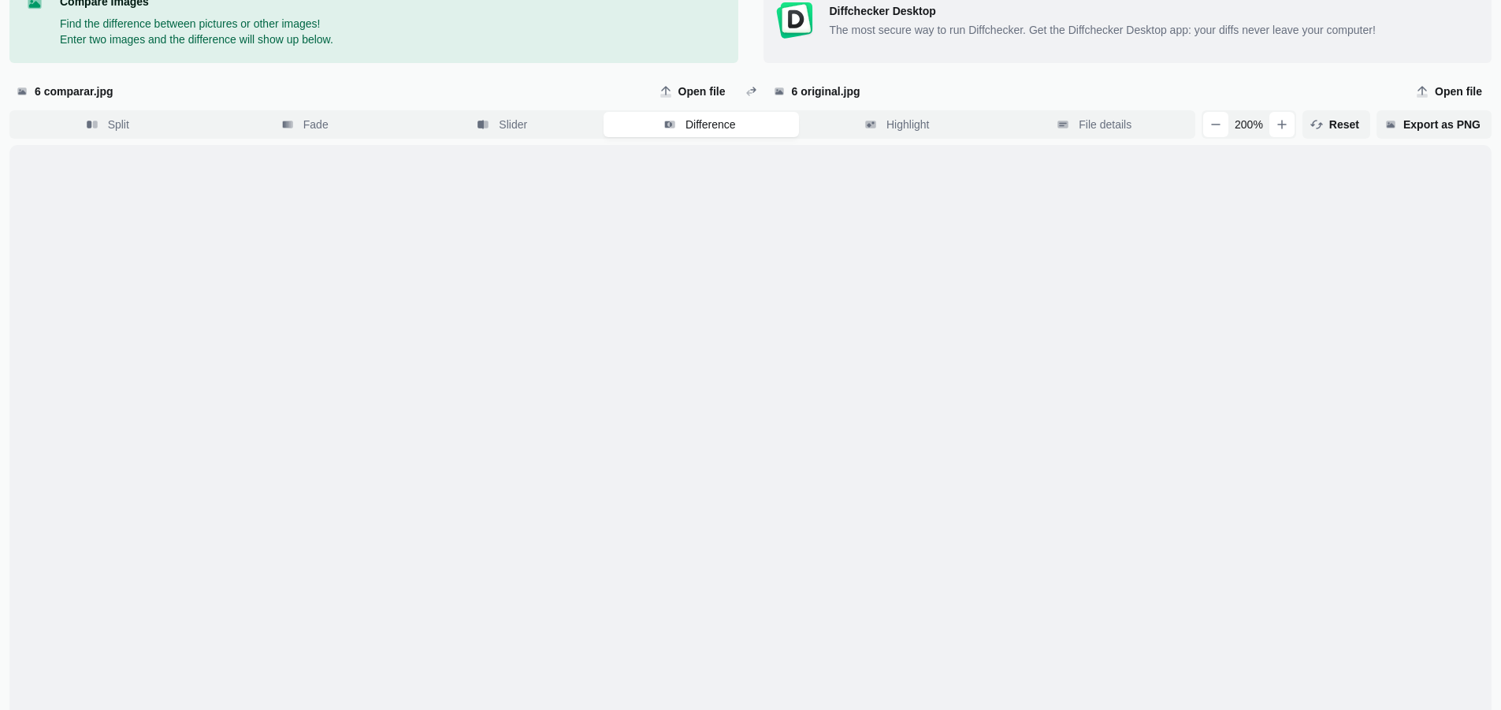
drag, startPoint x: 777, startPoint y: 433, endPoint x: 787, endPoint y: 451, distance: 20.1
drag, startPoint x: 1094, startPoint y: 463, endPoint x: 812, endPoint y: 440, distance: 283.1
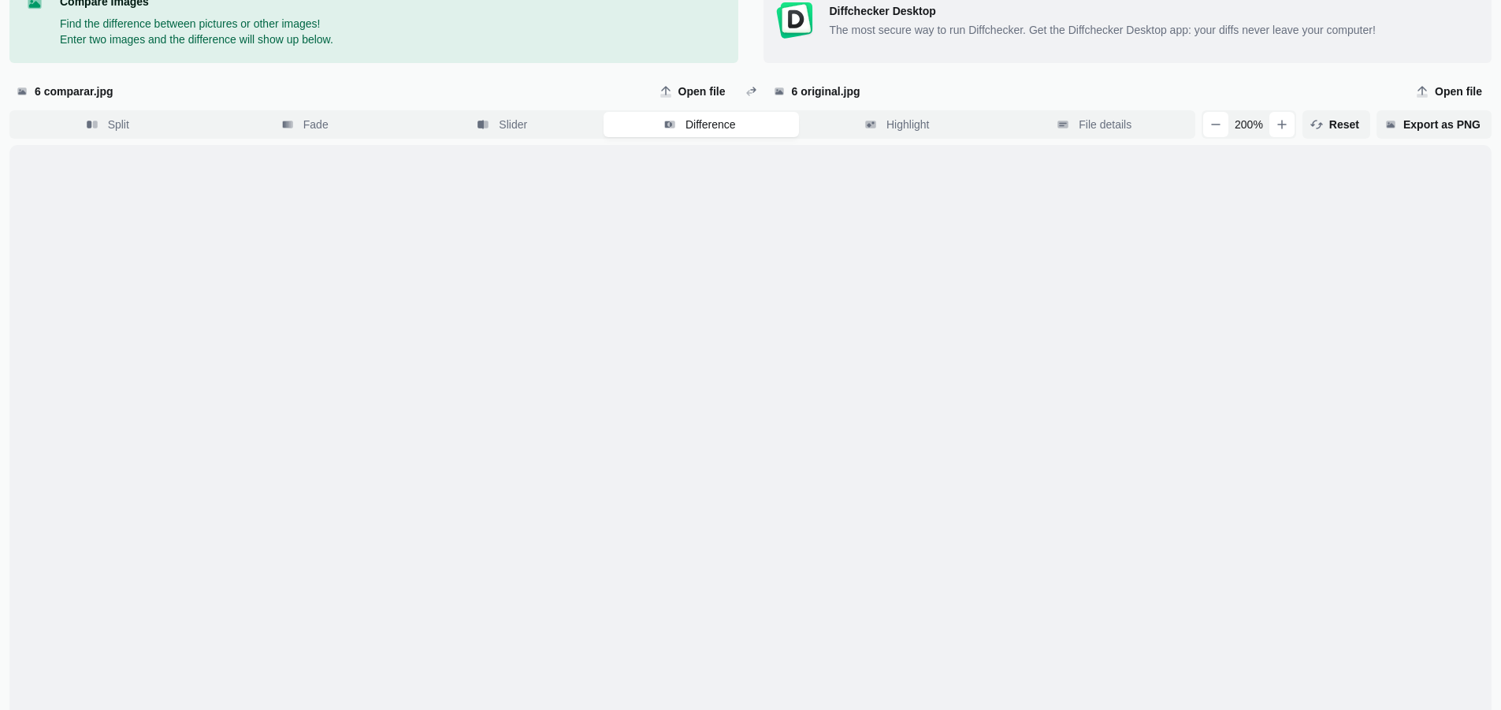
drag, startPoint x: 1107, startPoint y: 521, endPoint x: 910, endPoint y: 349, distance: 261.4
drag, startPoint x: 1068, startPoint y: 494, endPoint x: 881, endPoint y: 424, distance: 199.5
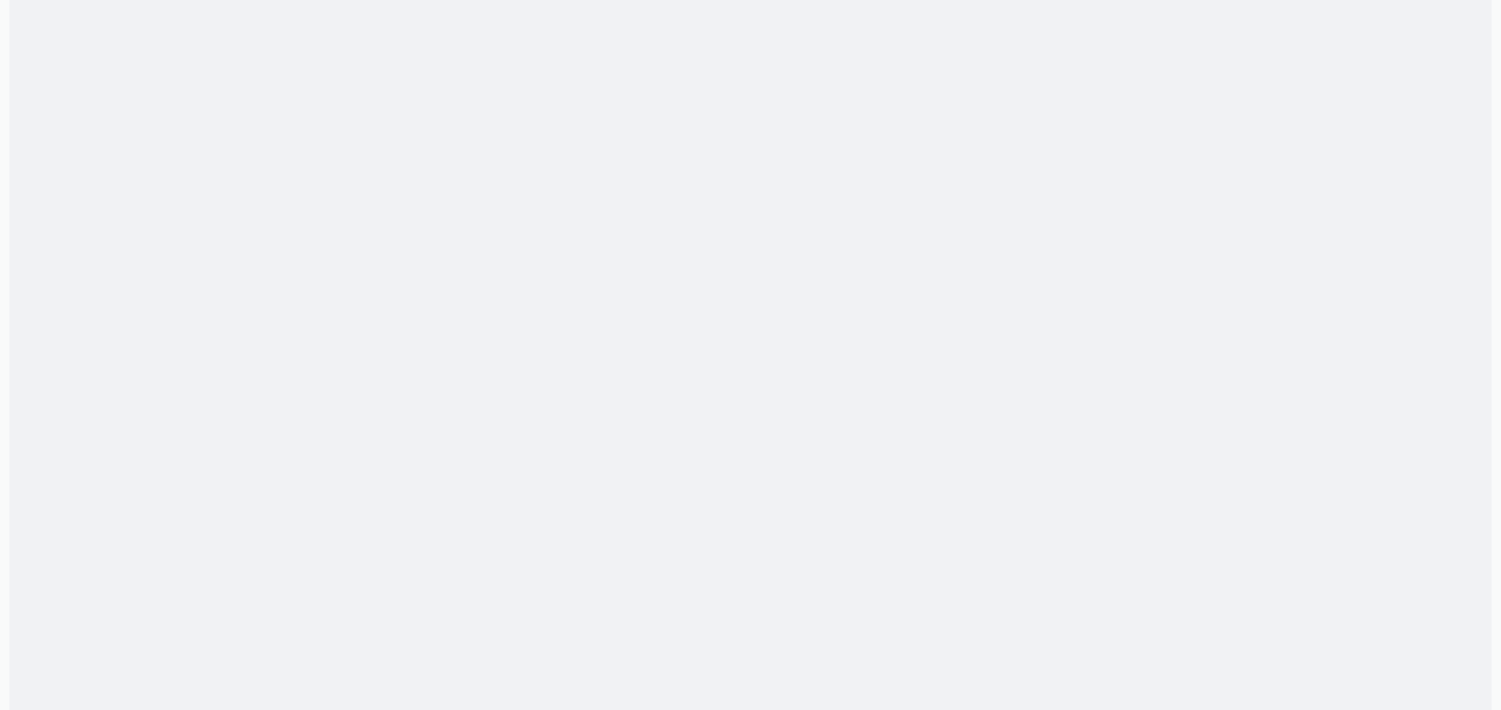
scroll to position [1240, 0]
drag, startPoint x: 1005, startPoint y: 651, endPoint x: 1088, endPoint y: 466, distance: 202.8
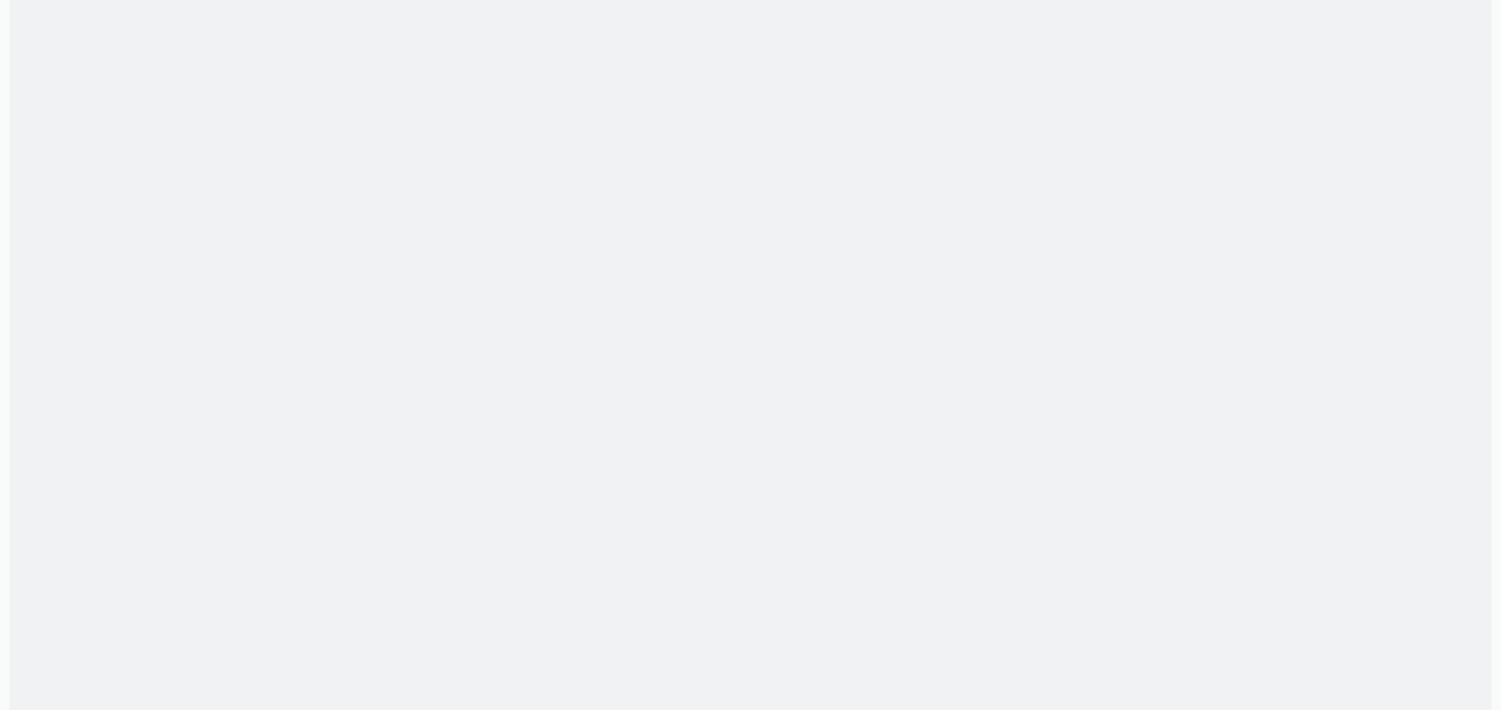
drag, startPoint x: 1032, startPoint y: 642, endPoint x: 1138, endPoint y: 365, distance: 296.4
drag, startPoint x: 961, startPoint y: 479, endPoint x: 954, endPoint y: 309, distance: 170.4
drag, startPoint x: 1134, startPoint y: 497, endPoint x: 905, endPoint y: 389, distance: 253.5
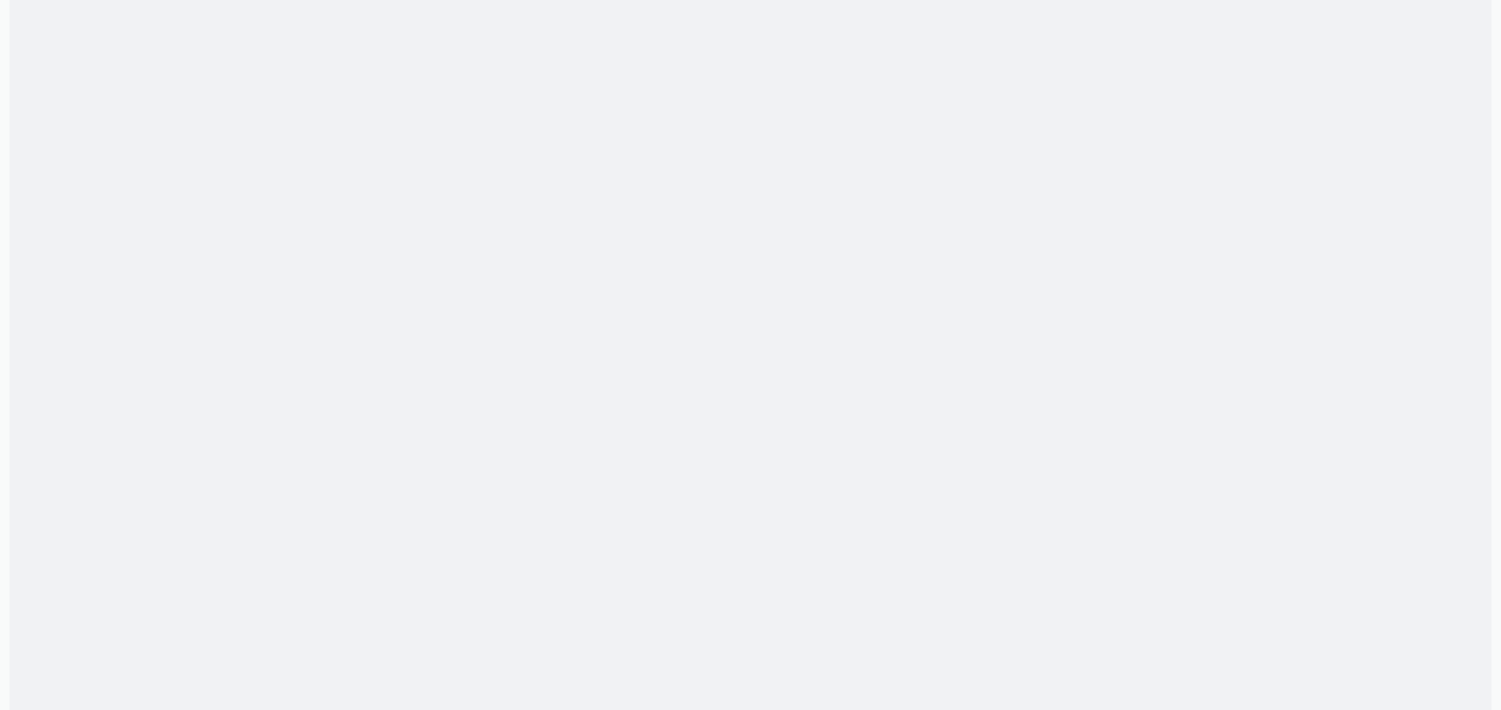
drag, startPoint x: 1144, startPoint y: 460, endPoint x: 1017, endPoint y: 367, distance: 157.3
drag, startPoint x: 769, startPoint y: 560, endPoint x: 902, endPoint y: 456, distance: 169.5
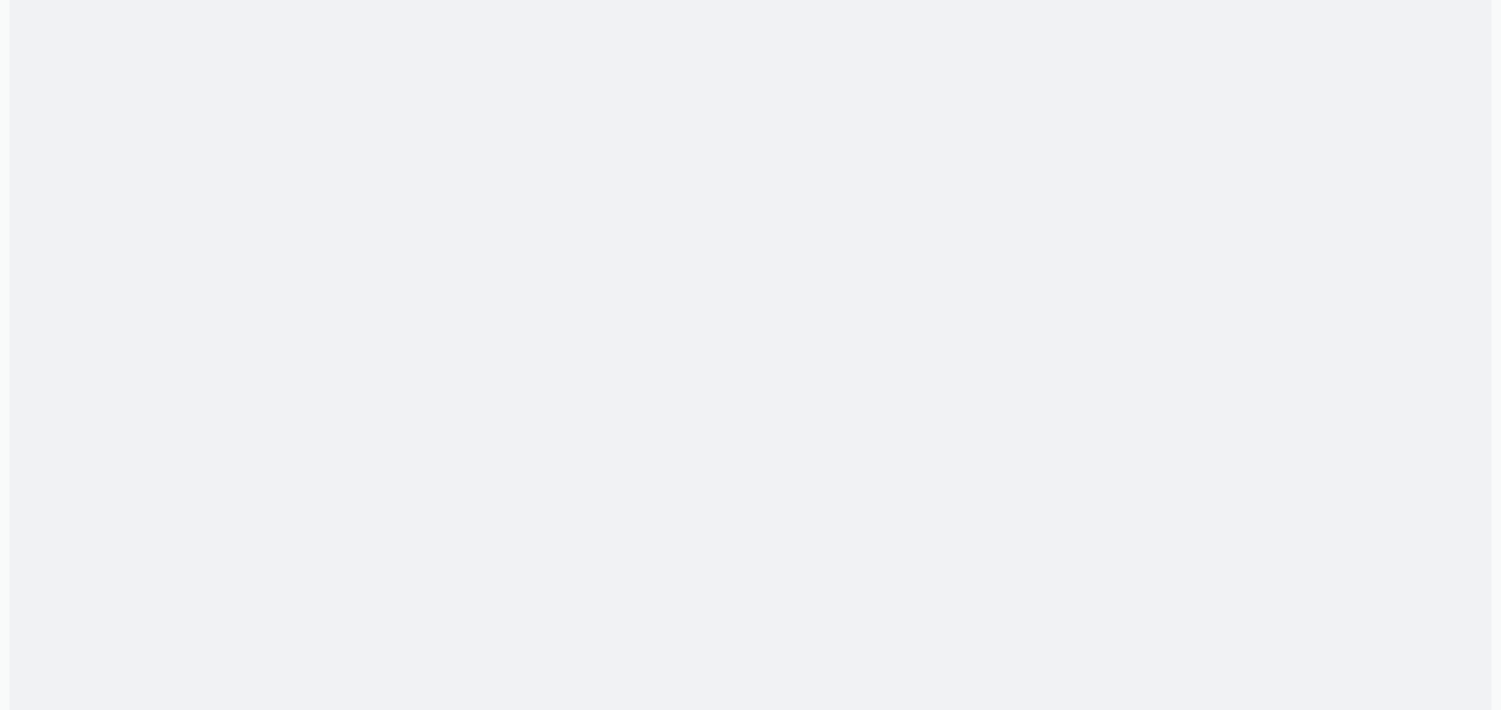
drag, startPoint x: 618, startPoint y: 490, endPoint x: 957, endPoint y: 582, distance: 351.0
drag, startPoint x: 958, startPoint y: 476, endPoint x: 950, endPoint y: 473, distance: 9.2
drag, startPoint x: 887, startPoint y: 359, endPoint x: 606, endPoint y: 419, distance: 287.0
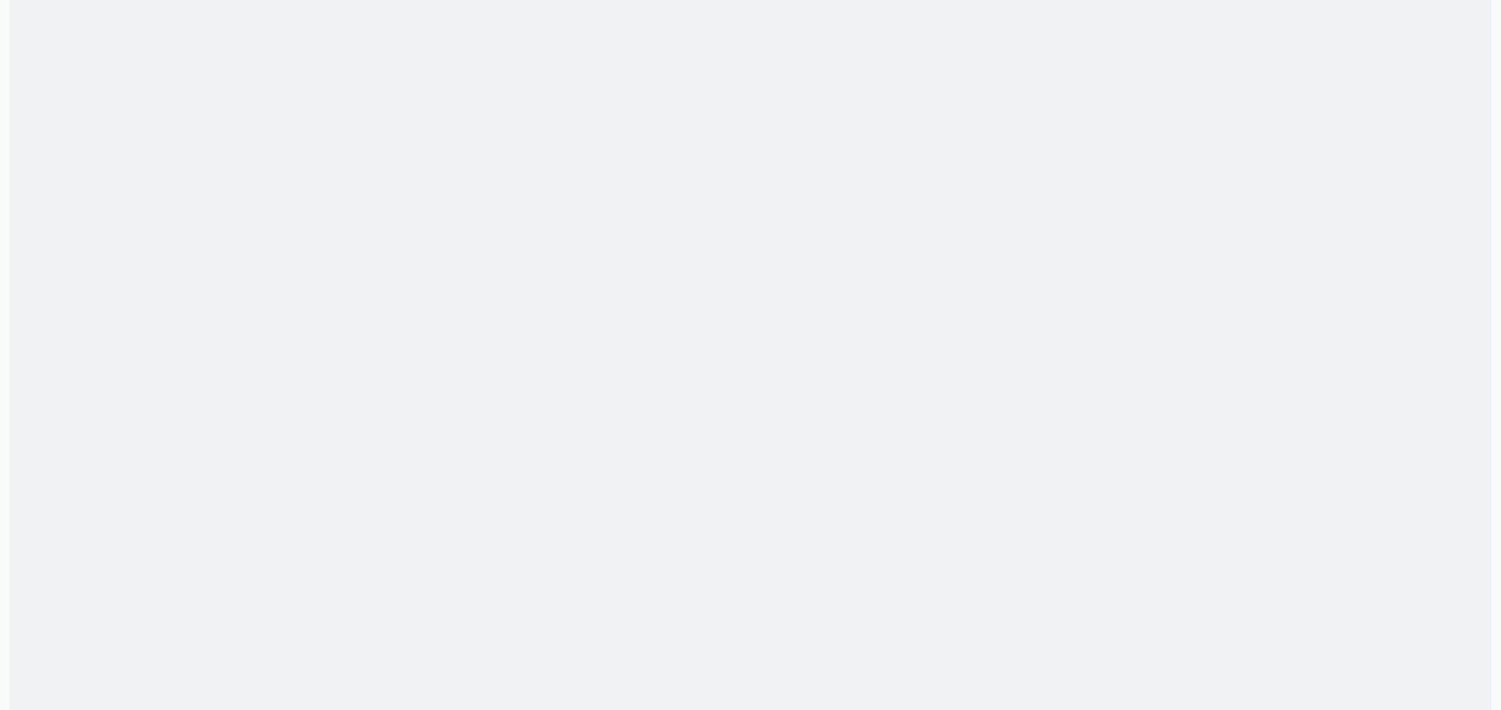
drag, startPoint x: 207, startPoint y: 518, endPoint x: 217, endPoint y: 519, distance: 9.5
drag, startPoint x: 857, startPoint y: 466, endPoint x: 797, endPoint y: 481, distance: 61.7
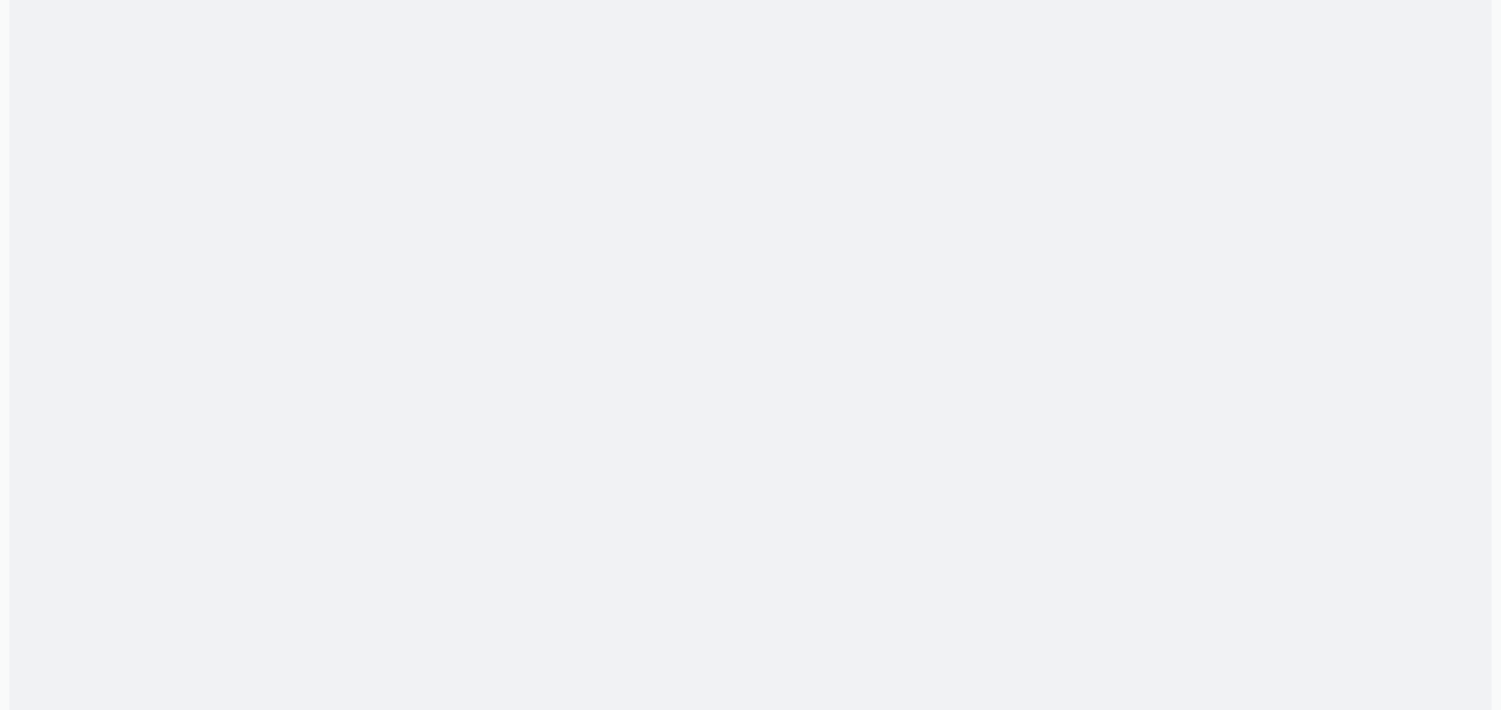
scroll to position [0, 0]
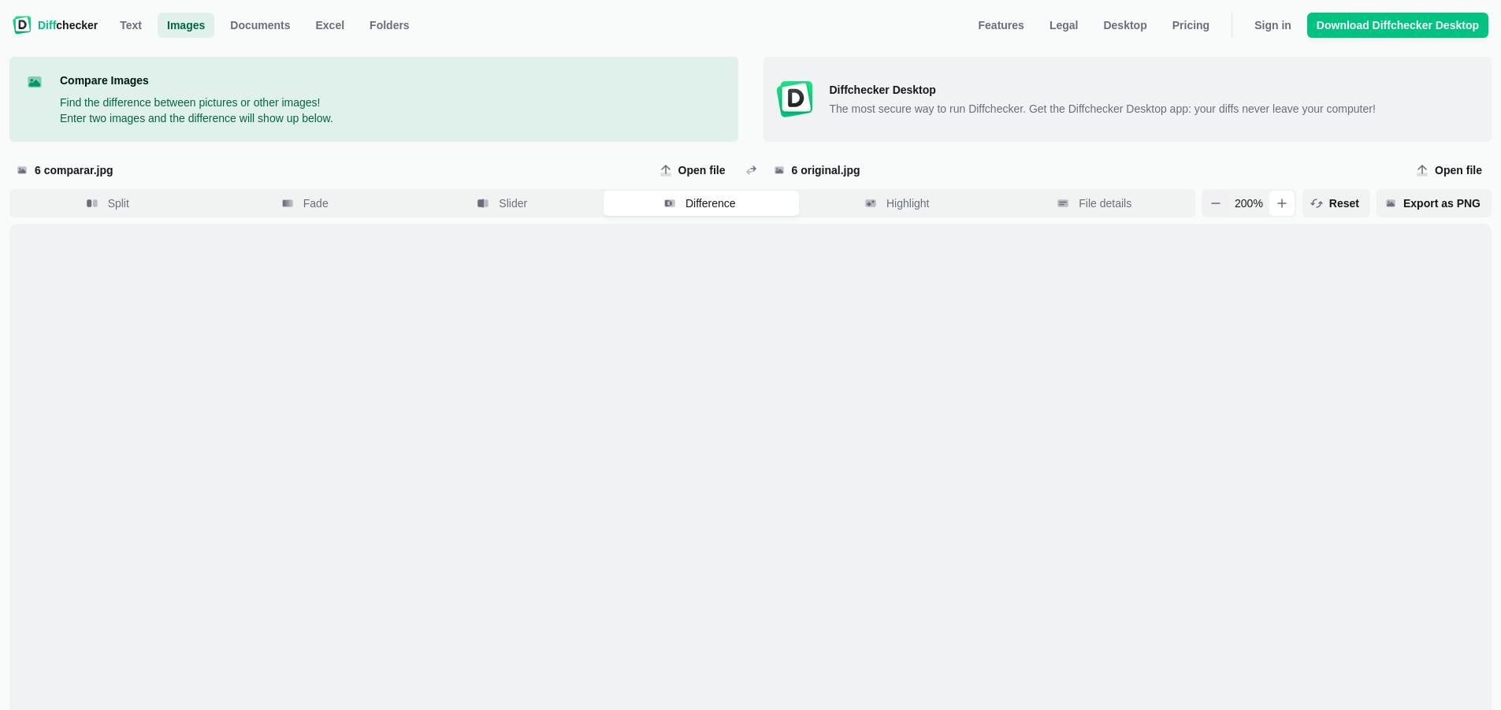
click at [1229, 210] on button "button" at bounding box center [1215, 203] width 25 height 25
click at [686, 168] on span "Open file" at bounding box center [702, 170] width 54 height 16
click at [686, 168] on input "Open file" at bounding box center [694, 170] width 82 height 25
type input "C:\fakepath\5 original.png"
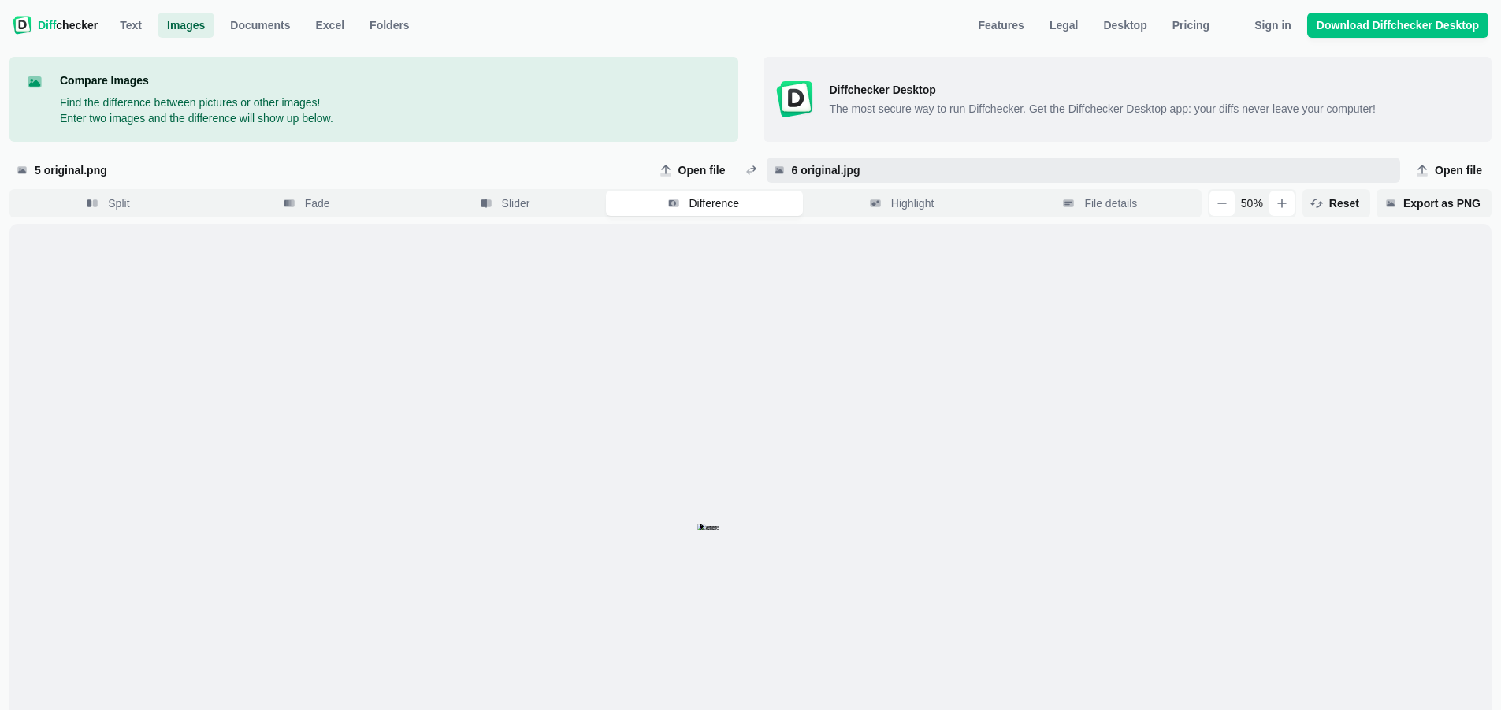
click at [809, 173] on span "6 original.jpg" at bounding box center [1092, 170] width 606 height 16
click at [809, 173] on input "6 original.jpg" at bounding box center [1084, 170] width 634 height 25
type input "C:\fakepath\5 comparar.png"
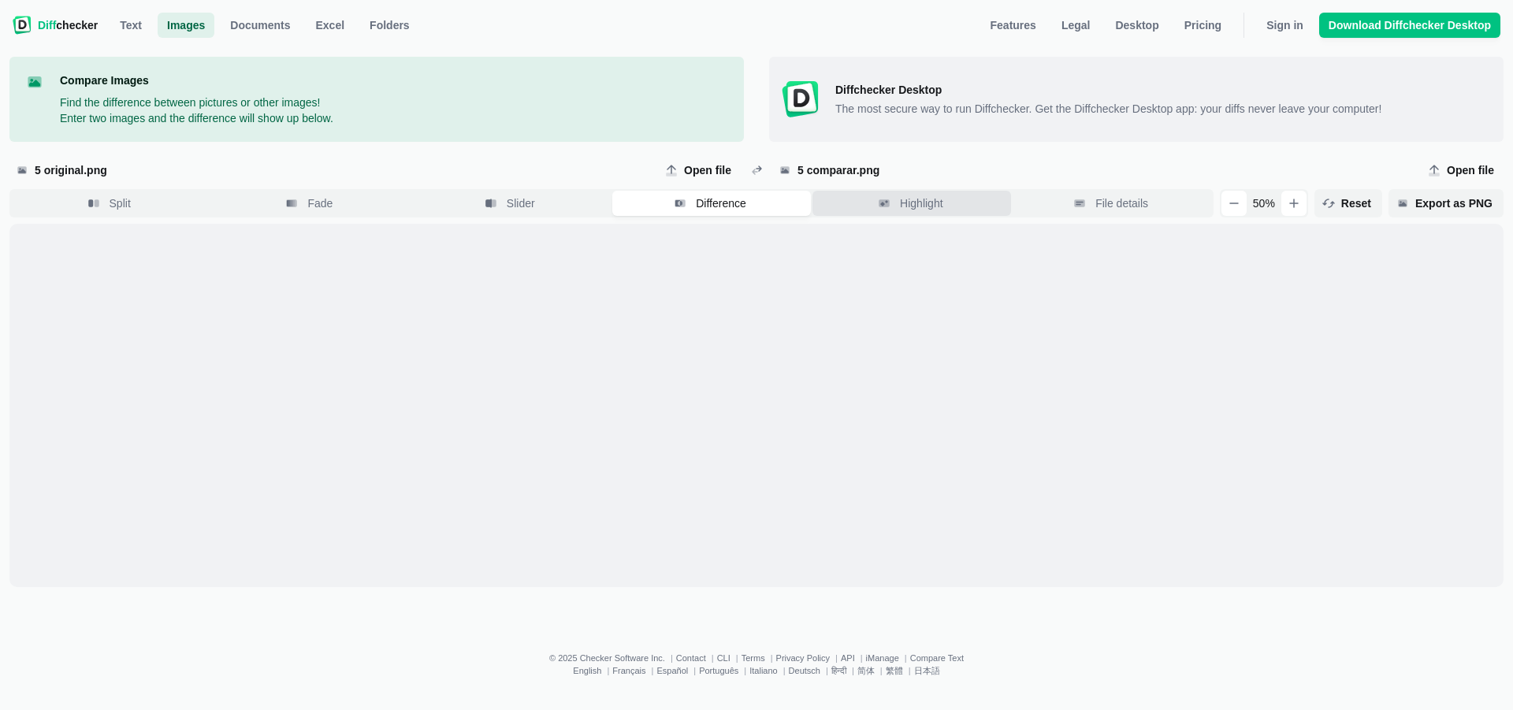
click at [908, 210] on span "Highlight" at bounding box center [921, 203] width 49 height 16
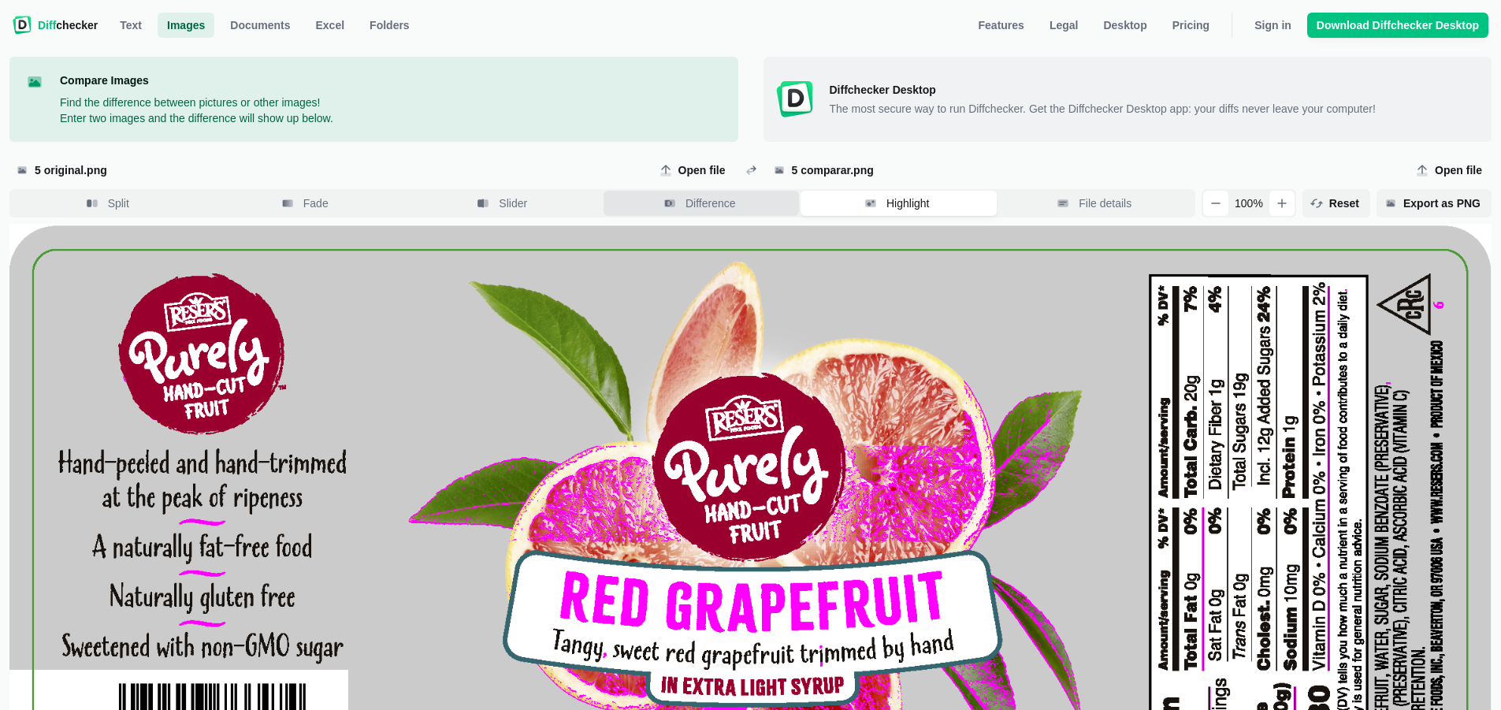
click at [772, 204] on button "Difference" at bounding box center [702, 203] width 196 height 25
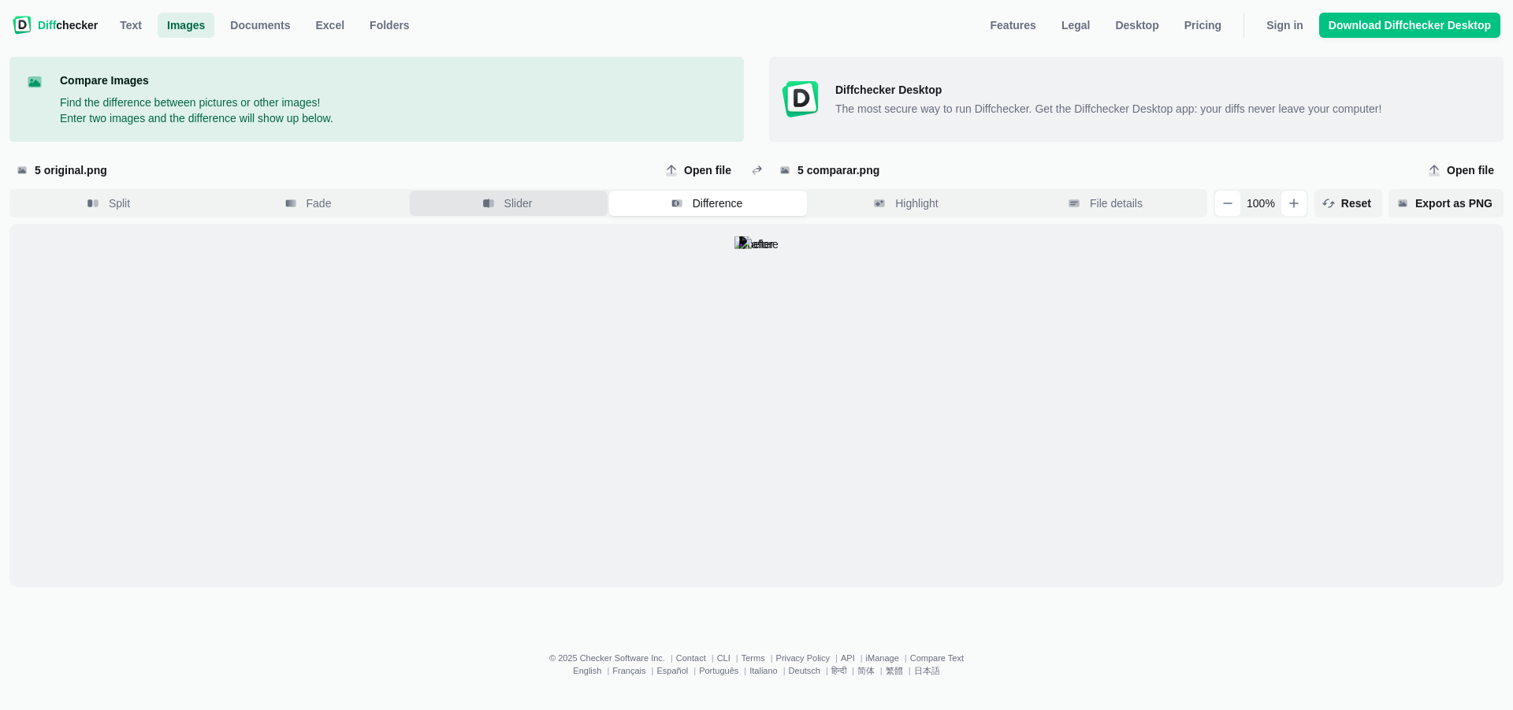
click at [594, 201] on button "Slider" at bounding box center [509, 203] width 198 height 25
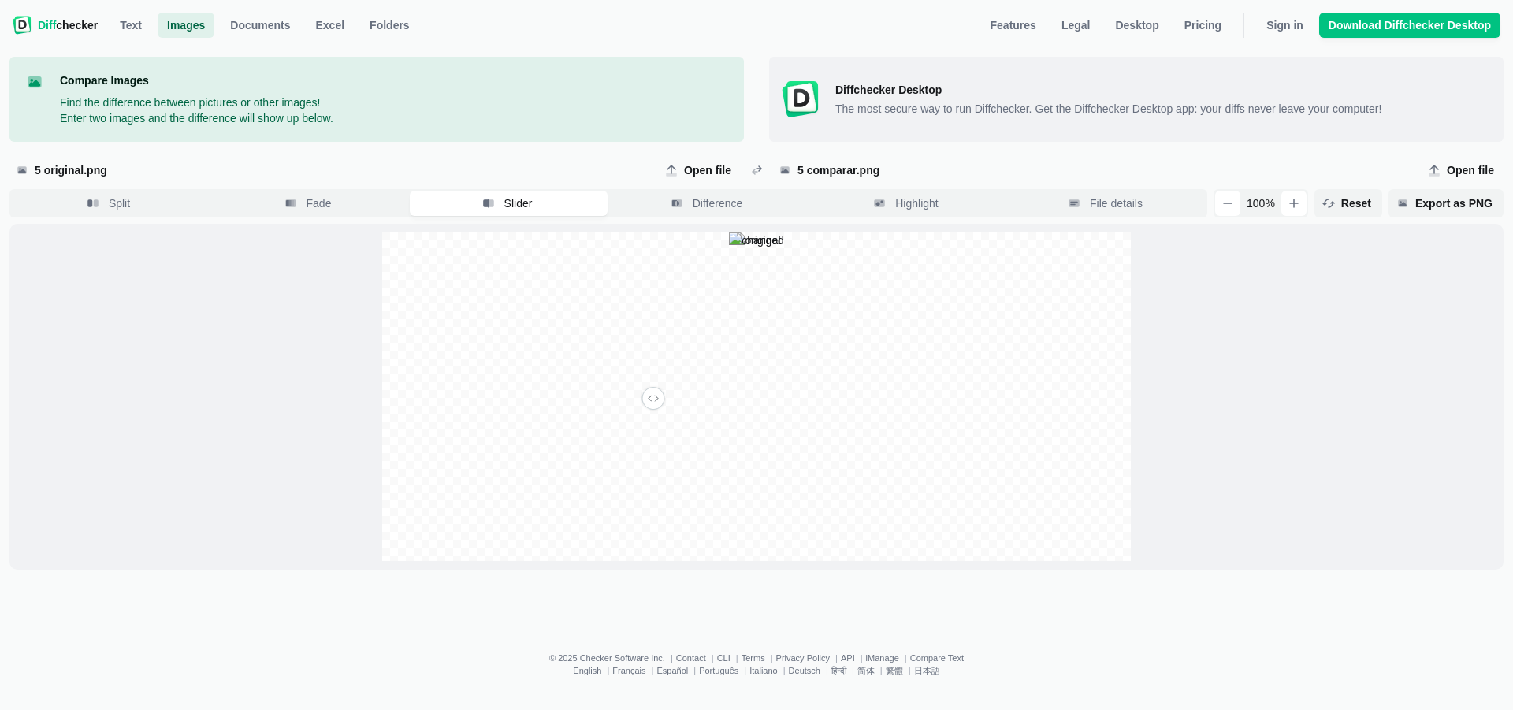
drag, startPoint x: 751, startPoint y: 404, endPoint x: 650, endPoint y: 669, distance: 284.1
click at [650, 412] on input "range" at bounding box center [758, 405] width 777 height 14
drag, startPoint x: 648, startPoint y: 400, endPoint x: 955, endPoint y: 333, distance: 314.6
type input "0.7"
click at [908, 412] on input "range" at bounding box center [758, 405] width 777 height 14
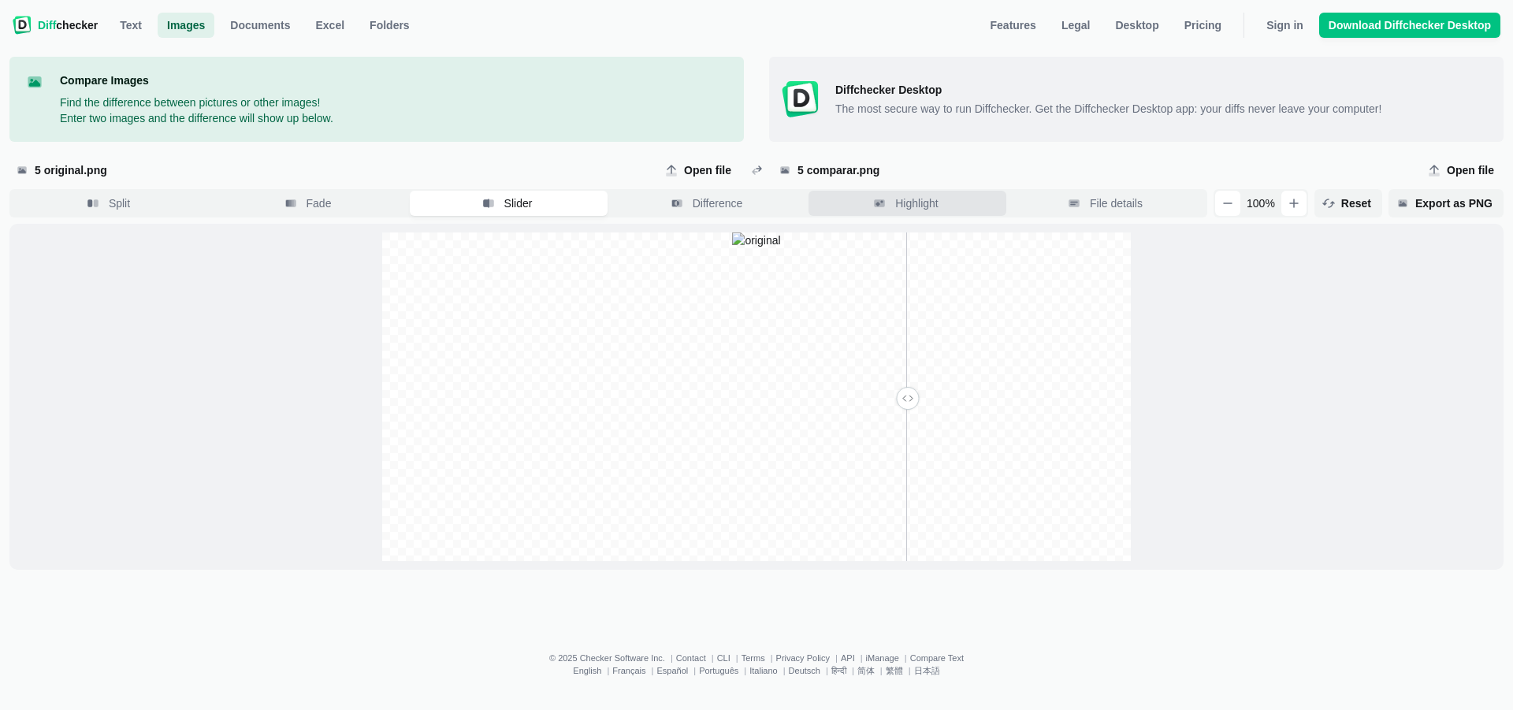
click at [952, 195] on button "Highlight" at bounding box center [908, 203] width 198 height 25
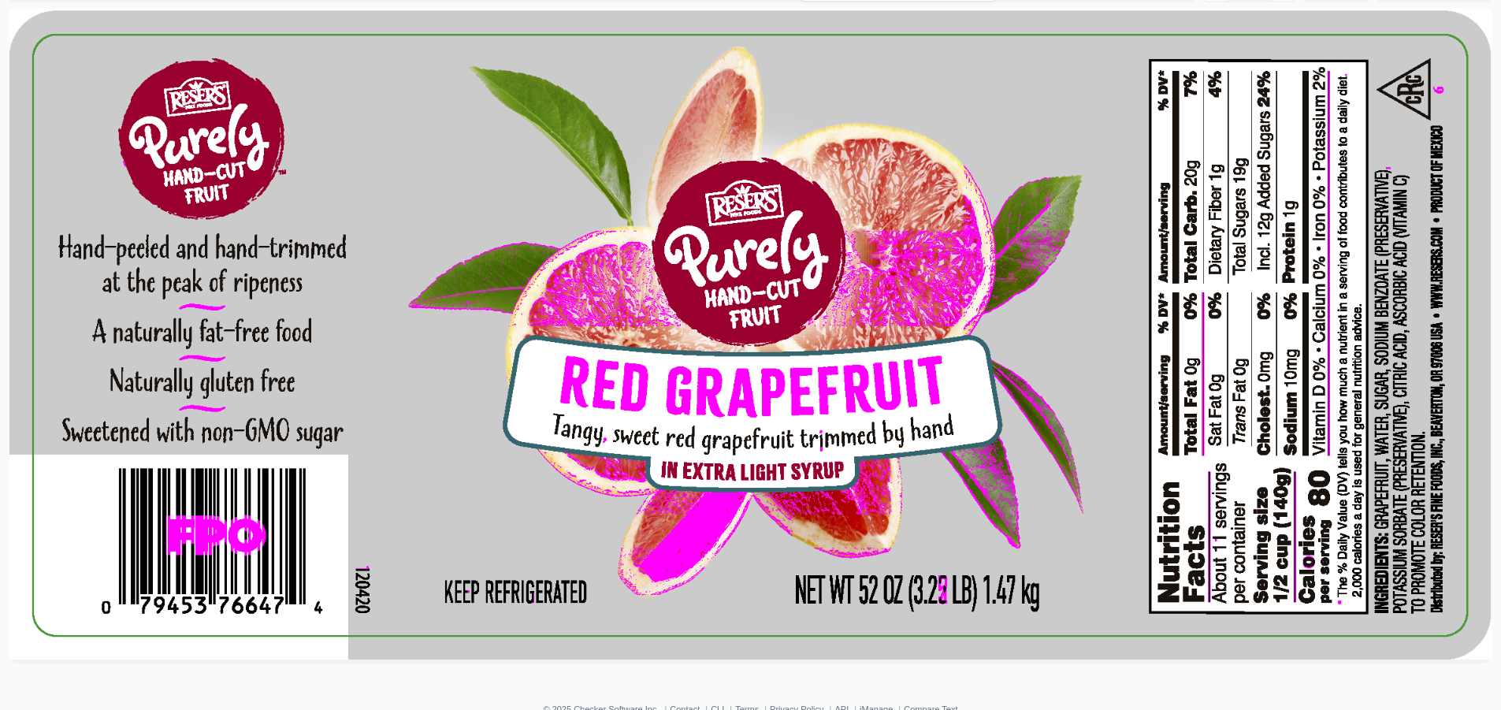
scroll to position [236, 0]
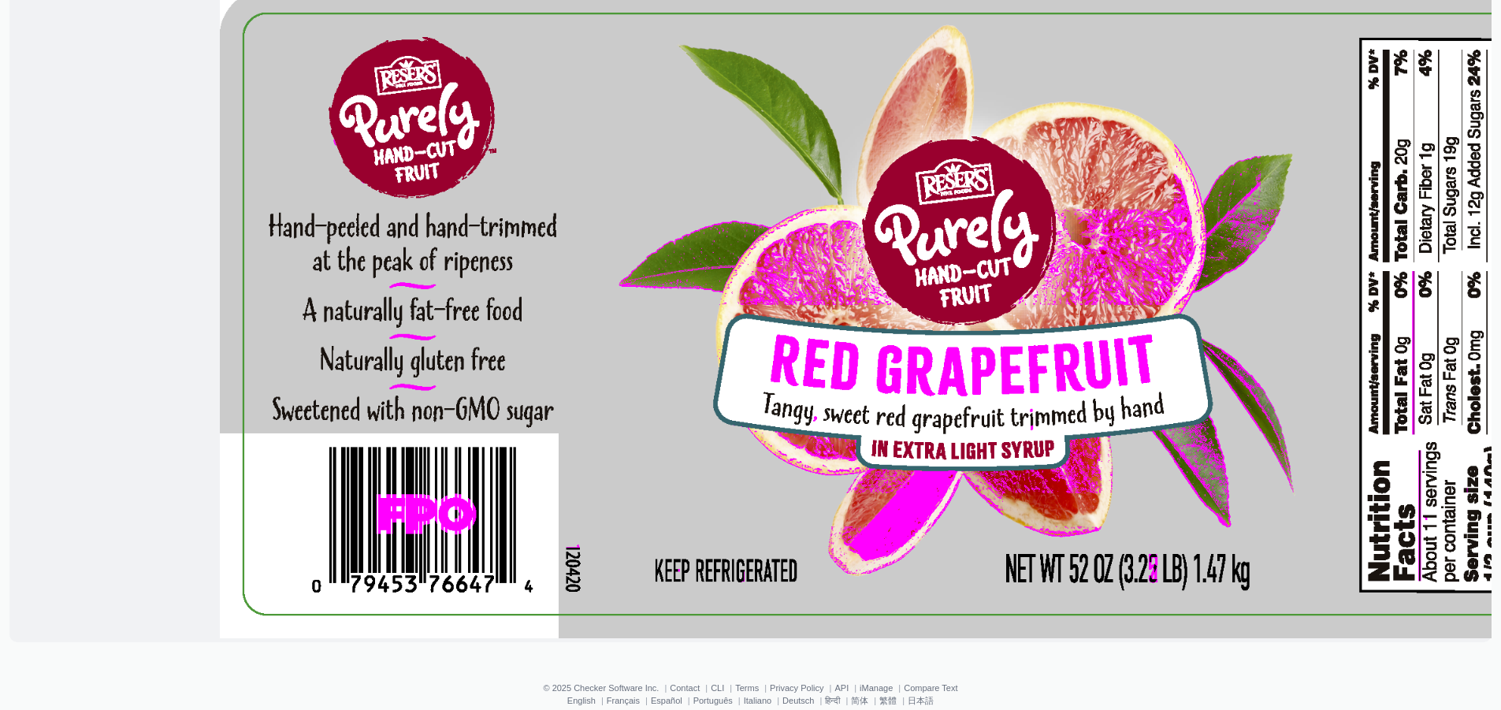
drag, startPoint x: 419, startPoint y: 533, endPoint x: 655, endPoint y: 534, distance: 235.6
click at [655, 534] on span at bounding box center [961, 314] width 1482 height 655
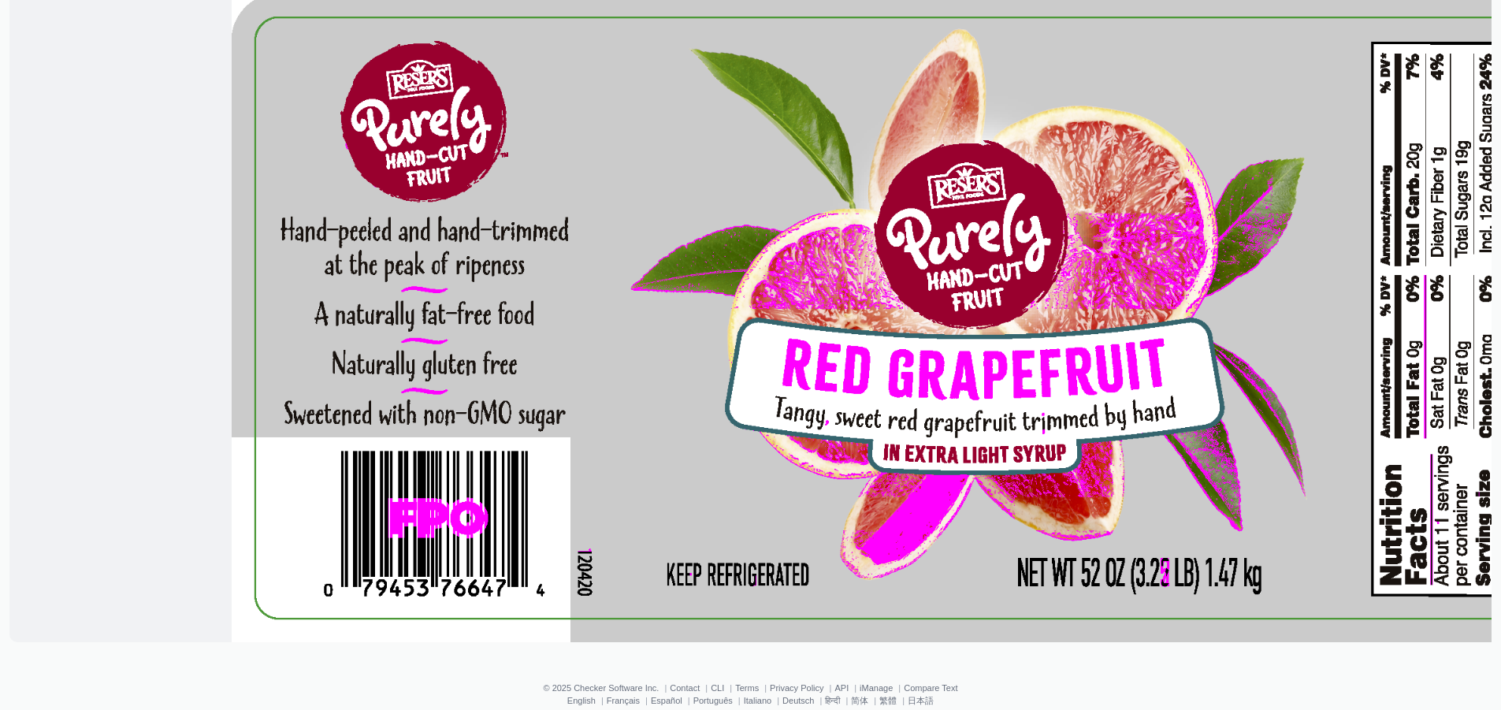
drag, startPoint x: 456, startPoint y: 500, endPoint x: 474, endPoint y: 504, distance: 18.7
click at [474, 504] on span at bounding box center [973, 318] width 1482 height 655
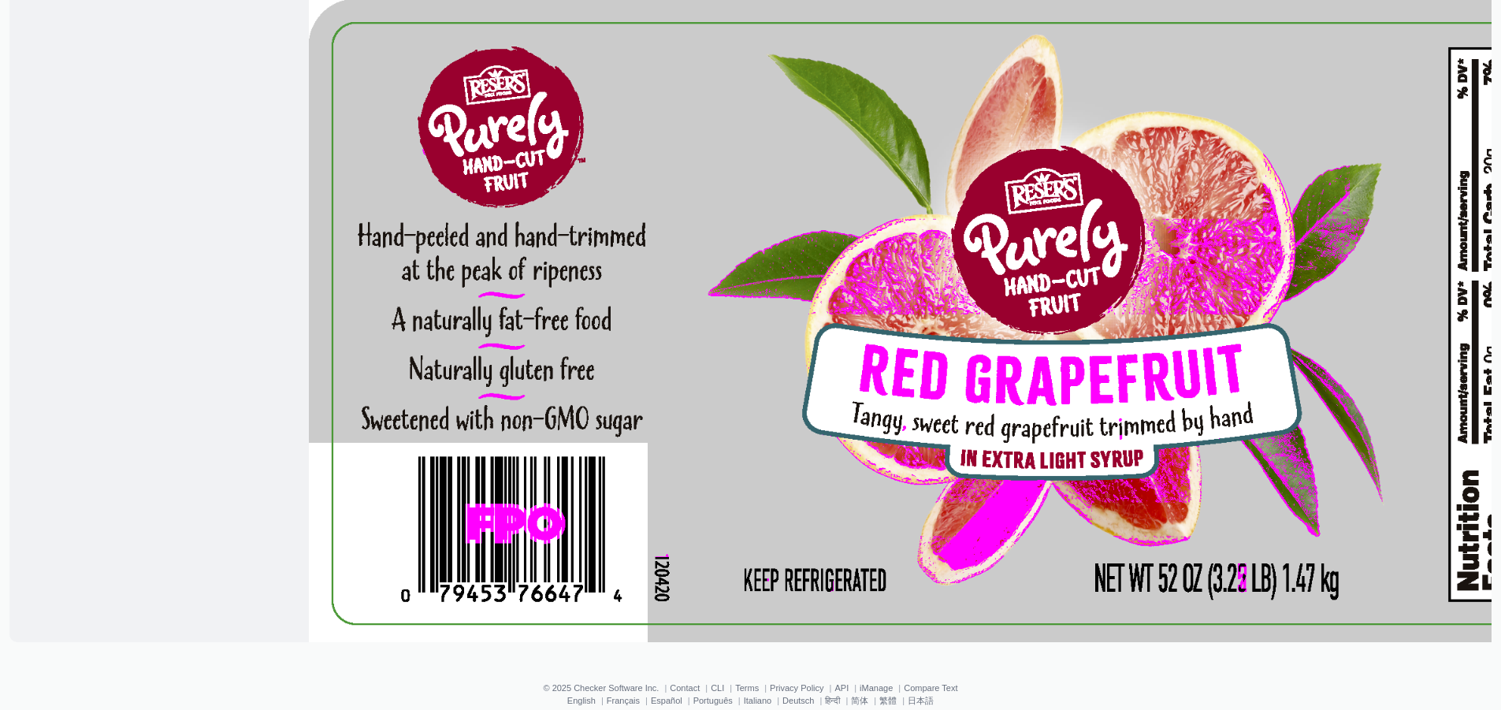
drag, startPoint x: 472, startPoint y: 398, endPoint x: 506, endPoint y: 393, distance: 34.2
click at [508, 400] on span at bounding box center [1050, 324] width 1482 height 655
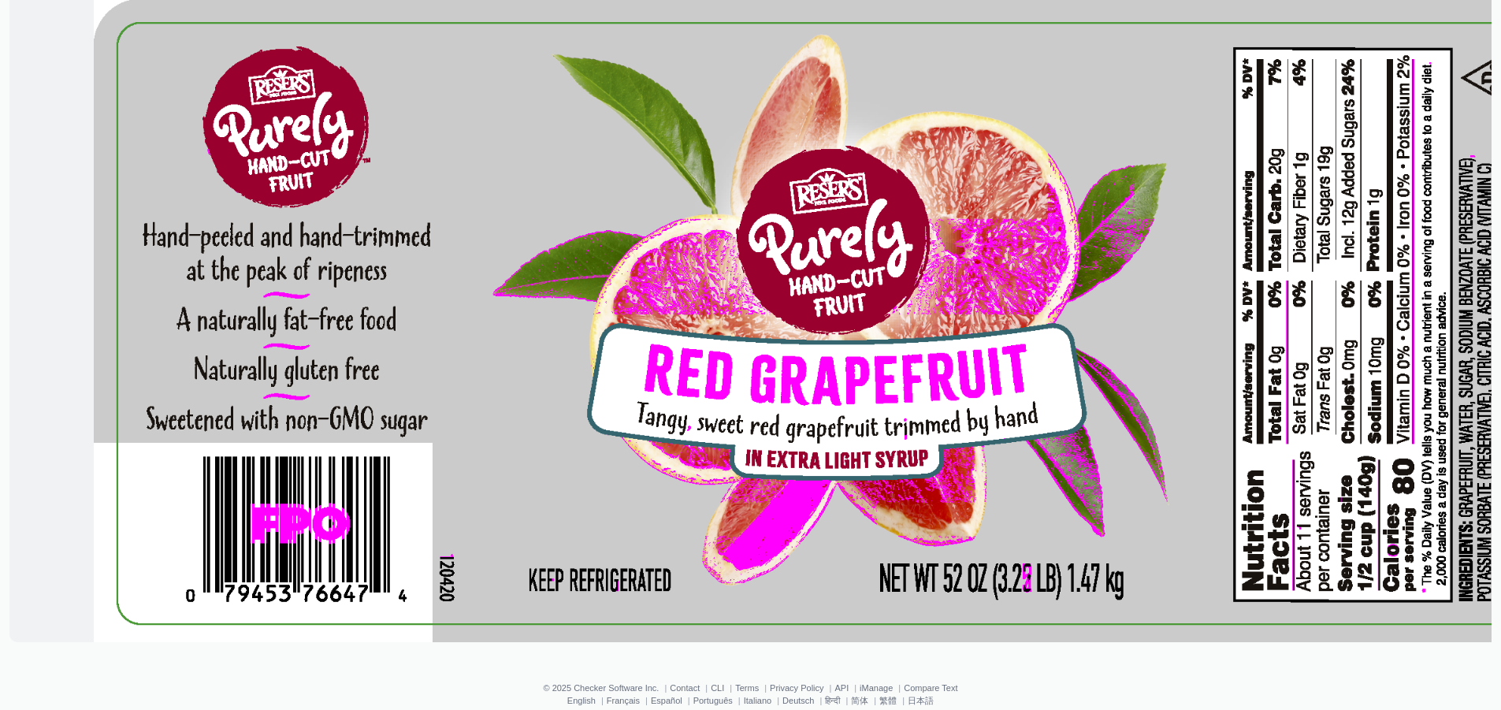
drag, startPoint x: 906, startPoint y: 499, endPoint x: 673, endPoint y: 497, distance: 232.5
click at [673, 497] on span at bounding box center [835, 324] width 1482 height 655
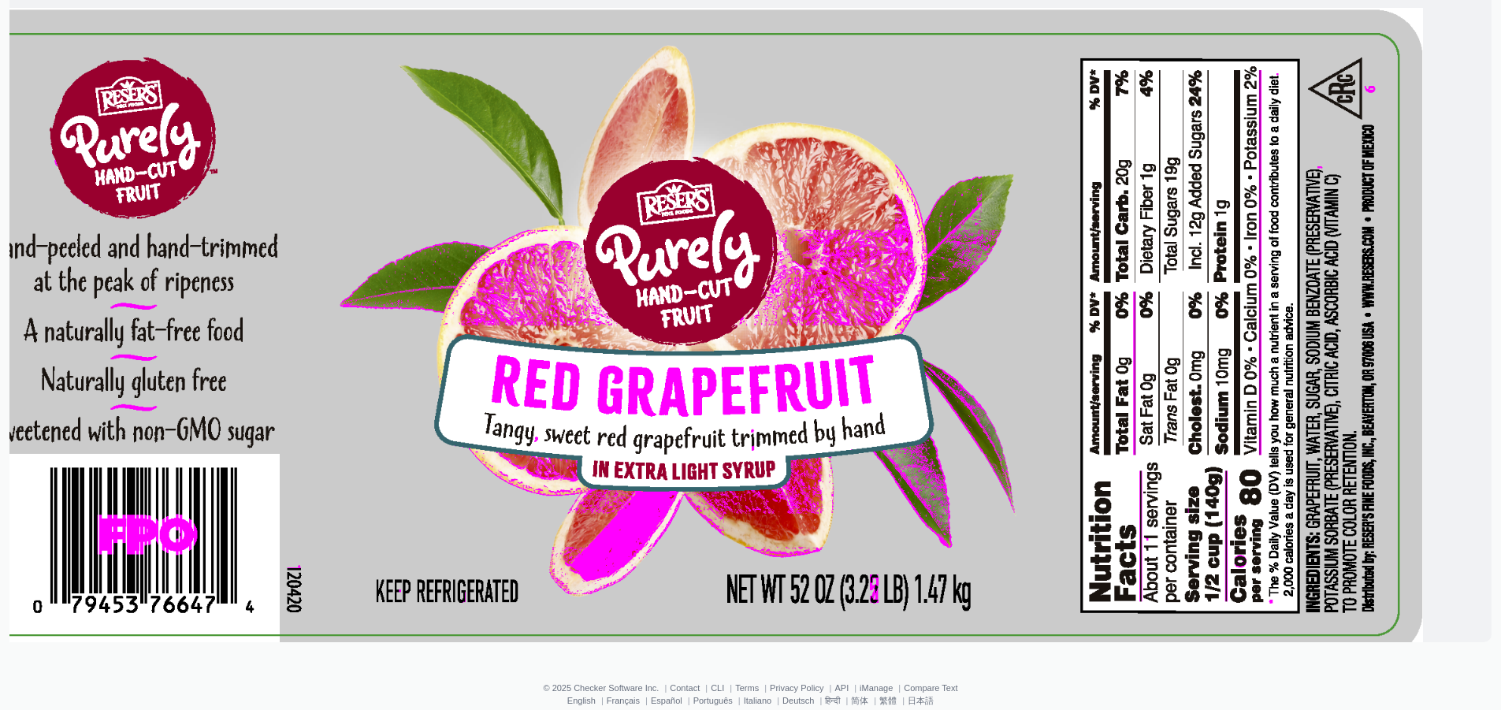
drag, startPoint x: 878, startPoint y: 538, endPoint x: 716, endPoint y: 549, distance: 162.7
click at [716, 549] on span at bounding box center [682, 335] width 1482 height 655
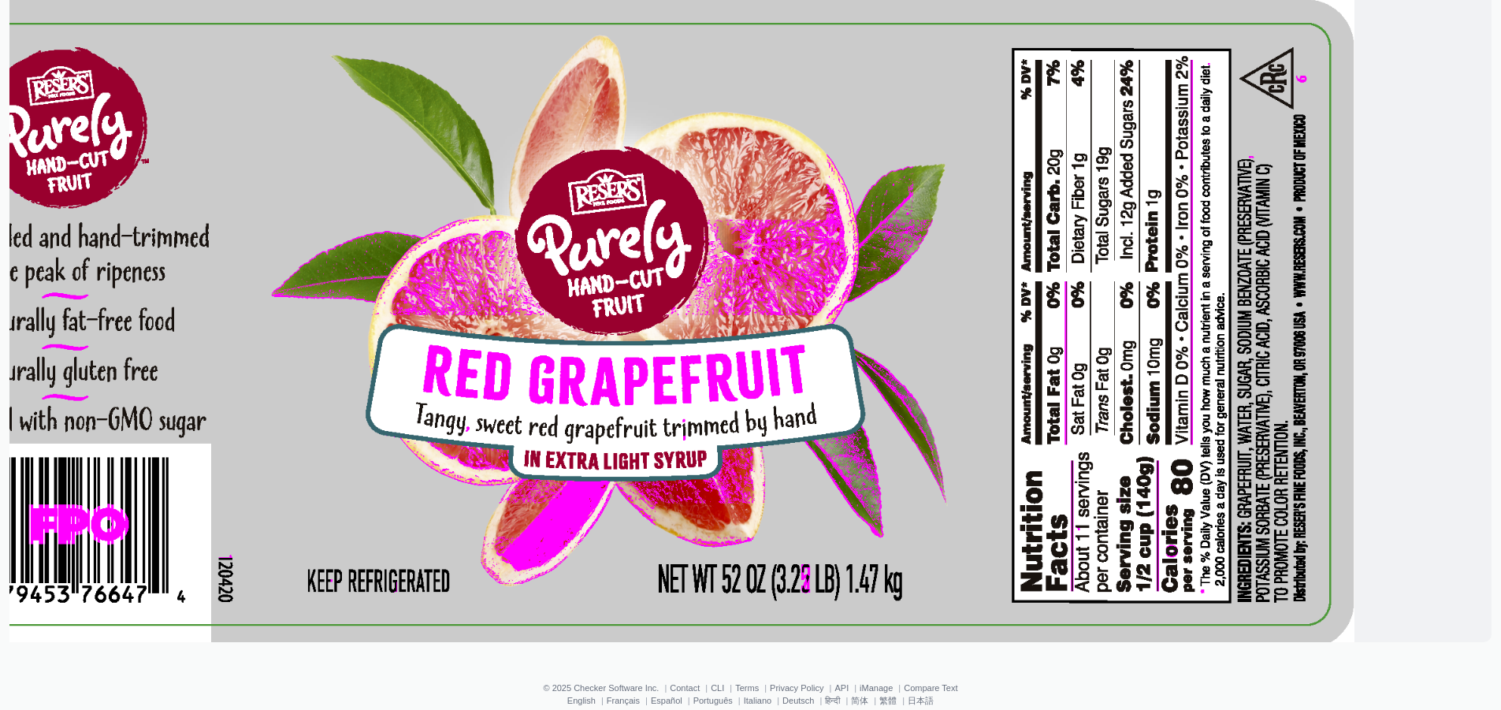
drag, startPoint x: 880, startPoint y: 541, endPoint x: 767, endPoint y: 530, distance: 113.3
click at [768, 530] on span at bounding box center [613, 325] width 1482 height 655
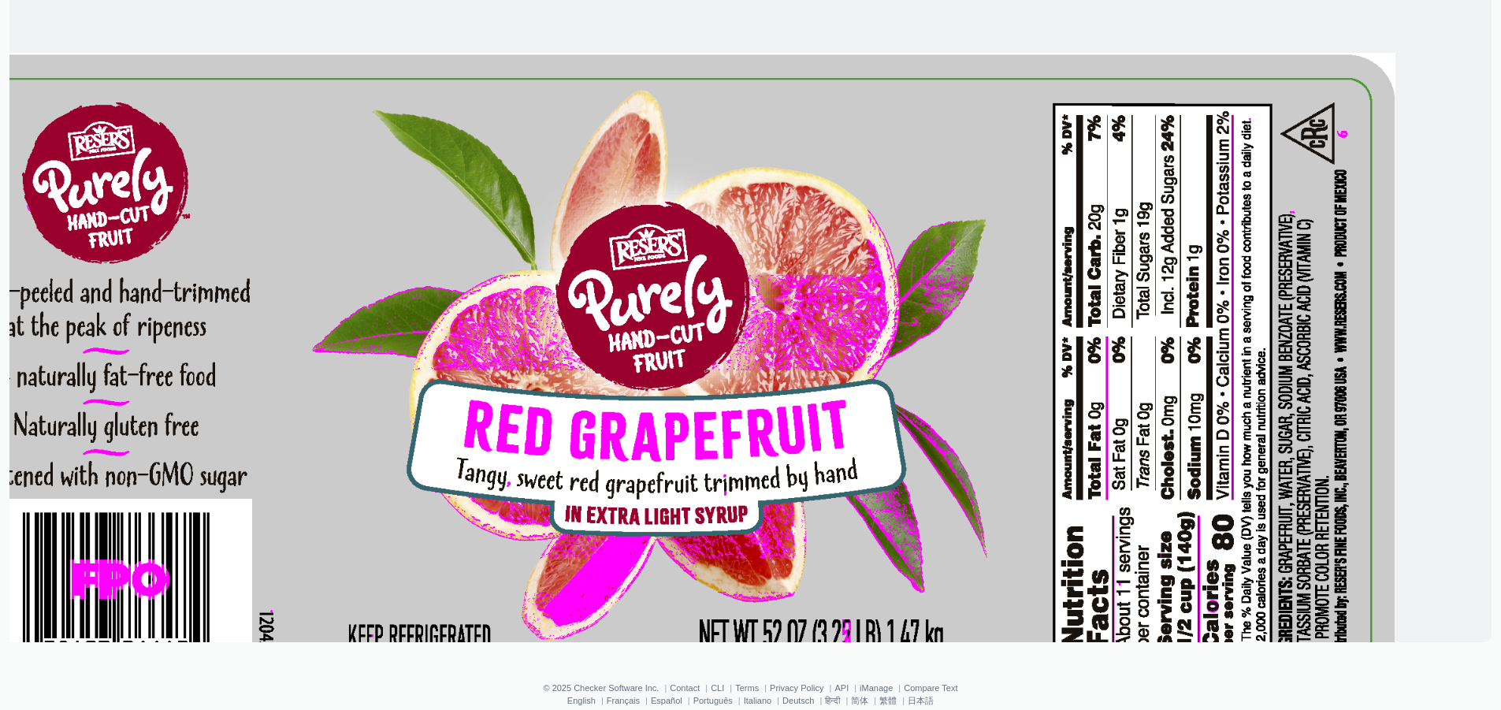
drag, startPoint x: 757, startPoint y: 375, endPoint x: 902, endPoint y: 441, distance: 159.1
click at [902, 441] on span at bounding box center [654, 380] width 1482 height 655
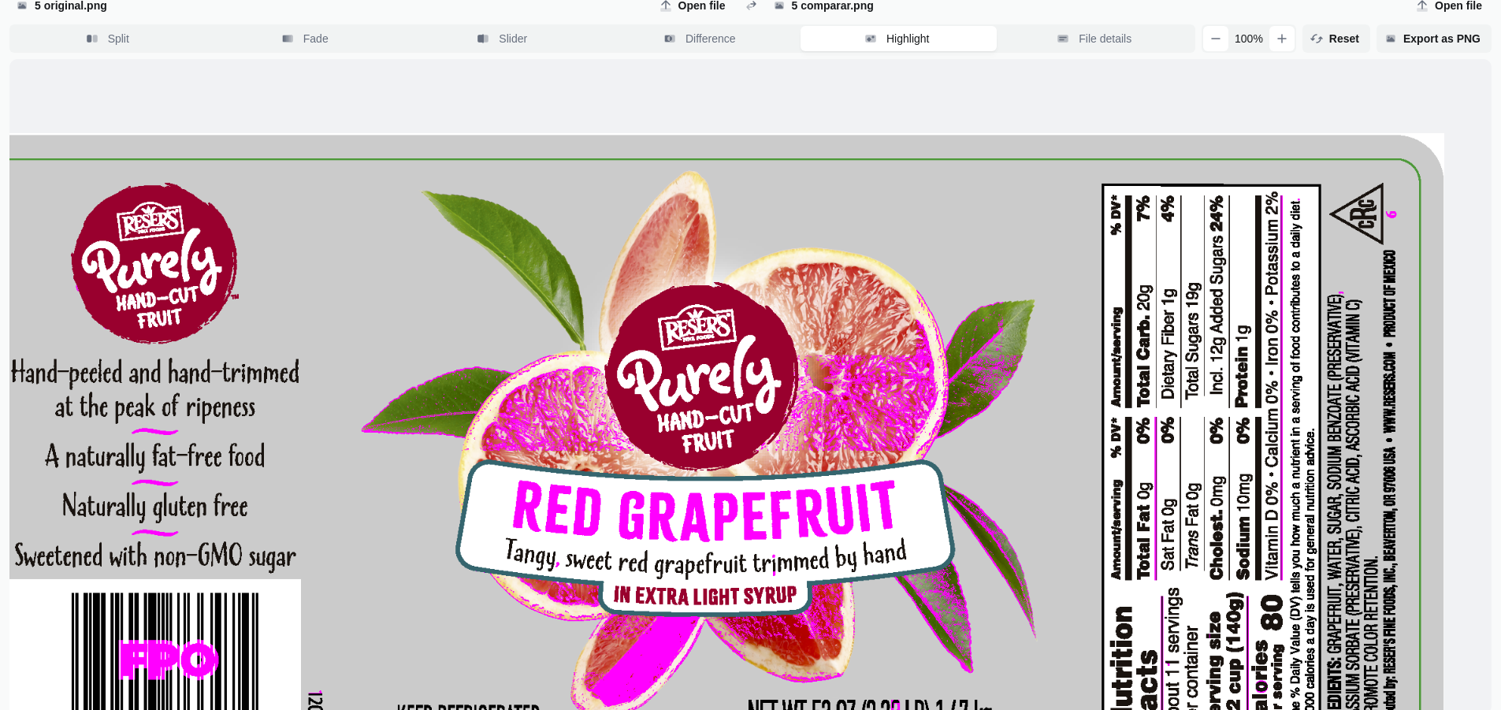
scroll to position [79, 0]
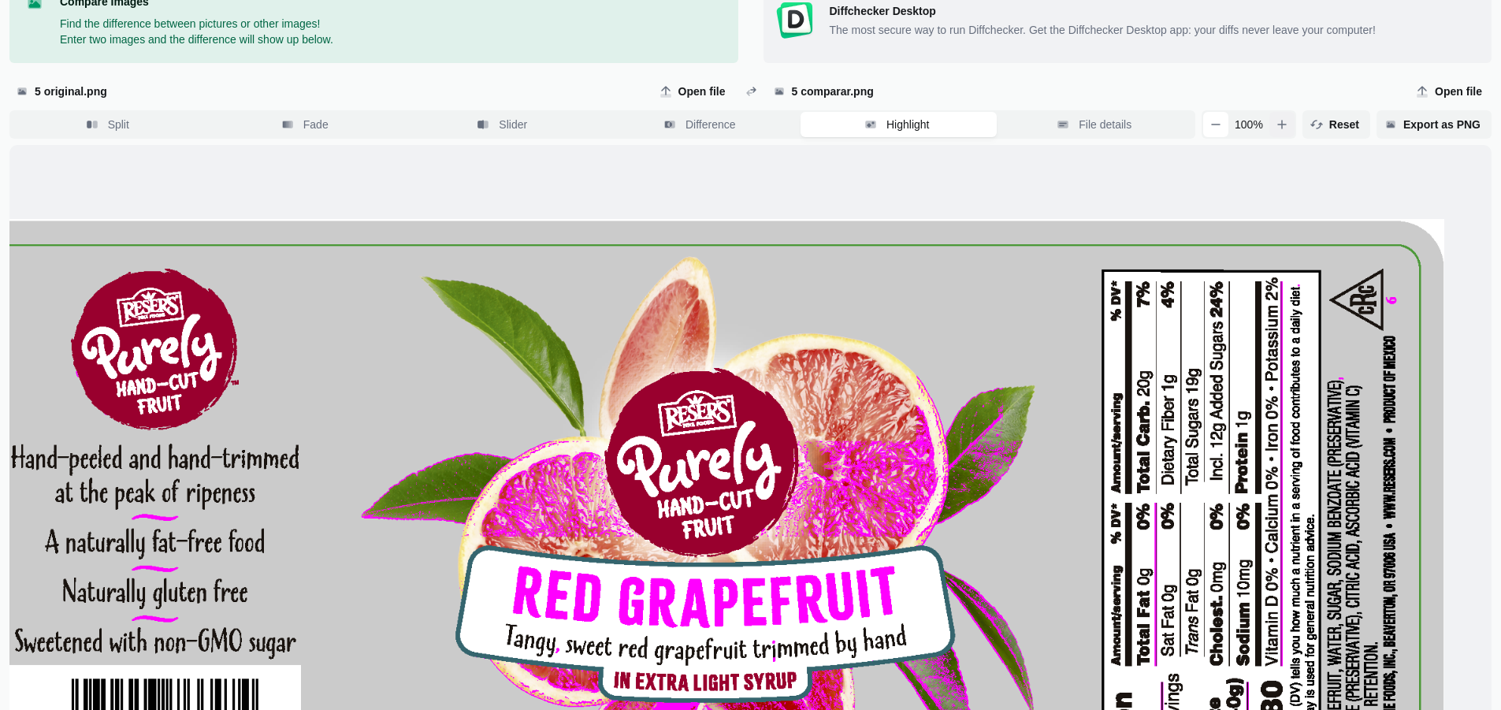
click at [1289, 129] on icon "button" at bounding box center [1282, 124] width 13 height 13
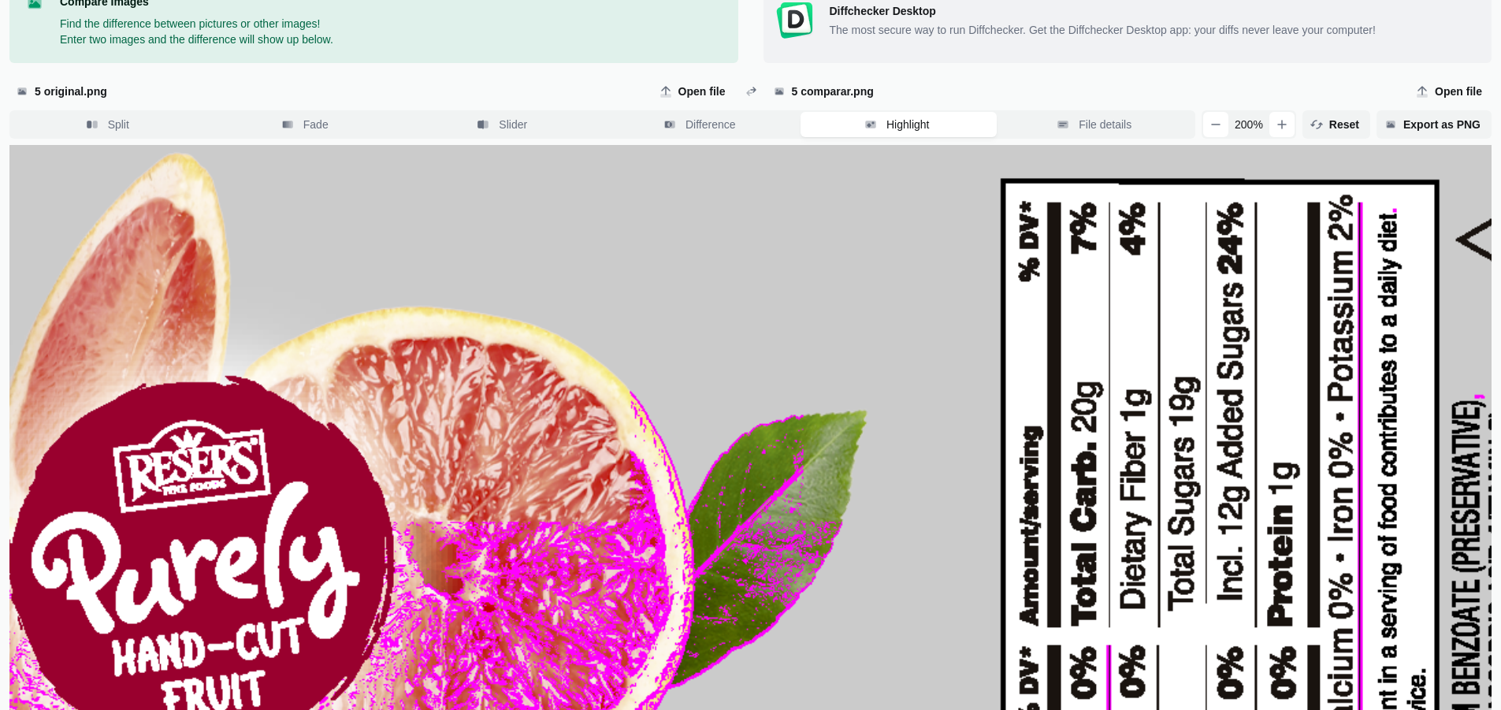
drag, startPoint x: 1227, startPoint y: 355, endPoint x: 1073, endPoint y: 333, distance: 155.3
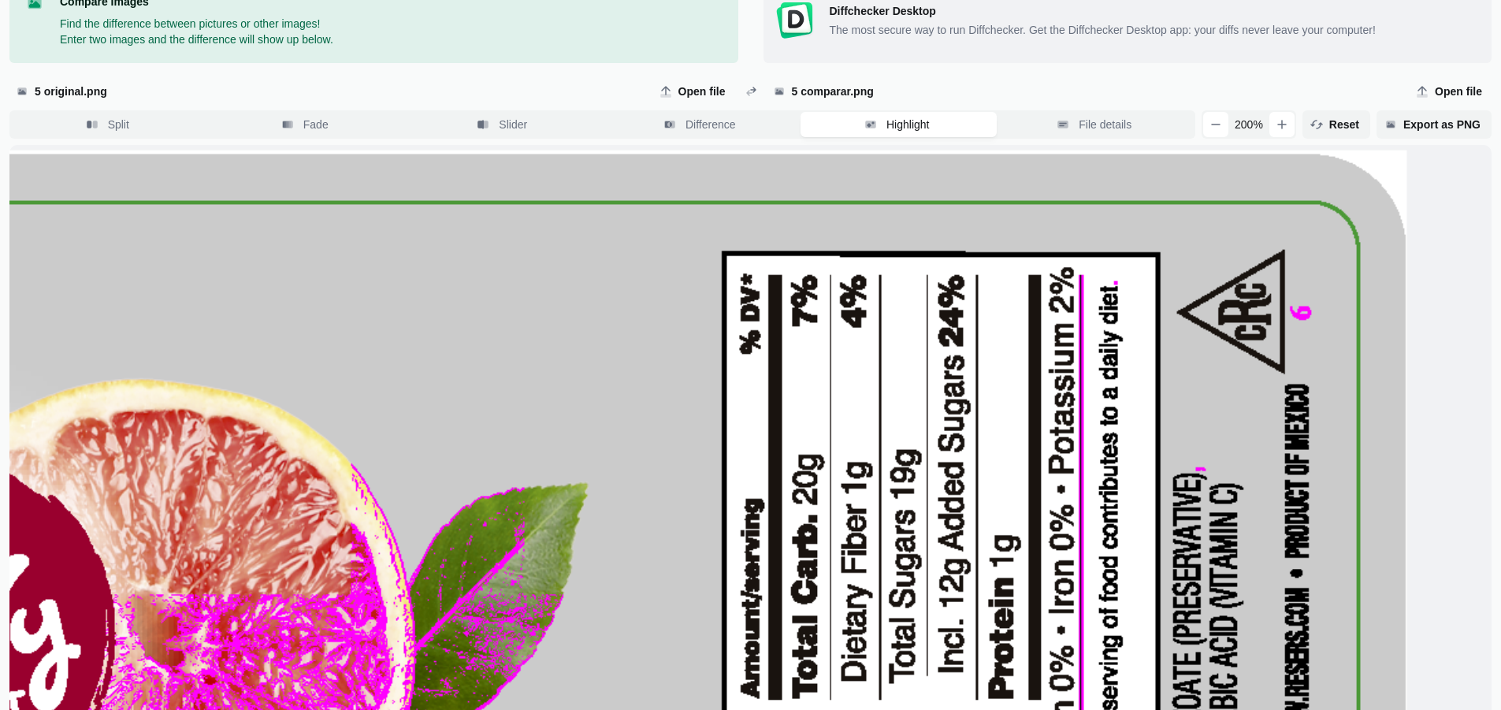
drag, startPoint x: 1240, startPoint y: 265, endPoint x: 946, endPoint y: 351, distance: 307.0
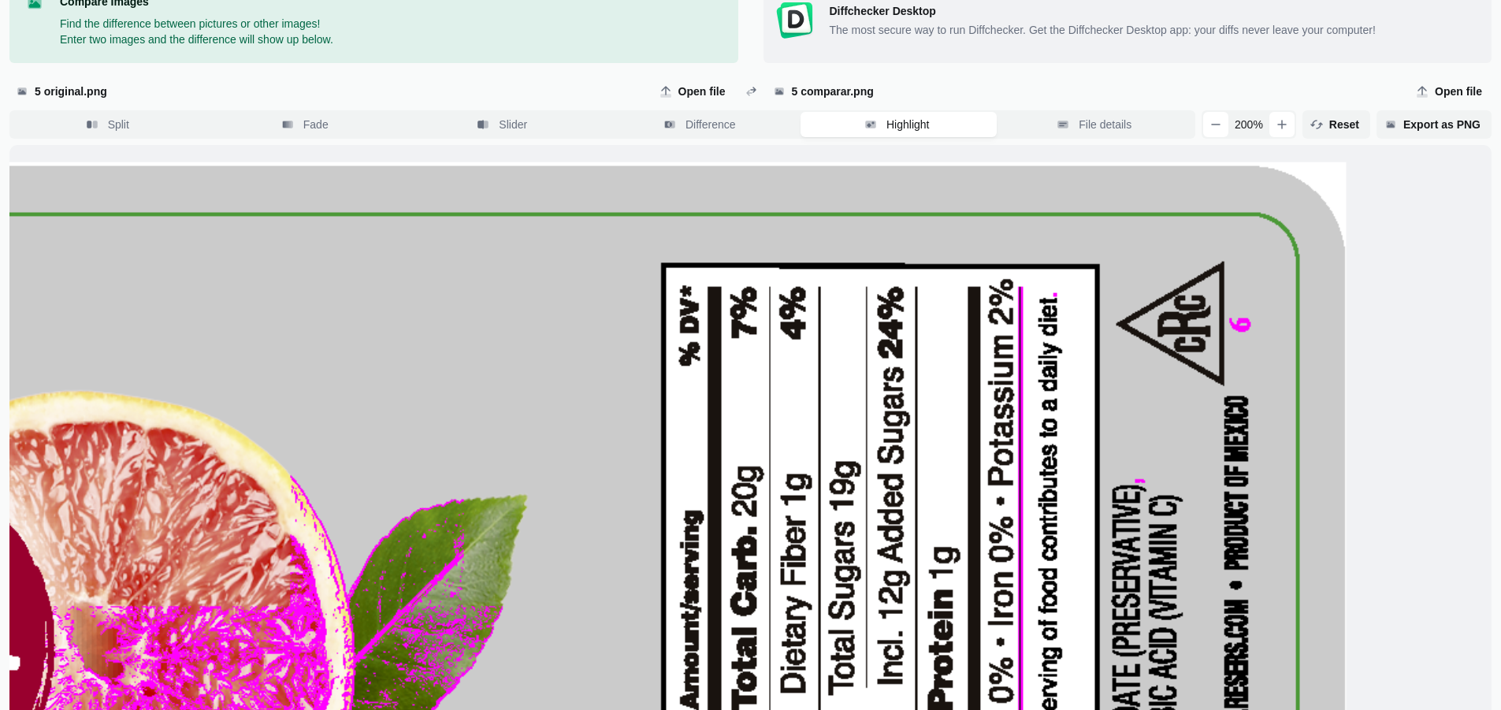
drag, startPoint x: 1150, startPoint y: 337, endPoint x: 1036, endPoint y: 355, distance: 114.9
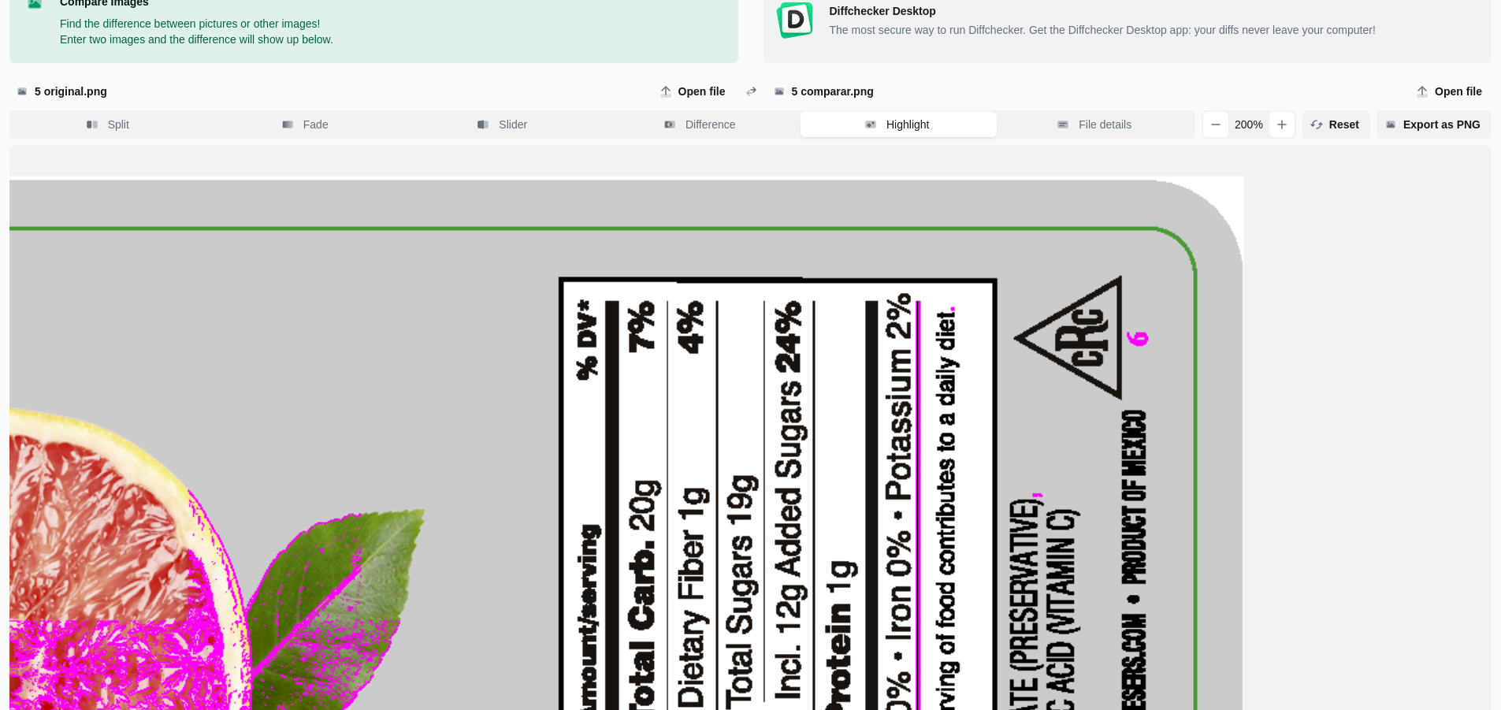
drag, startPoint x: 1169, startPoint y: 333, endPoint x: 1107, endPoint y: 284, distance: 78.5
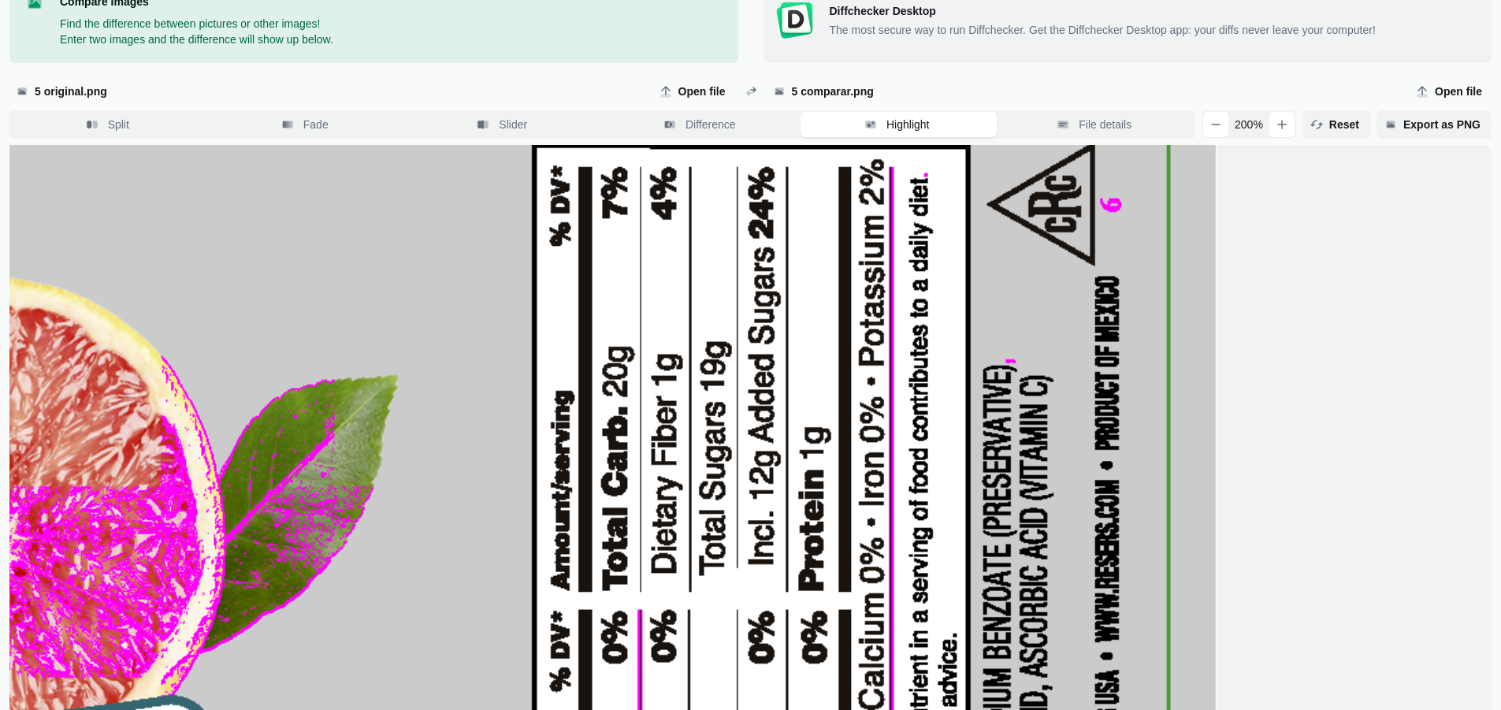
drag, startPoint x: 1066, startPoint y: 307, endPoint x: 1103, endPoint y: 212, distance: 102.0
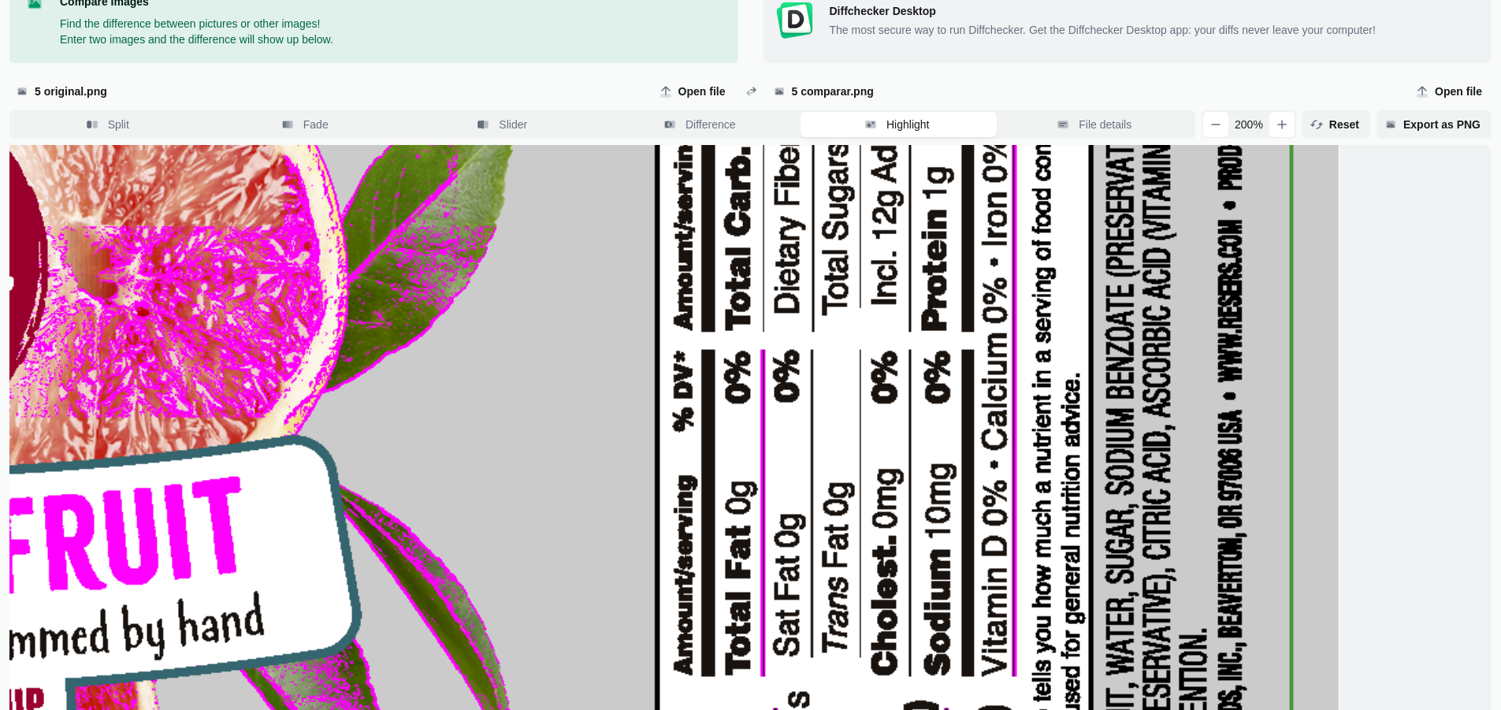
drag, startPoint x: 649, startPoint y: 470, endPoint x: 851, endPoint y: 357, distance: 232.2
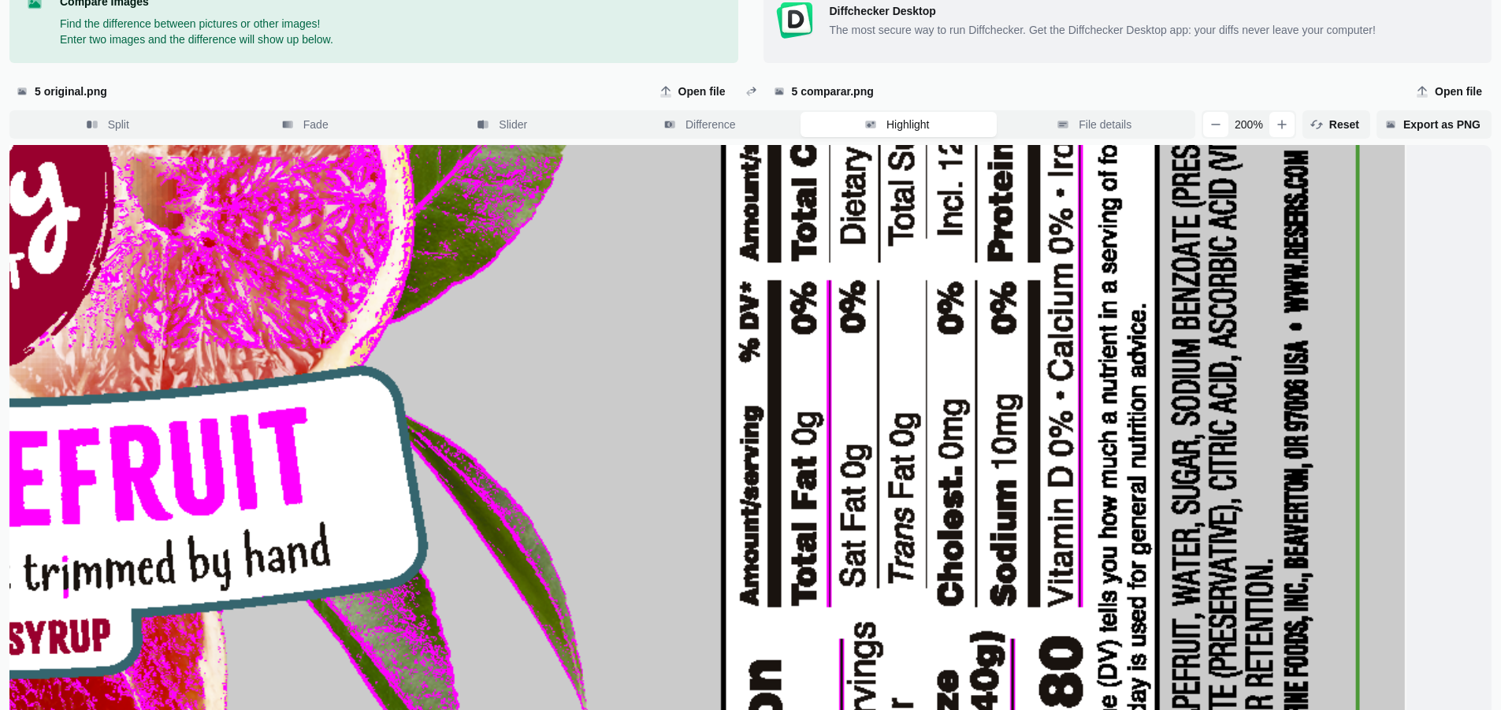
drag, startPoint x: 866, startPoint y: 502, endPoint x: 933, endPoint y: 232, distance: 278.5
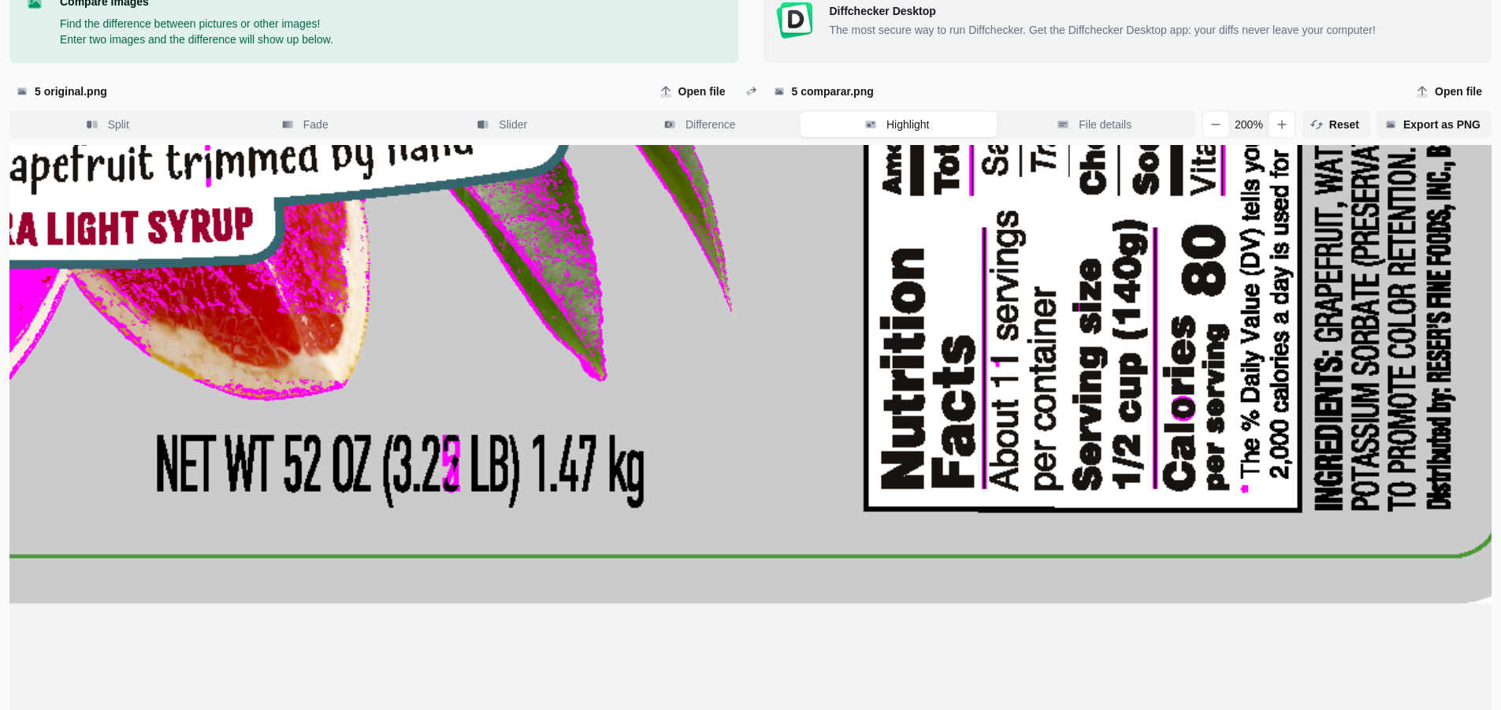
drag, startPoint x: 992, startPoint y: 398, endPoint x: 1029, endPoint y: 284, distance: 120.1
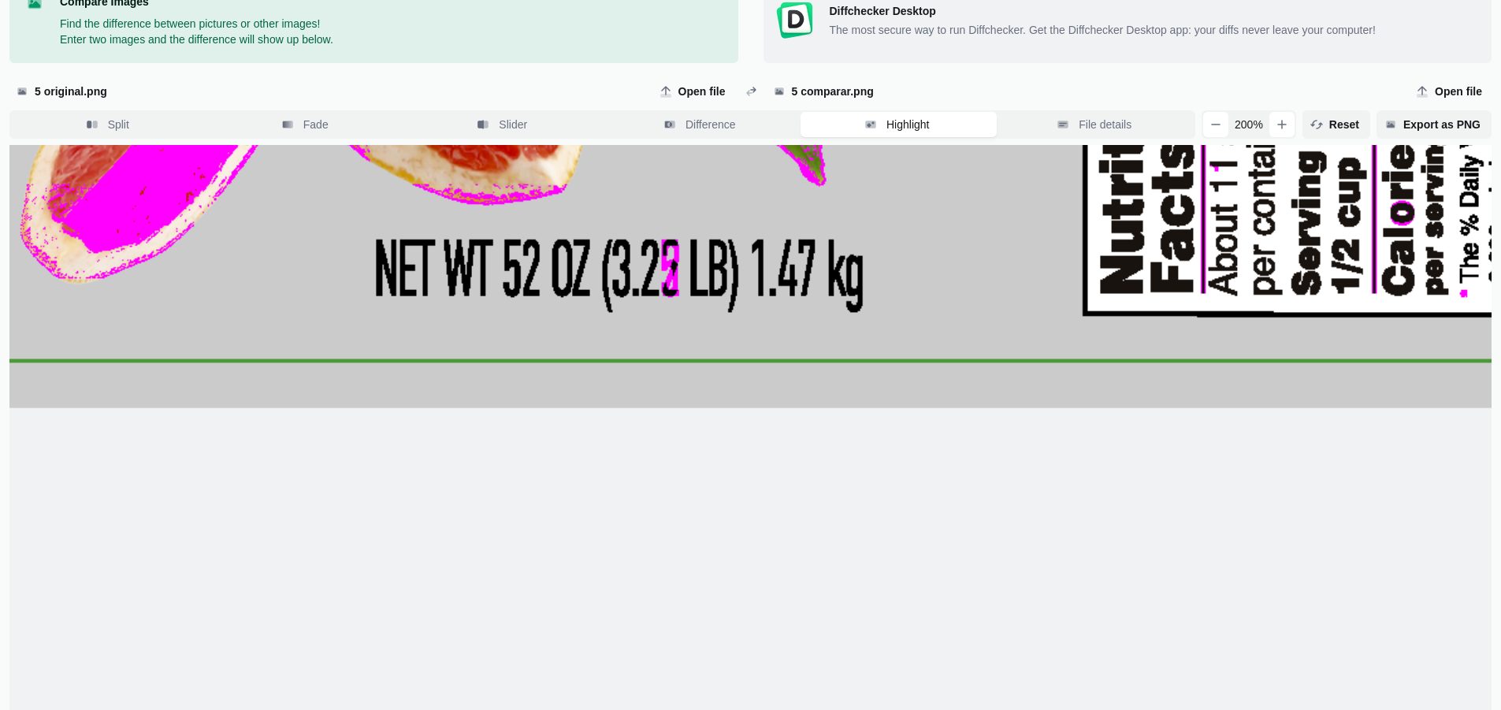
drag, startPoint x: 930, startPoint y: 437, endPoint x: 976, endPoint y: 411, distance: 53.3
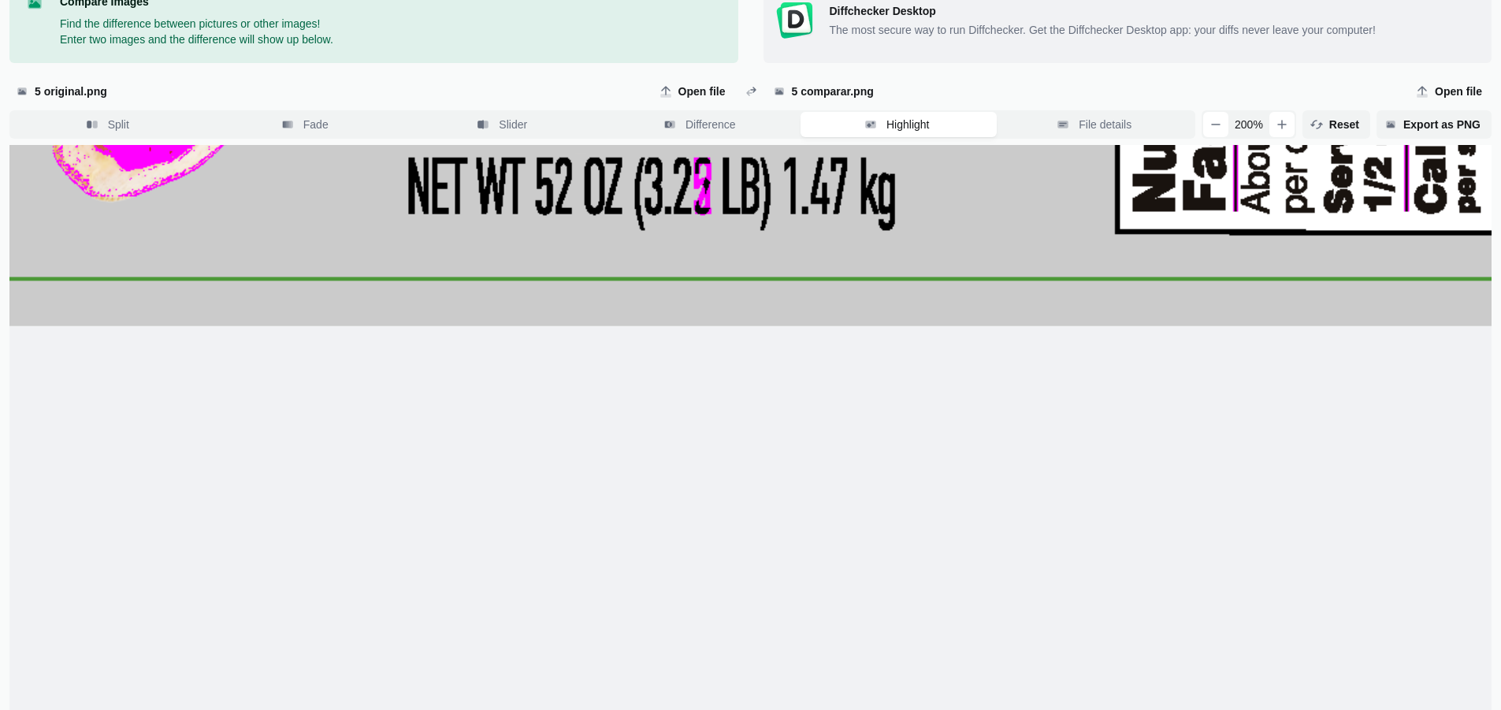
drag, startPoint x: 898, startPoint y: 514, endPoint x: 1021, endPoint y: 536, distance: 124.9
click at [1125, 593] on div at bounding box center [751, 472] width 2965 height 1309
drag, startPoint x: 806, startPoint y: 452, endPoint x: 902, endPoint y: 550, distance: 137.1
click at [902, 537] on div at bounding box center [751, 472] width 2965 height 1309
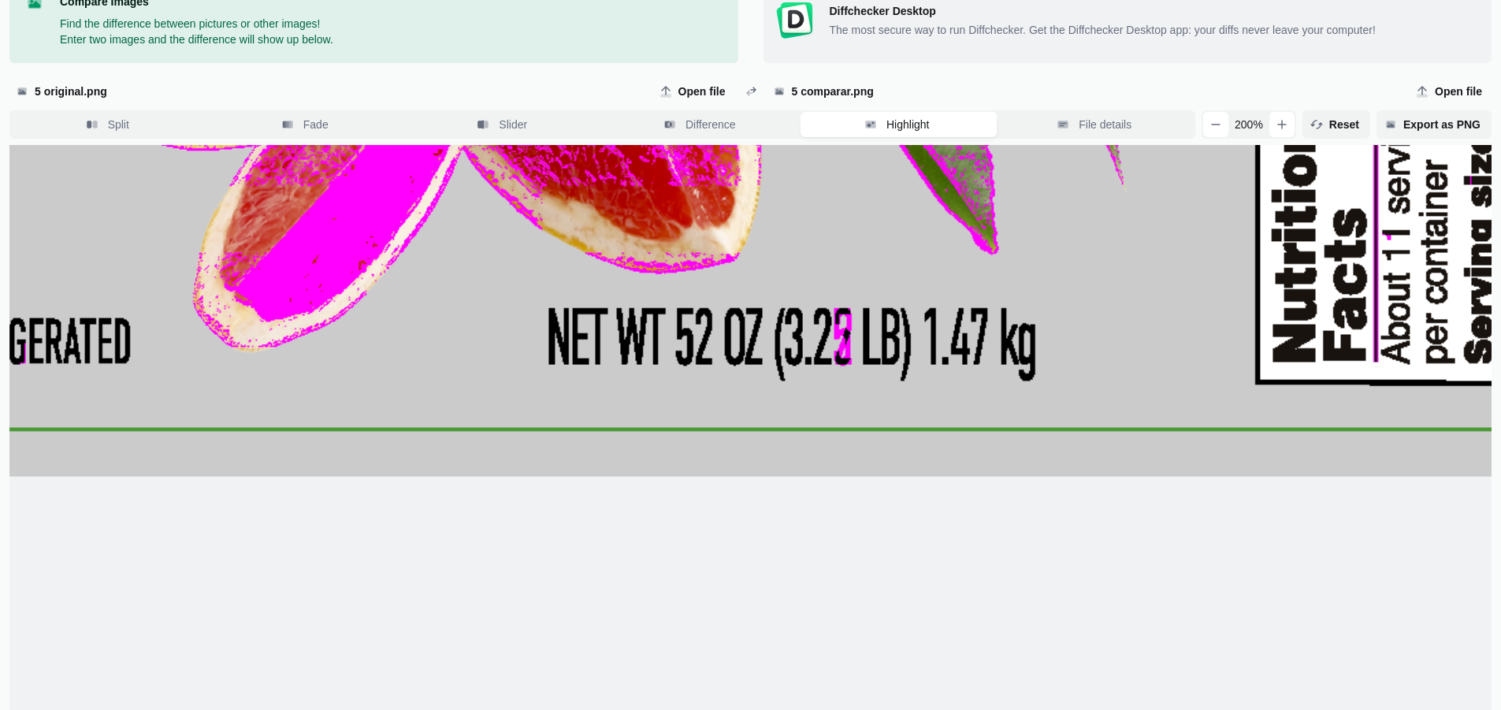
drag, startPoint x: 781, startPoint y: 286, endPoint x: 669, endPoint y: 349, distance: 128.4
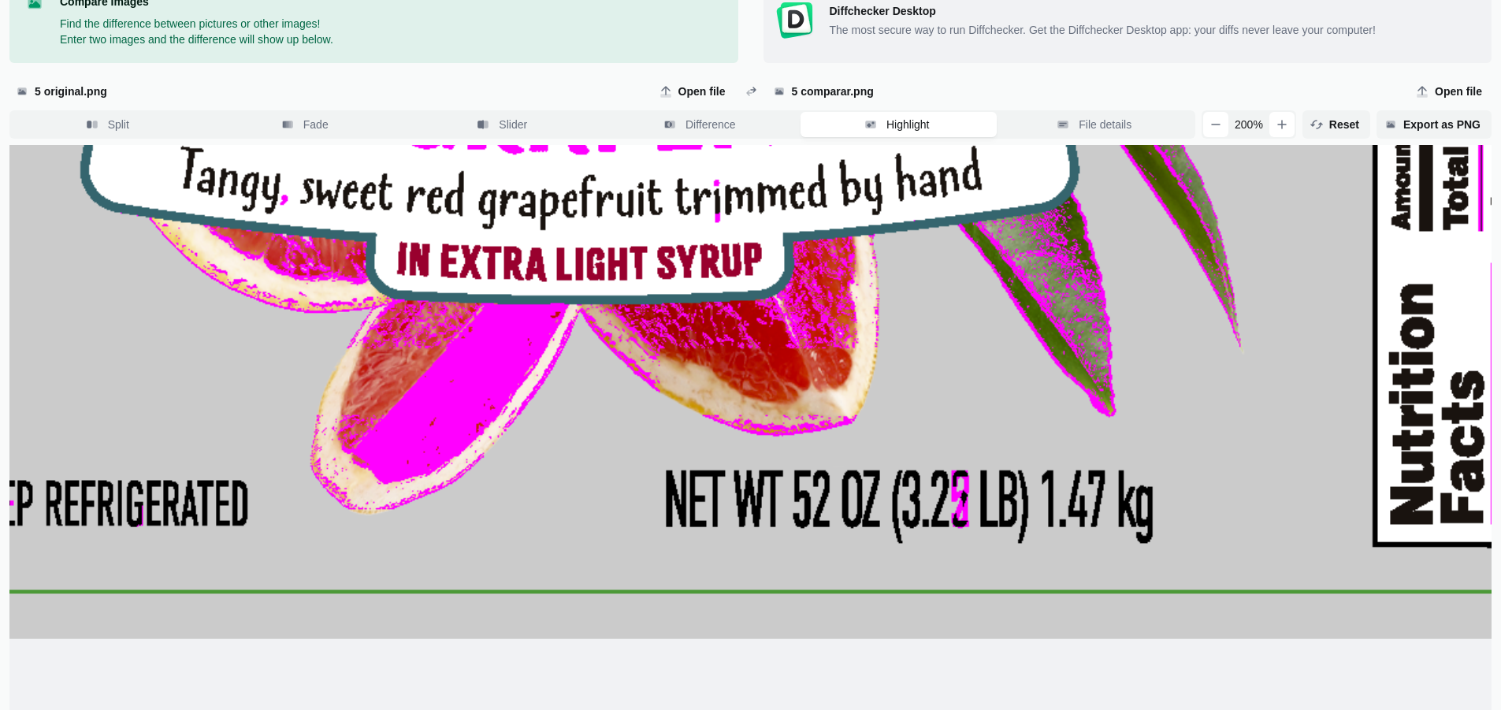
drag, startPoint x: 506, startPoint y: 317, endPoint x: 554, endPoint y: 274, distance: 64.2
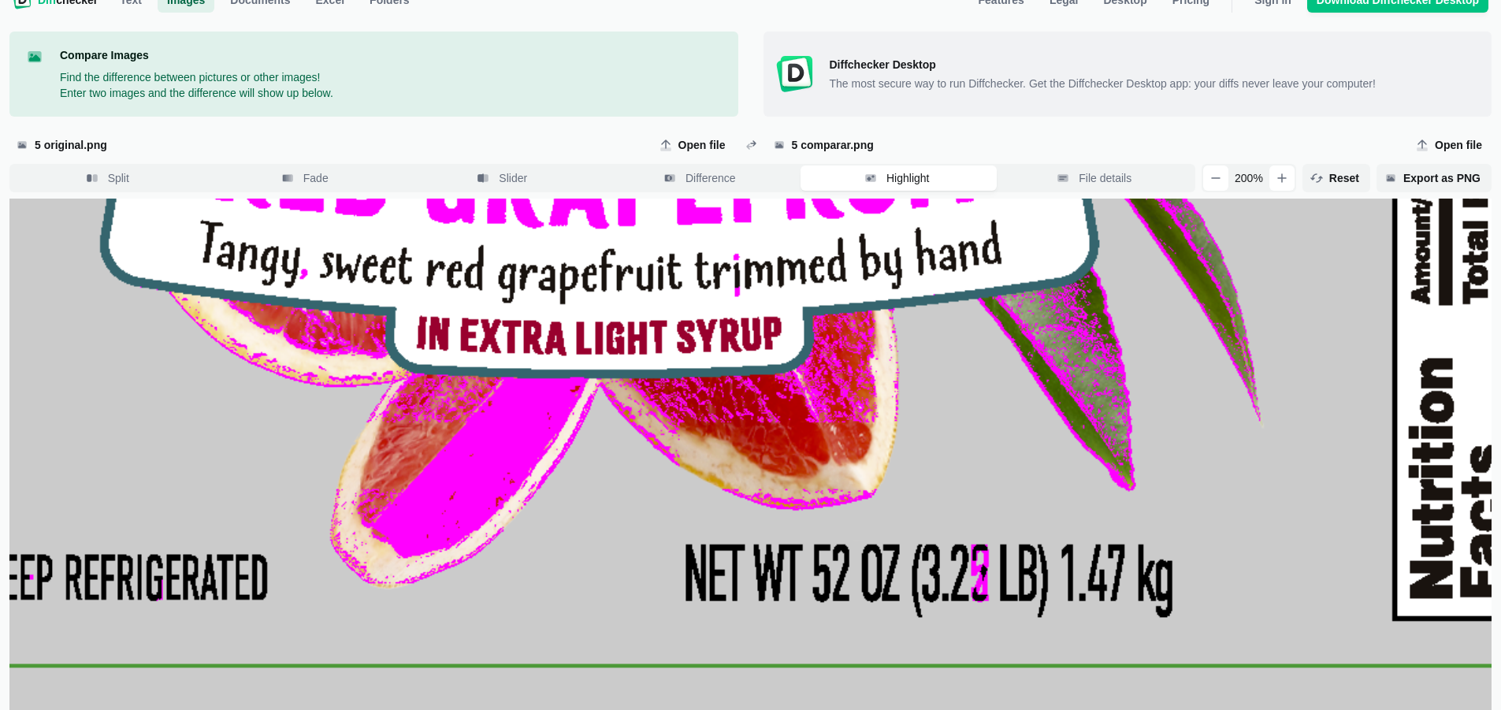
scroll to position [0, 0]
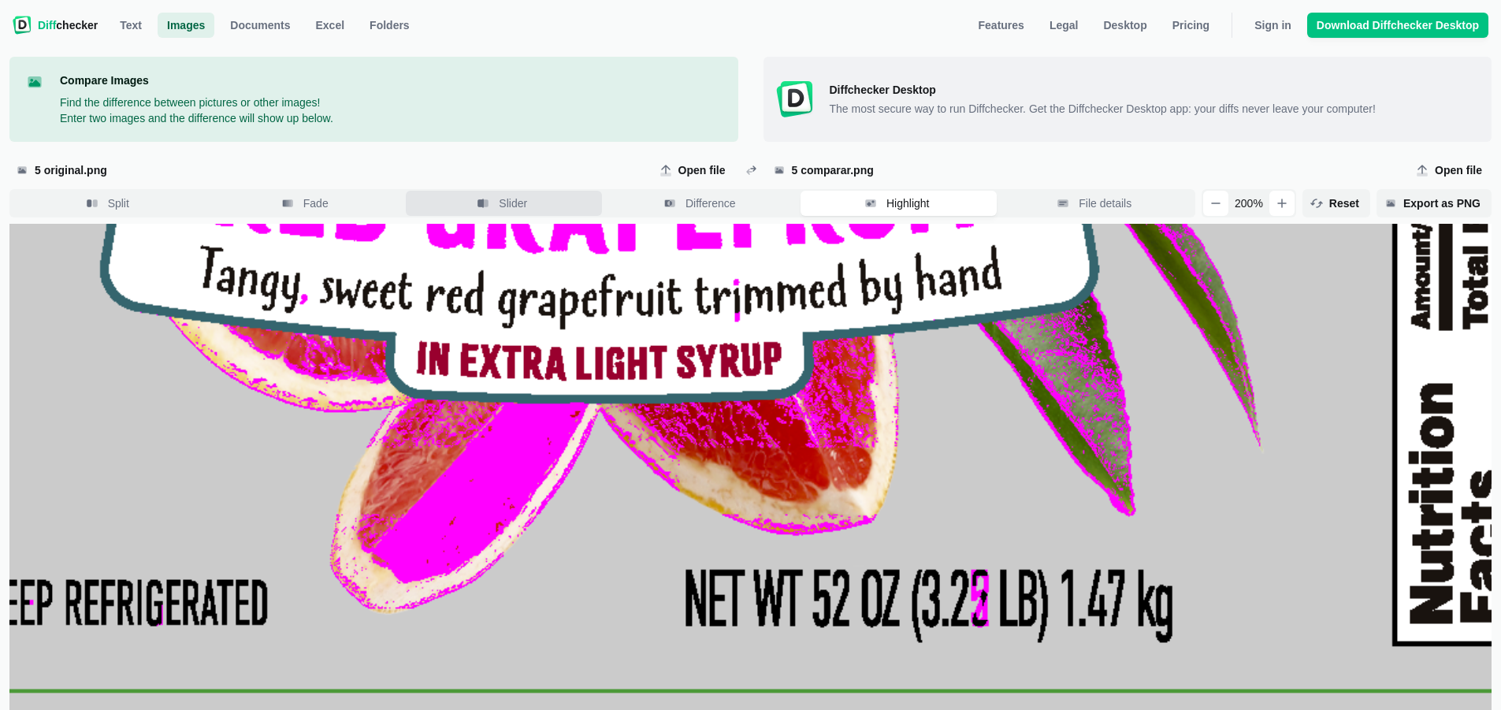
click at [538, 206] on button "Slider" at bounding box center [504, 203] width 196 height 25
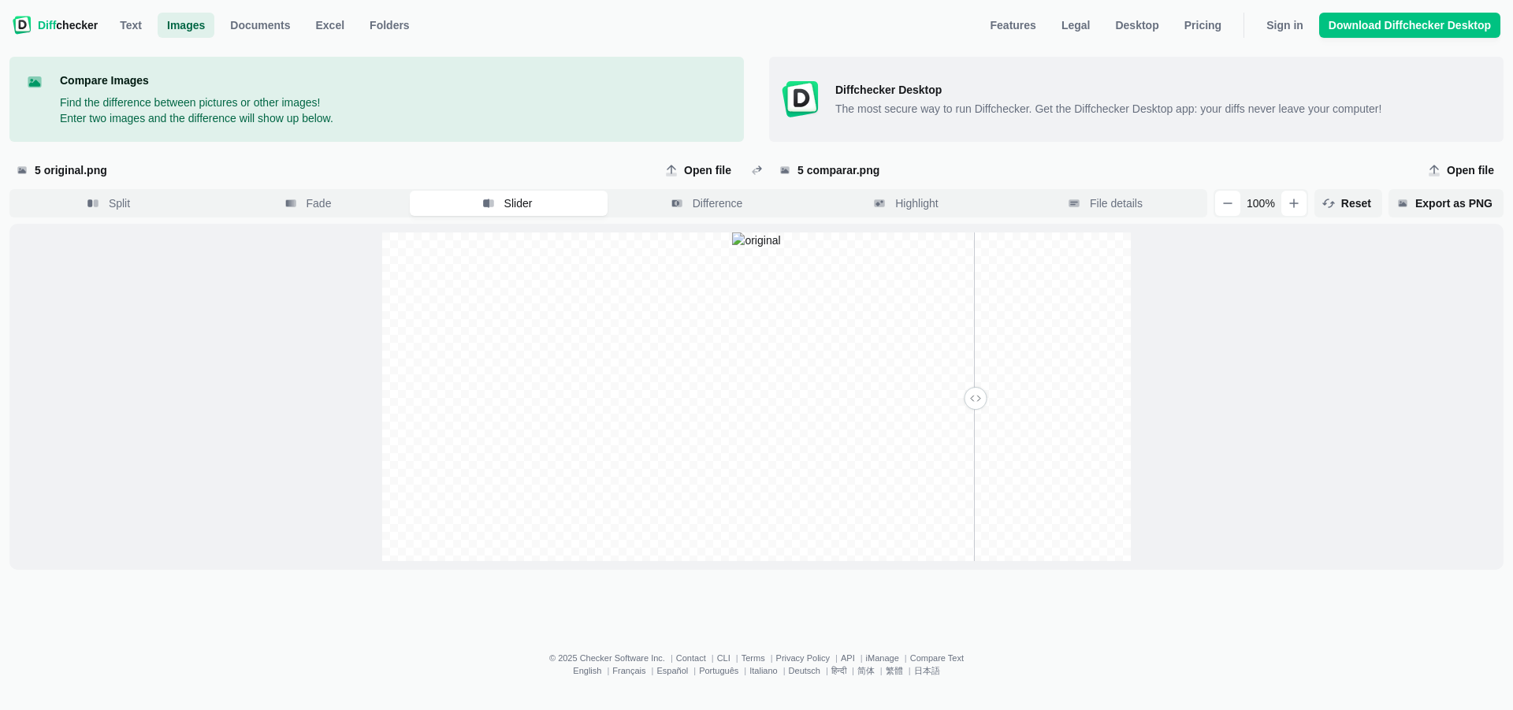
drag, startPoint x: 758, startPoint y: 396, endPoint x: 975, endPoint y: 551, distance: 266.6
type input "0.79"
click at [975, 412] on input "range" at bounding box center [758, 405] width 777 height 14
click at [120, 200] on span "Split" at bounding box center [120, 203] width 28 height 16
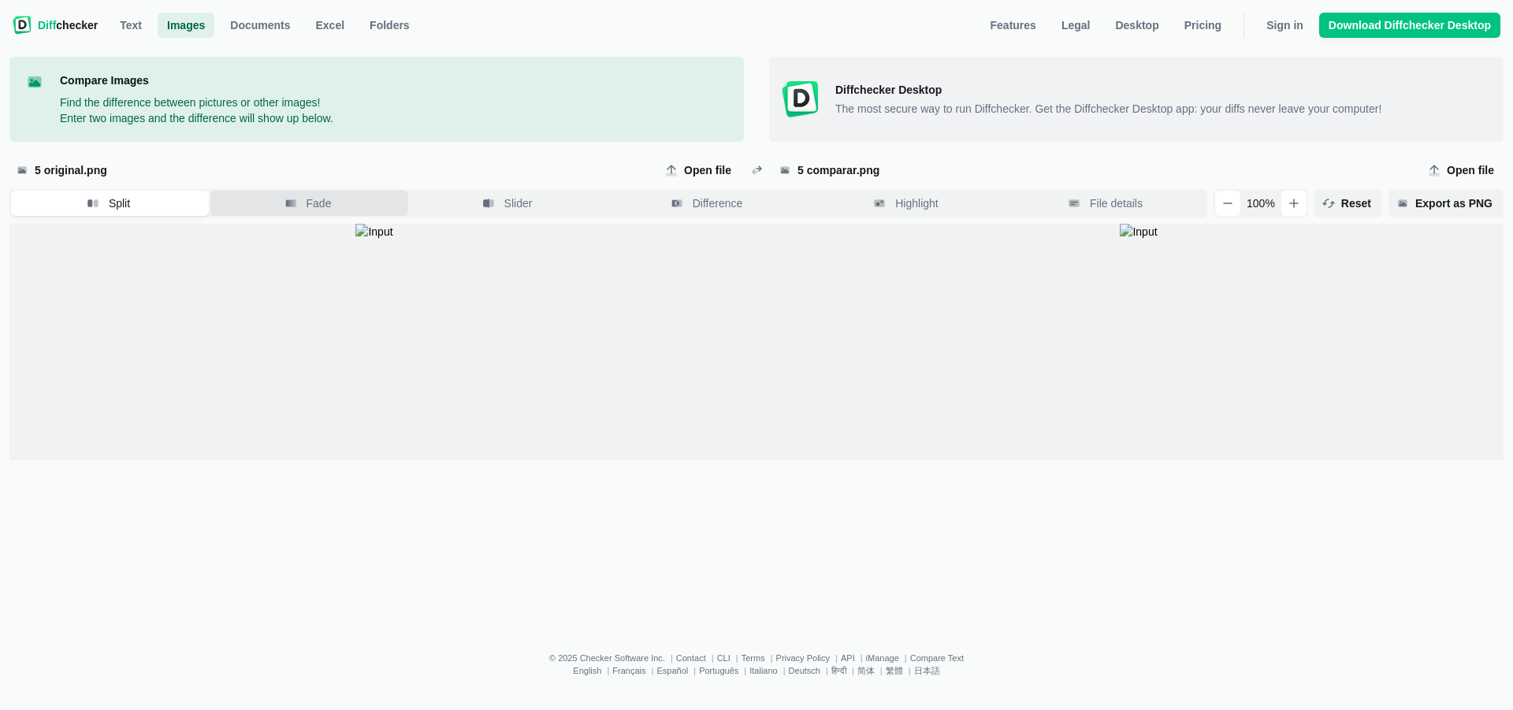
click at [292, 206] on icon "button" at bounding box center [292, 203] width 2 height 6
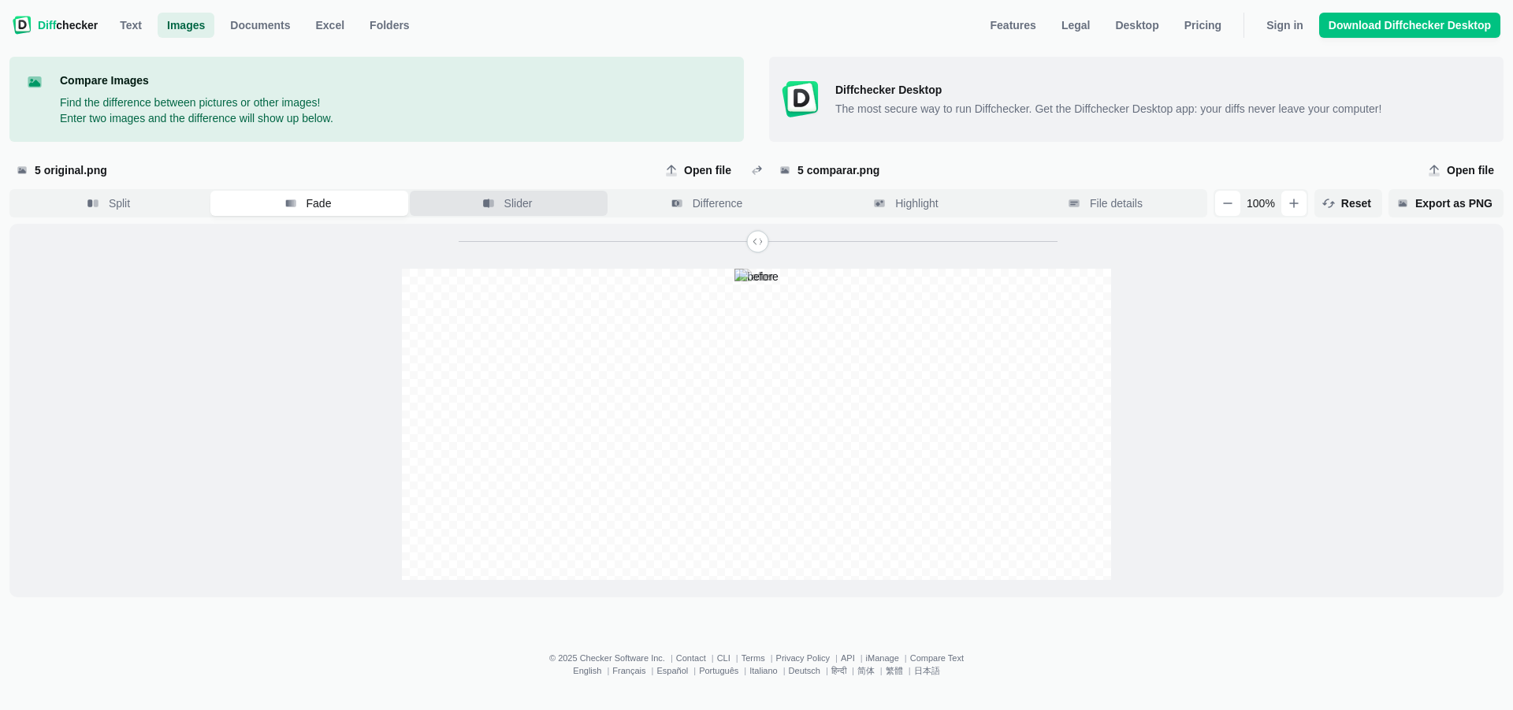
click at [493, 201] on icon "button" at bounding box center [488, 203] width 9 height 6
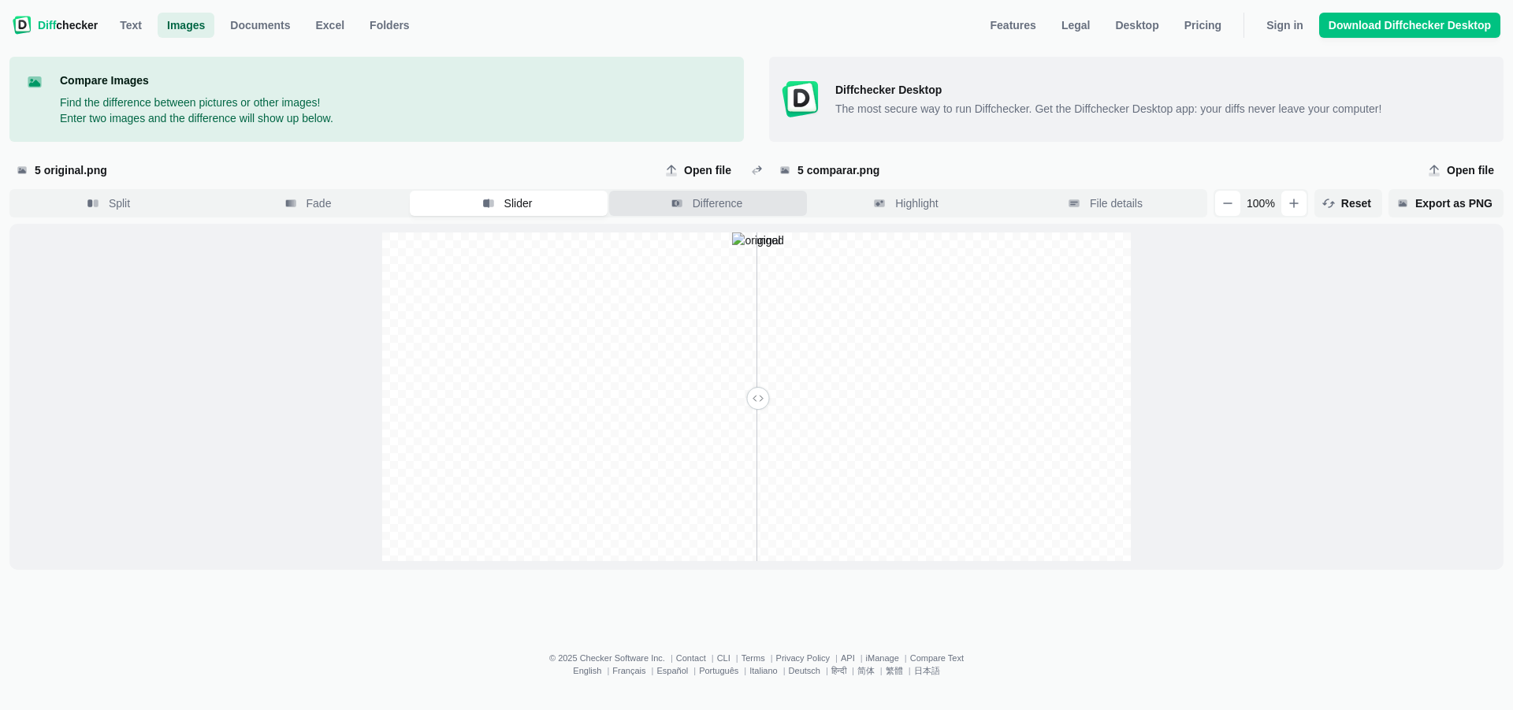
click at [694, 214] on button "Difference" at bounding box center [708, 203] width 198 height 25
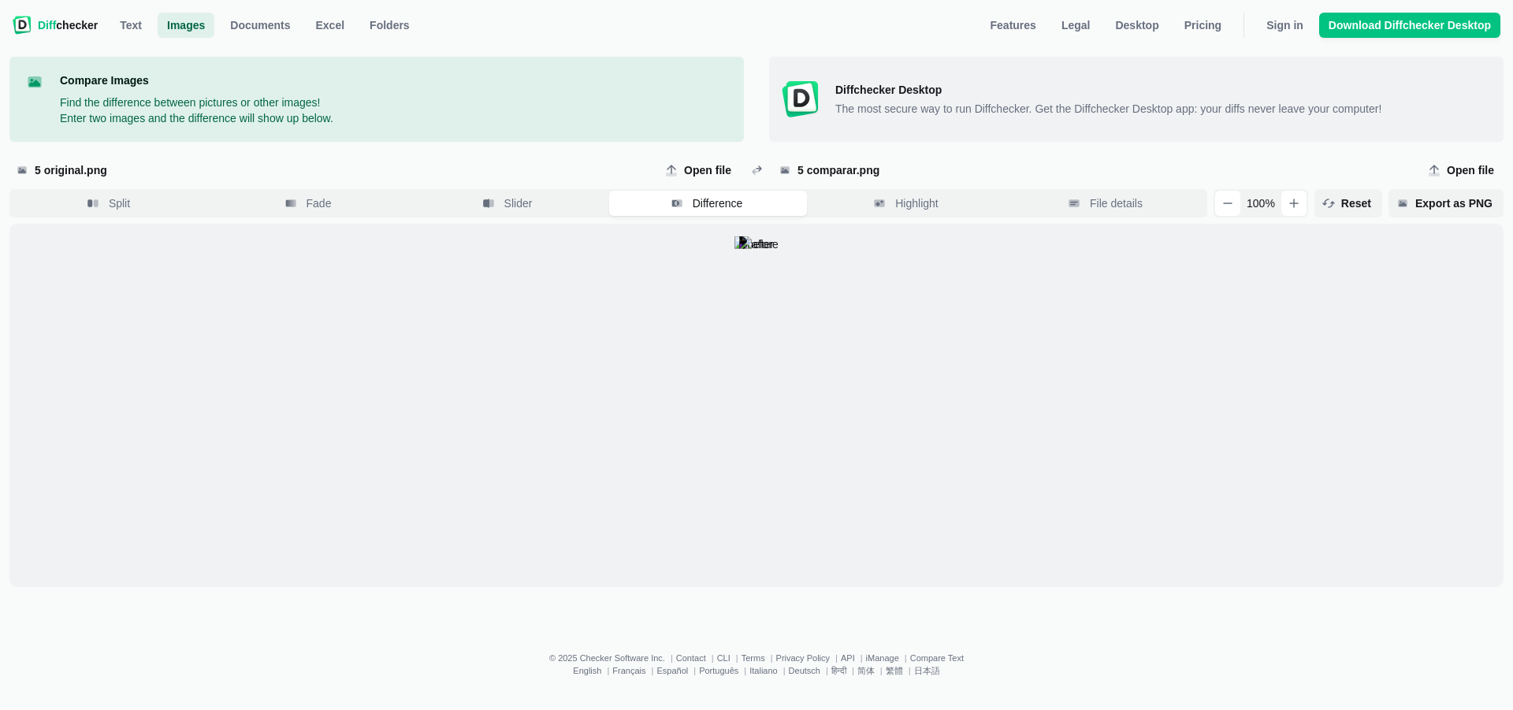
click at [53, 28] on span "Diff" at bounding box center [47, 25] width 18 height 13
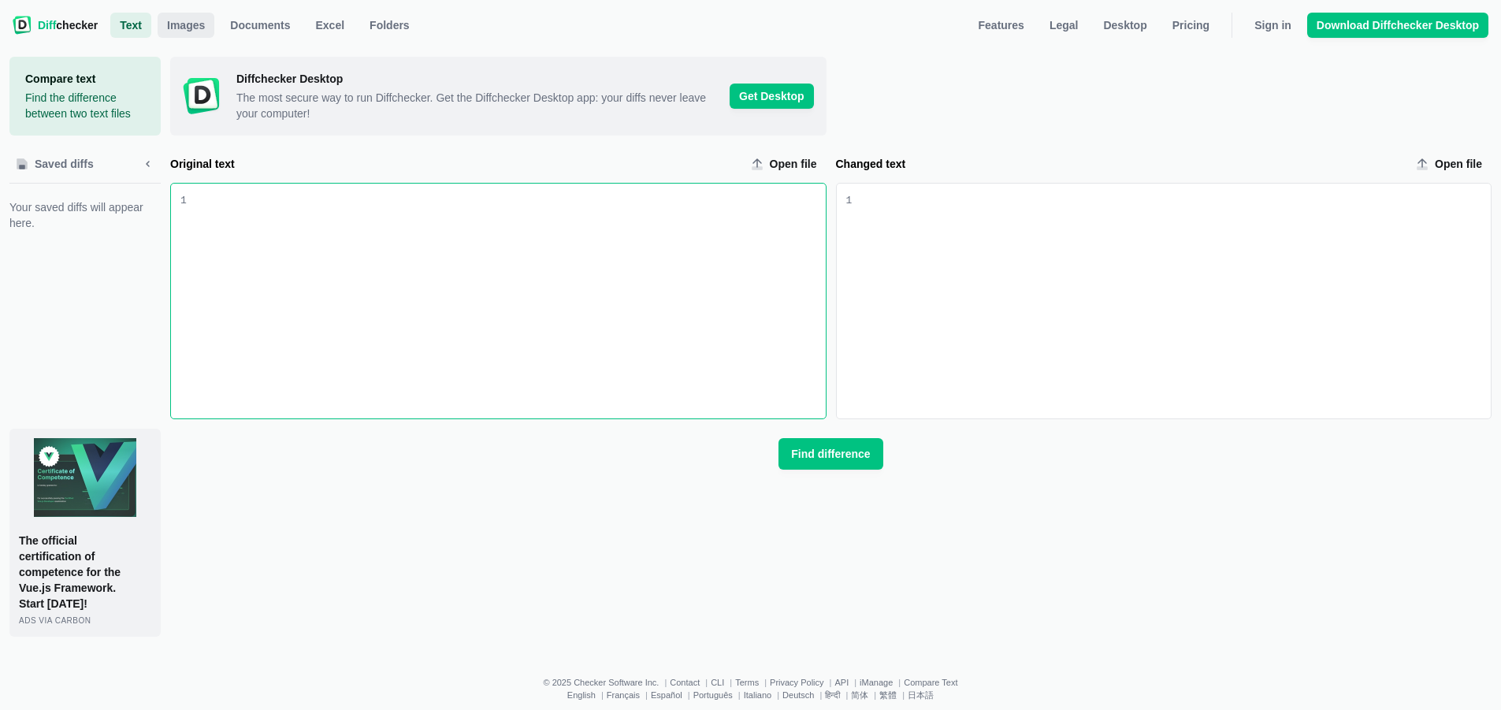
click at [182, 26] on span "Images" at bounding box center [186, 25] width 44 height 16
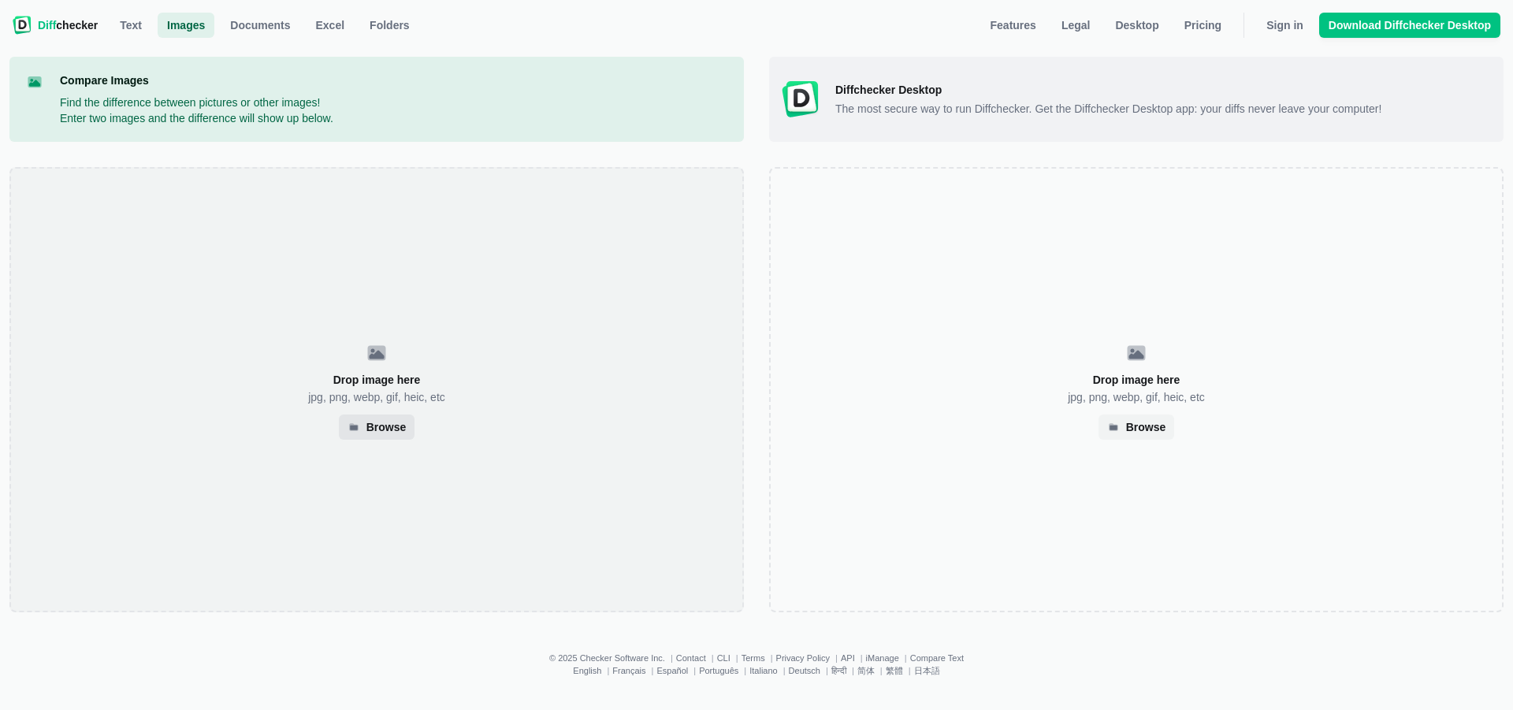
click at [383, 423] on div "Browse" at bounding box center [386, 427] width 40 height 8
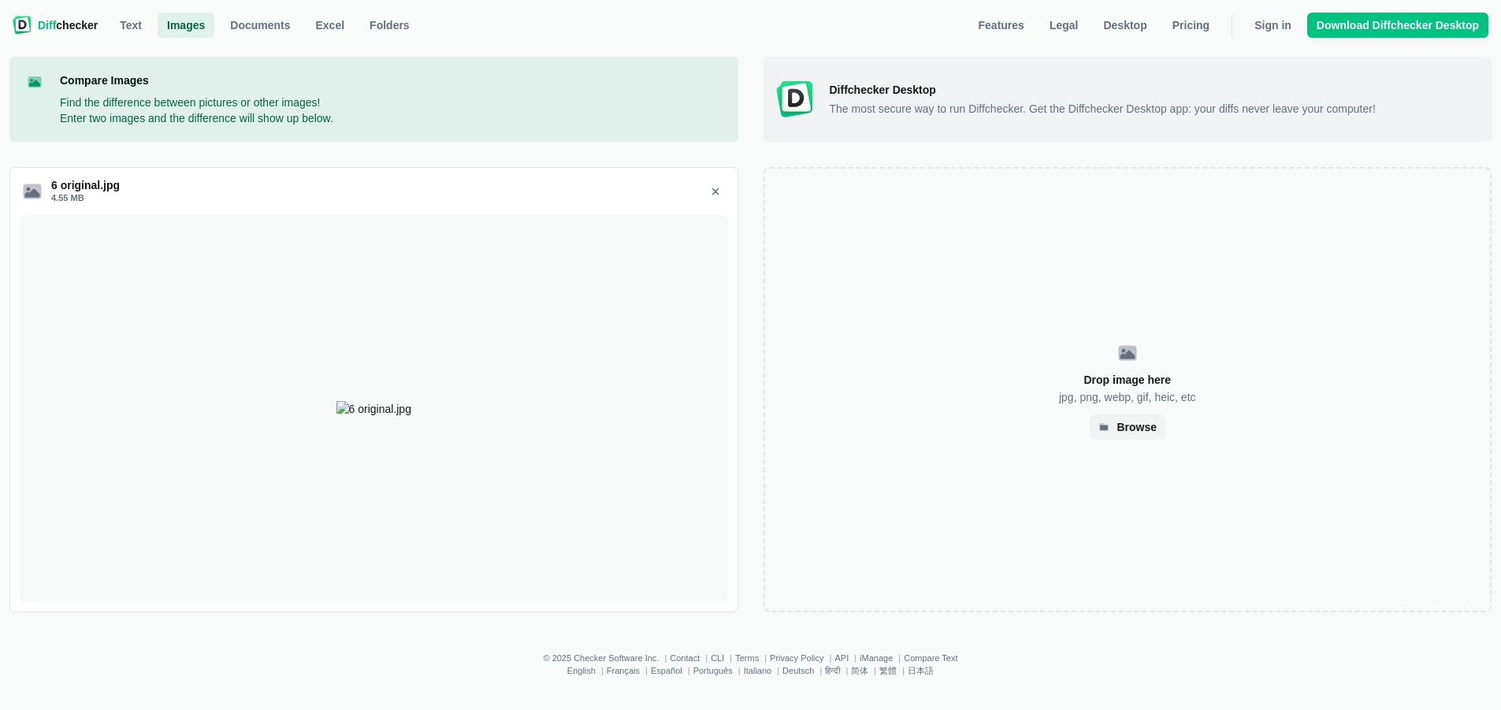
click at [130, 181] on div "6 original.jpg" at bounding box center [373, 185] width 645 height 16
click at [722, 184] on button "Remove 6 original.jpg" at bounding box center [715, 191] width 25 height 25
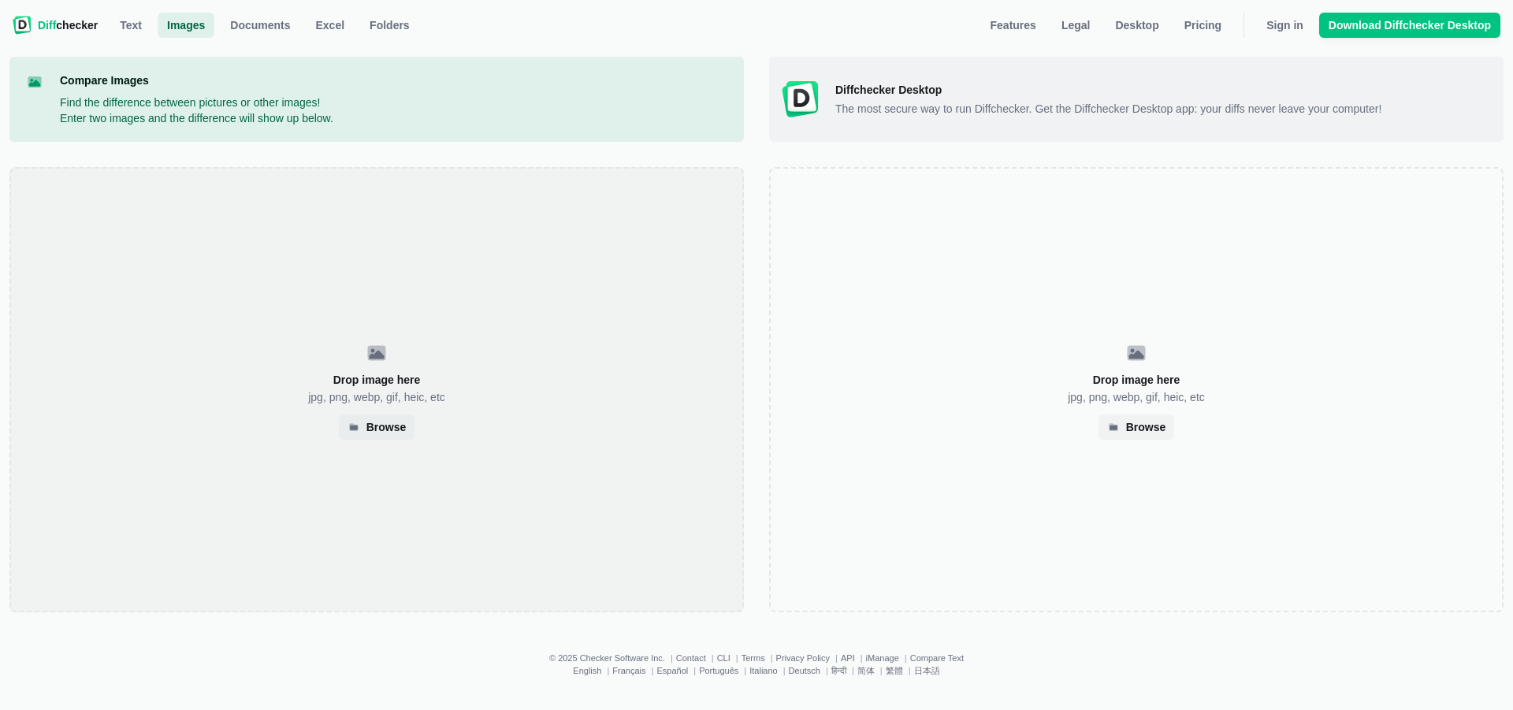
click at [392, 410] on div "Drop image here jpg, png, webp, gif, heic, etc Browse" at bounding box center [376, 389] width 734 height 445
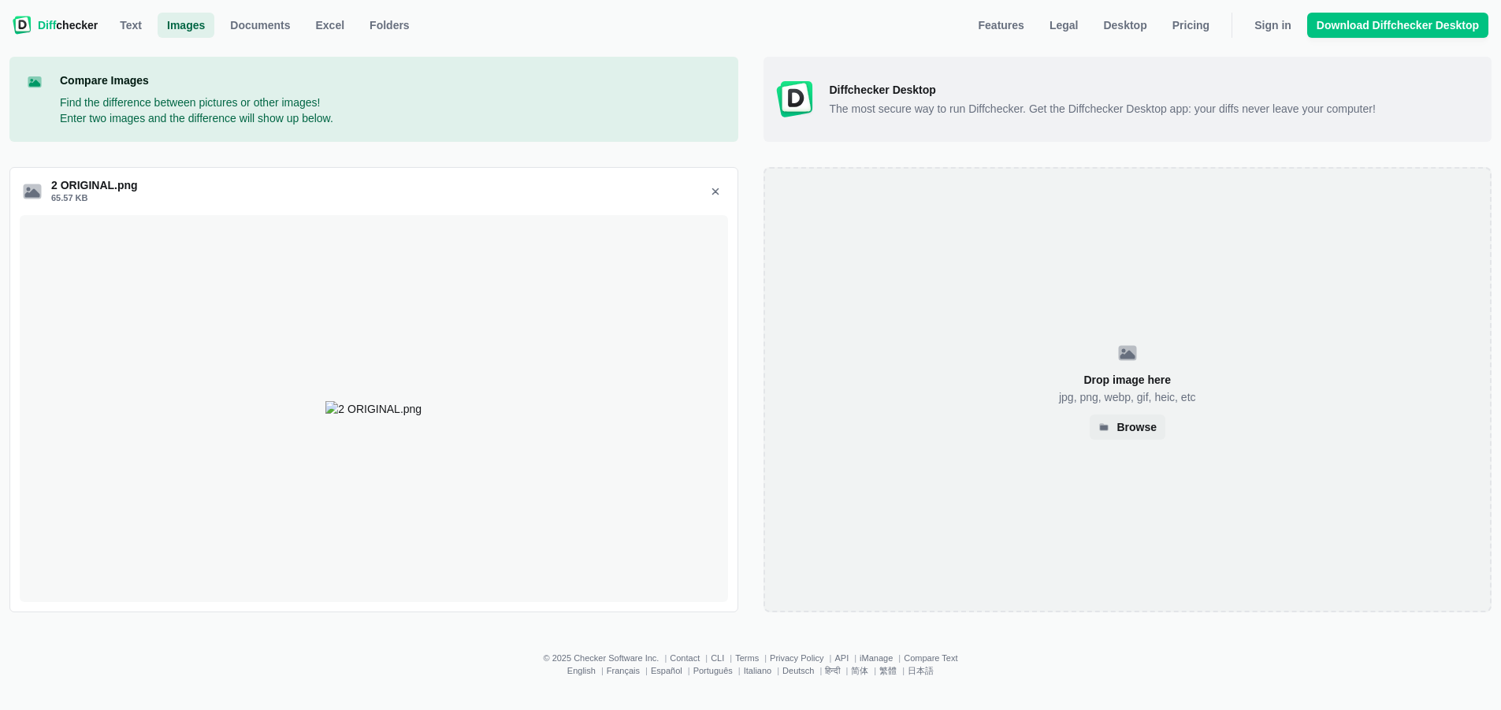
click at [1173, 535] on div "Drop image here jpg, png, webp, gif, heic, etc Browse" at bounding box center [1128, 389] width 729 height 445
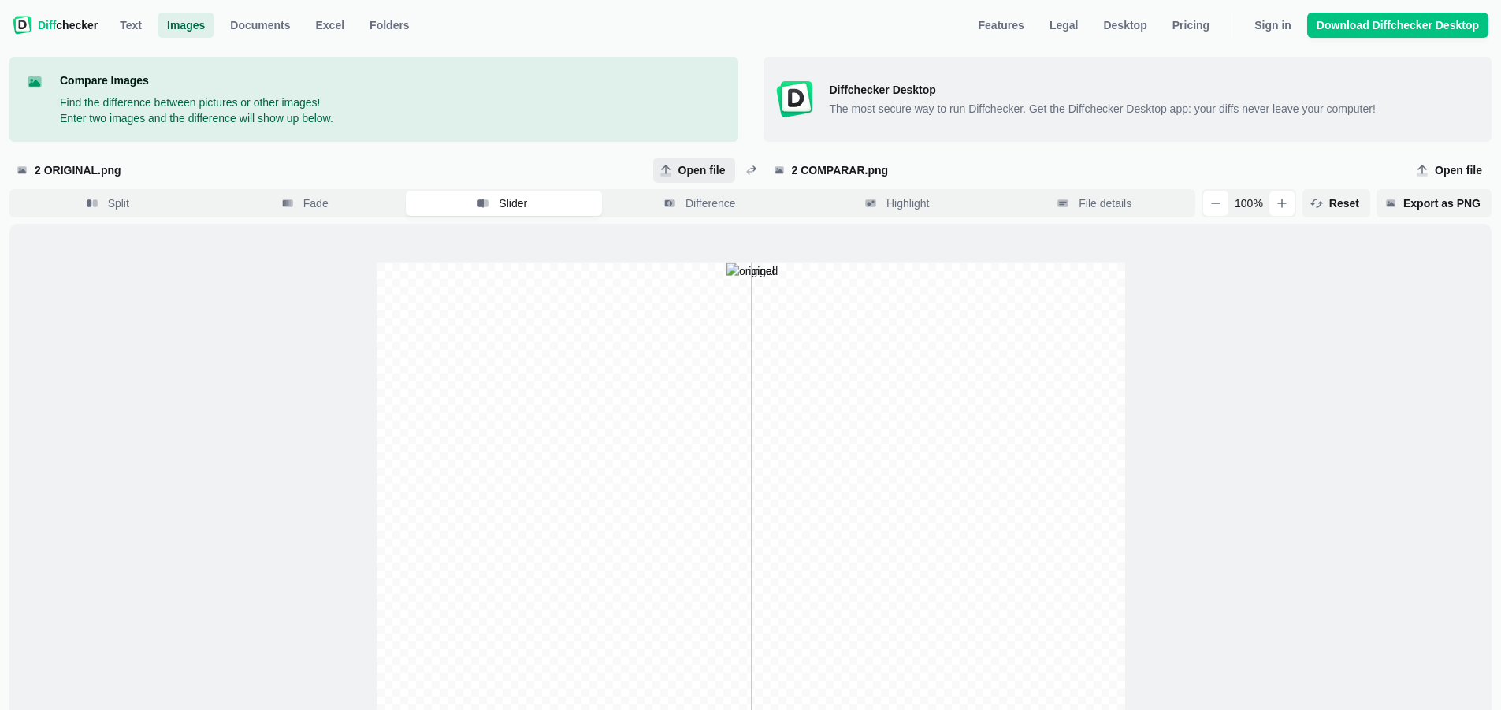
click at [716, 167] on span "Open file" at bounding box center [702, 170] width 54 height 16
click at [716, 167] on input "Open file" at bounding box center [694, 170] width 82 height 25
click at [1017, 29] on span "Features" at bounding box center [1002, 25] width 52 height 16
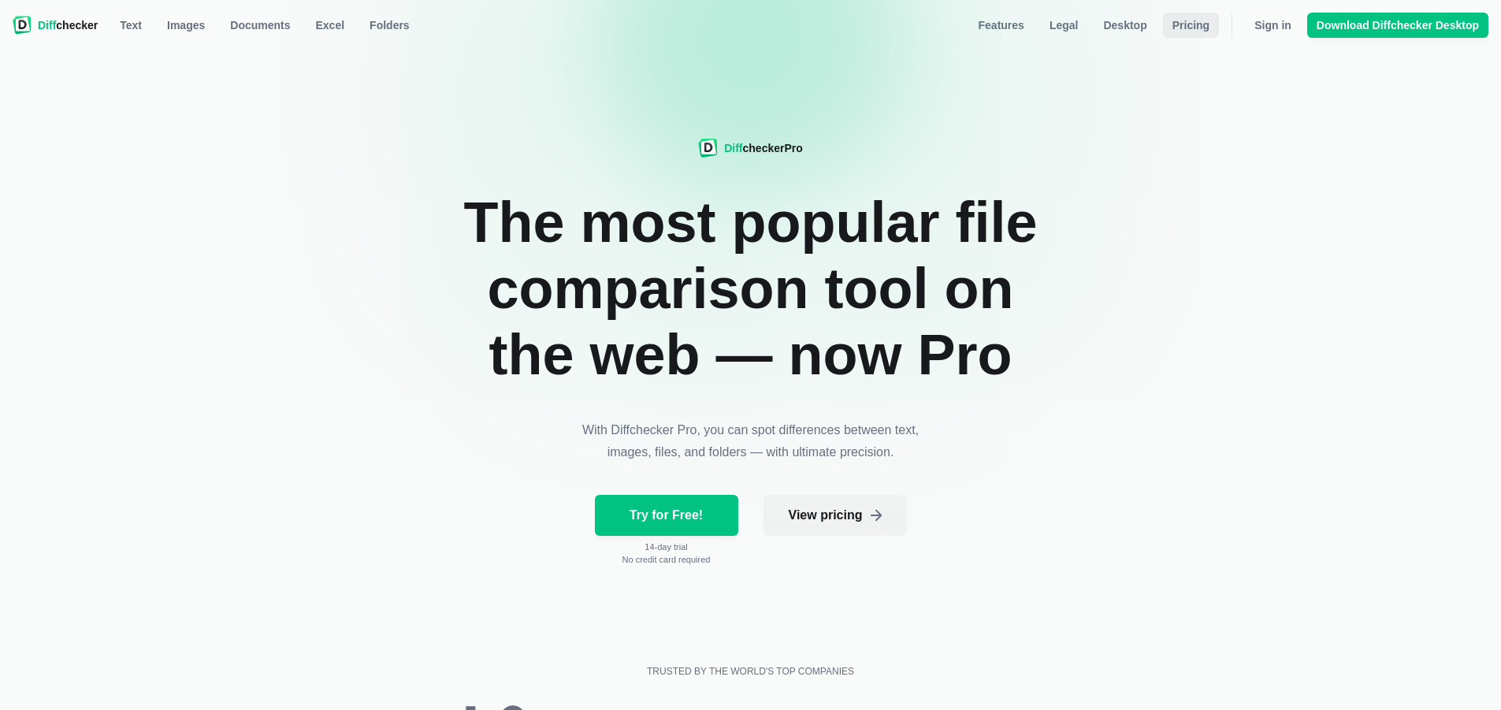
click at [1206, 15] on link "Pricing" at bounding box center [1191, 25] width 56 height 25
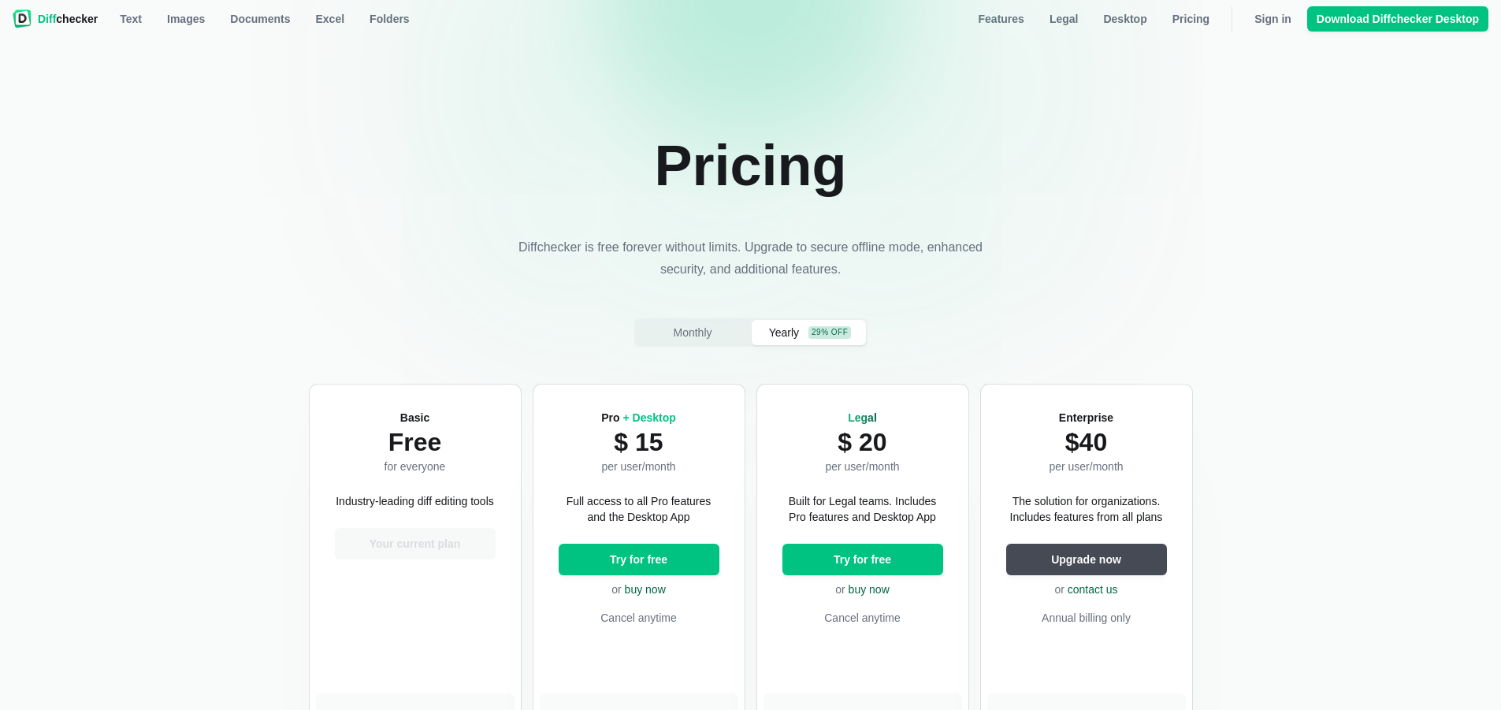
scroll to position [236, 0]
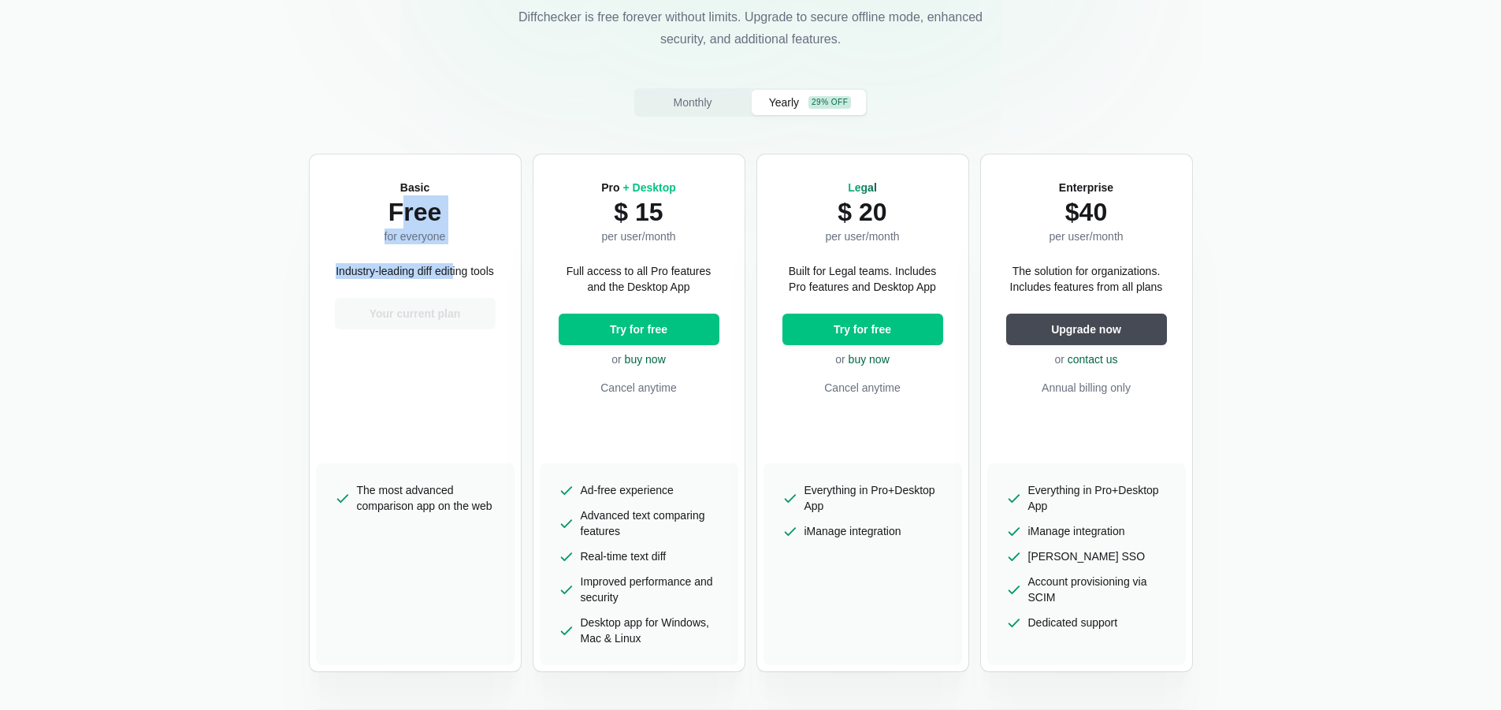
drag, startPoint x: 401, startPoint y: 210, endPoint x: 466, endPoint y: 251, distance: 76.9
click at [466, 251] on div "Basic Free for everyone Industry-leading diff editing tools Your current plan" at bounding box center [415, 312] width 199 height 303
click at [686, 266] on p "Full access to all Pro features and the Desktop App" at bounding box center [639, 279] width 161 height 32
drag, startPoint x: 604, startPoint y: 232, endPoint x: 646, endPoint y: 262, distance: 51.4
click at [646, 262] on div "Pro + Desktop $ 15 per user/month Full access to all Pro features and the Deskt…" at bounding box center [639, 312] width 199 height 303
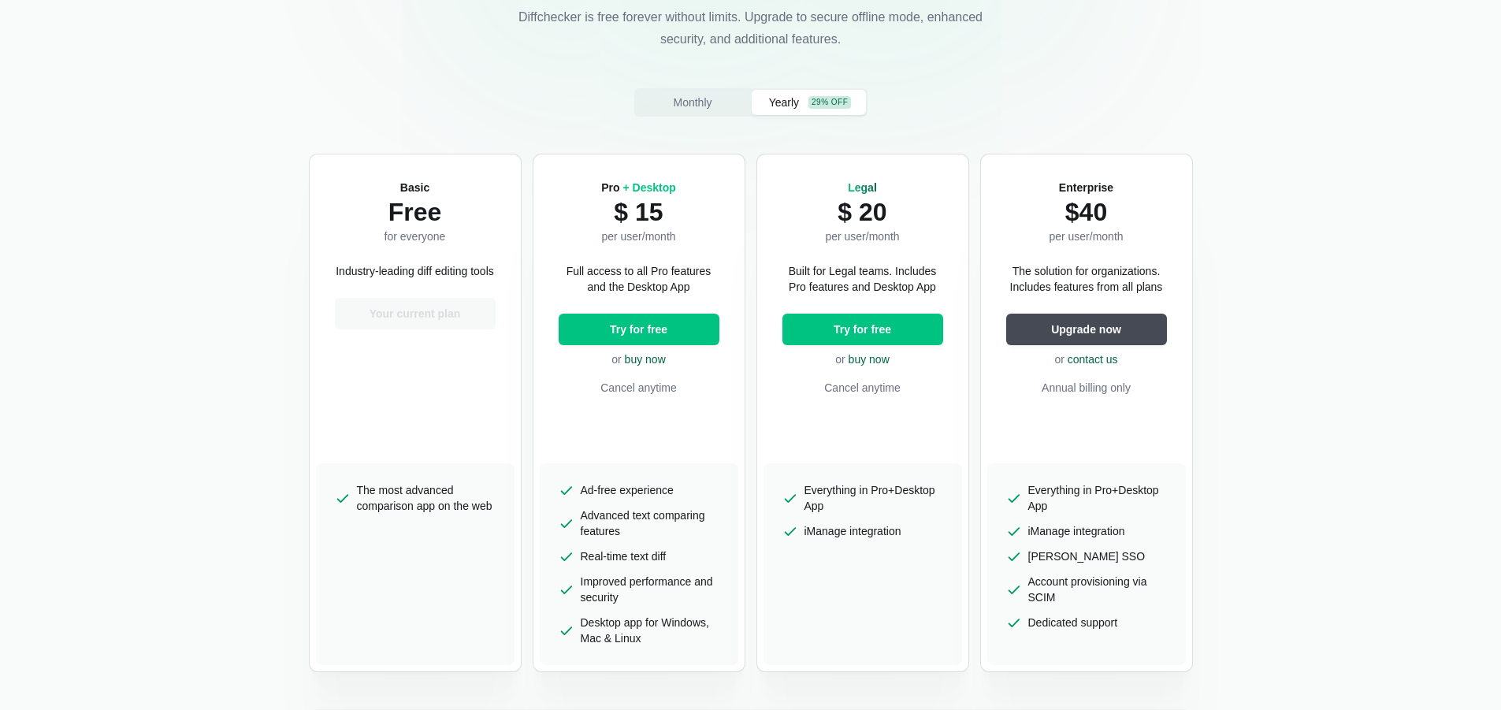
click at [580, 482] on ul "Ad-free experience Advanced text comparing features Real-time text diff Improve…" at bounding box center [639, 564] width 199 height 202
click at [585, 485] on span "Ad-free experience" at bounding box center [627, 490] width 93 height 16
drag, startPoint x: 582, startPoint y: 493, endPoint x: 673, endPoint y: 492, distance: 90.6
click at [673, 492] on span "Ad-free experience" at bounding box center [627, 490] width 93 height 16
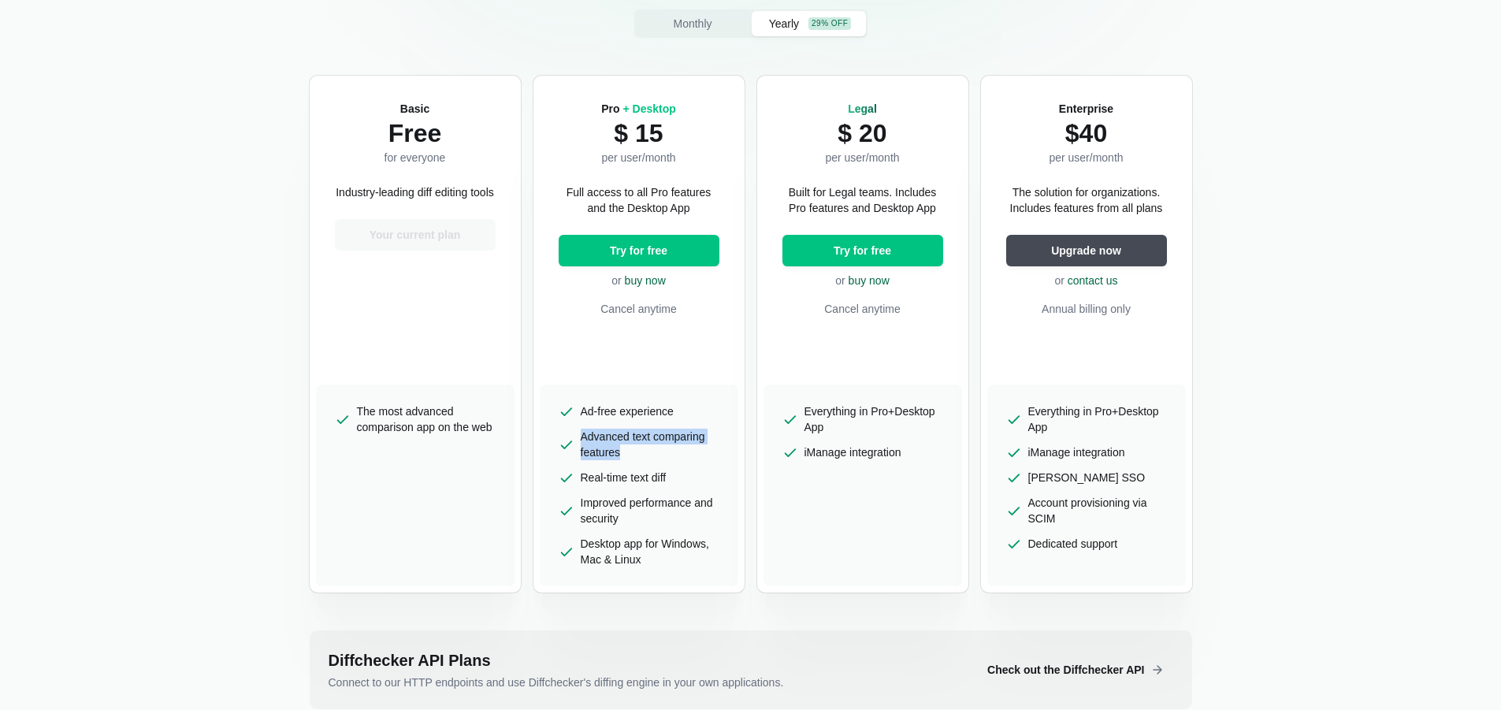
drag, startPoint x: 579, startPoint y: 437, endPoint x: 647, endPoint y: 454, distance: 69.8
click at [647, 454] on li "Advanced text comparing features" at bounding box center [639, 445] width 161 height 32
drag, startPoint x: 579, startPoint y: 478, endPoint x: 679, endPoint y: 478, distance: 100.1
click at [679, 478] on ul "Ad-free experience Advanced text comparing features Real-time text diff Improve…" at bounding box center [639, 486] width 199 height 202
click at [659, 556] on span "Desktop app for Windows, Mac & Linux" at bounding box center [650, 552] width 139 height 32
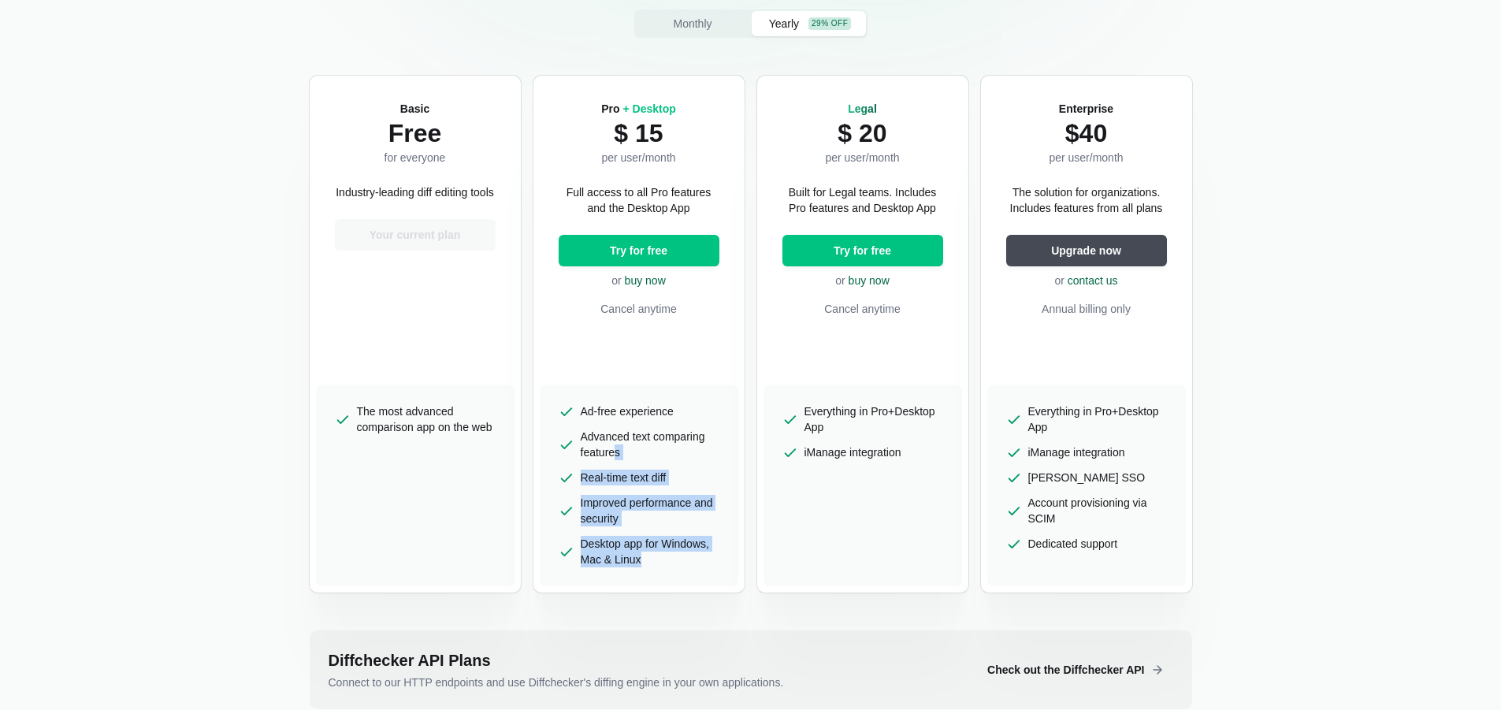
drag, startPoint x: 645, startPoint y: 560, endPoint x: 627, endPoint y: 474, distance: 87.8
click at [618, 454] on ul "Ad-free experience Advanced text comparing features Real-time text diff Improve…" at bounding box center [639, 486] width 199 height 202
click at [627, 511] on span "Improved performance and security" at bounding box center [650, 511] width 139 height 32
drag, startPoint x: 601, startPoint y: 561, endPoint x: 662, endPoint y: 563, distance: 61.5
click at [638, 569] on ul "Ad-free experience Advanced text comparing features Real-time text diff Improve…" at bounding box center [639, 486] width 199 height 202
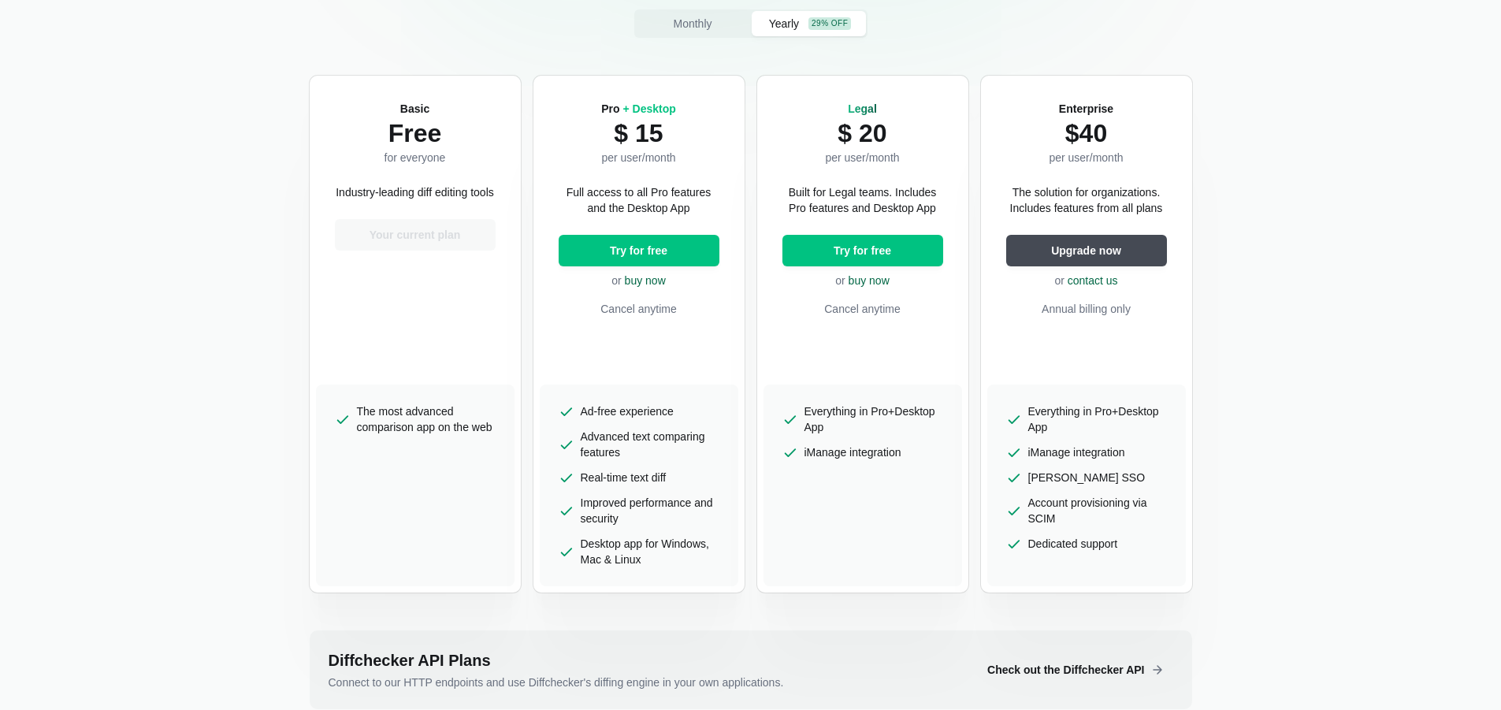
click at [664, 563] on span "Desktop app for Windows, Mac & Linux" at bounding box center [650, 552] width 139 height 32
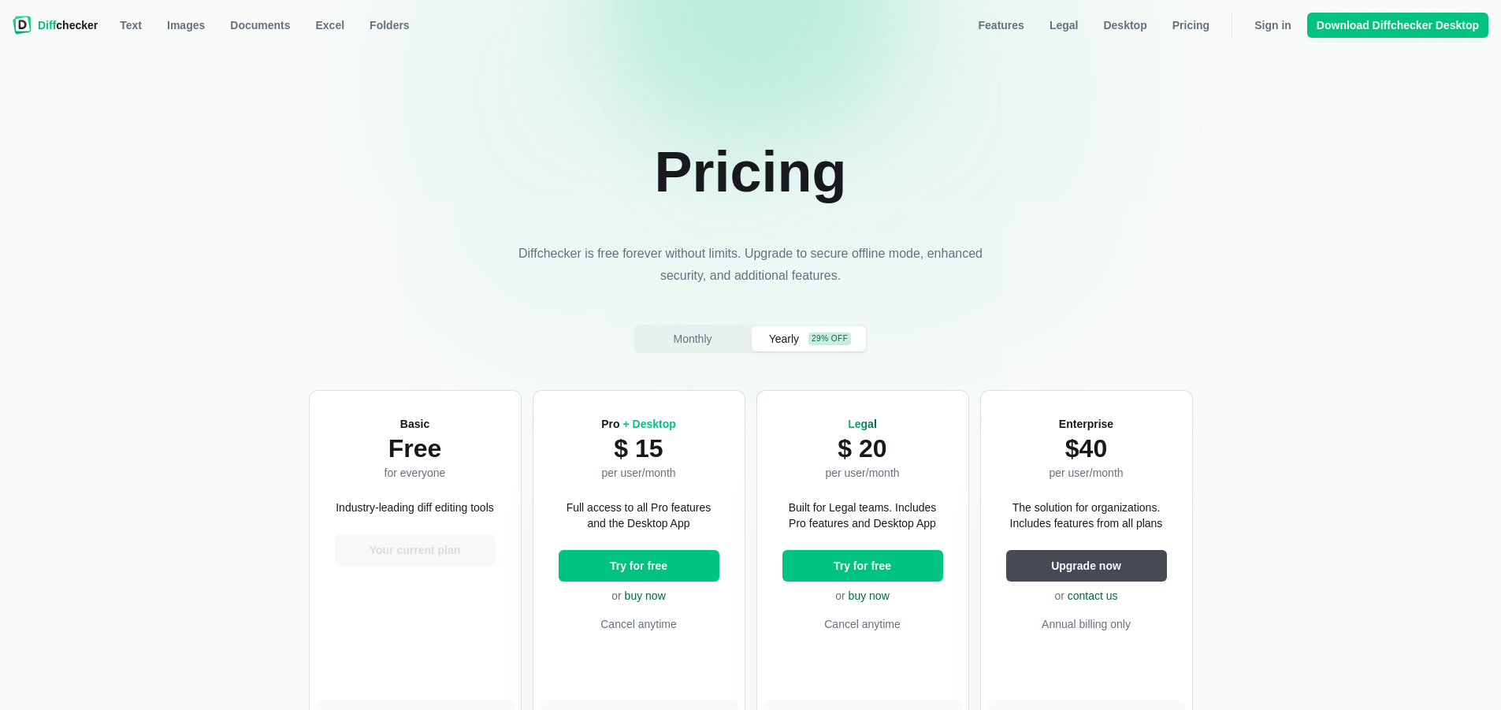
click at [31, 23] on img at bounding box center [22, 25] width 19 height 19
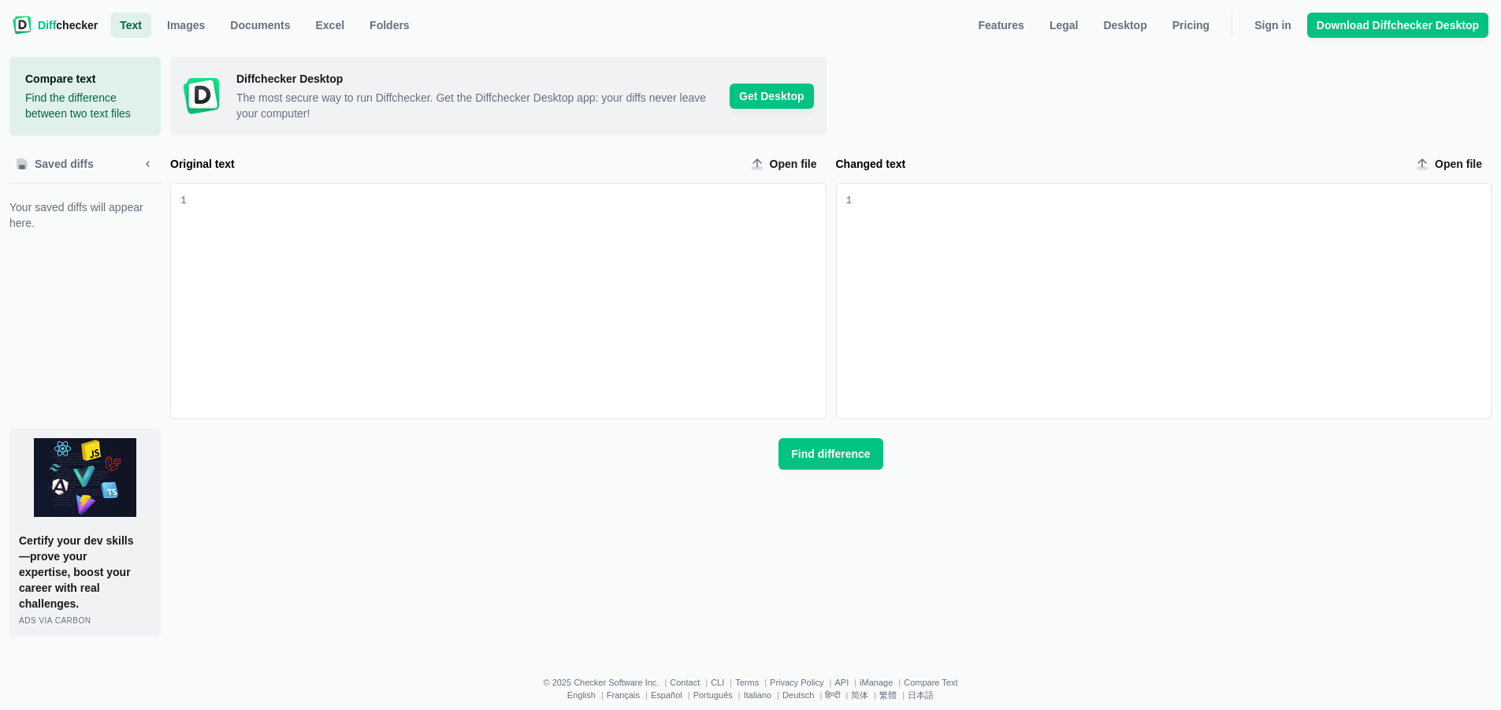
drag, startPoint x: 75, startPoint y: 482, endPoint x: 292, endPoint y: 568, distance: 233.1
click at [293, 568] on div "Diffchecker Desktop The most secure way to run Diffchecker. Get the Diffchecker…" at bounding box center [831, 347] width 1322 height 580
click at [1140, 20] on span "Desktop" at bounding box center [1125, 25] width 50 height 16
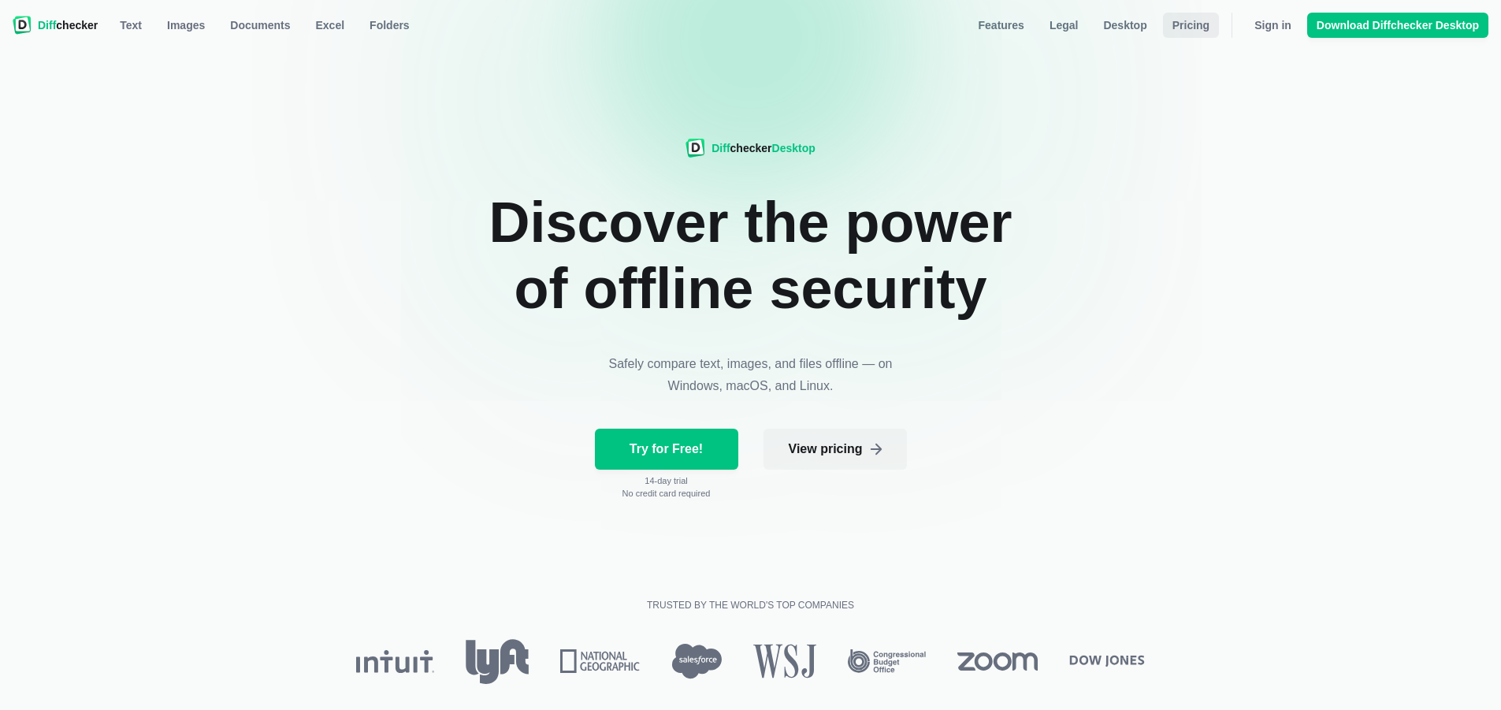
click at [1199, 32] on span "Pricing" at bounding box center [1191, 25] width 43 height 16
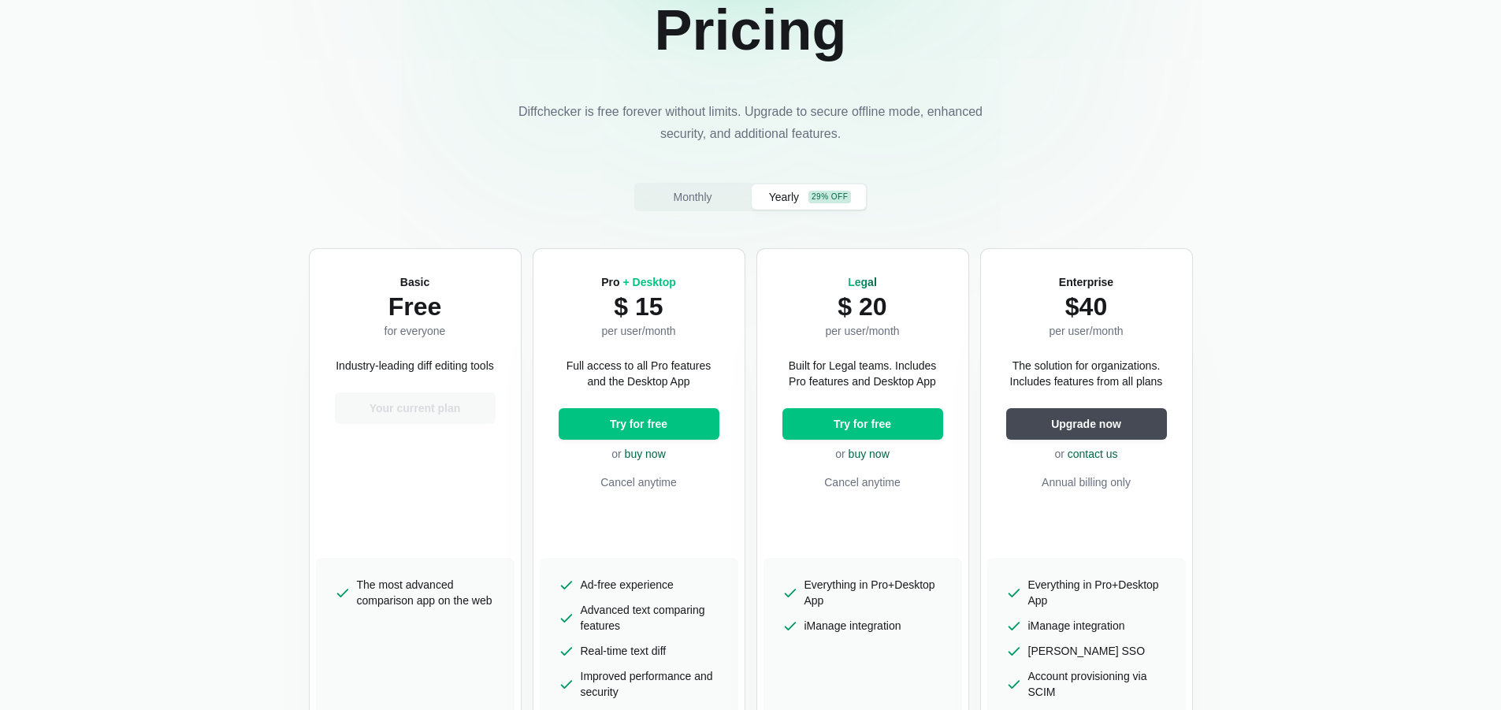
scroll to position [236, 0]
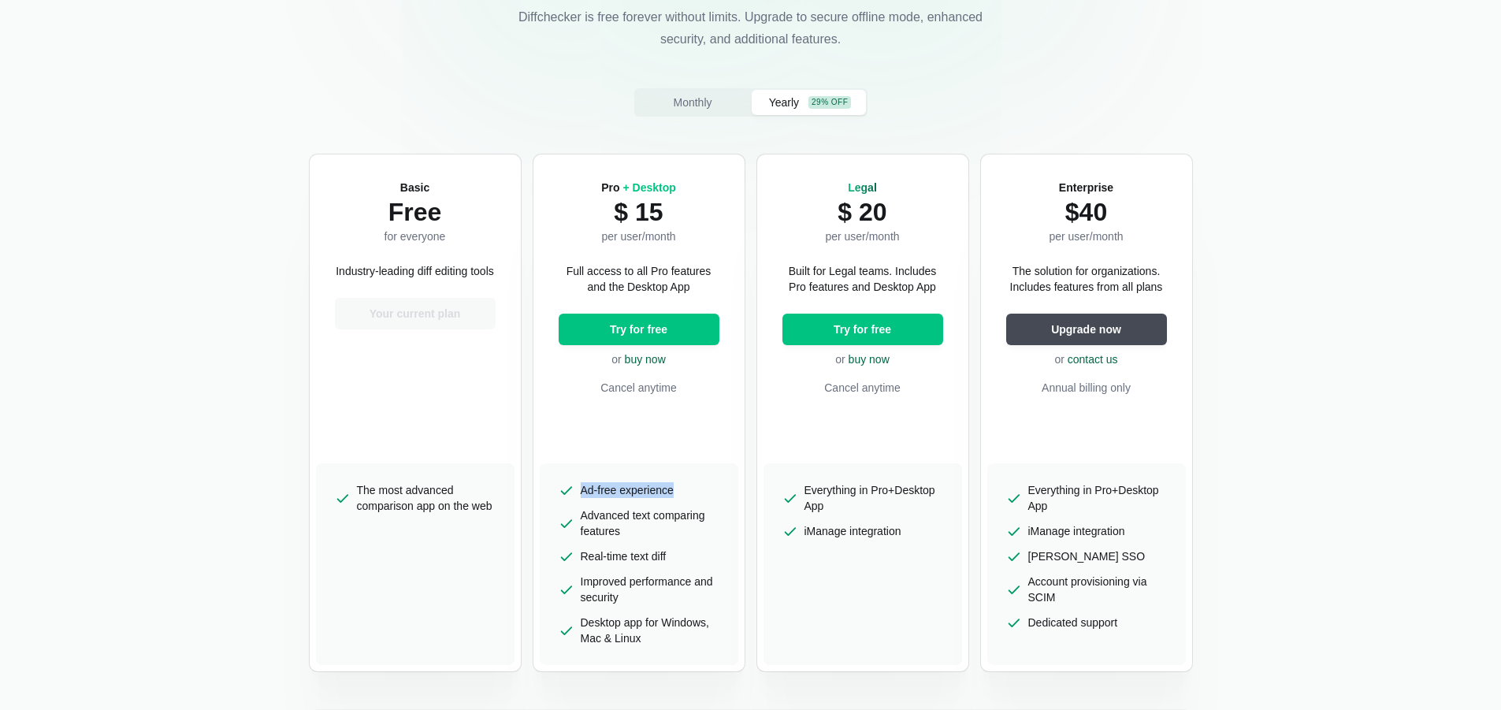
drag, startPoint x: 583, startPoint y: 491, endPoint x: 690, endPoint y: 489, distance: 107.2
click at [690, 489] on ul "Ad-free experience Advanced text comparing features Real-time text diff Improve…" at bounding box center [639, 564] width 199 height 202
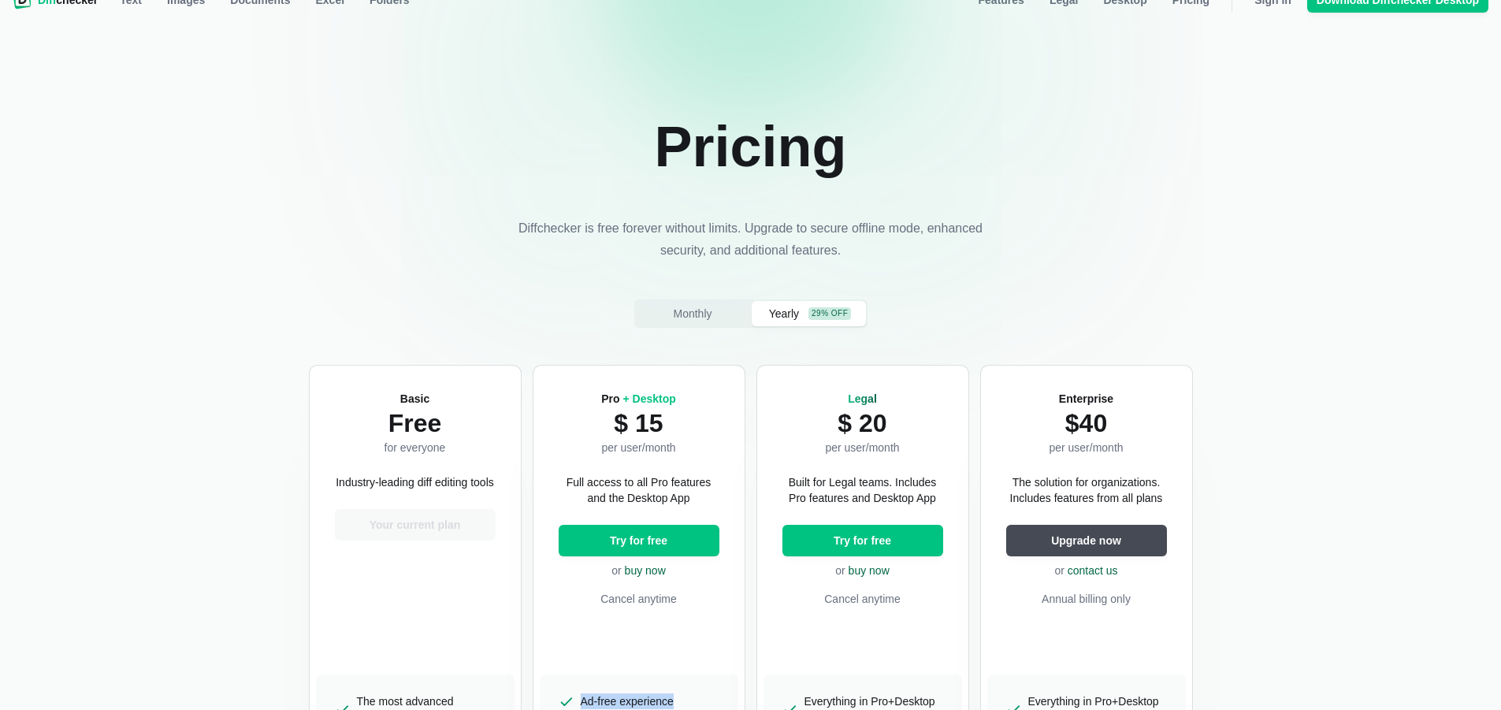
scroll to position [0, 0]
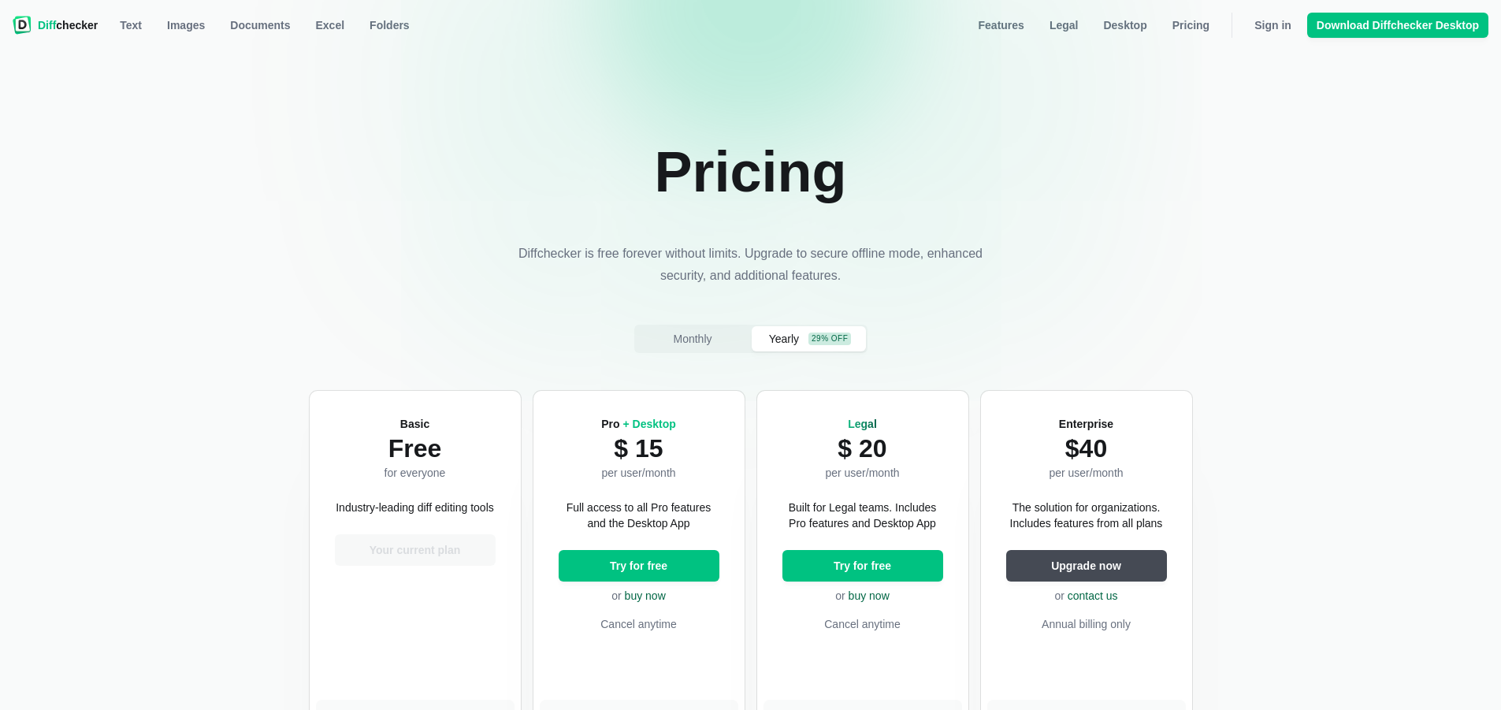
click at [73, 29] on span "Diff checker" at bounding box center [68, 25] width 60 height 16
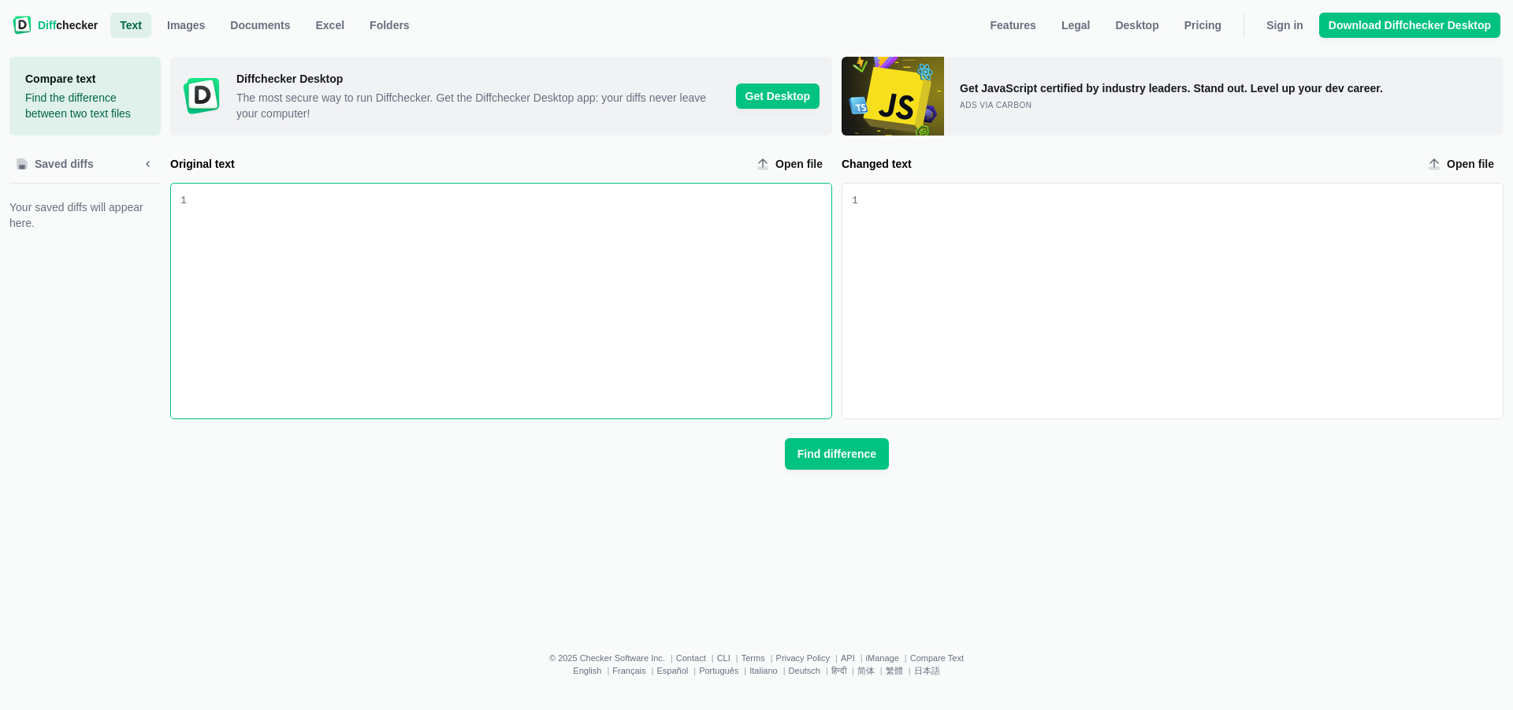
click at [385, 274] on div "Original text input" at bounding box center [509, 301] width 645 height 235
click at [1285, 23] on span "Sign in" at bounding box center [1284, 25] width 43 height 16
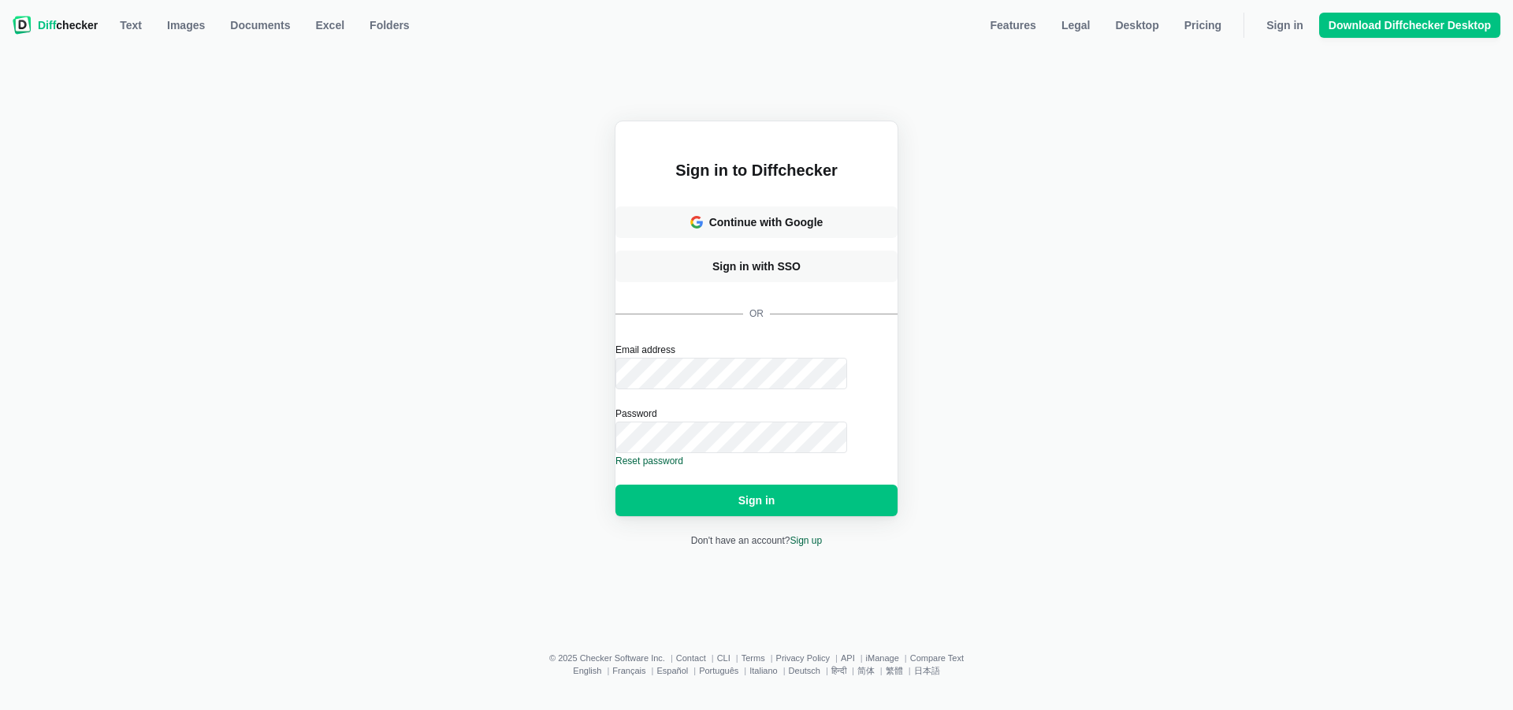
click at [67, 18] on span "Diff checker" at bounding box center [68, 25] width 60 height 16
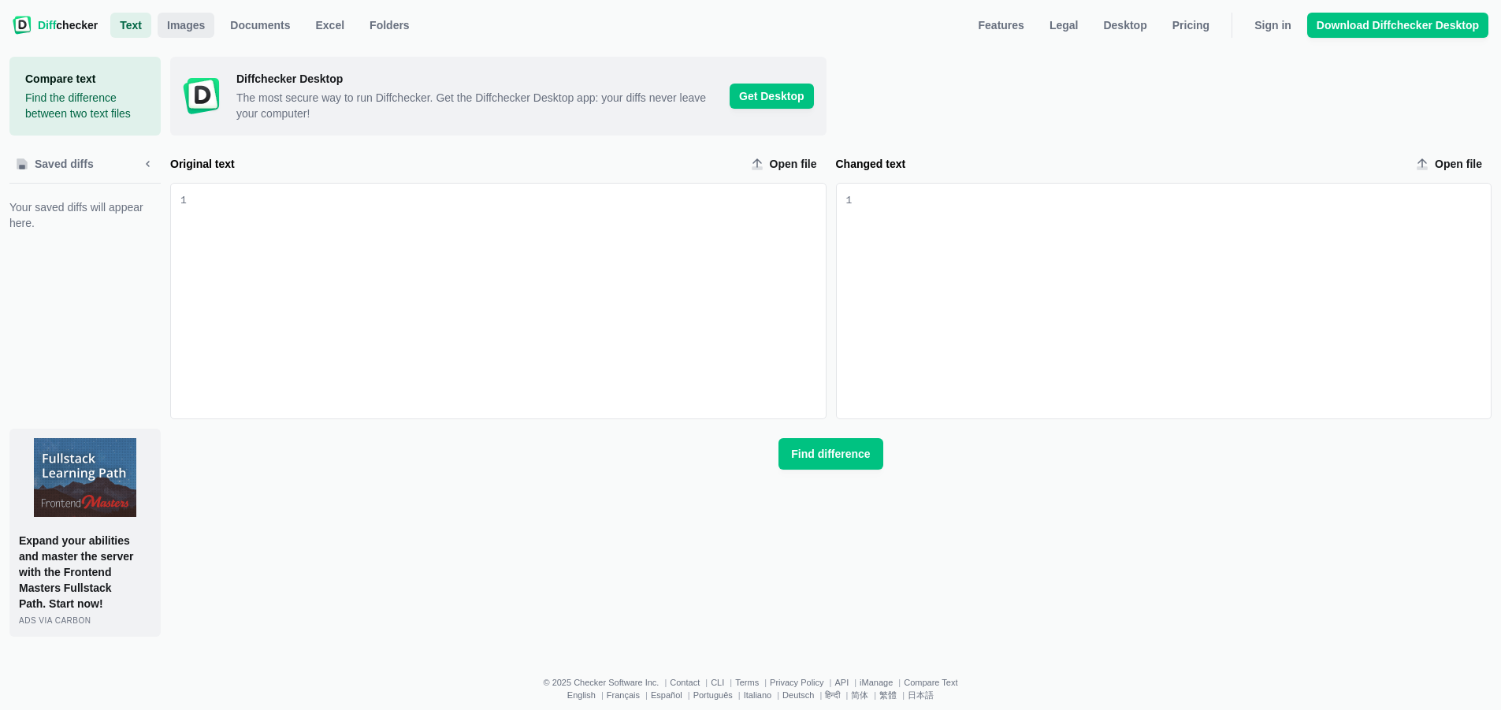
click at [176, 22] on span "Images" at bounding box center [186, 25] width 44 height 16
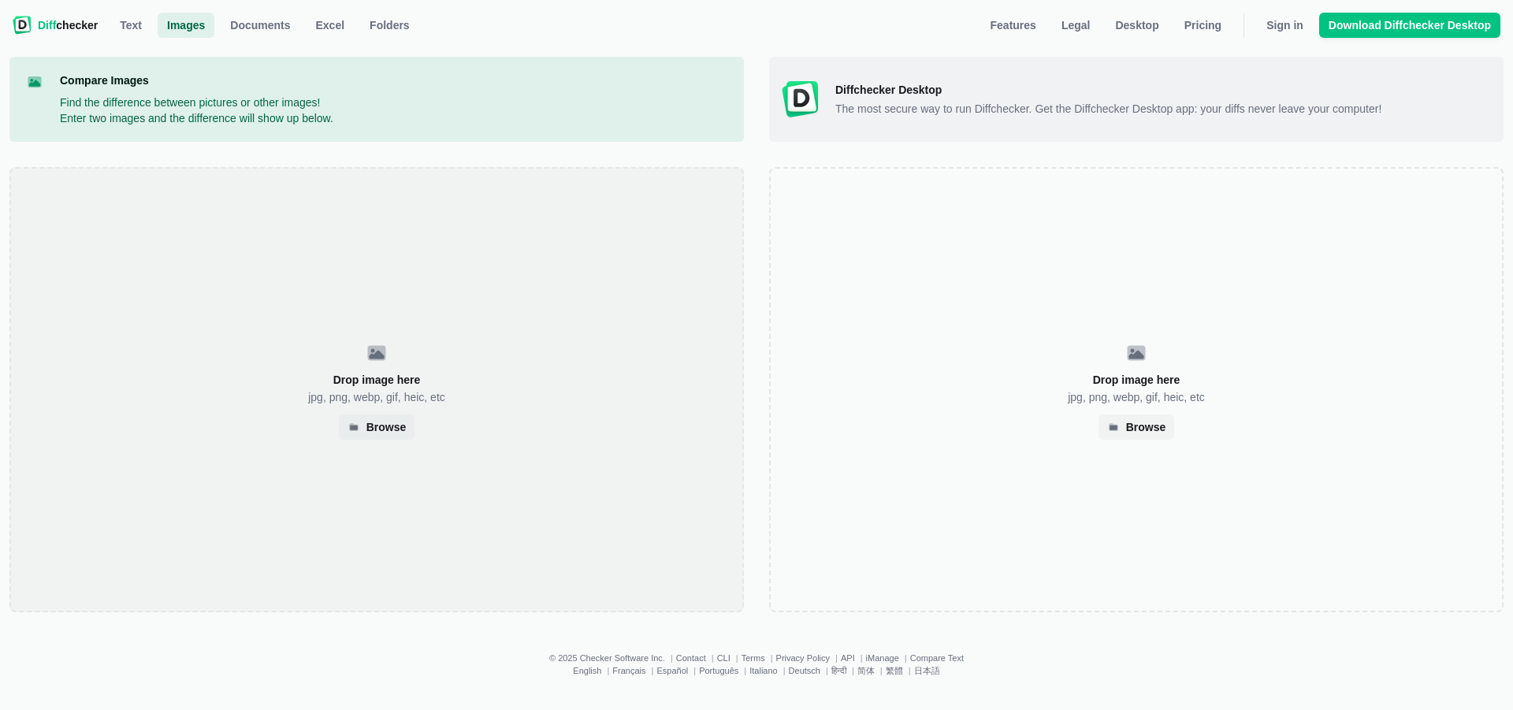
click at [479, 298] on div "Drop image here jpg, png, webp, gif, heic, etc Browse" at bounding box center [376, 389] width 734 height 445
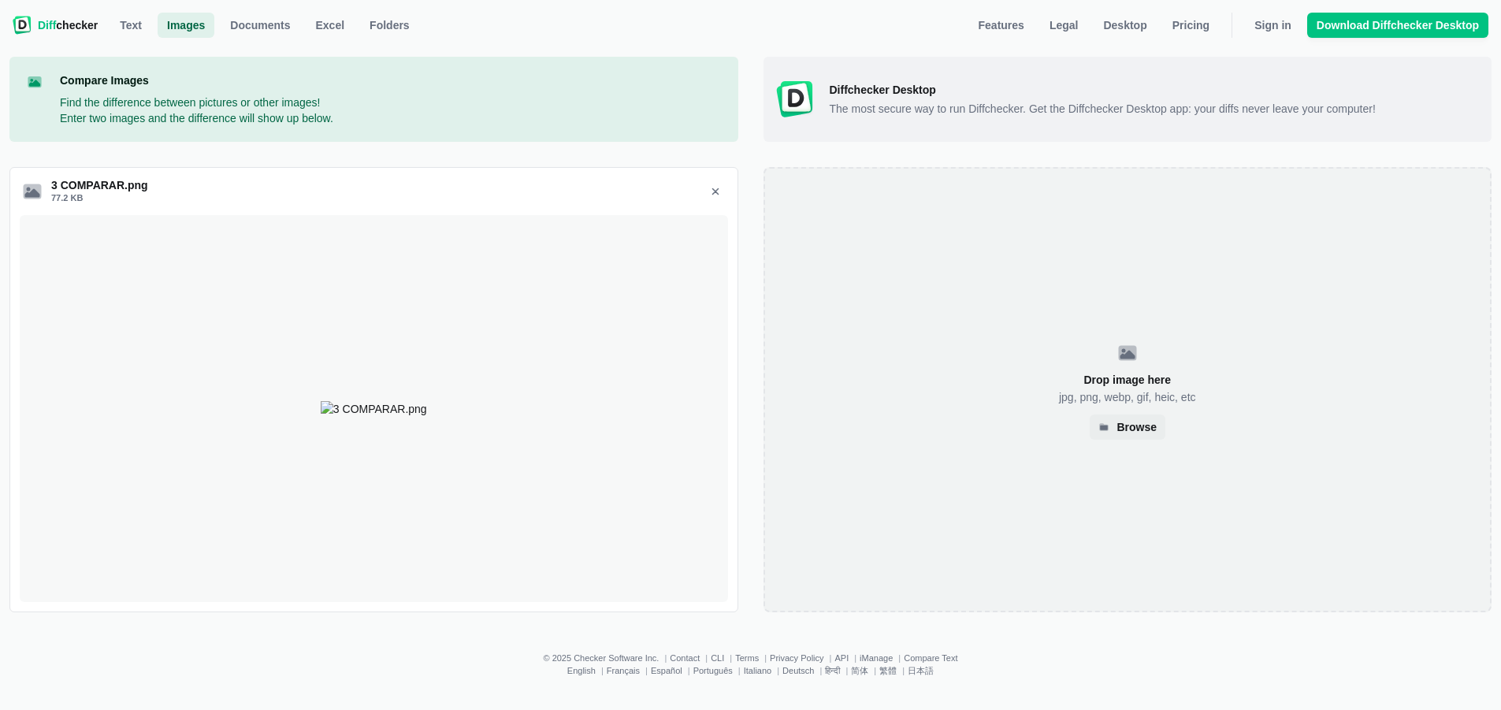
click at [995, 327] on div "Drop image here jpg, png, webp, gif, heic, etc Browse" at bounding box center [1128, 389] width 729 height 445
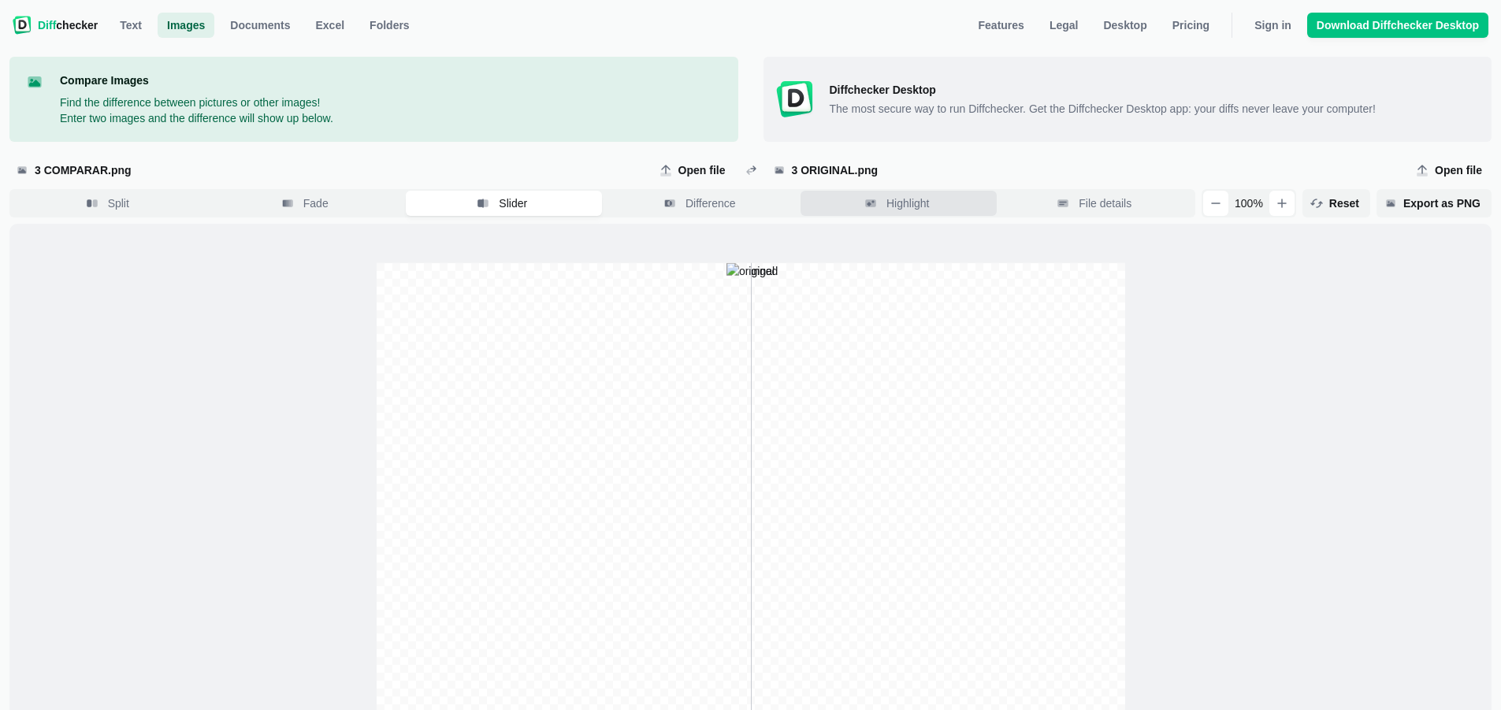
click at [972, 199] on button "Highlight" at bounding box center [899, 203] width 196 height 25
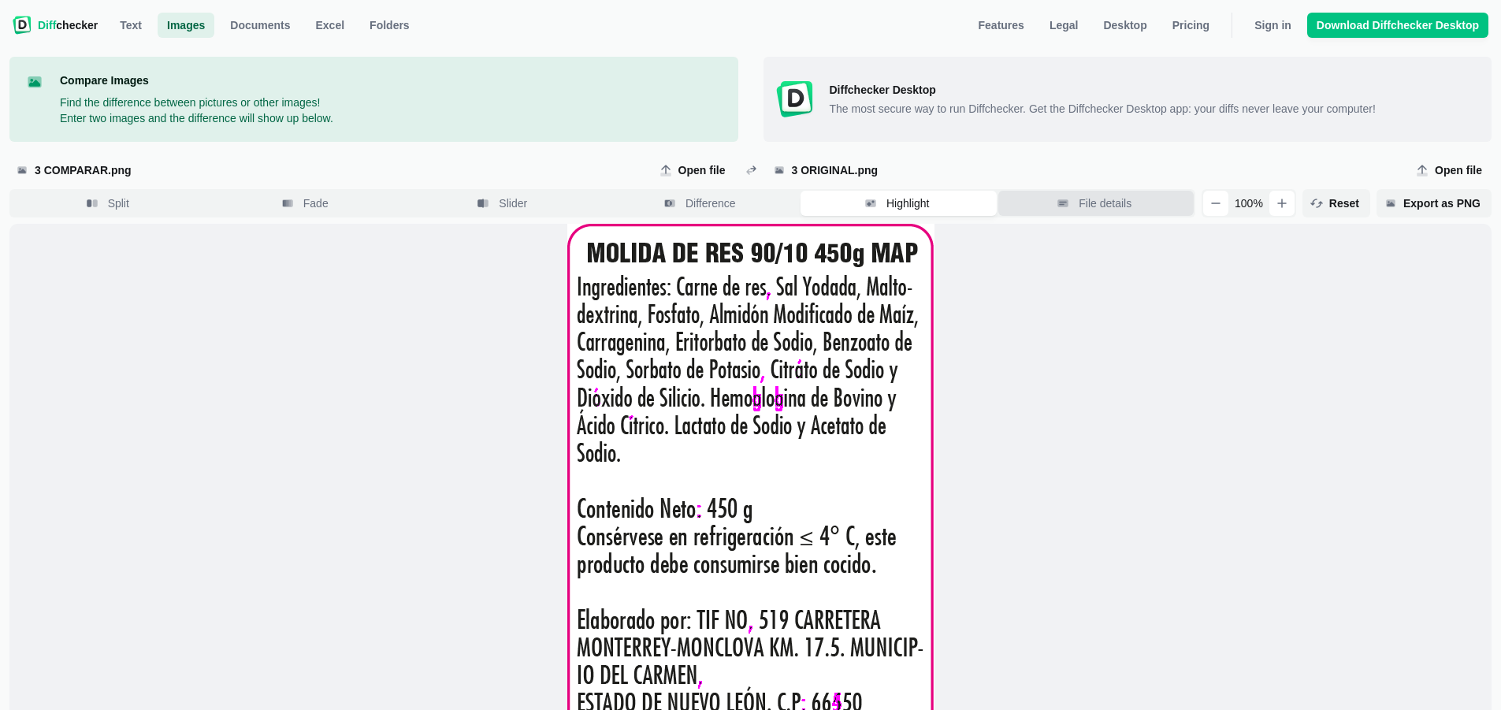
click at [1152, 215] on button "File details" at bounding box center [1097, 203] width 196 height 25
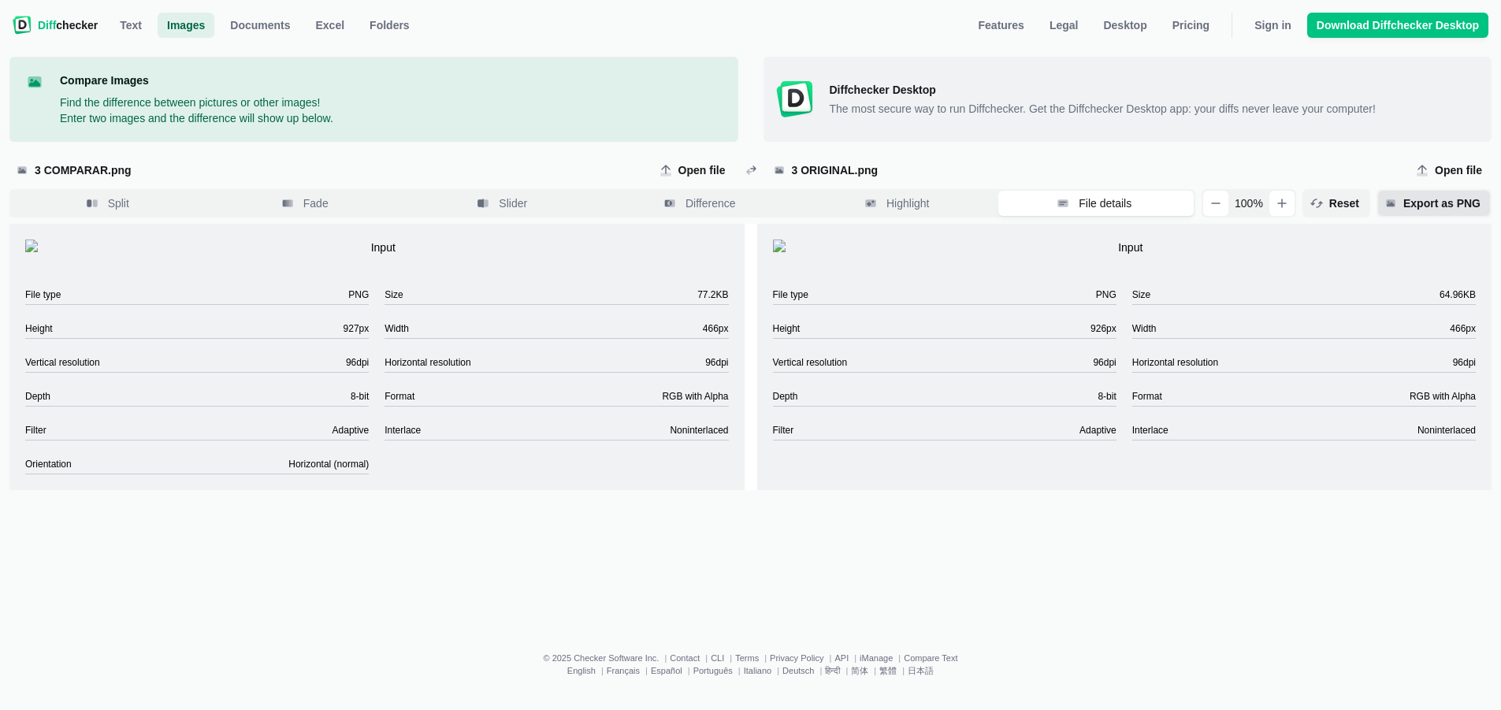
scroll to position [20, 0]
click at [1455, 195] on span "Export as PNG" at bounding box center [1442, 203] width 84 height 16
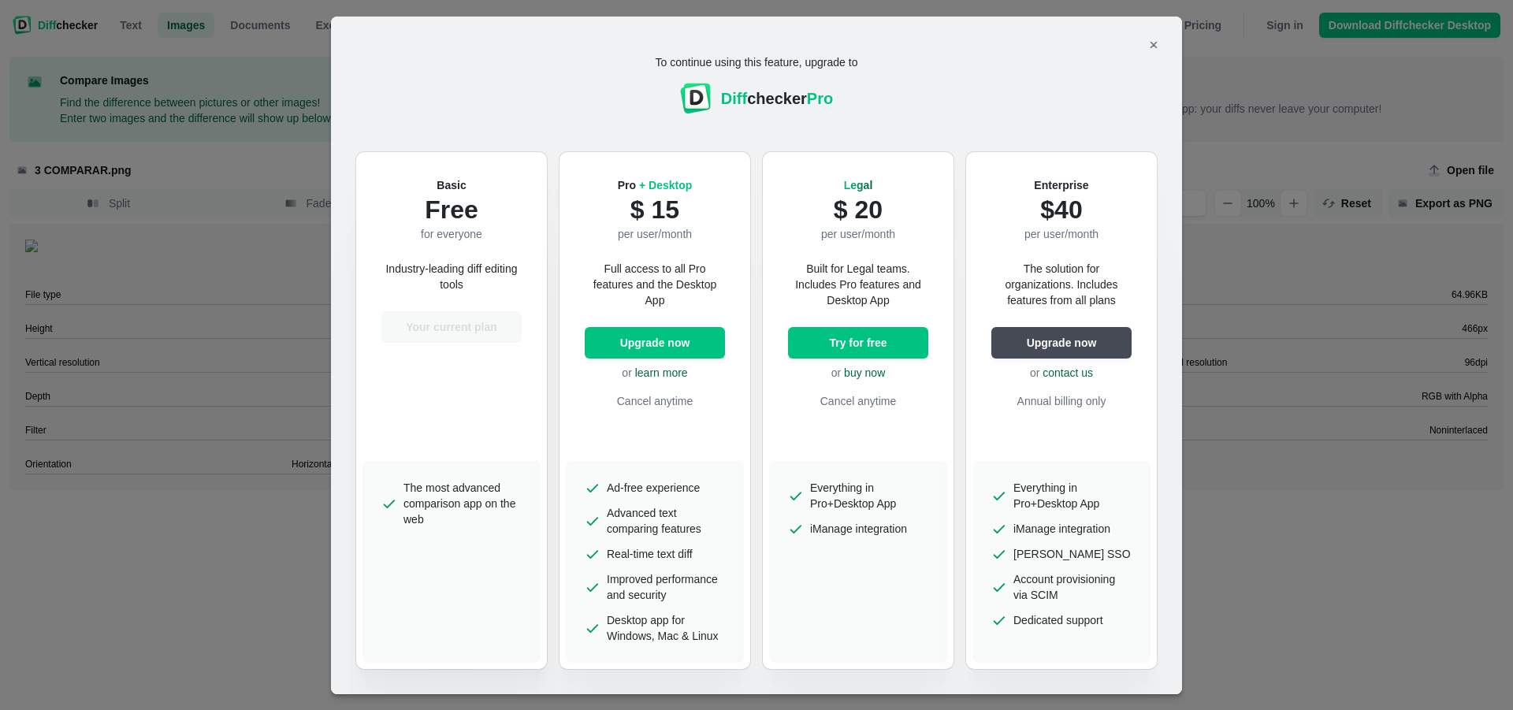
click at [454, 247] on div "Basic Free for everyone Industry-leading diff editing tools Your current plan" at bounding box center [452, 309] width 178 height 303
click at [440, 515] on span "The most advanced comparison app on the web" at bounding box center [463, 503] width 118 height 47
click at [456, 288] on p "Industry-leading diff editing tools" at bounding box center [451, 277] width 140 height 32
click at [452, 232] on p "for everyone" at bounding box center [451, 234] width 61 height 16
click at [452, 210] on p "Free" at bounding box center [451, 209] width 61 height 33
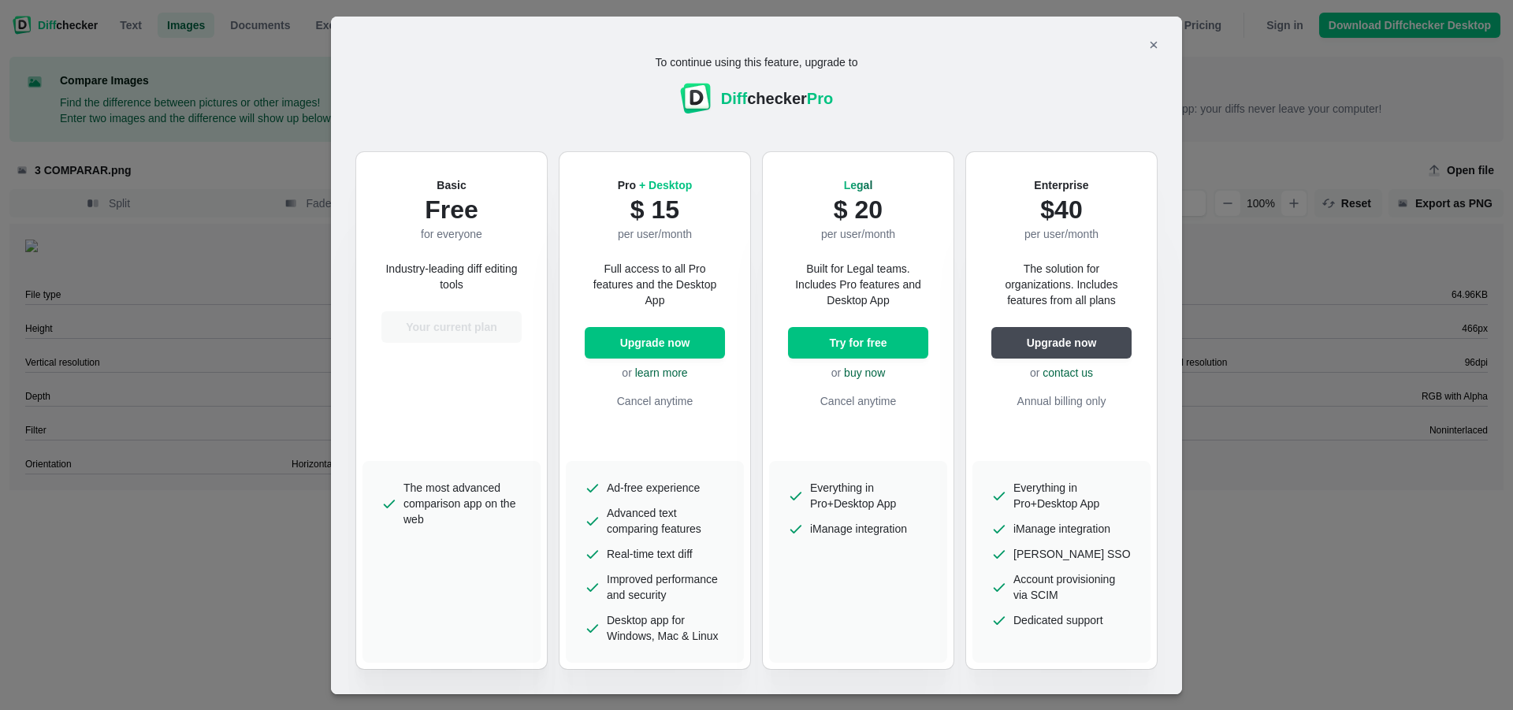
click at [453, 180] on h2 "Basic" at bounding box center [451, 185] width 61 height 16
click at [1147, 45] on icon "Close modal" at bounding box center [1153, 45] width 13 height 13
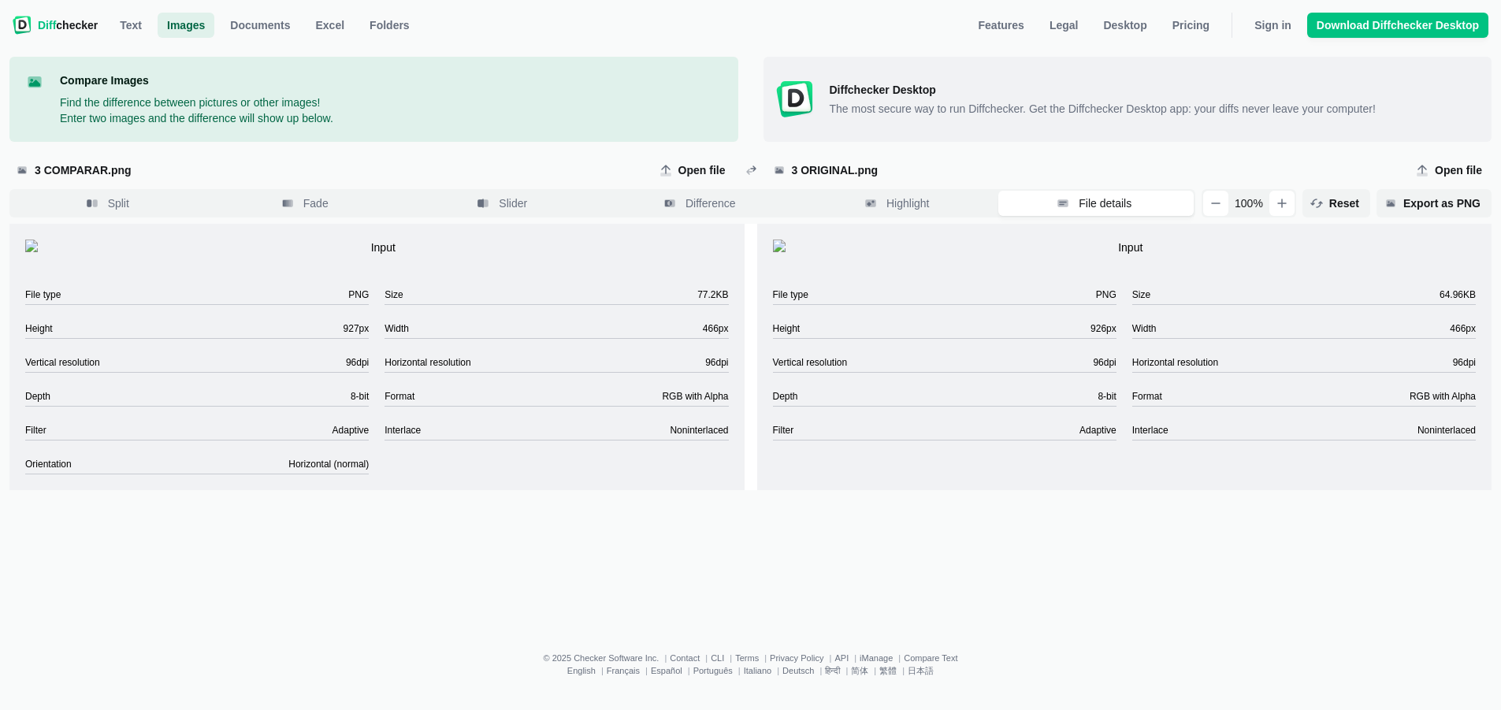
click at [267, 271] on div at bounding box center [376, 247] width 735 height 47
click at [804, 174] on span "3 ORIGINAL.png" at bounding box center [1092, 170] width 606 height 16
click at [804, 174] on input "3 ORIGINAL.png" at bounding box center [1084, 170] width 634 height 25
type input "C:\fakepath\diferencias imagen 5.png"
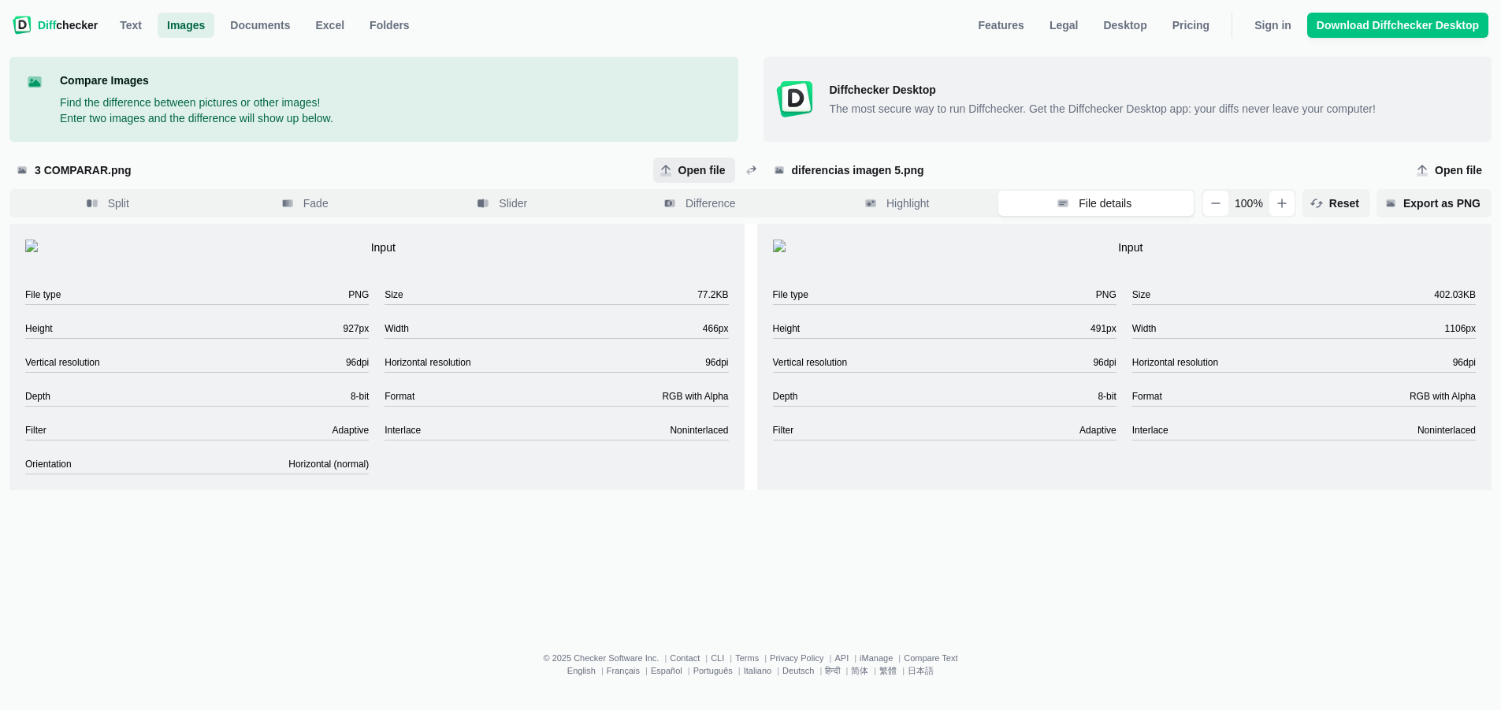
click at [704, 167] on span "Open file" at bounding box center [702, 170] width 54 height 16
click at [704, 167] on input "Open file" at bounding box center [694, 170] width 82 height 25
type input "C:\fakepath\5 comparar.png"
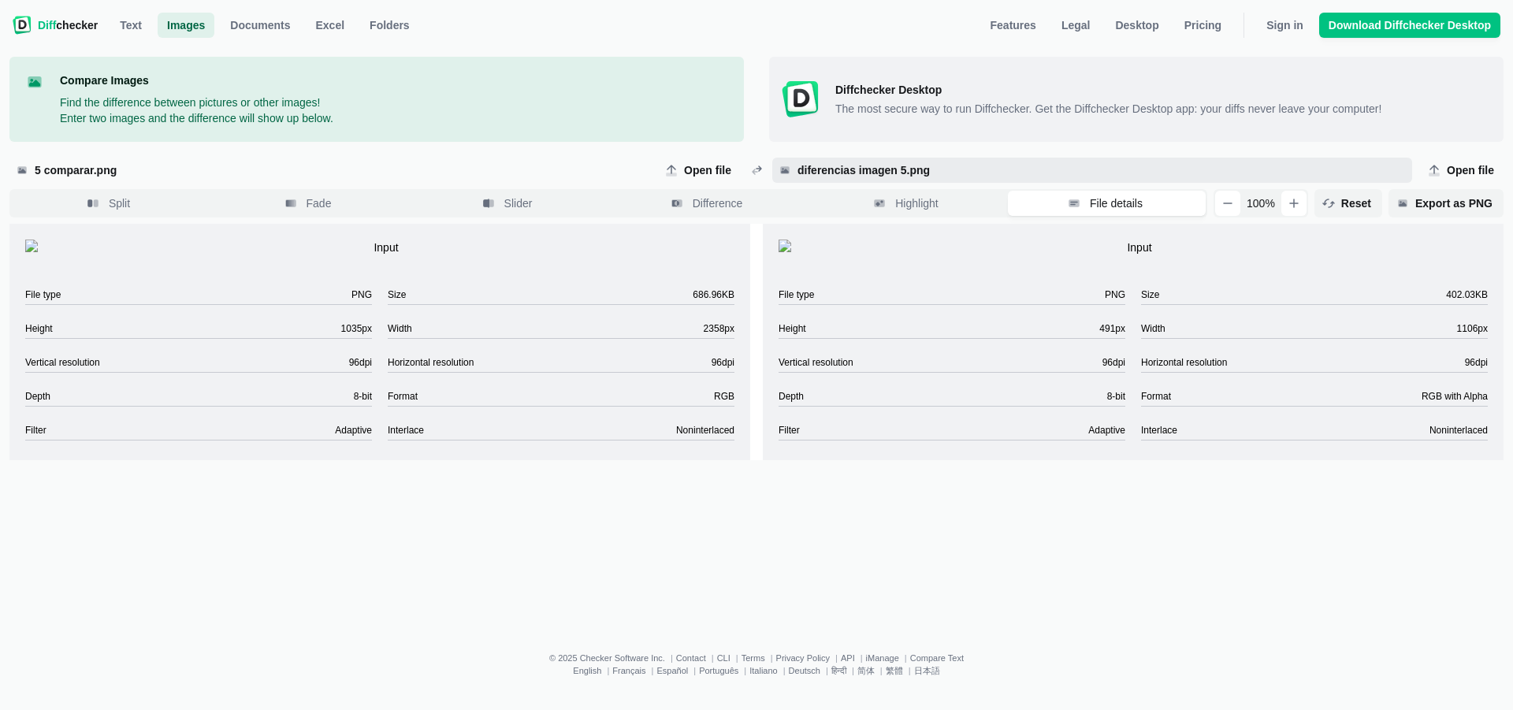
click at [821, 174] on span "diferencias imagen 5.png" at bounding box center [1100, 170] width 612 height 16
click at [821, 174] on 5\ "diferencias imagen 5.png" at bounding box center [1092, 170] width 640 height 25
type 5\ "C:\fakepath\5 original.png"
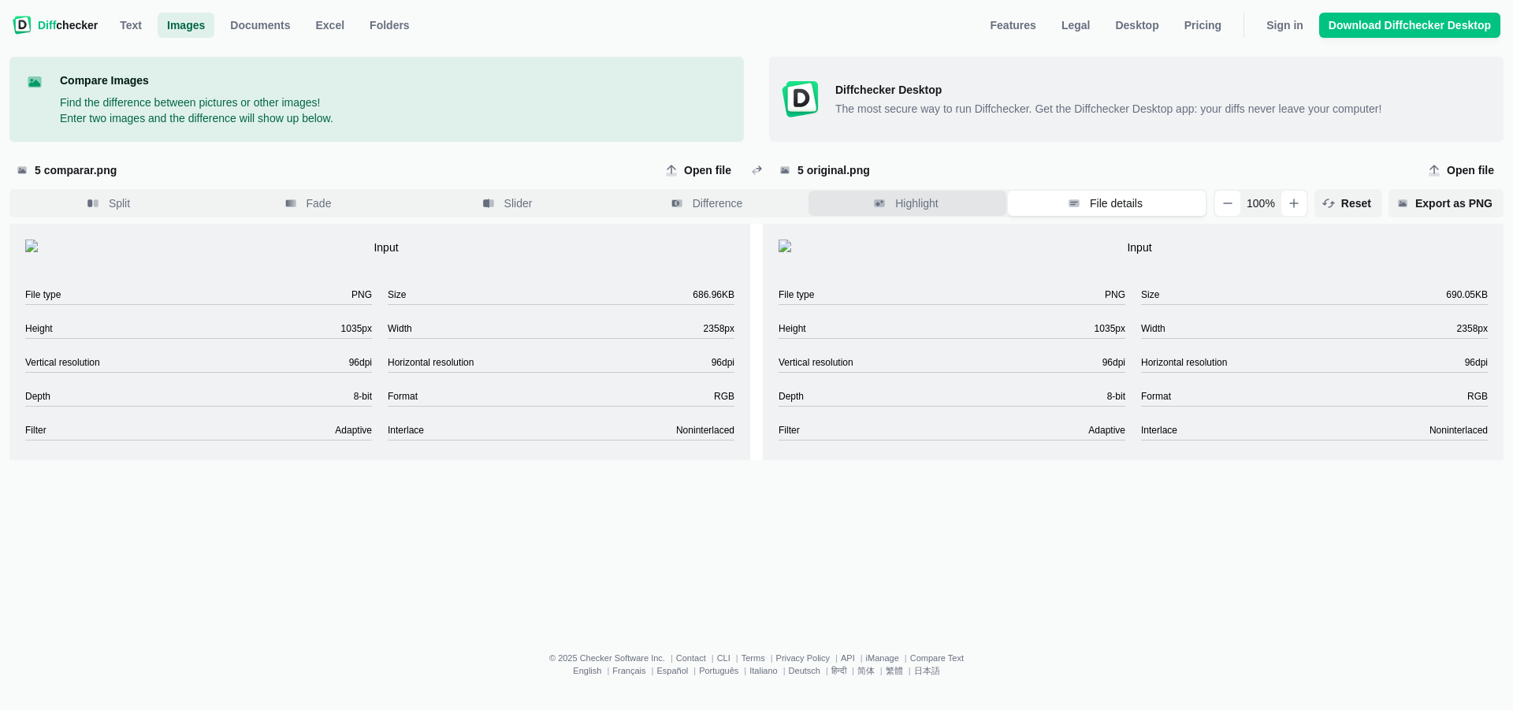
click at [915, 197] on span "Highlight" at bounding box center [916, 203] width 49 height 16
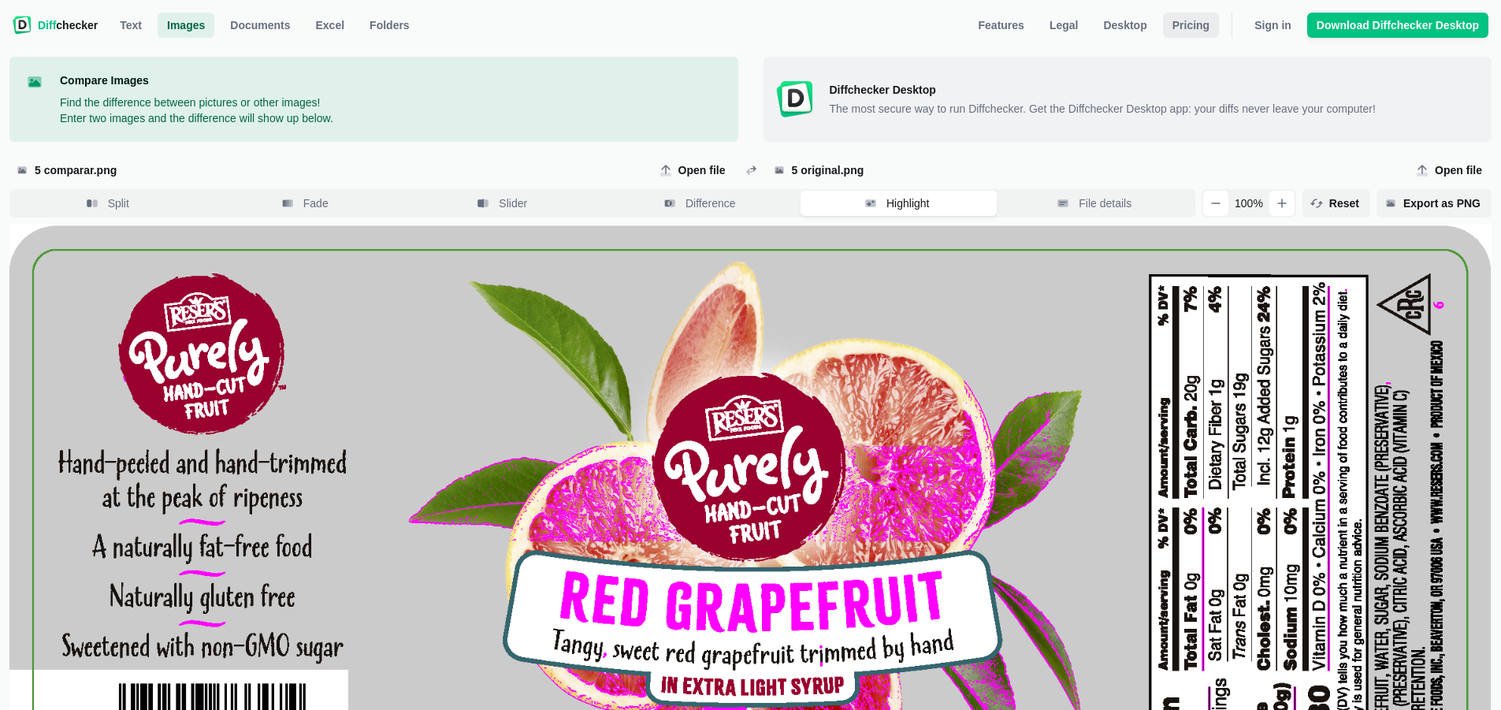
click at [1196, 34] on link "Pricing" at bounding box center [1191, 25] width 56 height 25
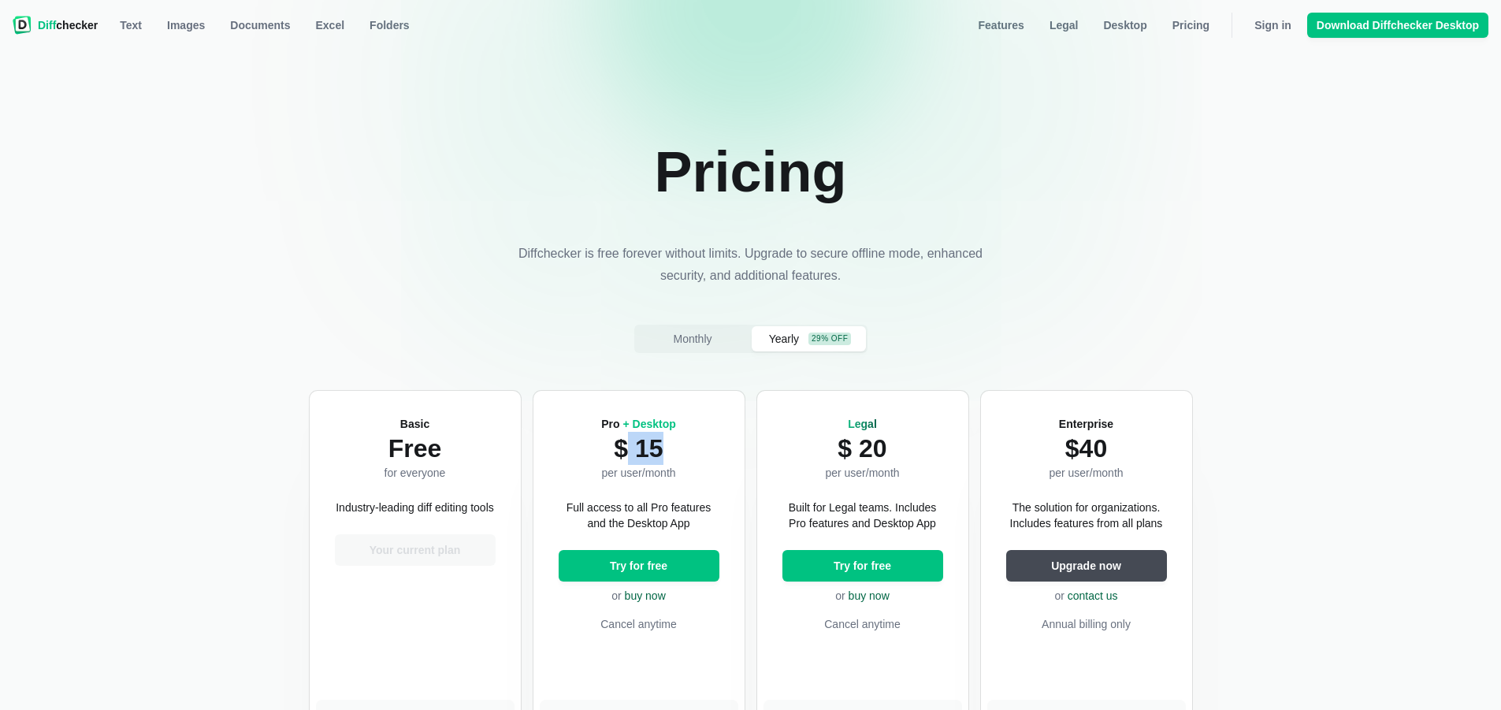
drag, startPoint x: 634, startPoint y: 452, endPoint x: 689, endPoint y: 444, distance: 55.7
click at [689, 444] on div "Pro + Desktop $ 15 per user/month Full access to all Pro features and the Deskt…" at bounding box center [639, 548] width 199 height 303
click at [637, 444] on p "$ 15" at bounding box center [638, 448] width 75 height 33
click at [657, 453] on p "$ 15" at bounding box center [638, 448] width 75 height 33
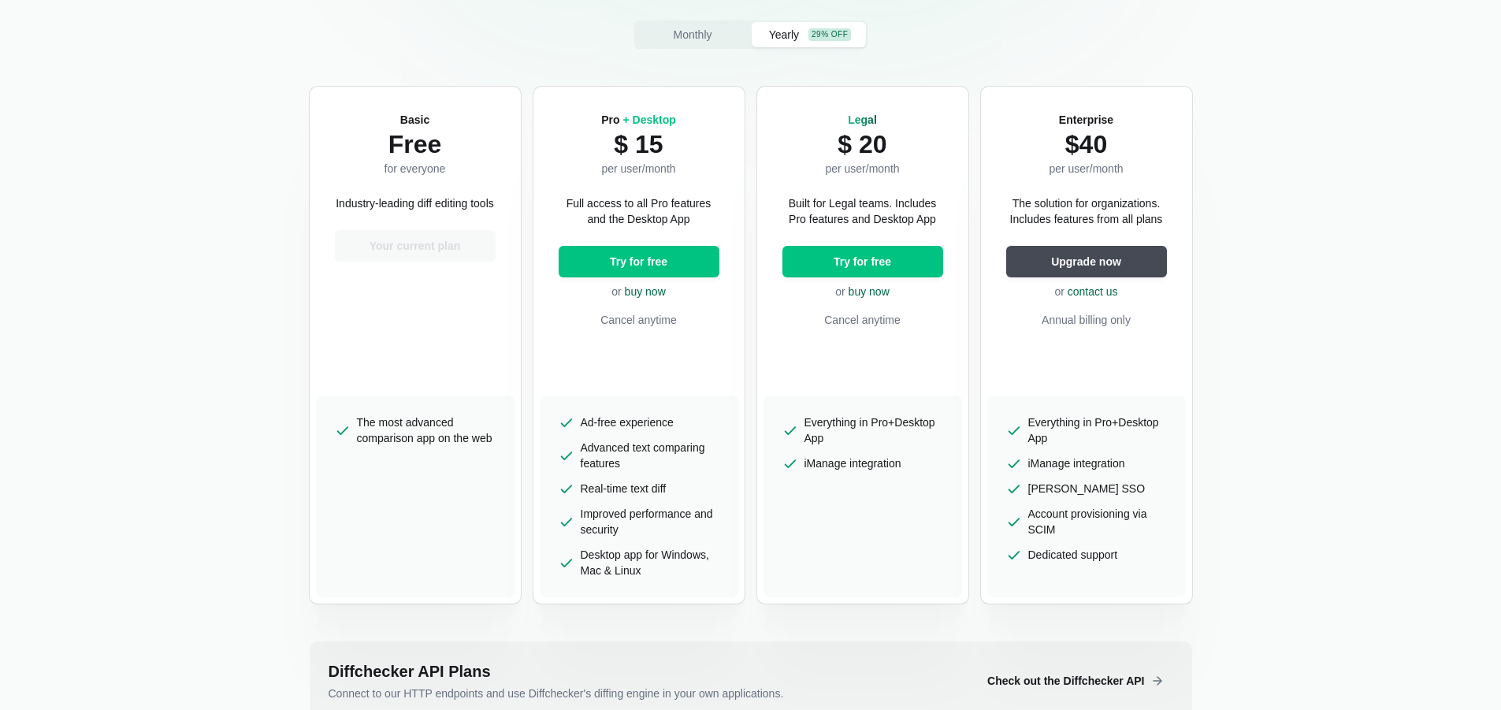
scroll to position [394, 0]
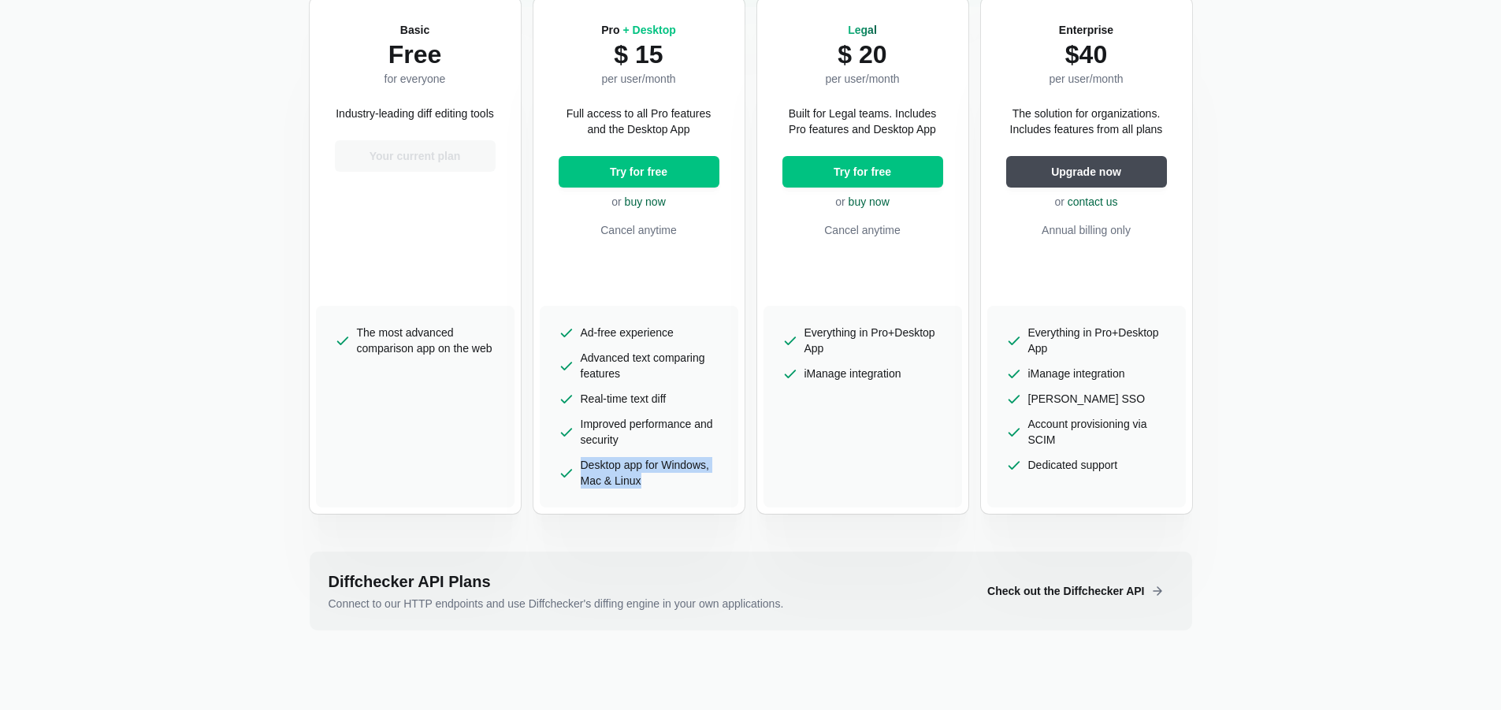
drag, startPoint x: 576, startPoint y: 469, endPoint x: 664, endPoint y: 477, distance: 88.6
click at [664, 477] on li "Desktop app for Windows, Mac & Linux" at bounding box center [639, 473] width 161 height 32
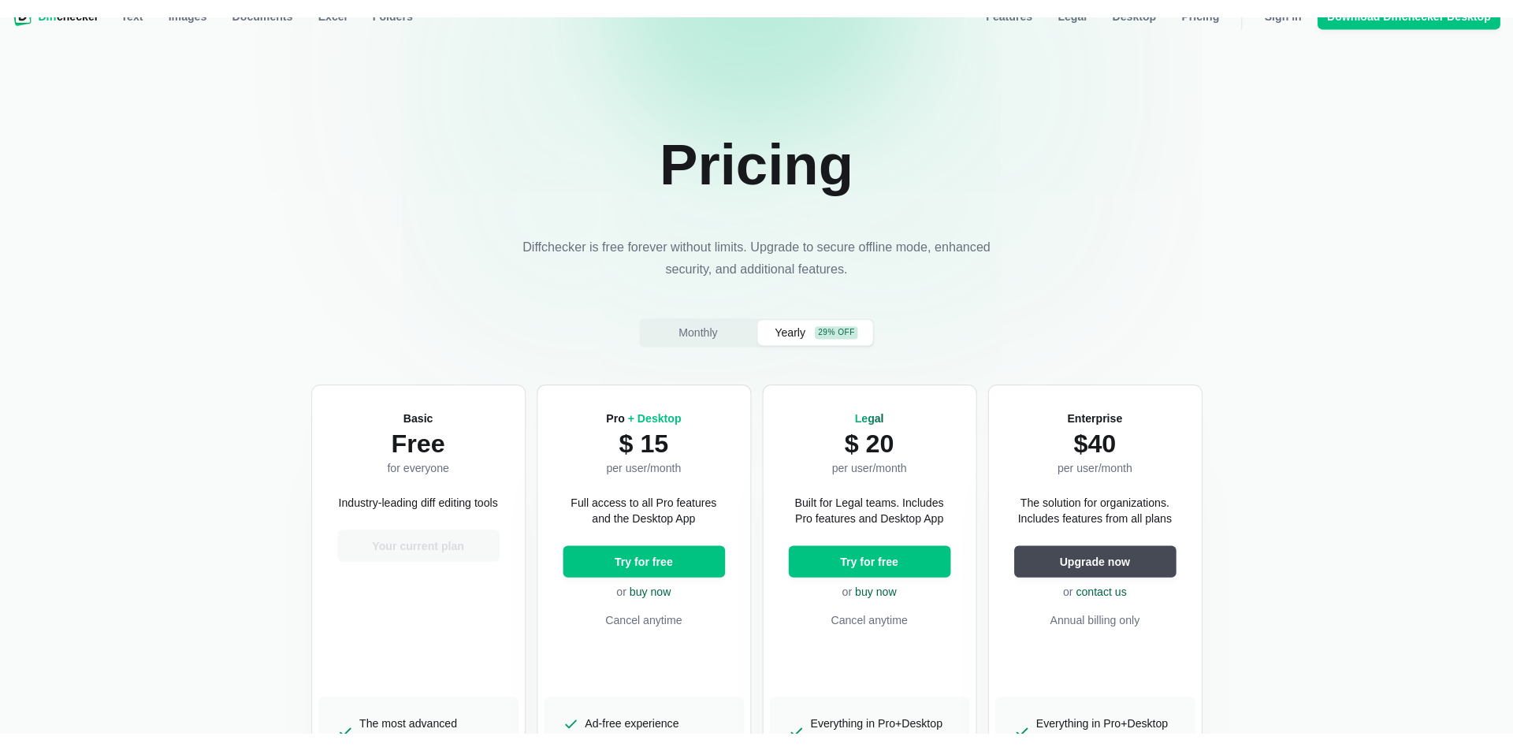
scroll to position [0, 0]
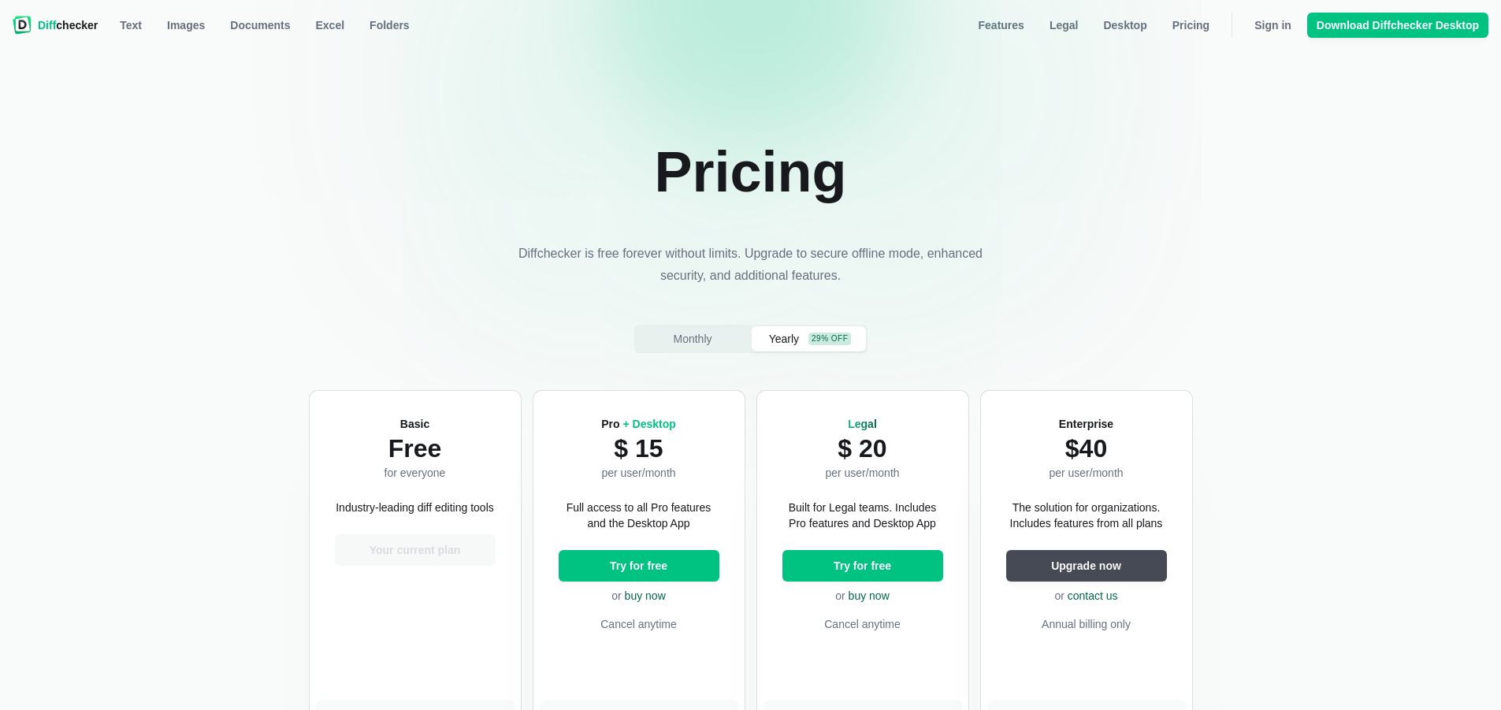
click at [91, 40] on nav "Diff checker Pricing Text Images Documents Excel Folders Features Legal Desktop…" at bounding box center [750, 25] width 1482 height 32
click at [79, 35] on link "Diff checker" at bounding box center [55, 25] width 85 height 25
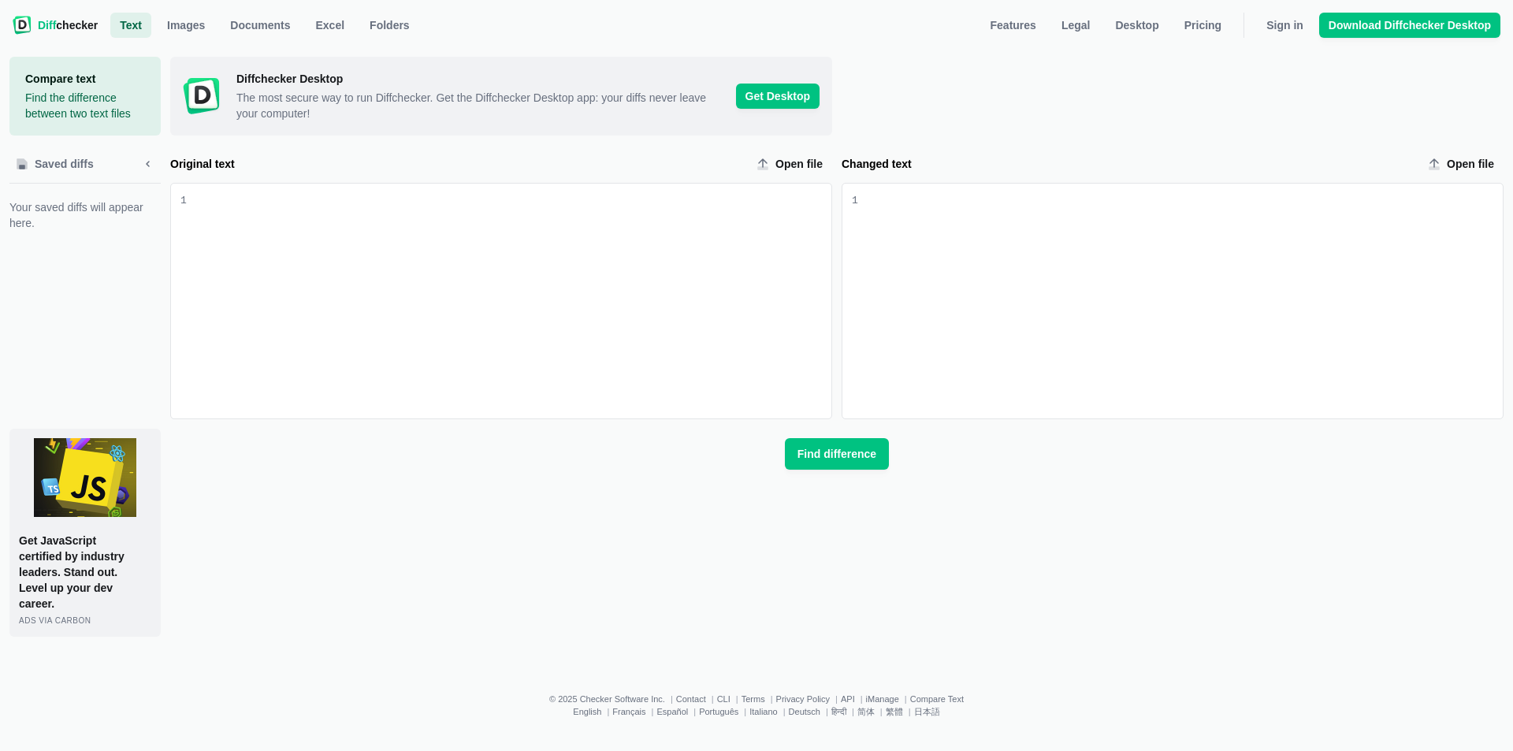
click at [321, 433] on form "Original text Open file 9 1 Changed text Open file 9 1 Find difference" at bounding box center [836, 310] width 1333 height 318
click at [366, 243] on div "Original text input" at bounding box center [509, 301] width 645 height 235
click at [826, 155] on span "Open file" at bounding box center [791, 163] width 82 height 25
click at [826, 155] on input "Open file" at bounding box center [791, 163] width 82 height 25
click at [691, 642] on div "Compare text Find the difference between two text files Saved diffs Your saved …" at bounding box center [756, 355] width 1494 height 628
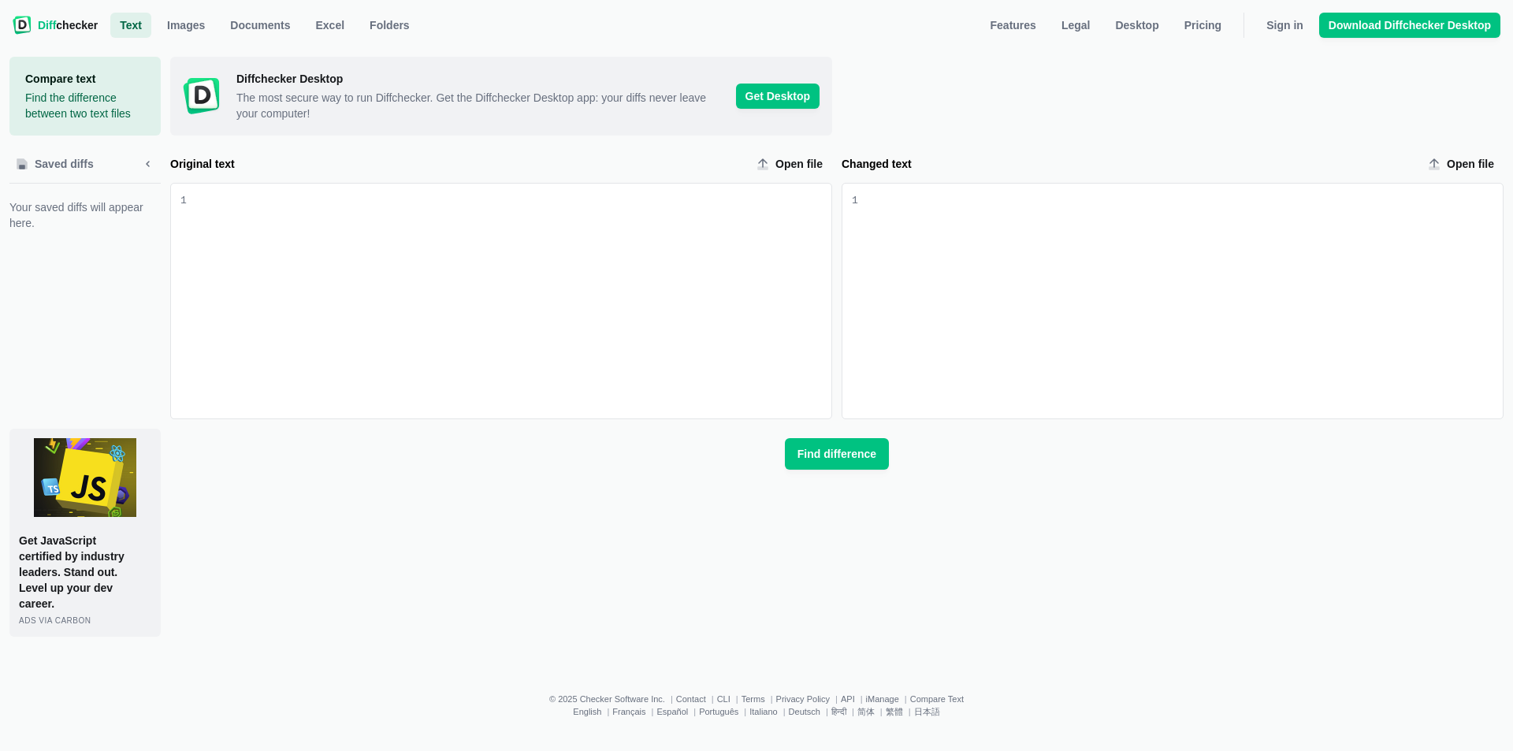
click at [1100, 502] on div "Diffchecker Desktop The most secure way to run Diffchecker. Get the Diffchecker…" at bounding box center [836, 347] width 1333 height 580
